Goal: Information Seeking & Learning: Learn about a topic

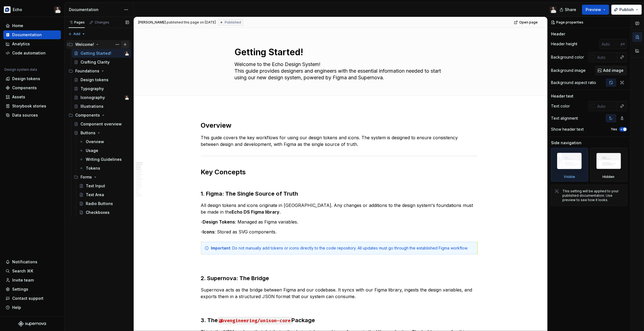
click at [125, 45] on button "Page tree" at bounding box center [125, 45] width 8 height 8
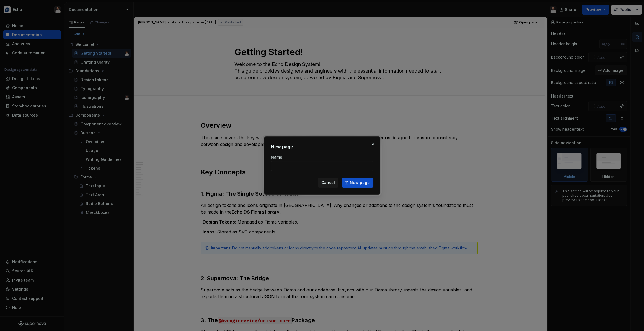
type textarea "*"
type input "-- Components Styling"
click button "New page" at bounding box center [358, 183] width 32 height 10
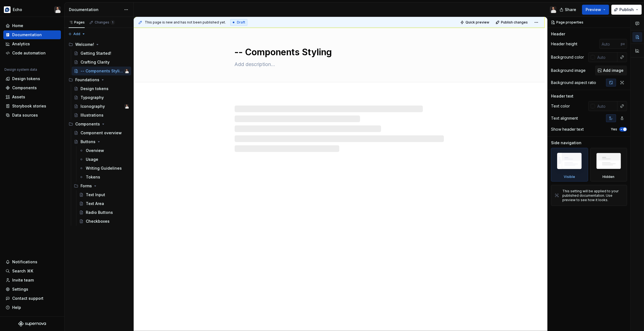
type textarea "*"
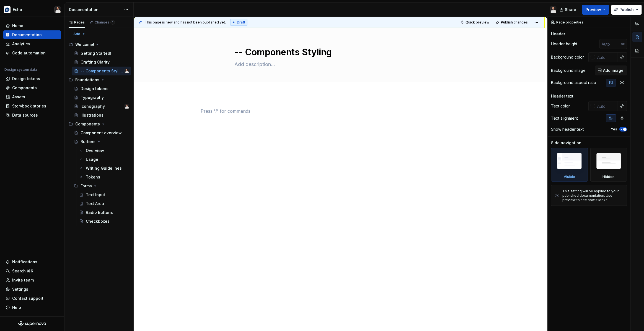
click at [251, 116] on div at bounding box center [339, 118] width 277 height 21
click at [251, 105] on div at bounding box center [339, 165] width 411 height 140
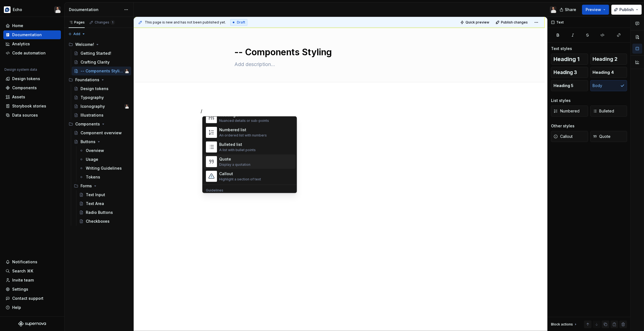
scroll to position [102, 0]
click at [244, 150] on div "Display a quotation" at bounding box center [234, 151] width 31 height 4
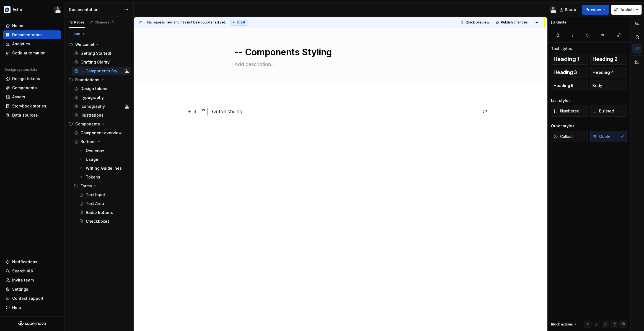
click at [219, 112] on div "Qutoe styling" at bounding box center [344, 112] width 265 height 8
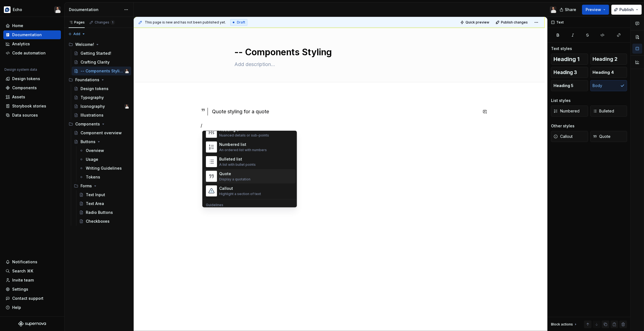
scroll to position [90, 0]
click at [230, 186] on div "Callout" at bounding box center [240, 187] width 42 height 6
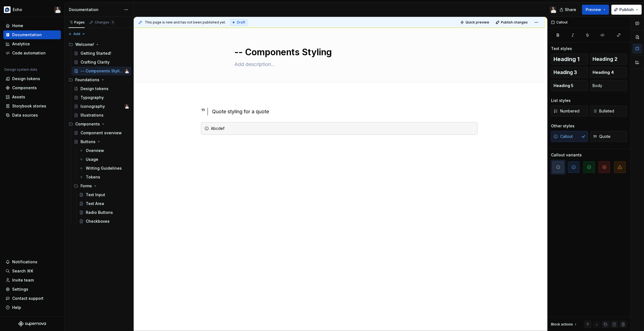
click at [518, 179] on div "Quote styling for a quote Abcdef" at bounding box center [339, 168] width 411 height 146
click at [197, 129] on span at bounding box center [195, 129] width 4 height 8
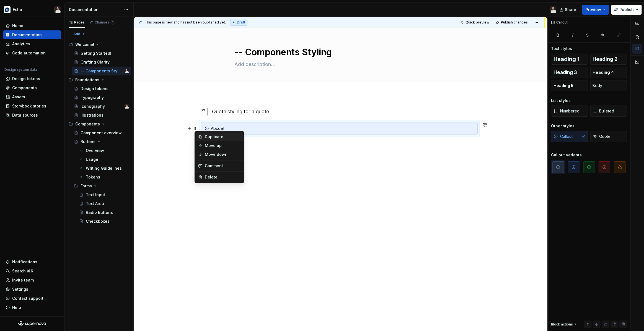
click at [216, 137] on div "Duplicate" at bounding box center [223, 137] width 36 height 6
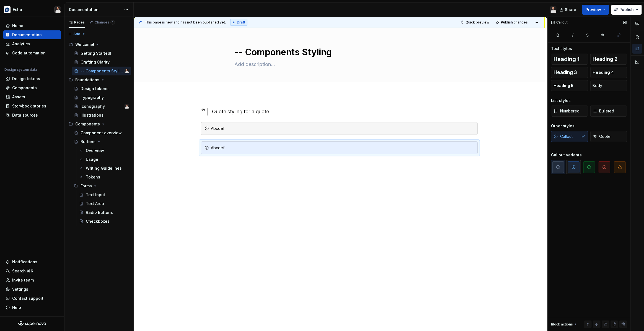
click at [575, 167] on icon "button" at bounding box center [573, 167] width 4 height 4
click at [195, 148] on span at bounding box center [195, 148] width 4 height 8
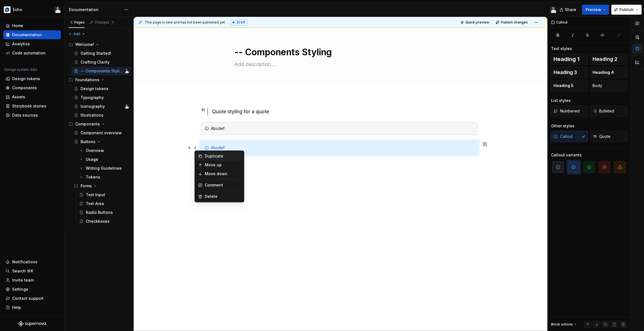
click at [217, 157] on div "Duplicate" at bounding box center [223, 157] width 36 height 6
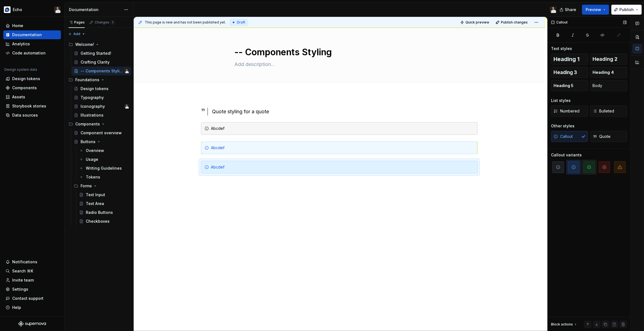
click at [593, 167] on span "button" at bounding box center [589, 168] width 12 height 12
click at [196, 167] on span at bounding box center [195, 167] width 4 height 8
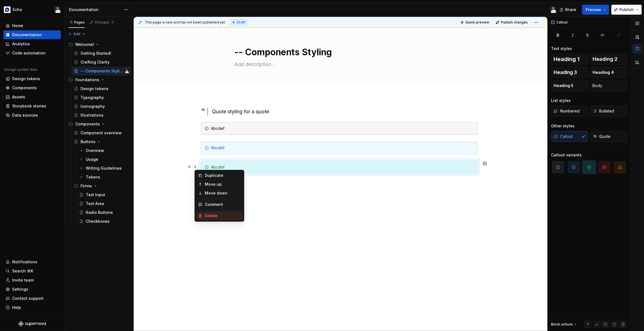
click at [212, 217] on div "Delete" at bounding box center [223, 216] width 36 height 6
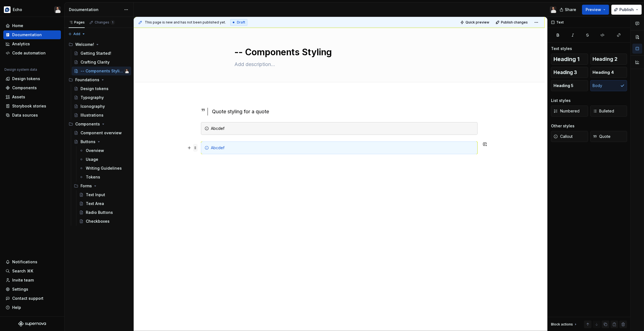
click at [197, 148] on span at bounding box center [195, 148] width 4 height 8
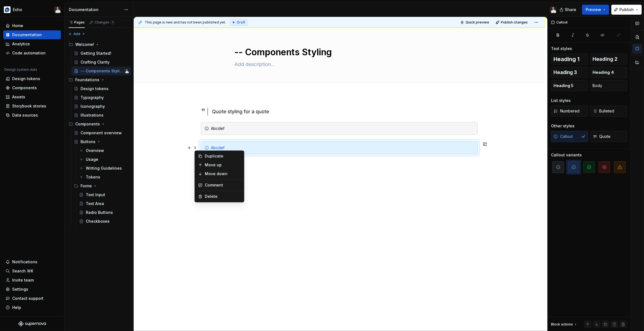
click at [207, 157] on div "Duplicate" at bounding box center [223, 157] width 36 height 6
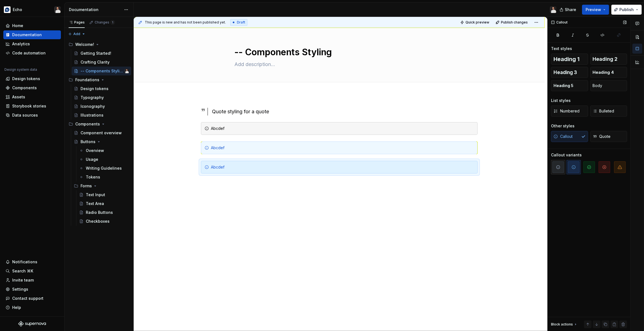
drag, startPoint x: 590, startPoint y: 164, endPoint x: 561, endPoint y: 171, distance: 30.1
click at [590, 164] on span "button" at bounding box center [589, 168] width 12 height 12
click at [196, 166] on span at bounding box center [195, 167] width 4 height 8
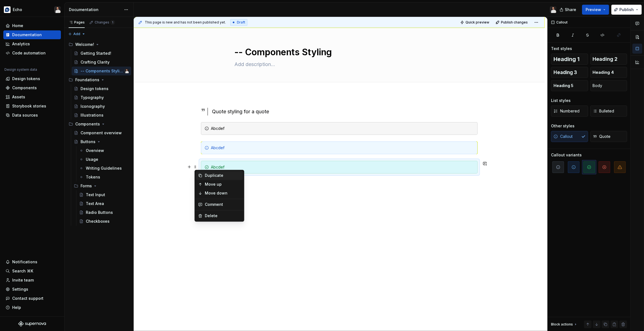
click at [209, 173] on div "Duplicate" at bounding box center [223, 176] width 36 height 6
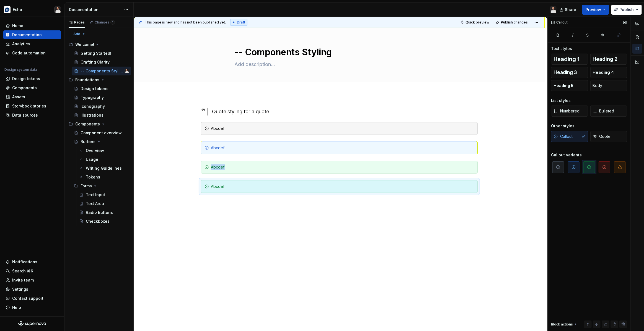
drag, startPoint x: 604, startPoint y: 165, endPoint x: 566, endPoint y: 170, distance: 38.1
click at [604, 165] on icon "button" at bounding box center [604, 167] width 4 height 4
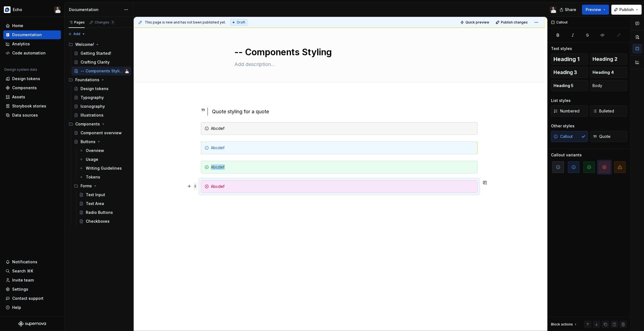
click at [197, 187] on span at bounding box center [195, 187] width 4 height 8
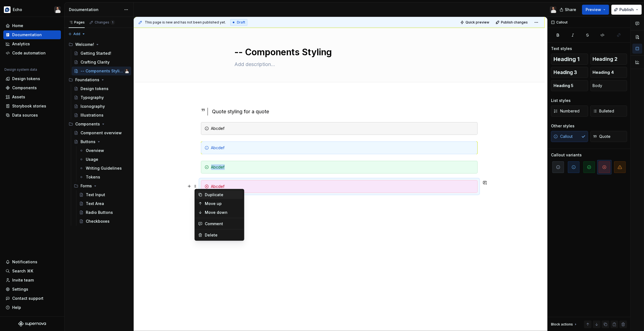
drag, startPoint x: 205, startPoint y: 195, endPoint x: 209, endPoint y: 195, distance: 3.9
click at [205, 195] on div "Duplicate" at bounding box center [223, 195] width 36 height 6
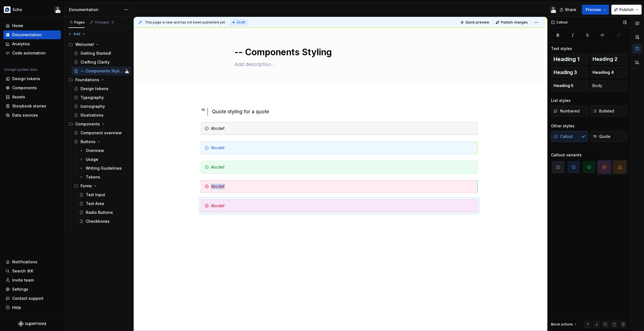
click at [614, 166] on span "button" at bounding box center [620, 168] width 12 height 12
click at [397, 220] on p at bounding box center [339, 222] width 277 height 7
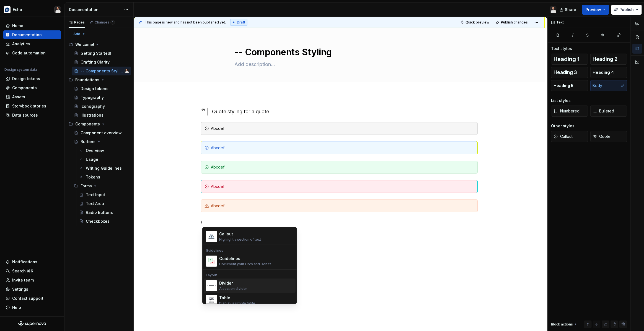
scroll to position [141, 0]
click at [237, 261] on div "Document your Do's and Don'ts." at bounding box center [245, 262] width 53 height 4
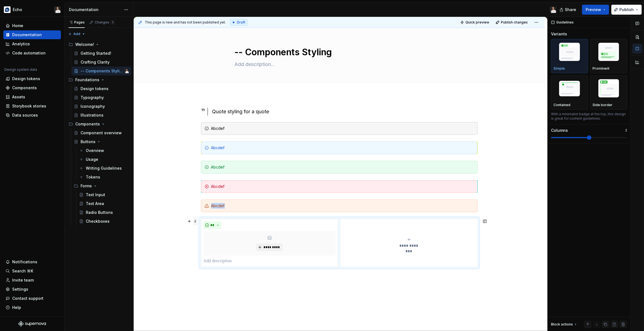
click at [196, 221] on span at bounding box center [195, 222] width 4 height 8
click at [604, 94] on img "button" at bounding box center [608, 89] width 32 height 24
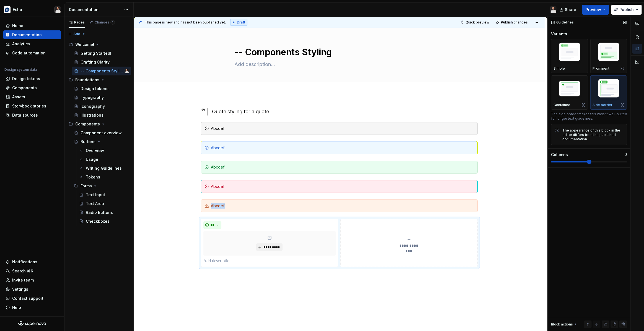
click at [605, 93] on img "button" at bounding box center [608, 89] width 32 height 24
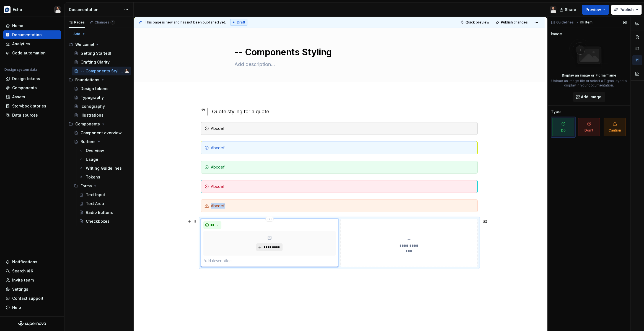
click at [279, 247] on span "*********" at bounding box center [271, 247] width 17 height 4
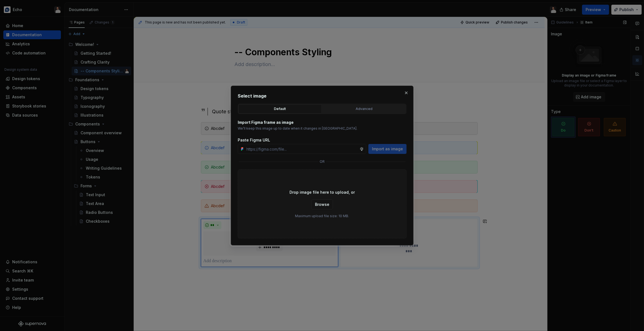
type textarea "*"
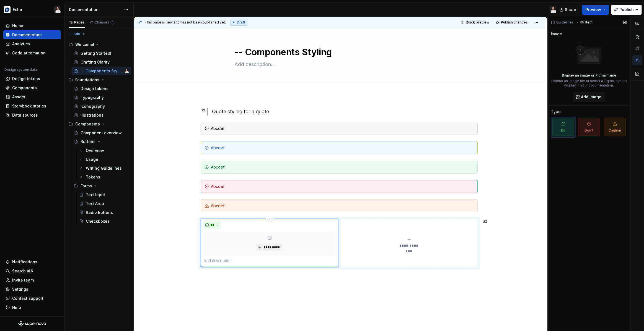
drag, startPoint x: 261, startPoint y: 258, endPoint x: 252, endPoint y: 259, distance: 8.3
click at [252, 259] on p at bounding box center [269, 261] width 132 height 7
click at [399, 243] on span "**********" at bounding box center [408, 246] width 25 height 6
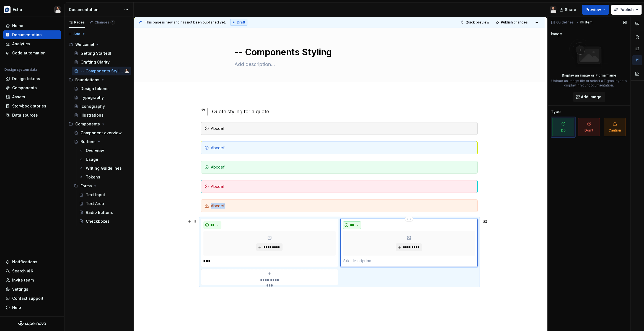
click at [357, 226] on button "**" at bounding box center [352, 226] width 18 height 8
click at [358, 242] on span "Don't" at bounding box center [368, 244] width 47 height 9
click at [365, 257] on div "***** *********" at bounding box center [409, 243] width 132 height 43
click at [364, 261] on p at bounding box center [409, 261] width 132 height 7
click at [280, 275] on div "**********" at bounding box center [269, 277] width 132 height 11
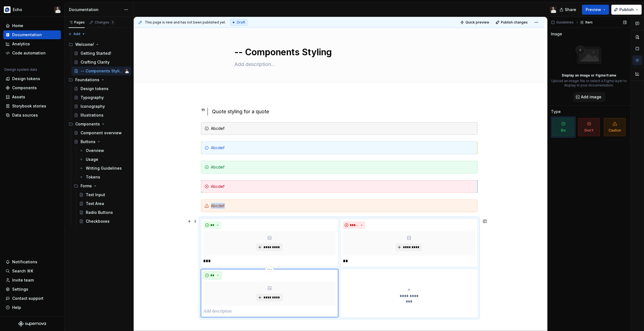
click at [218, 276] on button "**" at bounding box center [212, 276] width 18 height 8
drag, startPoint x: 223, startPoint y: 303, endPoint x: 228, endPoint y: 306, distance: 5.8
click at [224, 303] on div "Caution" at bounding box center [228, 304] width 15 height 6
click at [236, 311] on p at bounding box center [269, 311] width 132 height 7
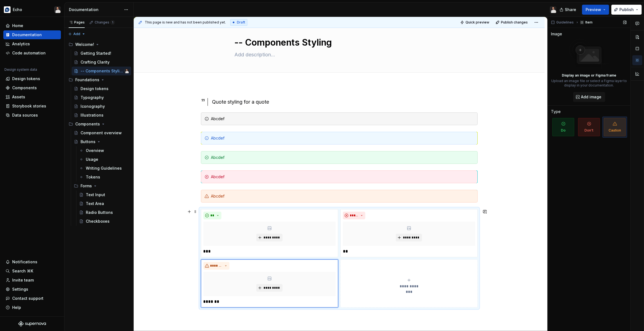
click at [502, 262] on div "**********" at bounding box center [339, 249] width 411 height 329
click at [470, 278] on div "**********" at bounding box center [409, 283] width 132 height 11
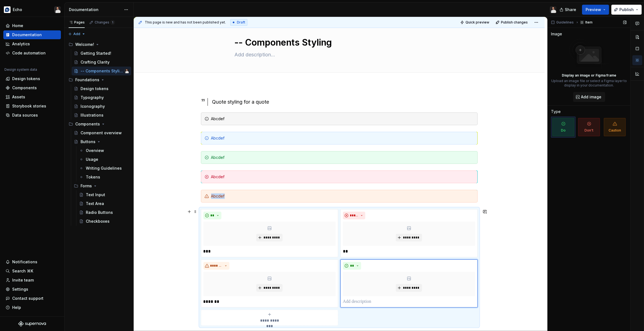
click at [497, 272] on div "**********" at bounding box center [339, 258] width 411 height 347
click at [489, 260] on div "**********" at bounding box center [339, 258] width 411 height 347
click at [410, 259] on html "Echo Home Documentation Analytics Code automation Design system data Design tok…" at bounding box center [322, 165] width 644 height 331
click at [415, 267] on div "Delete item" at bounding box center [430, 268] width 47 height 9
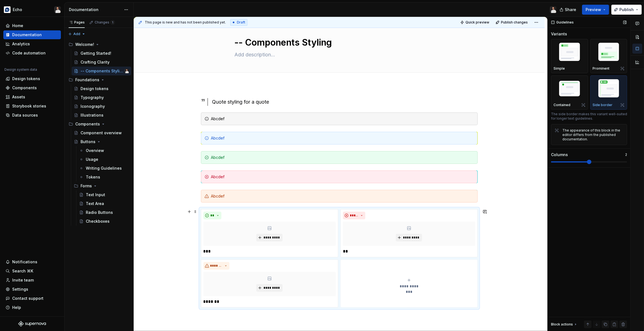
click at [211, 209] on div "**********" at bounding box center [339, 258] width 277 height 98
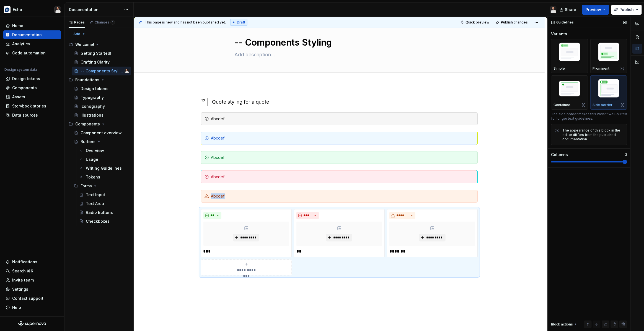
click at [622, 160] on span at bounding box center [624, 162] width 4 height 4
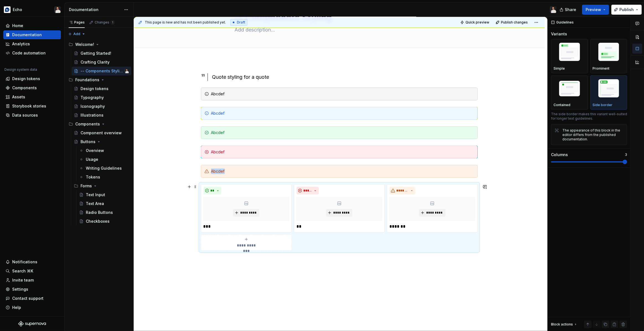
scroll to position [59, 0]
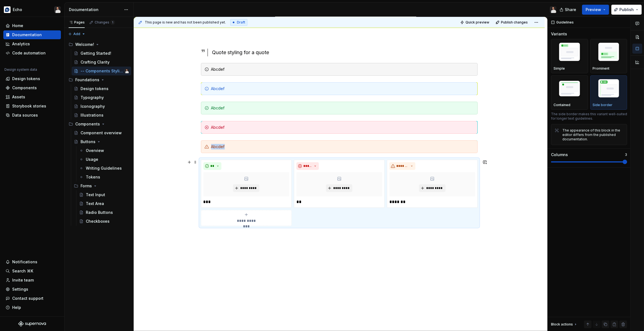
click at [338, 246] on div "**********" at bounding box center [340, 174] width 413 height 315
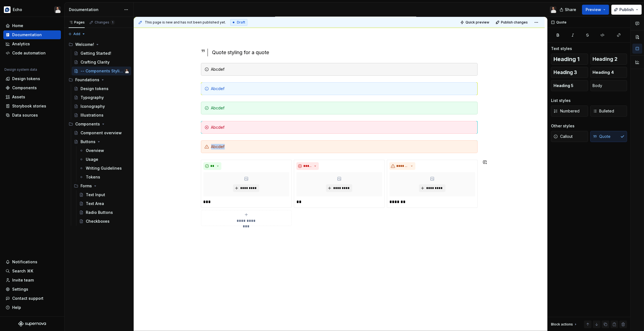
click at [204, 237] on div "**********" at bounding box center [340, 174] width 413 height 315
click at [205, 236] on div "**********" at bounding box center [340, 174] width 413 height 315
click at [215, 239] on div "**********" at bounding box center [339, 183] width 411 height 297
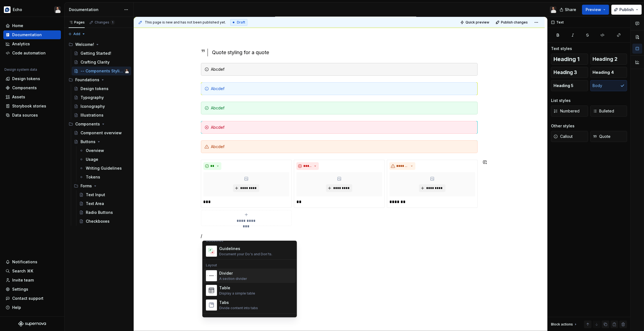
scroll to position [163, 0]
click at [238, 276] on div "A section divider" at bounding box center [233, 278] width 28 height 4
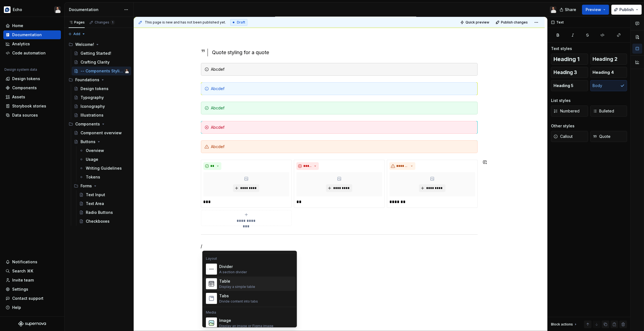
scroll to position [176, 0]
click at [245, 286] on div "Table" at bounding box center [237, 285] width 36 height 6
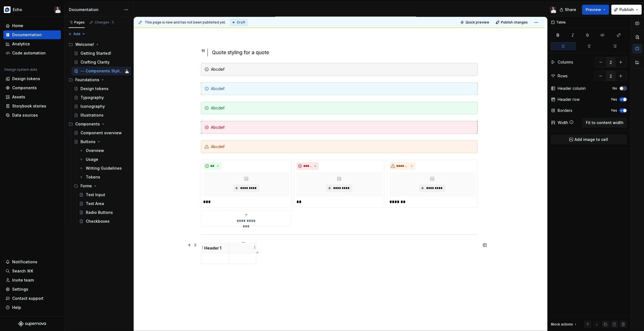
click at [245, 250] on th at bounding box center [242, 248] width 28 height 10
click at [213, 254] on td at bounding box center [215, 259] width 28 height 10
click at [239, 256] on p at bounding box center [242, 259] width 21 height 6
click at [272, 270] on div "**********" at bounding box center [339, 161] width 277 height 224
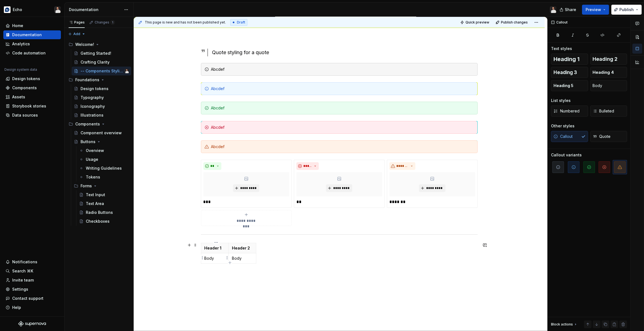
click at [220, 256] on p "Body" at bounding box center [214, 259] width 21 height 6
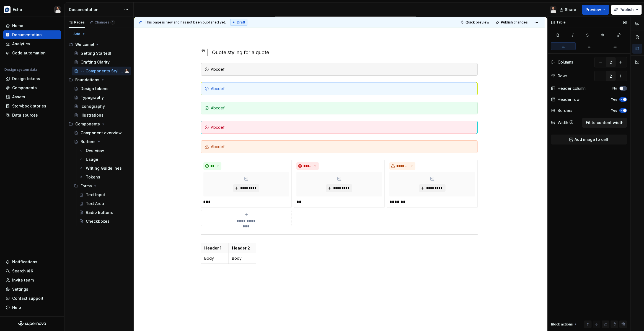
click at [611, 121] on span "Fit to content width" at bounding box center [604, 123] width 38 height 6
click at [295, 288] on div "**********" at bounding box center [339, 203] width 411 height 337
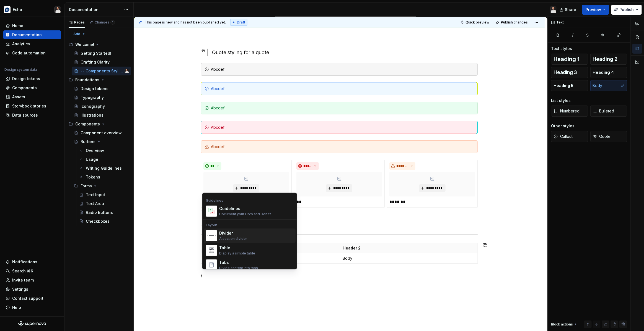
scroll to position [163, 0]
click at [252, 257] on div "Tabs" at bounding box center [238, 255] width 39 height 6
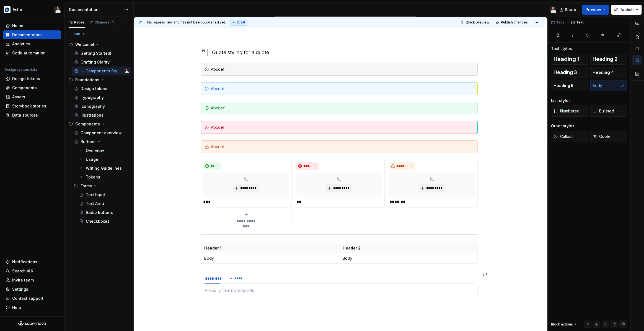
type textarea "*"
click at [237, 280] on span "*******" at bounding box center [240, 279] width 12 height 4
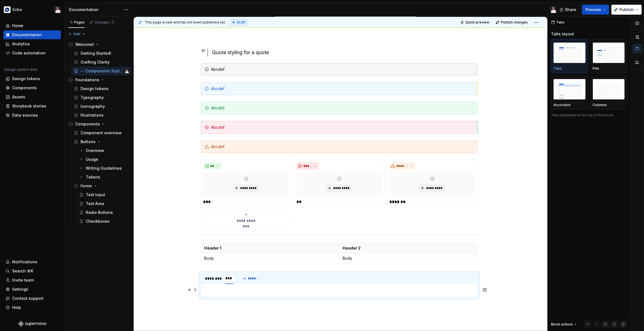
type input "*****"
click at [217, 278] on div "********" at bounding box center [212, 279] width 14 height 6
click at [215, 279] on div "********" at bounding box center [212, 279] width 14 height 6
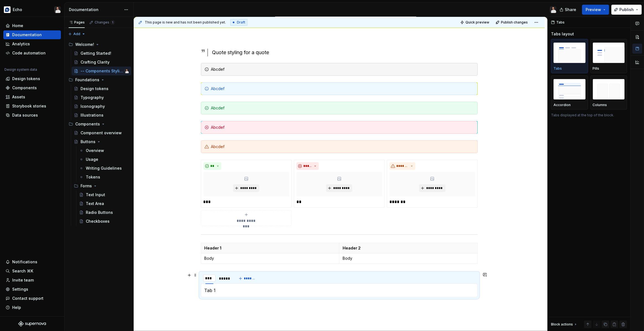
type input "*****"
click at [227, 279] on div "*****" at bounding box center [225, 279] width 10 height 6
click at [223, 291] on p at bounding box center [338, 290] width 269 height 7
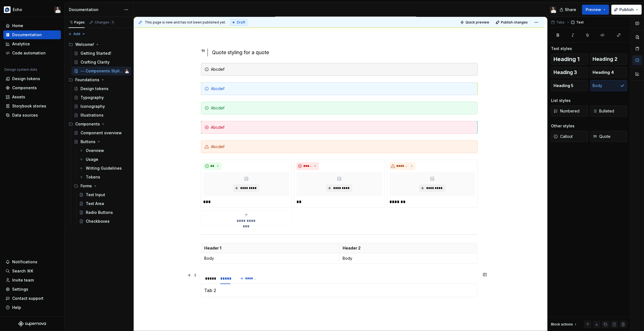
click at [191, 282] on div "**********" at bounding box center [339, 221] width 411 height 373
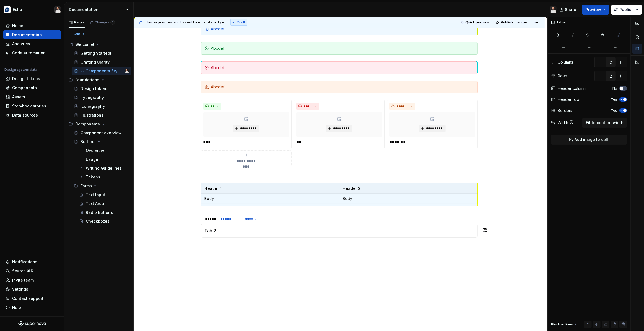
scroll to position [135, 0]
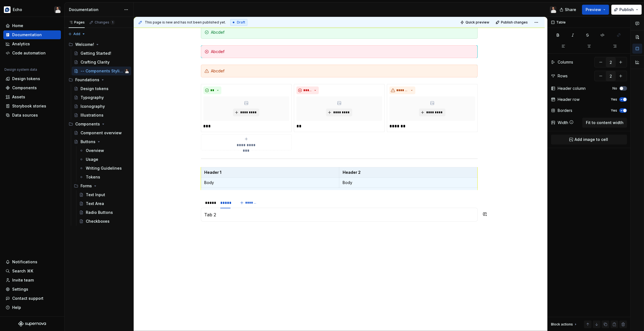
click at [213, 259] on div "**********" at bounding box center [340, 174] width 413 height 315
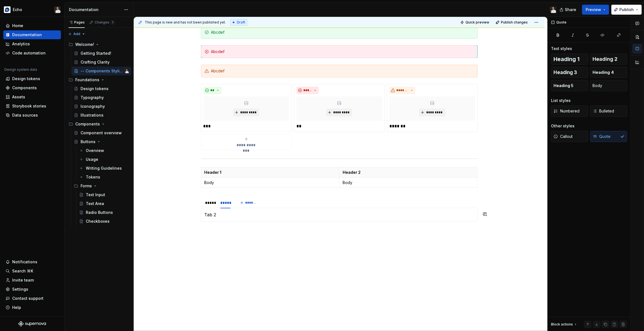
click at [201, 236] on div "**********" at bounding box center [339, 146] width 411 height 373
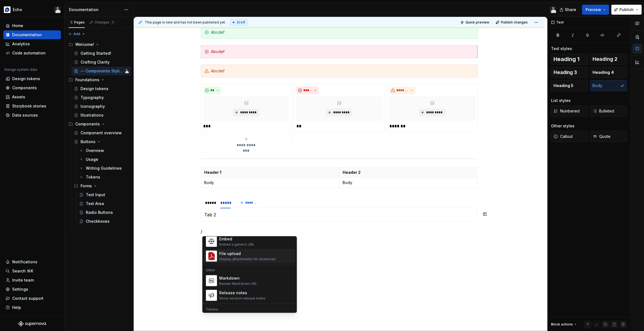
scroll to position [335, 0]
click at [259, 281] on div "Markdown Render Markdown URL" at bounding box center [256, 279] width 74 height 11
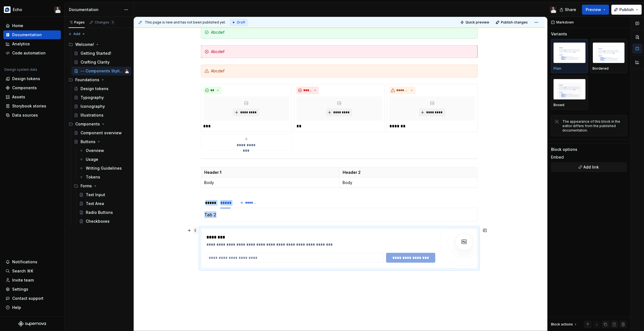
click at [195, 231] on span at bounding box center [195, 231] width 4 height 8
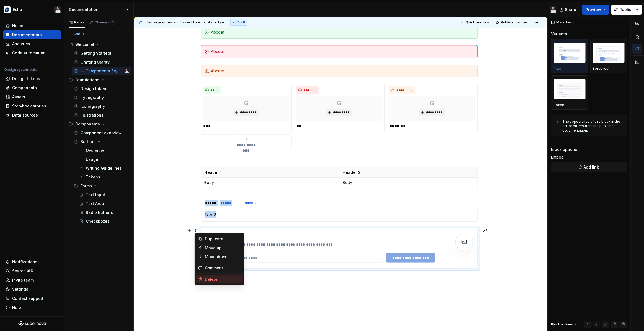
click at [210, 279] on div "Delete" at bounding box center [223, 280] width 36 height 6
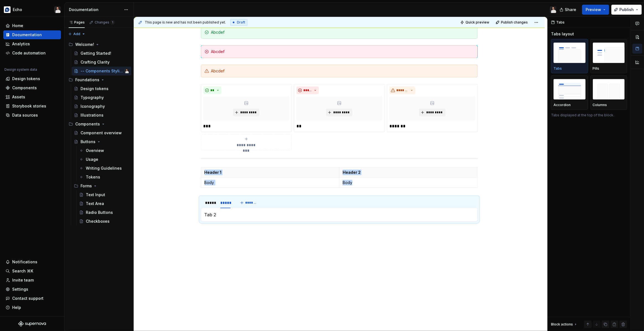
click at [203, 240] on div "**********" at bounding box center [339, 146] width 411 height 373
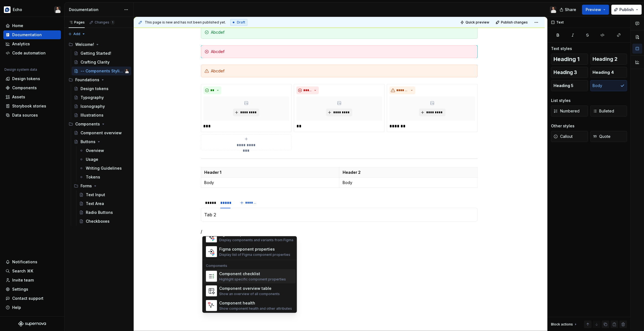
scroll to position [550, 0]
click at [243, 256] on div "Display list of Figma component properties" at bounding box center [254, 254] width 71 height 4
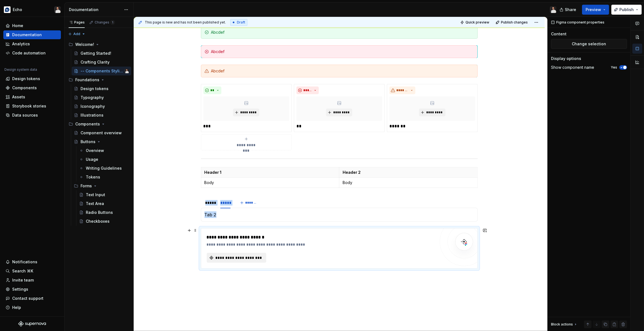
click at [256, 259] on span "**********" at bounding box center [239, 258] width 48 height 6
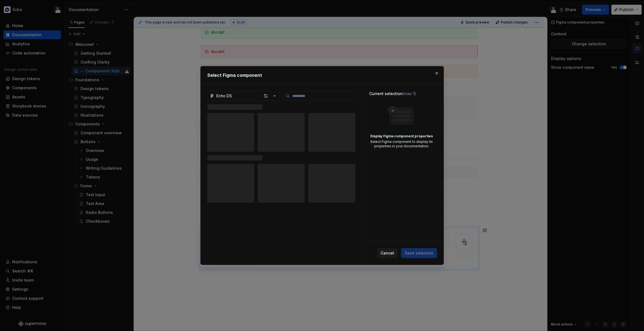
type textarea "*"
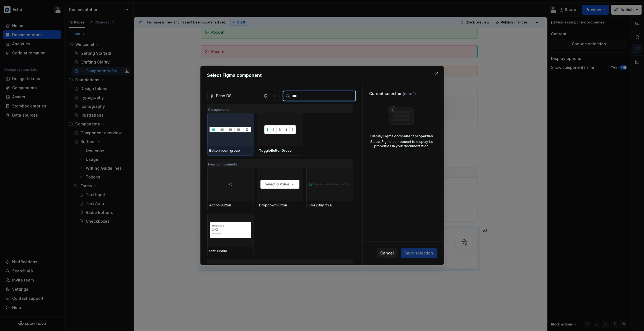
type input "****"
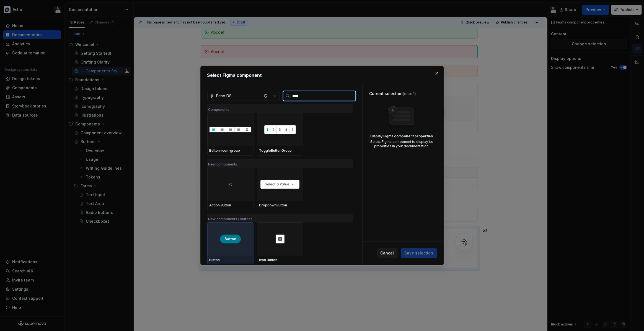
click at [233, 240] on img at bounding box center [230, 239] width 21 height 9
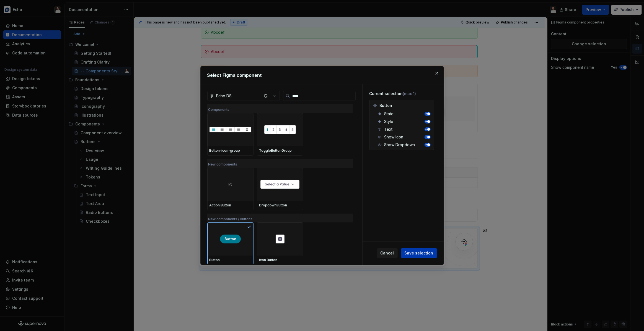
click at [423, 253] on span "Save selection" at bounding box center [418, 254] width 29 height 6
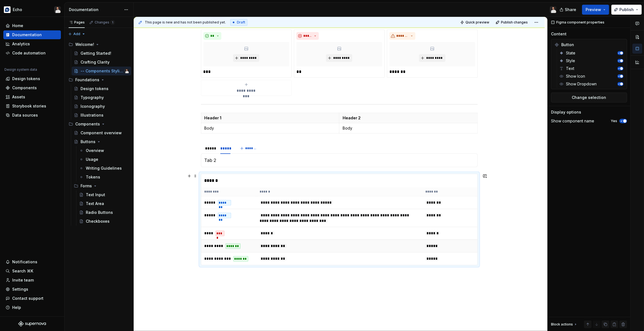
scroll to position [194, 0]
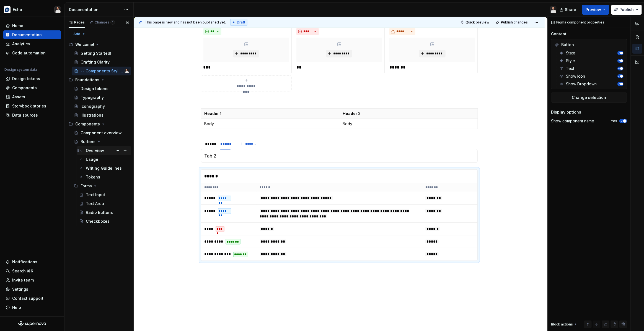
click at [92, 150] on div "Overview" at bounding box center [95, 151] width 18 height 6
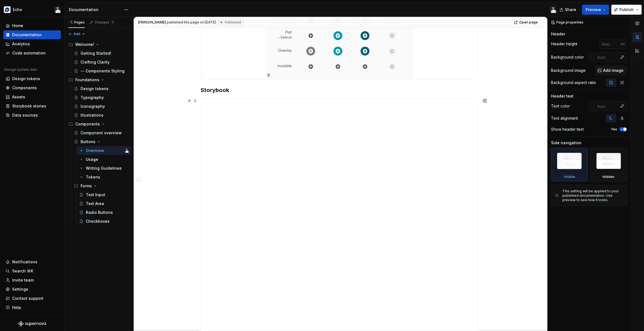
scroll to position [408, 0]
type textarea "*"
click at [492, 82] on div "**********" at bounding box center [339, 107] width 411 height 839
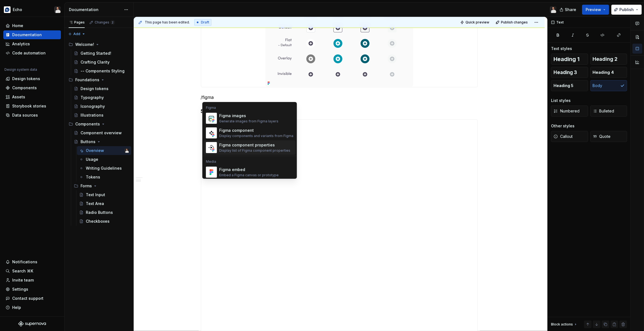
click at [258, 146] on div "Figma component properties" at bounding box center [254, 145] width 71 height 6
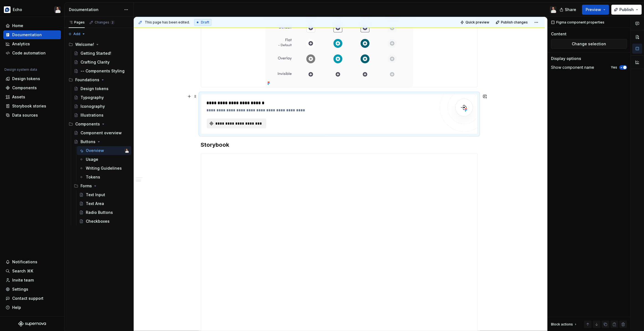
click at [245, 127] on button "**********" at bounding box center [236, 124] width 59 height 10
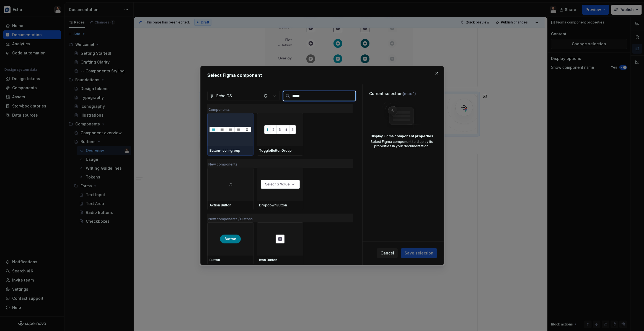
type input "******"
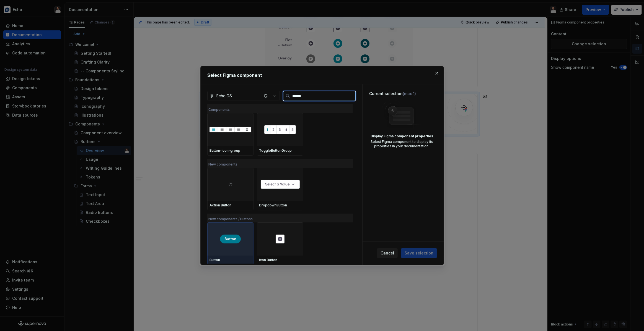
click at [237, 235] on img at bounding box center [230, 239] width 21 height 9
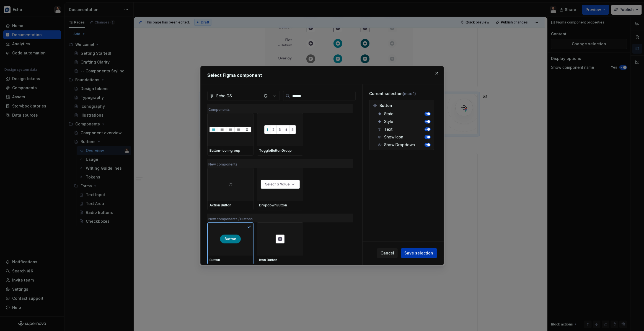
click at [421, 251] on span "Save selection" at bounding box center [418, 254] width 29 height 6
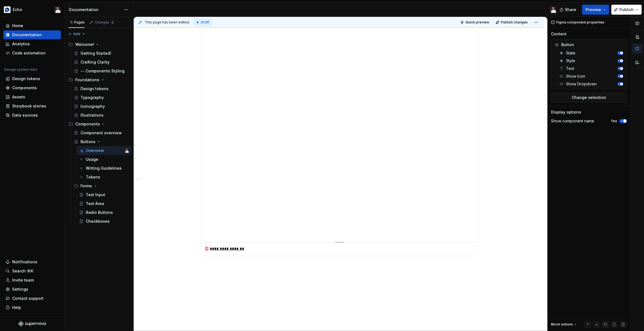
scroll to position [700, 0]
click at [442, 215] on p at bounding box center [339, 213] width 277 height 7
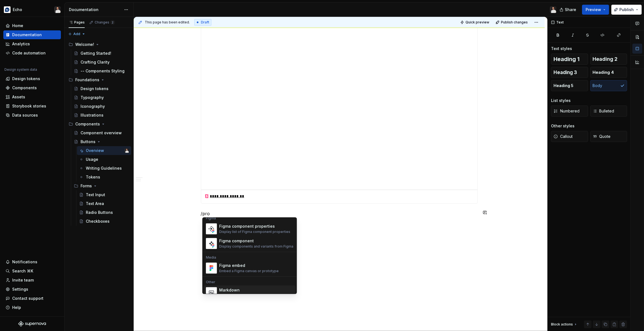
scroll to position [0, 0]
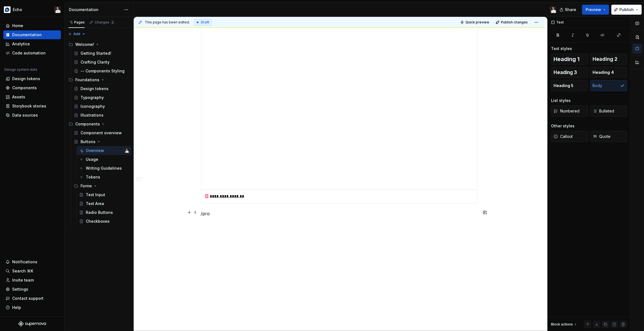
click at [262, 212] on p "/pro" at bounding box center [339, 213] width 277 height 7
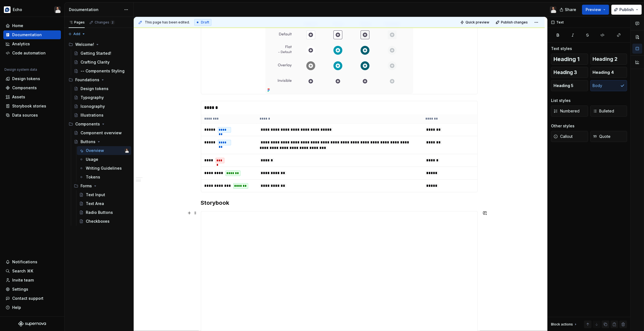
scroll to position [401, 0]
click at [93, 195] on div "Text Input" at bounding box center [95, 195] width 19 height 6
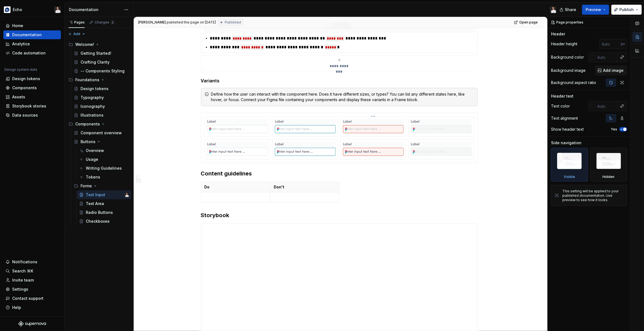
scroll to position [476, 0]
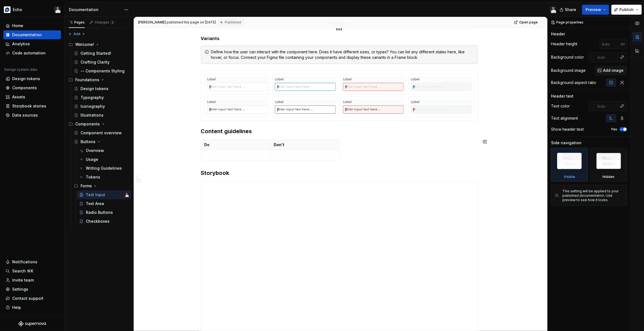
click at [463, 134] on h3 "Content guidelines" at bounding box center [339, 131] width 277 height 8
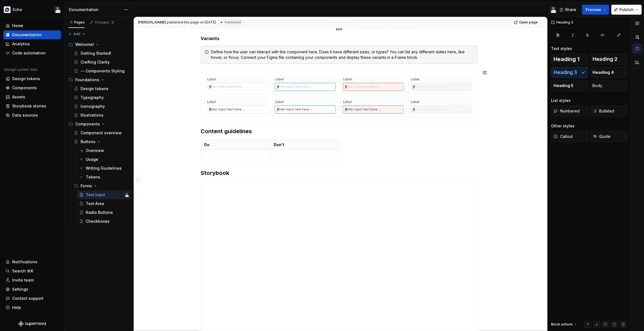
click at [470, 124] on div "**********" at bounding box center [339, 93] width 277 height 924
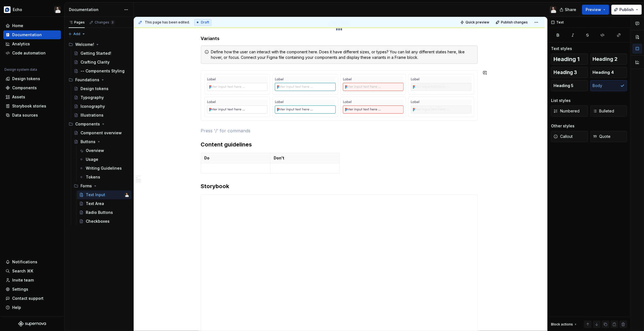
type textarea "*"
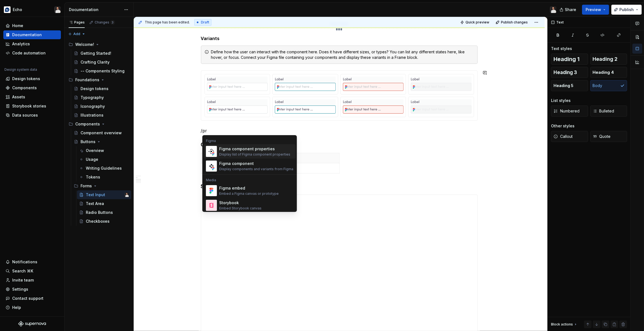
click at [255, 152] on div "Display list of Figma component properties" at bounding box center [254, 154] width 71 height 4
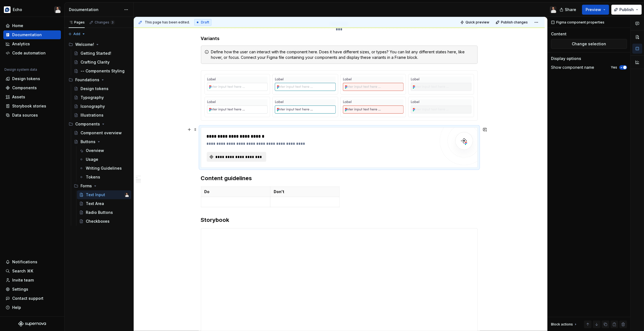
click at [257, 156] on span "**********" at bounding box center [239, 157] width 48 height 6
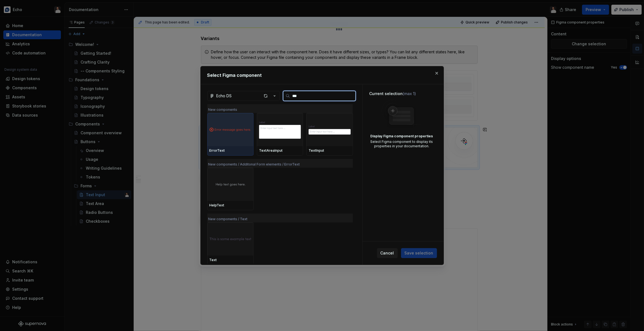
type input "****"
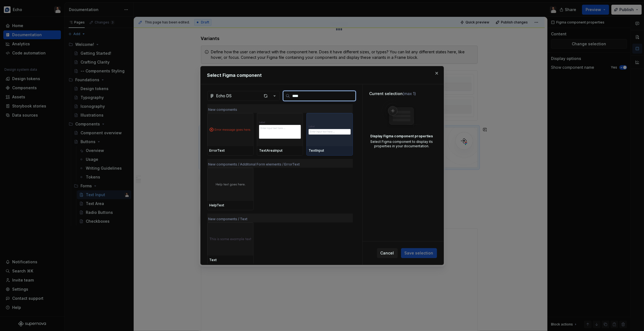
click at [335, 123] on img at bounding box center [329, 130] width 42 height 16
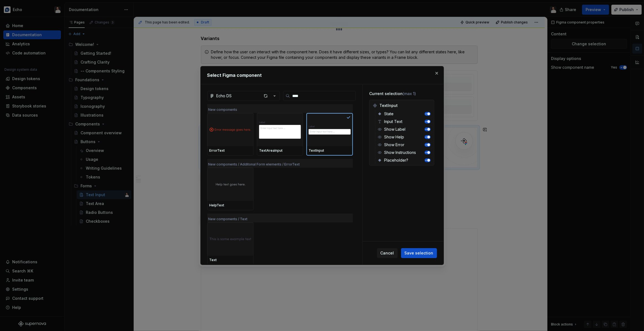
click at [423, 253] on span "Save selection" at bounding box center [418, 254] width 29 height 6
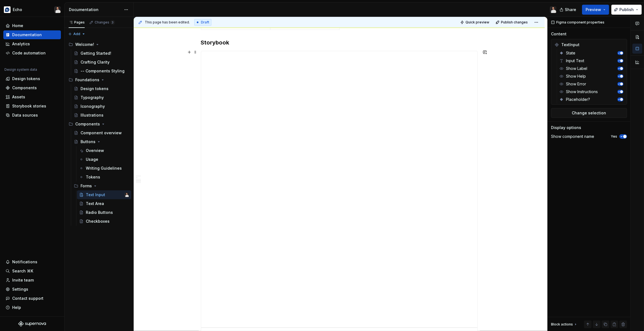
scroll to position [741, 0]
click at [98, 205] on div "Text Area" at bounding box center [95, 204] width 18 height 6
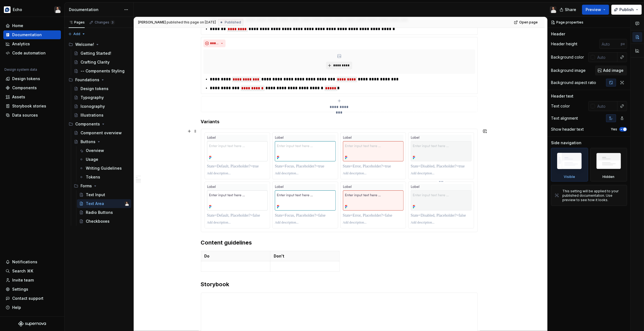
scroll to position [446, 0]
type textarea "*"
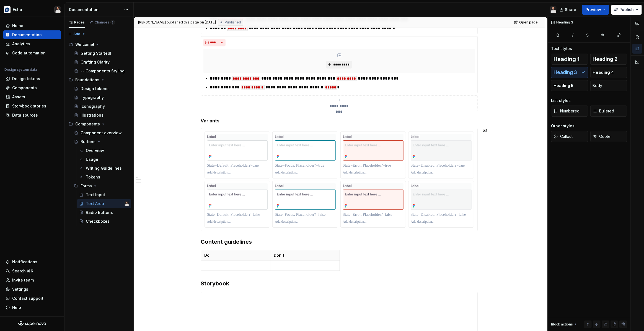
click at [393, 236] on div "**********" at bounding box center [339, 169] width 277 height 1014
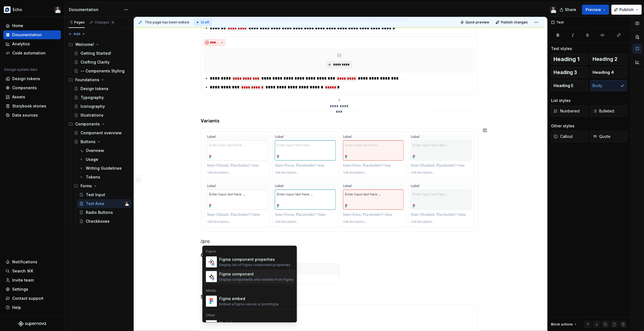
click at [226, 278] on div "Display components and variants from Figma" at bounding box center [256, 280] width 74 height 4
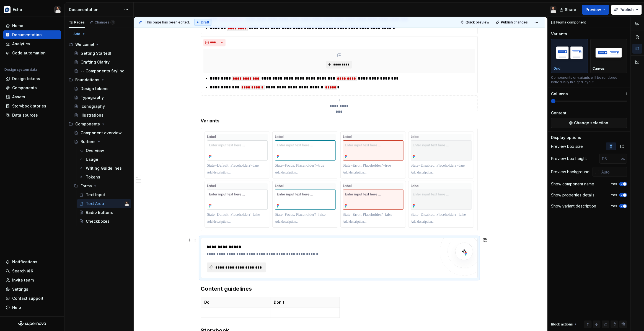
click at [246, 265] on span "**********" at bounding box center [239, 268] width 48 height 6
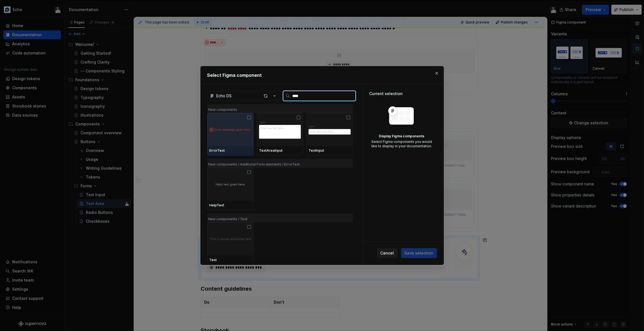
type input "*****"
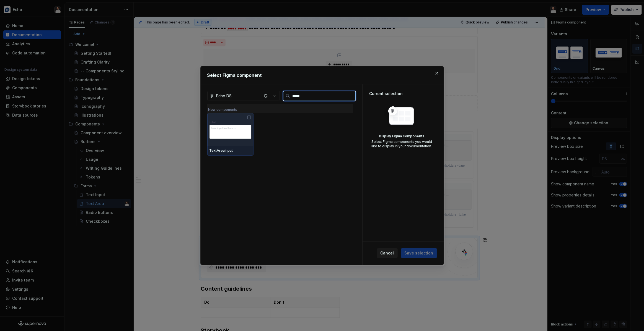
click at [252, 145] on div at bounding box center [230, 129] width 46 height 33
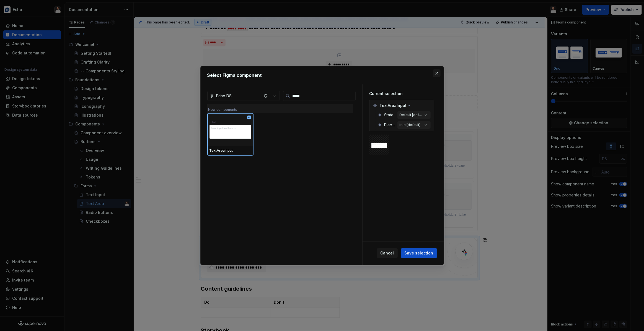
click at [437, 76] on button "button" at bounding box center [437, 73] width 8 height 8
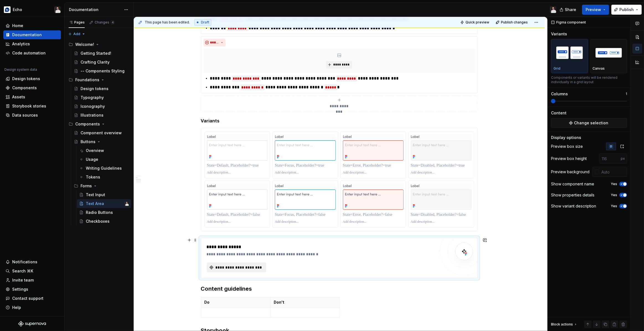
click at [248, 265] on span "**********" at bounding box center [239, 268] width 48 height 6
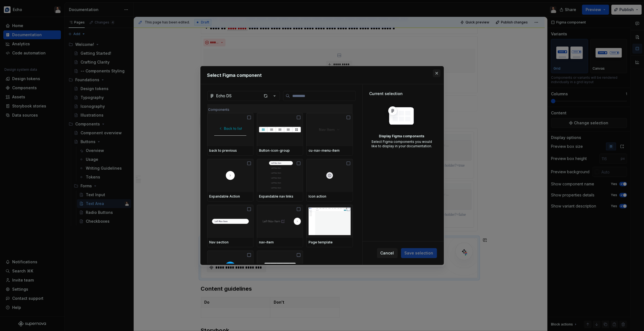
click at [434, 74] on button "button" at bounding box center [437, 73] width 8 height 8
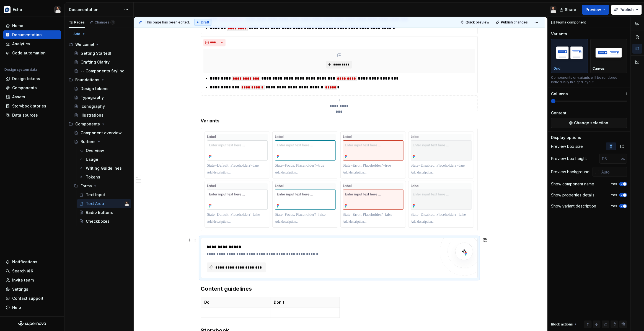
click at [477, 266] on div "**********" at bounding box center [339, 258] width 277 height 40
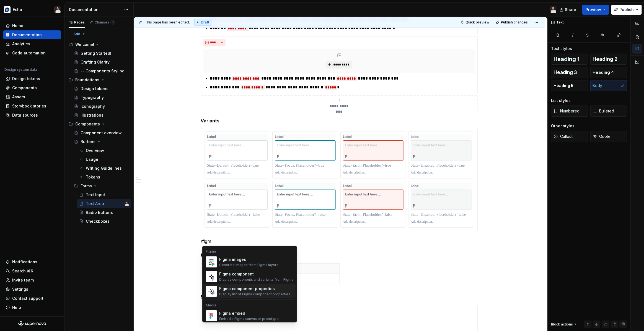
click at [261, 295] on div "Display list of Figma component properties" at bounding box center [254, 294] width 71 height 4
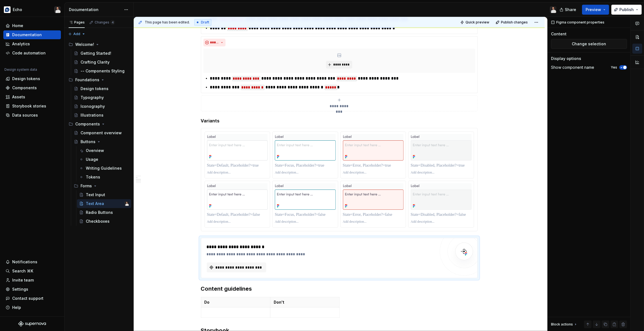
type textarea "*"
click at [251, 266] on span "**********" at bounding box center [239, 268] width 48 height 6
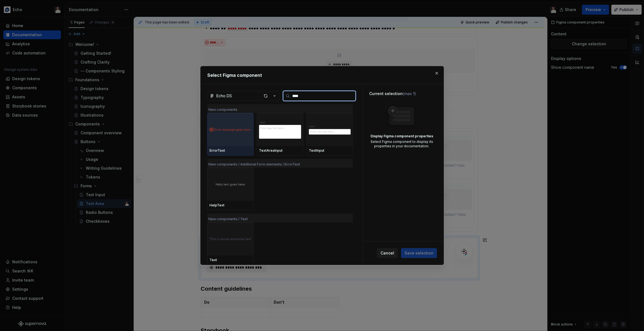
type input "*****"
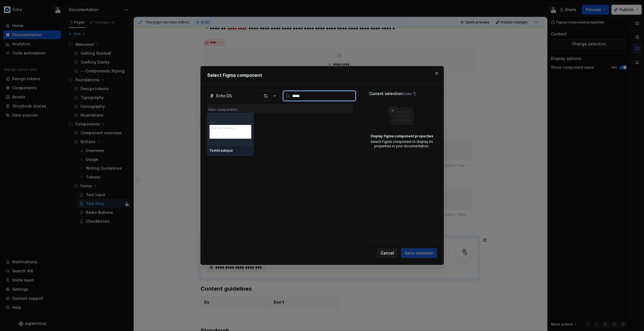
click at [249, 137] on img at bounding box center [230, 129] width 42 height 29
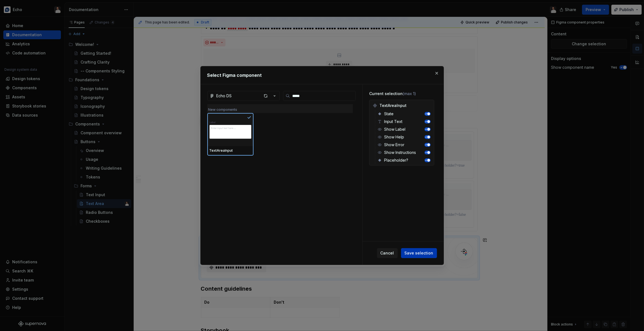
click at [418, 253] on span "Save selection" at bounding box center [418, 254] width 29 height 6
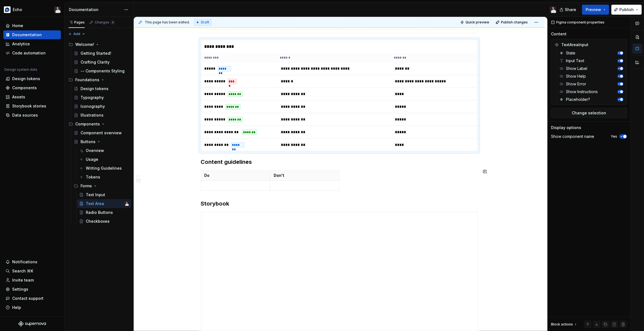
scroll to position [649, 0]
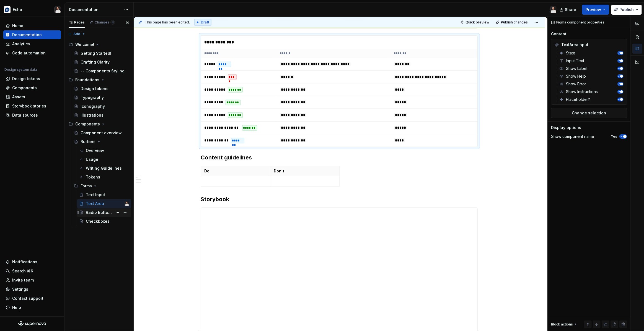
click at [103, 213] on div "Radio Buttons" at bounding box center [99, 213] width 27 height 6
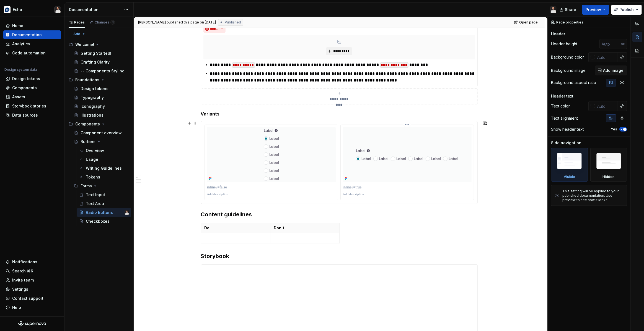
scroll to position [360, 0]
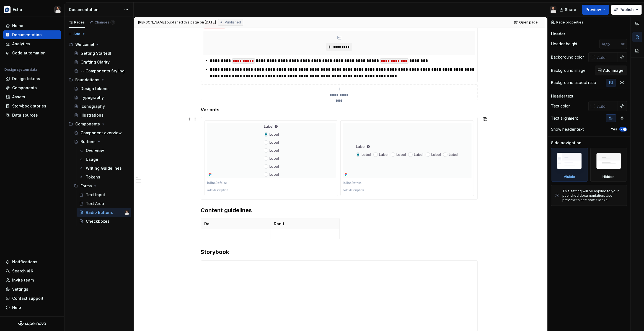
click at [314, 200] on div at bounding box center [339, 158] width 277 height 83
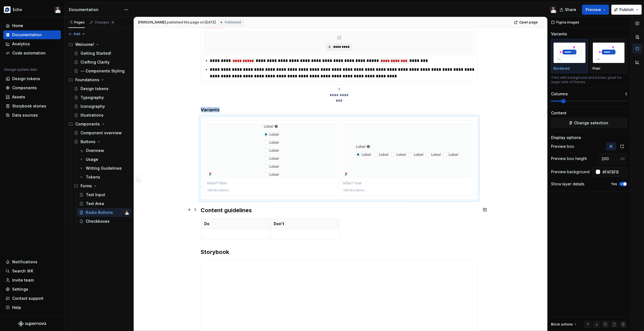
click at [313, 209] on h3 "Content guidelines" at bounding box center [339, 211] width 277 height 8
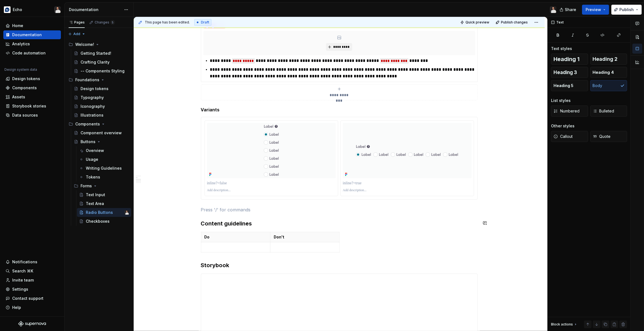
type textarea "*"
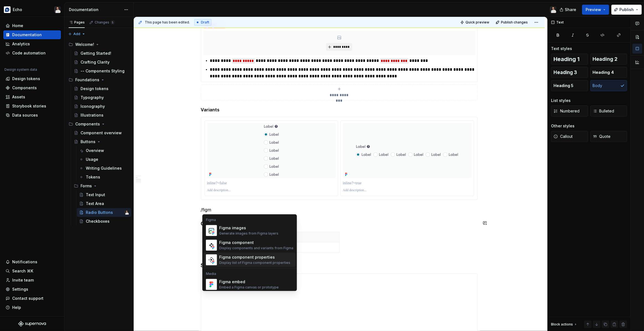
click at [243, 257] on div "Figma component properties" at bounding box center [254, 258] width 71 height 6
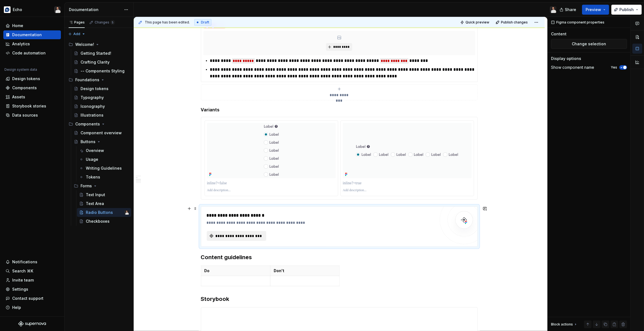
click at [248, 237] on span "**********" at bounding box center [239, 236] width 48 height 6
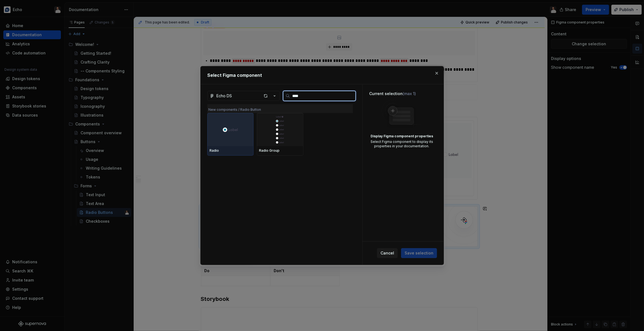
type input "*****"
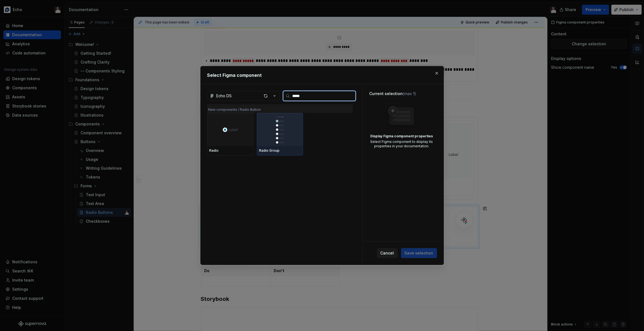
click at [265, 147] on div "Radio Group" at bounding box center [280, 150] width 46 height 9
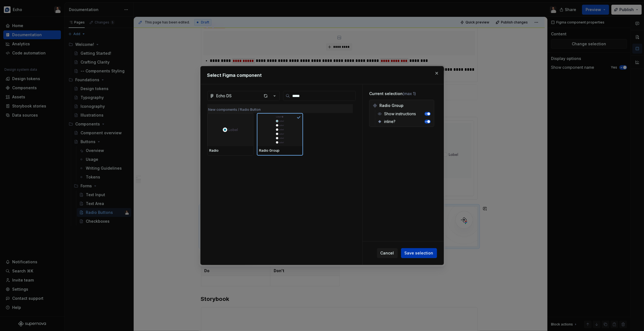
click at [419, 252] on span "Save selection" at bounding box center [418, 254] width 29 height 6
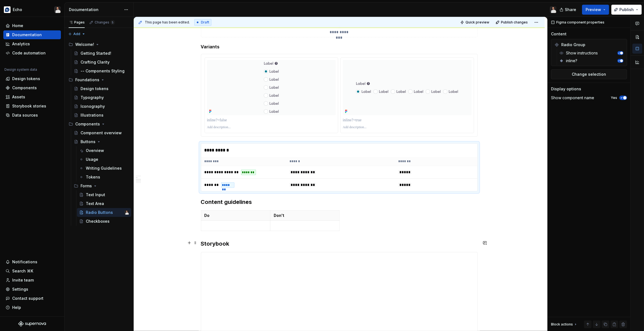
scroll to position [425, 0]
click at [485, 187] on div "**********" at bounding box center [339, 191] width 411 height 1043
click at [485, 185] on div "**********" at bounding box center [339, 191] width 411 height 1043
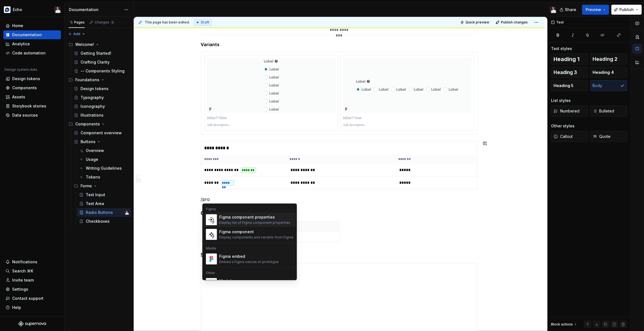
click at [244, 223] on div "Display list of Figma component properties" at bounding box center [254, 223] width 71 height 4
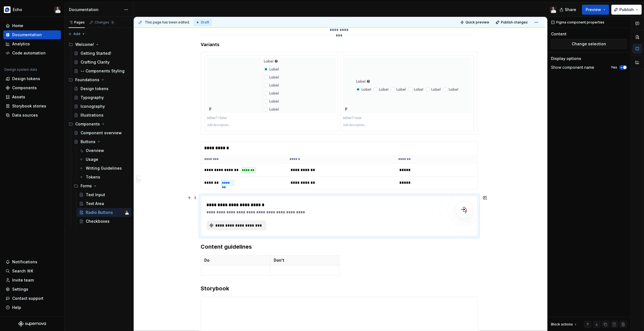
click at [244, 226] on span "**********" at bounding box center [239, 226] width 48 height 6
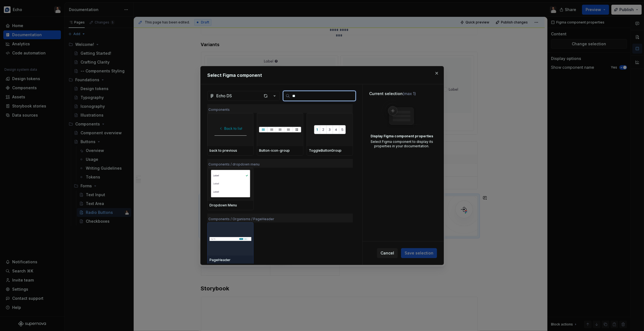
type input "***"
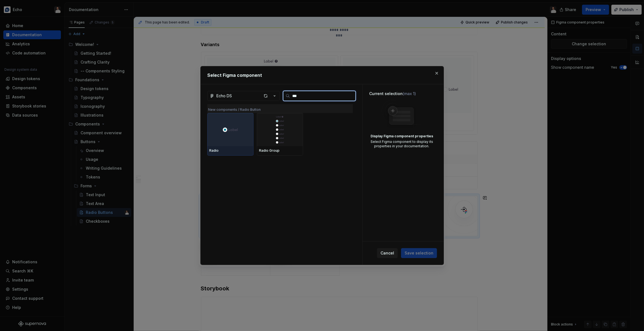
click at [232, 141] on div at bounding box center [230, 129] width 46 height 33
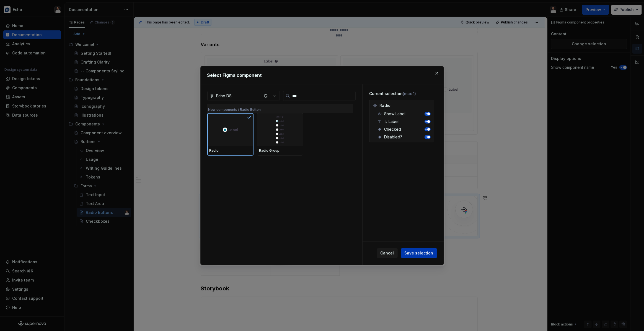
click at [419, 251] on span "Save selection" at bounding box center [418, 254] width 29 height 6
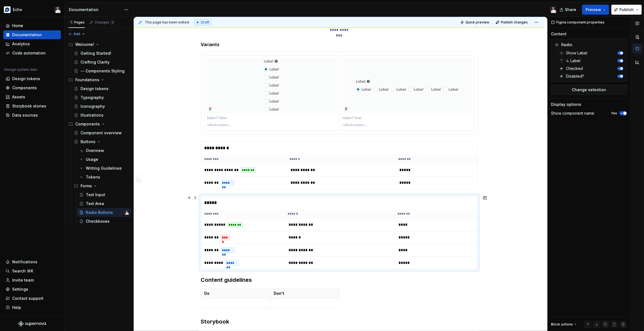
click at [527, 220] on div "**********" at bounding box center [339, 232] width 411 height 1124
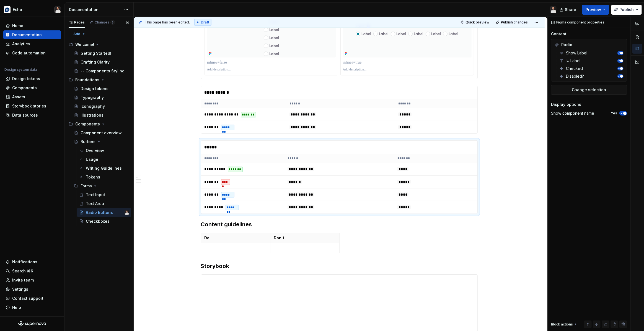
scroll to position [484, 0]
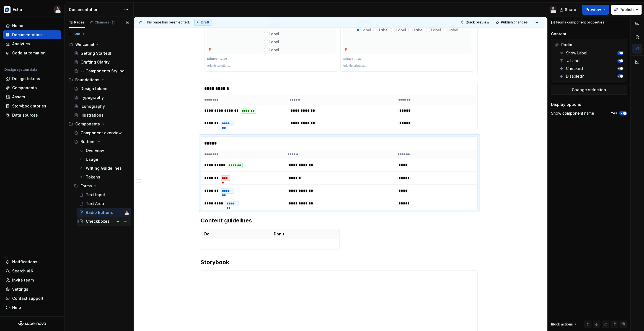
click at [88, 222] on div "Checkboxes" at bounding box center [98, 222] width 24 height 6
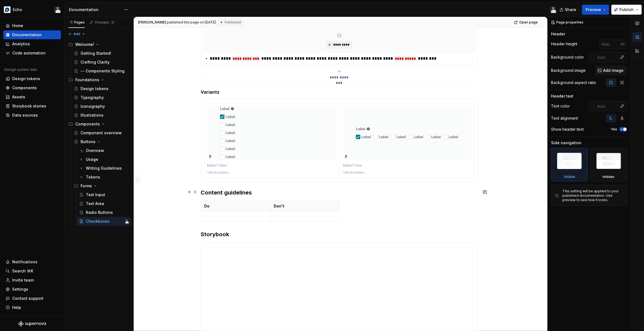
scroll to position [373, 0]
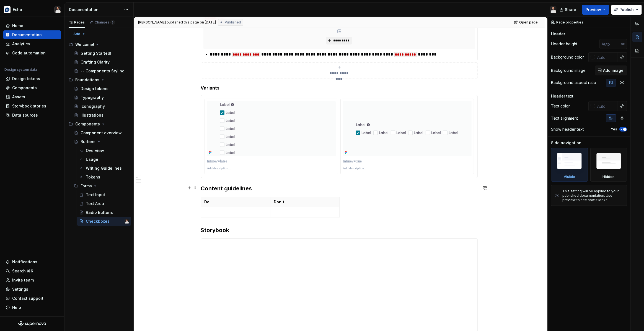
type textarea "*"
click at [487, 178] on div "**********" at bounding box center [339, 212] width 411 height 980
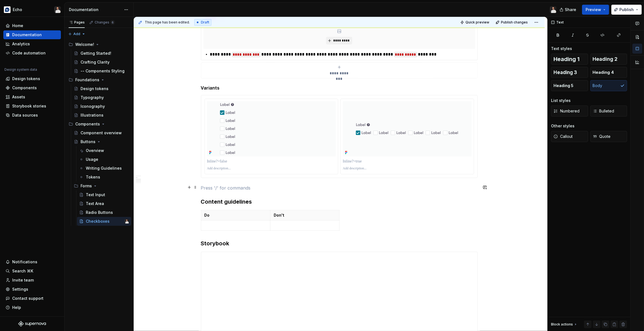
click at [420, 191] on div "**********" at bounding box center [339, 172] width 277 height 874
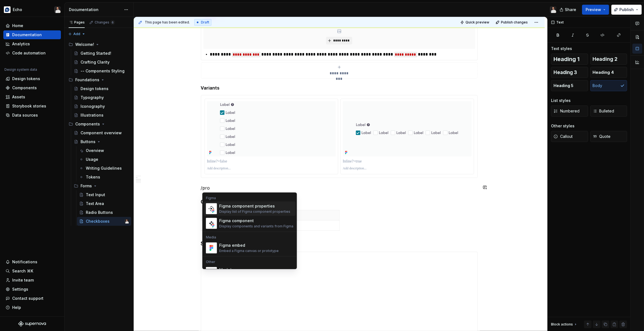
click at [238, 206] on div "Figma component properties" at bounding box center [254, 207] width 71 height 6
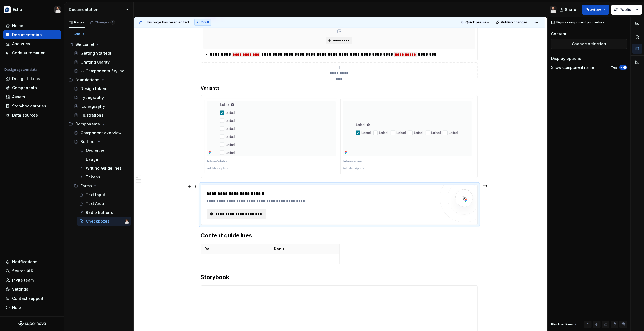
click at [246, 215] on span "**********" at bounding box center [239, 215] width 48 height 6
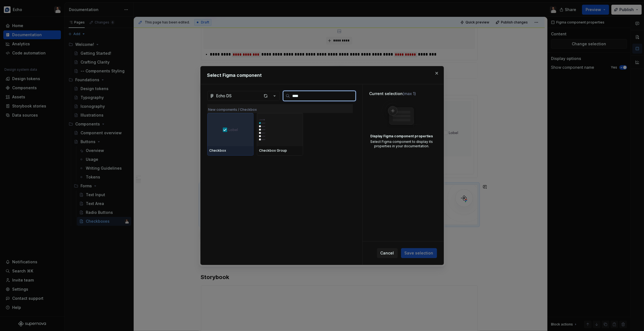
type input "*****"
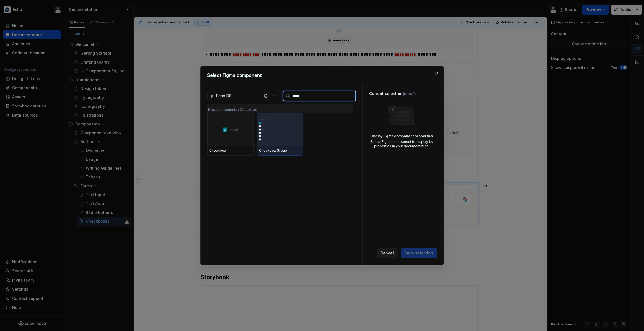
click at [281, 141] on img at bounding box center [280, 129] width 42 height 29
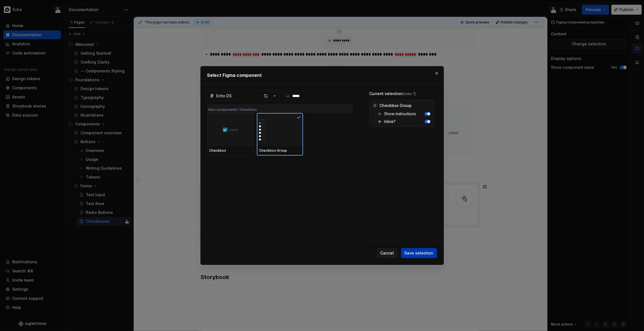
click at [416, 252] on span "Save selection" at bounding box center [418, 254] width 29 height 6
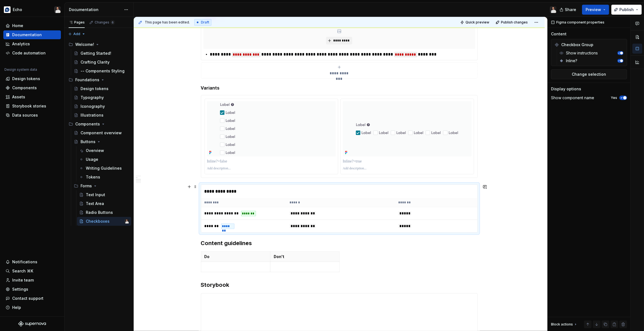
click at [484, 232] on div "**********" at bounding box center [340, 174] width 413 height 315
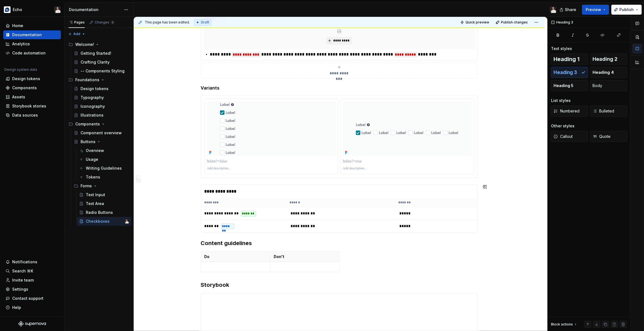
click at [353, 236] on div "**********" at bounding box center [339, 192] width 277 height 915
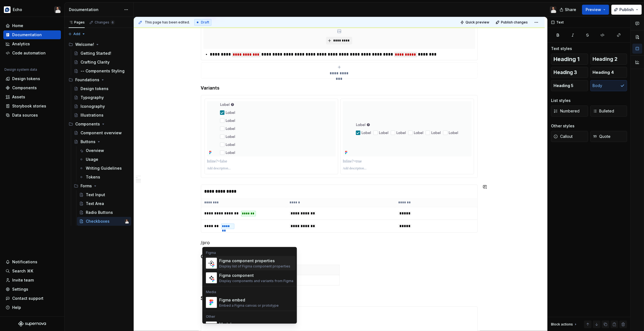
click at [265, 264] on div "Display list of Figma component properties" at bounding box center [254, 266] width 71 height 4
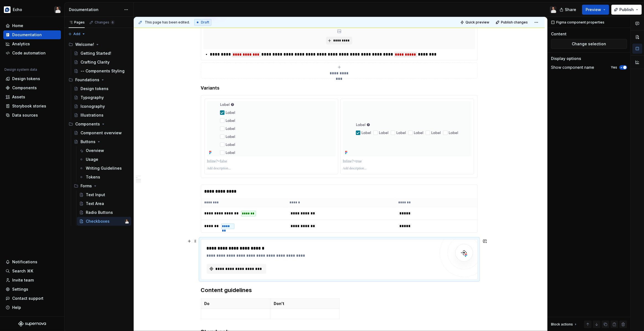
type textarea "*"
click at [246, 264] on button "**********" at bounding box center [236, 269] width 59 height 10
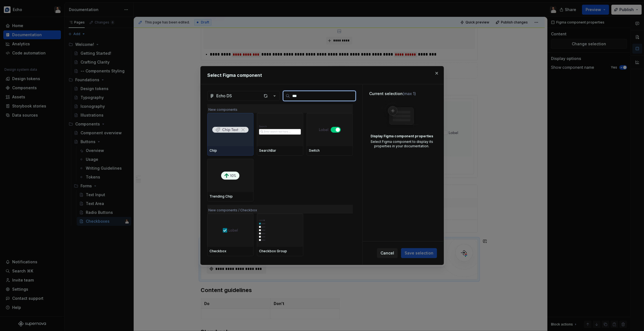
type input "****"
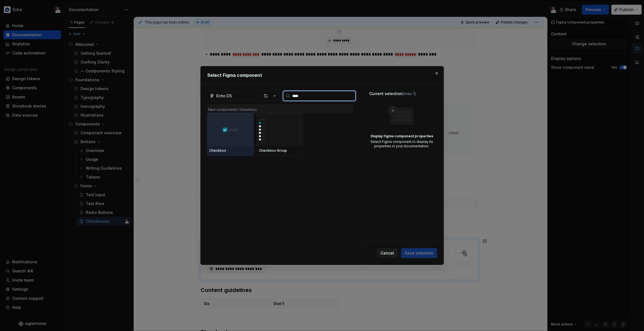
click at [233, 137] on div at bounding box center [230, 129] width 46 height 33
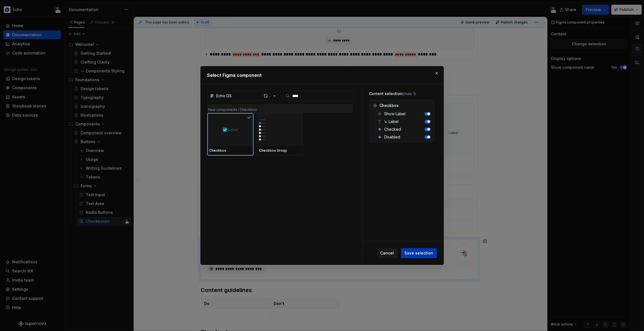
click at [420, 252] on span "Save selection" at bounding box center [418, 254] width 29 height 6
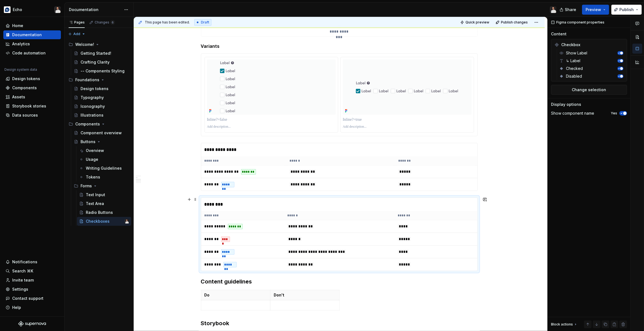
scroll to position [422, 0]
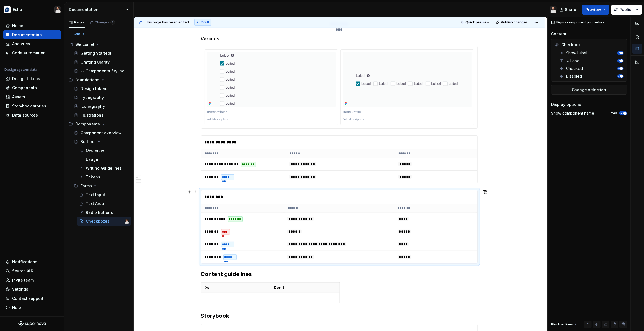
click at [514, 218] on div "**********" at bounding box center [339, 230] width 411 height 1115
click at [101, 107] on div "Iconography" at bounding box center [92, 107] width 24 height 6
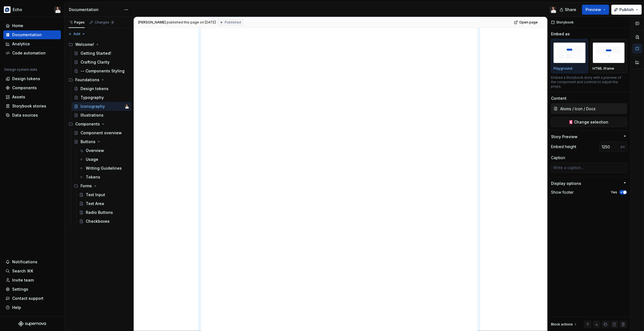
type textarea "*"
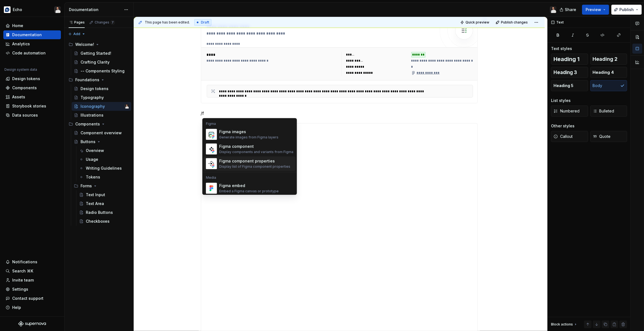
click at [253, 166] on div "Display list of Figma component properties" at bounding box center [254, 167] width 71 height 4
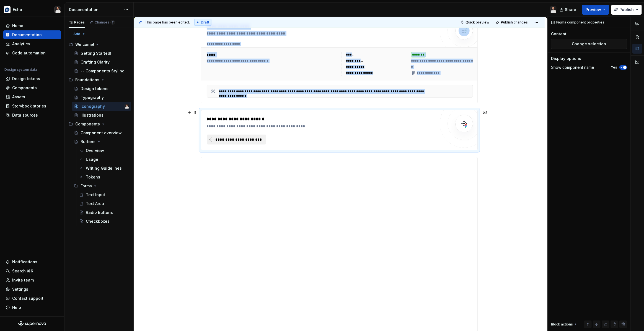
click at [247, 140] on span "**********" at bounding box center [239, 140] width 48 height 6
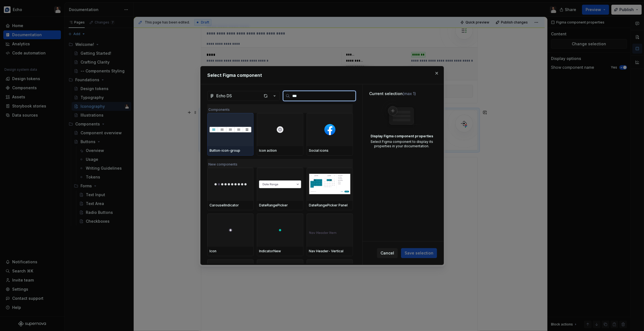
type input "****"
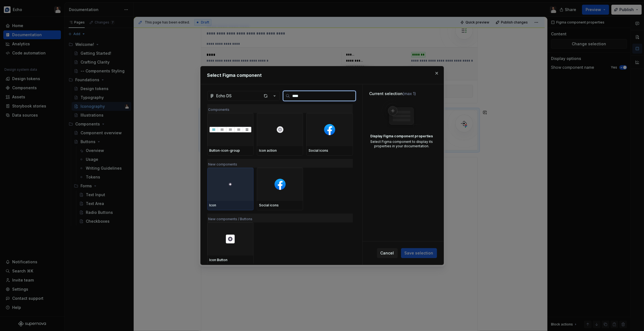
click at [236, 178] on div at bounding box center [230, 184] width 46 height 33
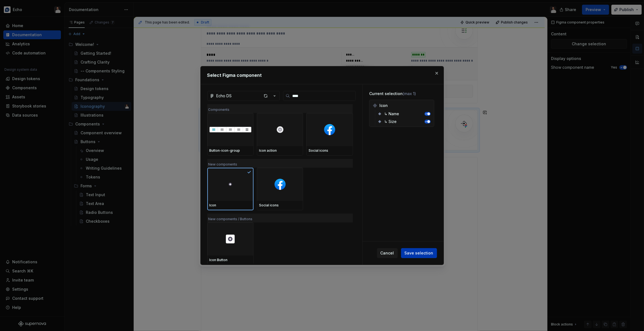
click at [422, 253] on span "Save selection" at bounding box center [418, 254] width 29 height 6
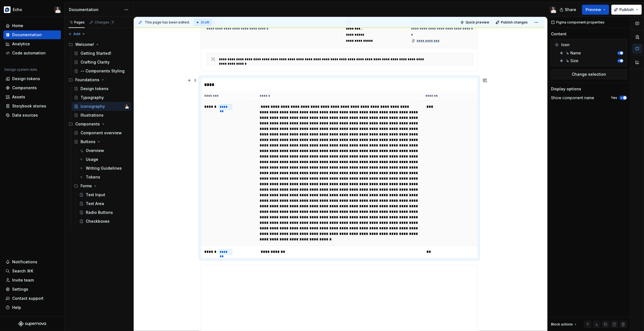
scroll to position [144, 0]
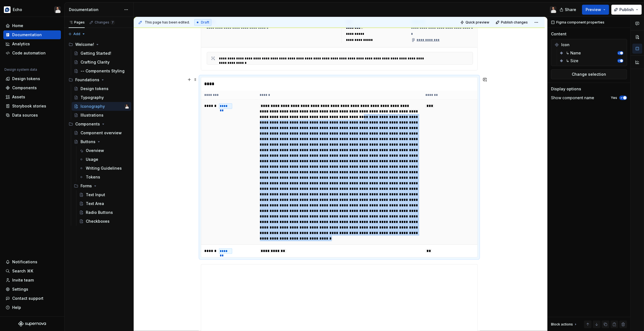
drag, startPoint x: 346, startPoint y: 266, endPoint x: 271, endPoint y: 120, distance: 164.0
click at [270, 121] on td at bounding box center [338, 172] width 165 height 145
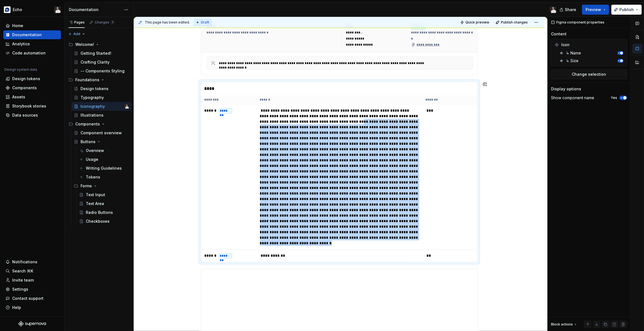
scroll to position [144, 0]
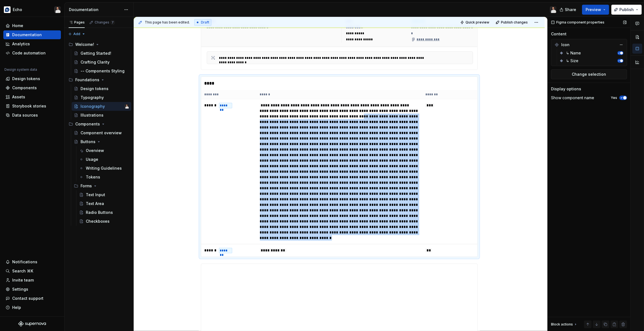
click at [621, 52] on span "button" at bounding box center [621, 53] width 3 height 3
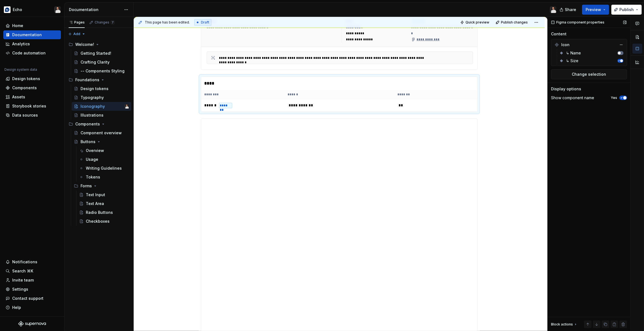
click at [621, 54] on Name-switch "button" at bounding box center [620, 53] width 6 height 4
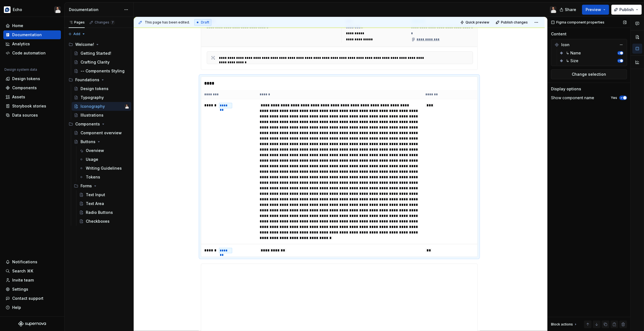
click at [622, 97] on icon "button" at bounding box center [621, 97] width 4 height 3
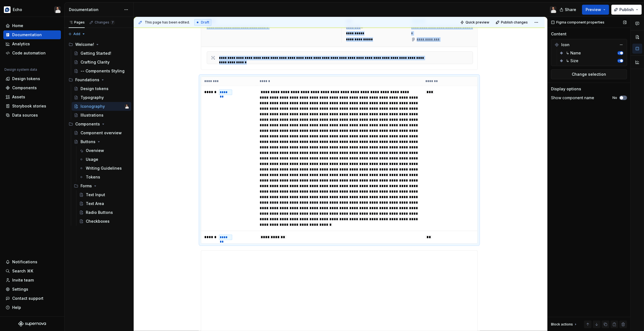
click at [622, 97] on span "button" at bounding box center [620, 97] width 3 height 3
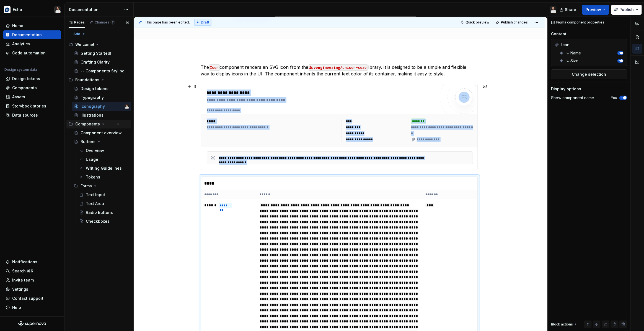
scroll to position [0, 0]
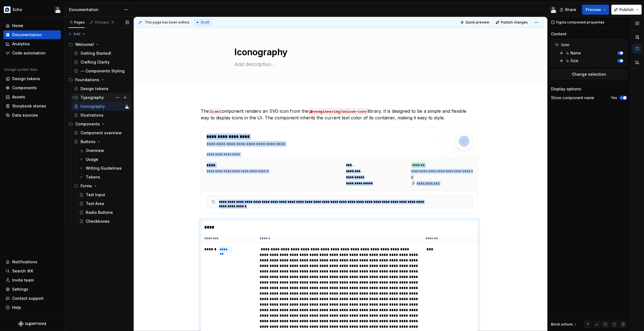
click at [98, 97] on div "Typography" at bounding box center [91, 98] width 23 height 6
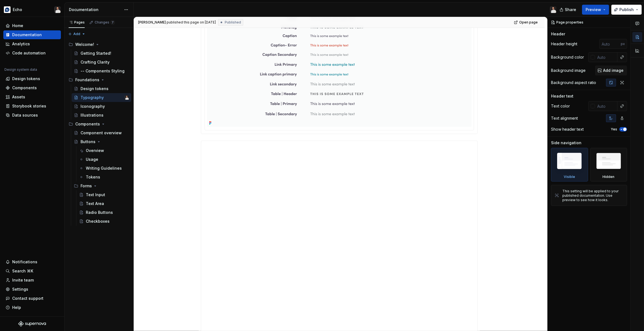
click at [491, 128] on div "Text Styles" at bounding box center [339, 192] width 411 height 663
type textarea "*"
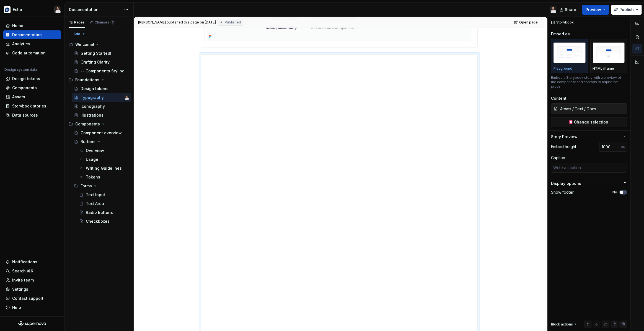
scroll to position [103, 0]
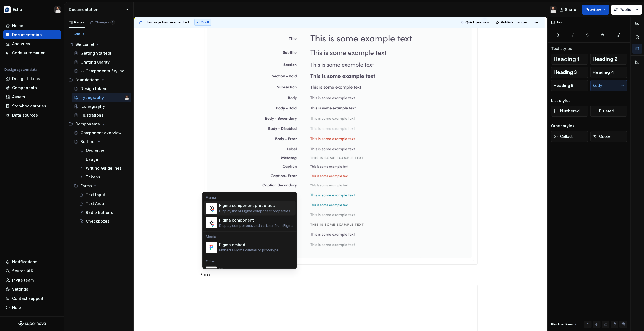
click at [246, 205] on div "Figma component properties" at bounding box center [254, 206] width 71 height 6
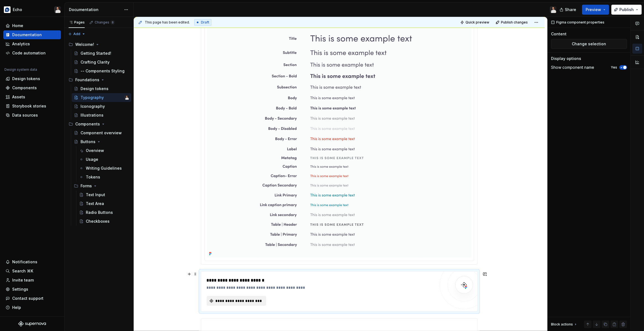
click at [248, 298] on span "**********" at bounding box center [239, 301] width 48 height 6
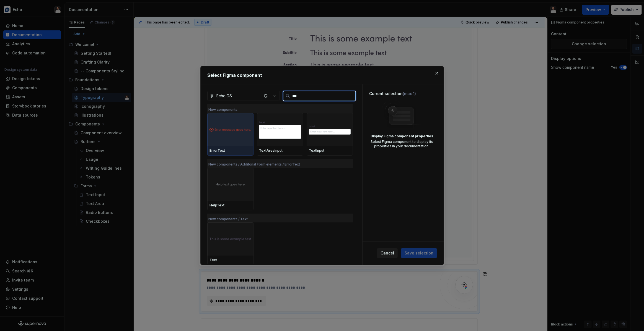
type input "****"
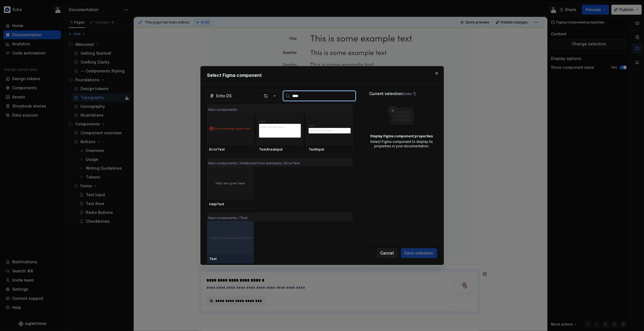
click at [241, 238] on img at bounding box center [230, 238] width 42 height 11
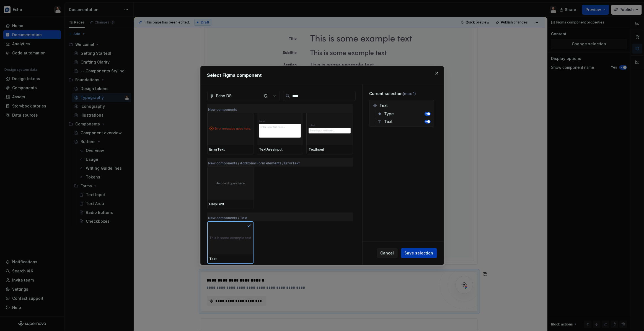
click at [414, 252] on span "Save selection" at bounding box center [418, 254] width 29 height 6
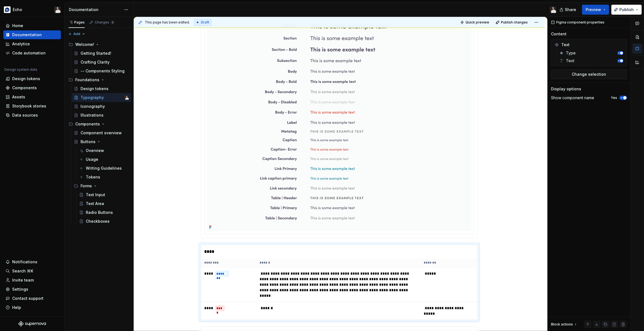
scroll to position [150, 0]
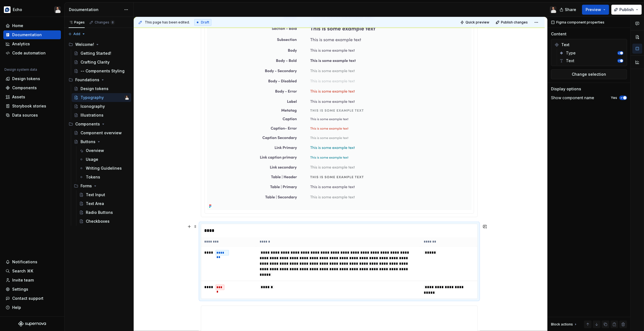
click at [521, 232] on div "**********" at bounding box center [339, 316] width 411 height 745
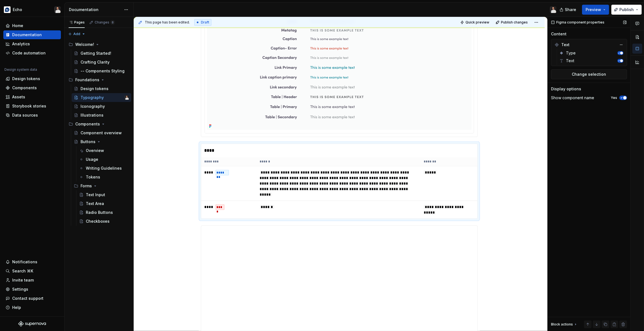
scroll to position [232, 0]
click at [623, 13] on button "Publish" at bounding box center [626, 10] width 30 height 10
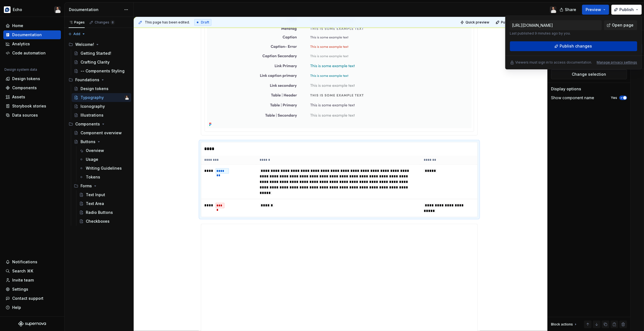
click at [567, 45] on span "Publish changes" at bounding box center [575, 46] width 32 height 6
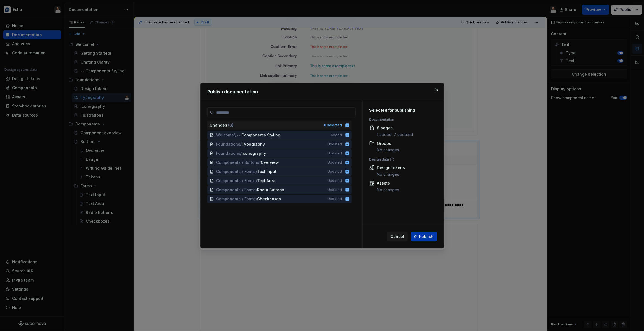
click at [425, 238] on span "Publish" at bounding box center [426, 237] width 14 height 6
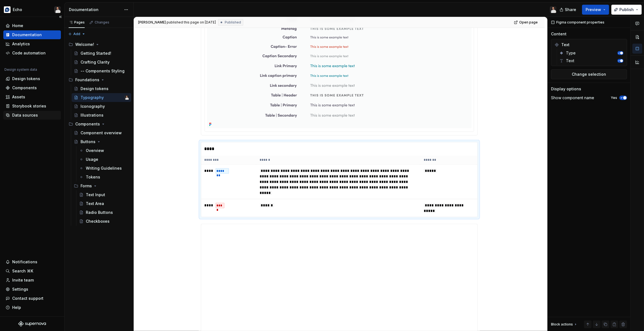
type textarea "*"
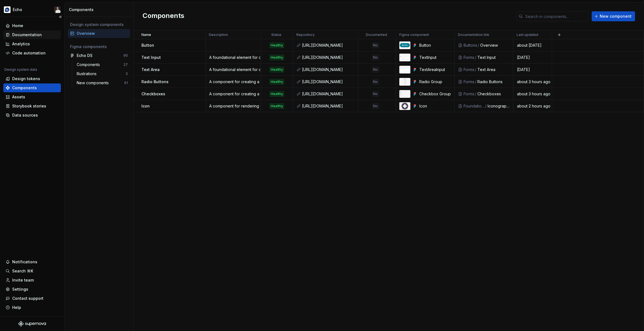
click at [32, 35] on div "Documentation" at bounding box center [27, 35] width 30 height 6
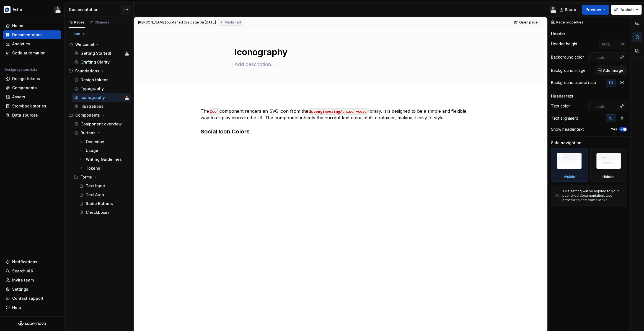
click at [122, 10] on html "Echo Home Documentation Analytics Code automation Design system data Design tok…" at bounding box center [322, 165] width 644 height 331
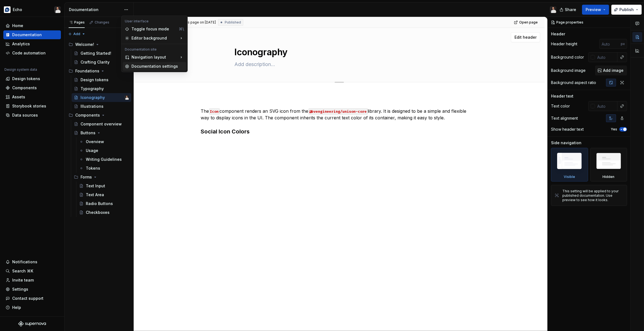
click at [144, 66] on div "Documentation settings" at bounding box center [157, 67] width 53 height 6
type textarea "*"
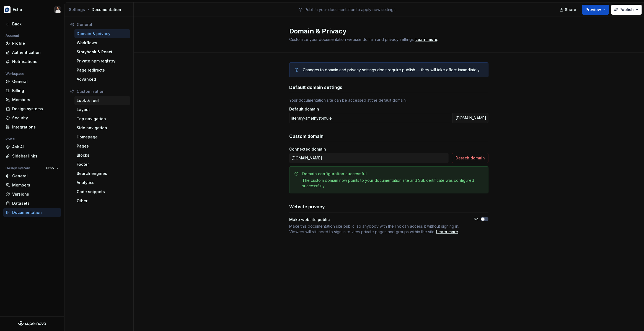
click at [94, 101] on div "Look & feel" at bounding box center [102, 101] width 51 height 6
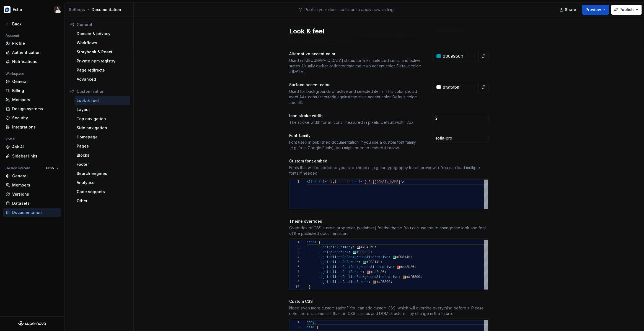
scroll to position [155, 0]
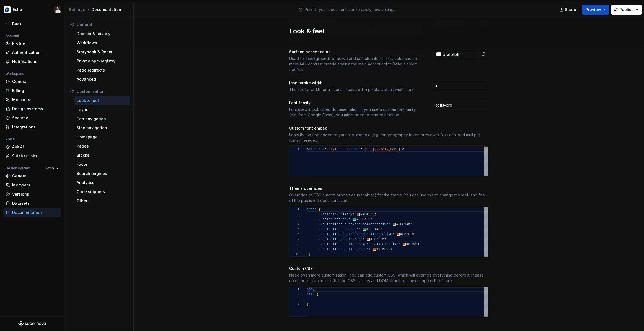
click at [400, 243] on div ":root { --colorInkPrimary: #4E495C ; --colorCodeMark: #009e89 ; --guidelinesDoB…" at bounding box center [396, 232] width 181 height 50
click at [381, 208] on div ":root { --colorInkPrimary: #4E495C ; --colorCodeMark: #009e89 ; --guidelinesDoB…" at bounding box center [396, 232] width 181 height 50
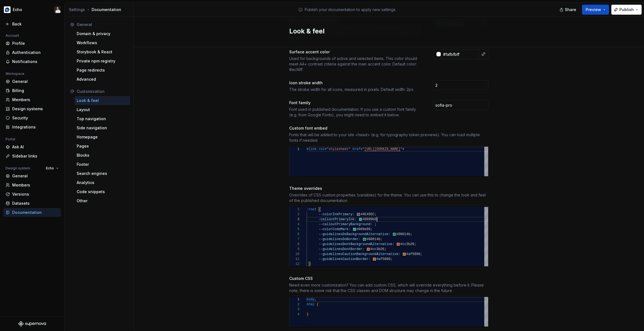
scroll to position [10, 70]
click at [375, 219] on div ":root { --colorInkPrimary: #4E495C ; --colorCodeMark: #009e89 ; --guidelinesDoB…" at bounding box center [396, 237] width 181 height 60
click at [531, 164] on div "Site logo A company logo that will be displayed on all pages on your documentat…" at bounding box center [389, 120] width 510 height 457
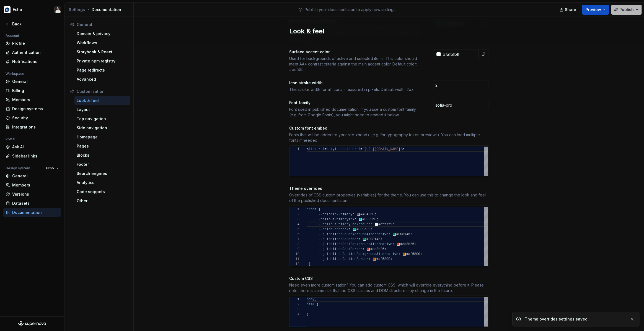
click at [621, 10] on span "Publish" at bounding box center [626, 10] width 14 height 6
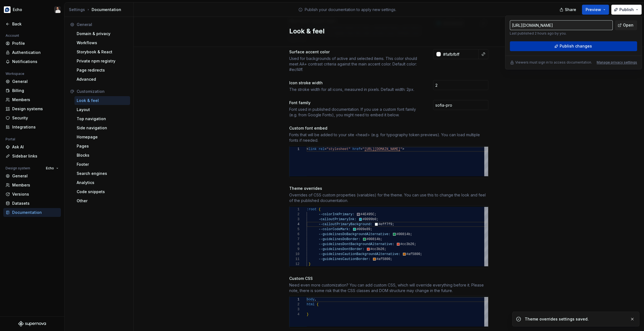
click at [581, 48] on span "Publish changes" at bounding box center [575, 46] width 32 height 6
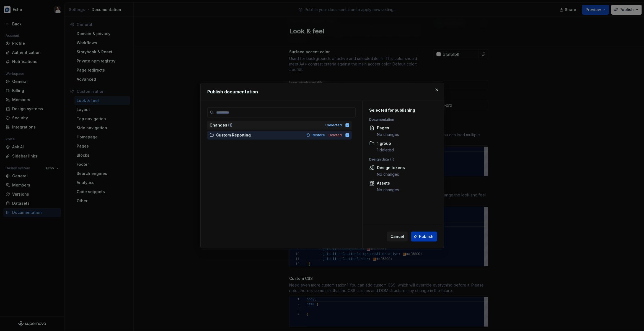
click at [423, 235] on span "Publish" at bounding box center [426, 237] width 14 height 6
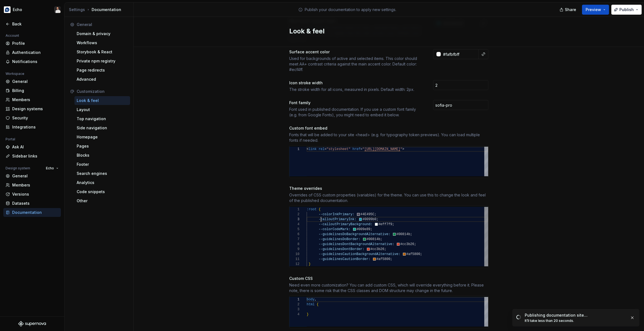
click at [321, 216] on div ":root { --colorInkPrimary: #4E495C ; --colorCodeMark: #009e89 ; --guidelinesDoB…" at bounding box center [396, 237] width 181 height 60
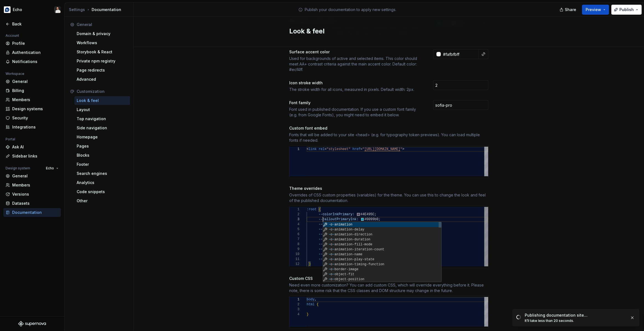
scroll to position [10, 16]
click at [402, 207] on div ":root { --colorInkPrimary: #4E495C ; --colorCodeMark: #009e89 ; --guidelinesDoB…" at bounding box center [396, 237] width 181 height 60
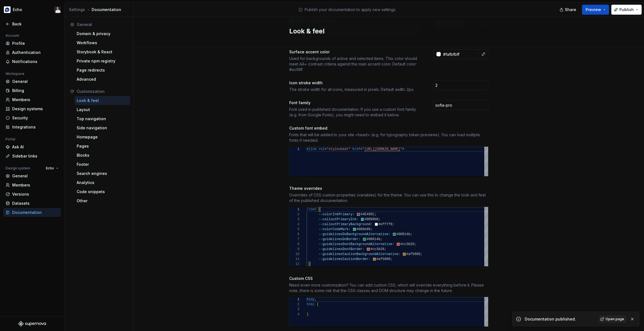
type textarea "**********"
drag, startPoint x: 613, startPoint y: 274, endPoint x: 622, endPoint y: 8, distance: 266.2
click at [613, 274] on div "Site logo A company logo that will be displayed on all pages on your documentat…" at bounding box center [389, 120] width 510 height 457
click at [621, 10] on span "Publish" at bounding box center [626, 10] width 14 height 6
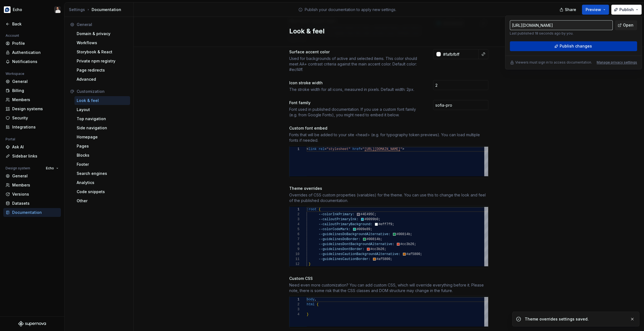
click at [565, 46] on span "Publish changes" at bounding box center [575, 46] width 32 height 6
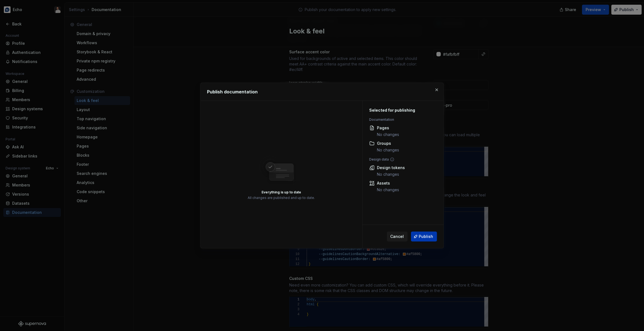
click at [417, 236] on button "Publish" at bounding box center [424, 237] width 26 height 10
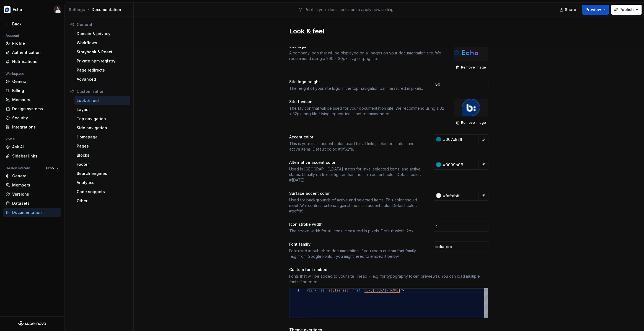
scroll to position [0, 0]
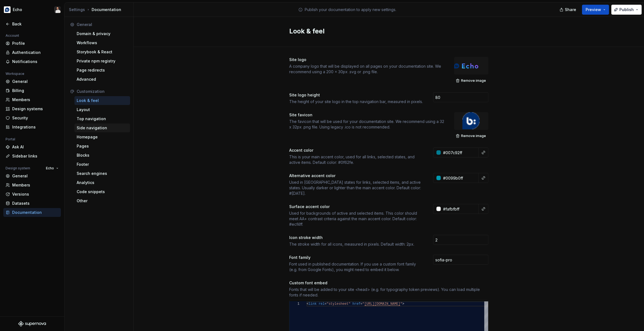
click at [95, 125] on div "Side navigation" at bounding box center [102, 128] width 51 height 6
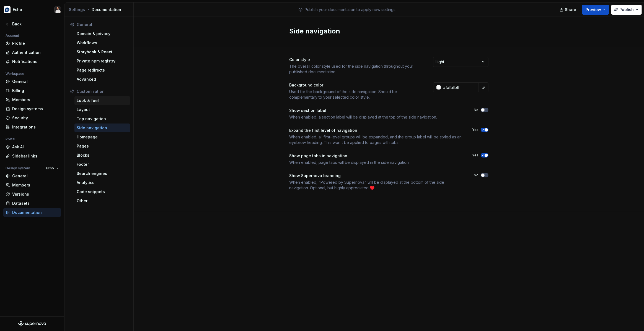
click at [94, 102] on div "Look & feel" at bounding box center [102, 101] width 51 height 6
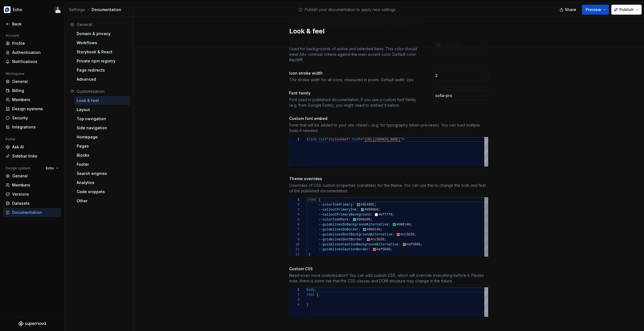
scroll to position [0, 82]
click at [399, 245] on div ":root { --colorInkPrimary: #4E495C ; --calloutPrimaryInk: #0099b0 ; --calloutPr…" at bounding box center [396, 227] width 181 height 60
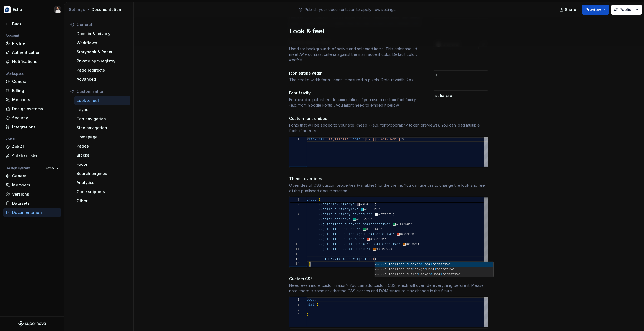
scroll to position [10, 70]
type textarea "**********"
drag, startPoint x: 564, startPoint y: 181, endPoint x: 568, endPoint y: 154, distance: 28.1
click at [563, 181] on div "Site logo A company logo that will be displayed on all pages on your documentat…" at bounding box center [389, 115] width 510 height 467
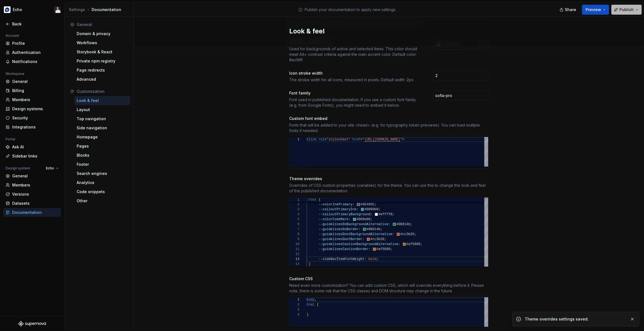
click at [624, 9] on span "Publish" at bounding box center [626, 10] width 14 height 6
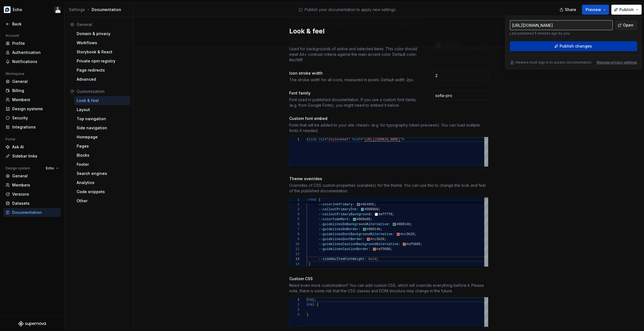
click at [571, 43] on button "Publish changes" at bounding box center [572, 46] width 127 height 10
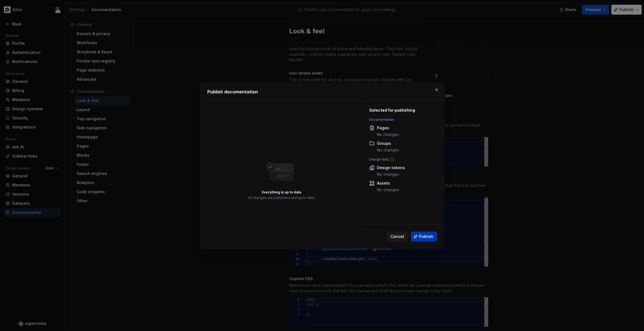
click at [424, 238] on span "Publish" at bounding box center [426, 237] width 14 height 6
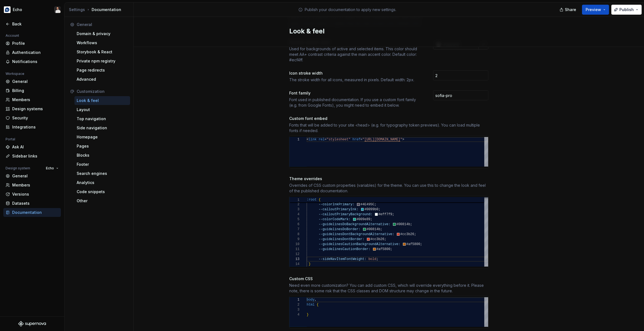
scroll to position [175, 0]
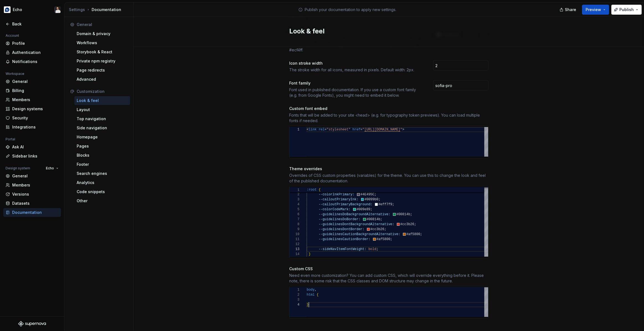
click at [324, 304] on div "body , html { }" at bounding box center [396, 303] width 181 height 30
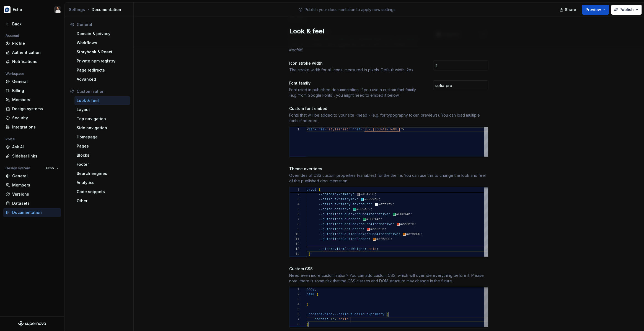
scroll to position [30, 44]
type textarea "**********"
drag, startPoint x: 356, startPoint y: 194, endPoint x: 319, endPoint y: 195, distance: 36.8
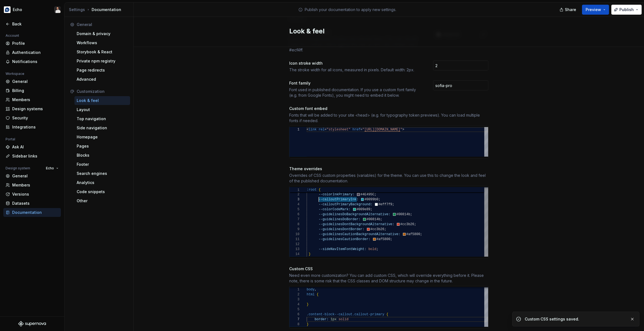
click at [319, 195] on div "--colorInkPrimary: #4E495C ; --calloutPrimaryInk: #0099b0 ; --calloutPrimaryBac…" at bounding box center [396, 222] width 181 height 70
click at [361, 316] on div "} .content-block--callout.callout-primary { border: 1px solid } body , html {" at bounding box center [396, 307] width 181 height 40
click at [350, 315] on div "} .content-block--callout.callout-primary { border: 1px solid --calloutPrimaryI…" at bounding box center [396, 307] width 181 height 40
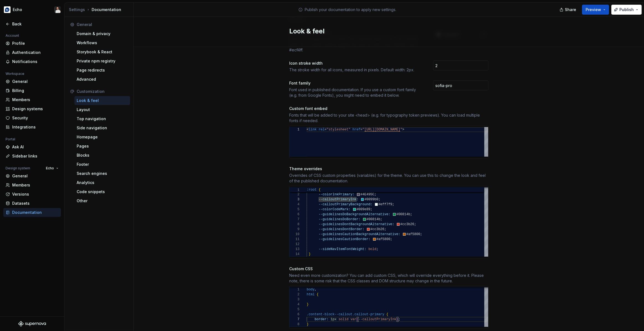
type textarea "**********"
click at [532, 286] on div "Site logo A company logo that will be displayed on all pages on your documentat…" at bounding box center [389, 111] width 510 height 477
click at [622, 11] on span "Publish" at bounding box center [626, 10] width 14 height 6
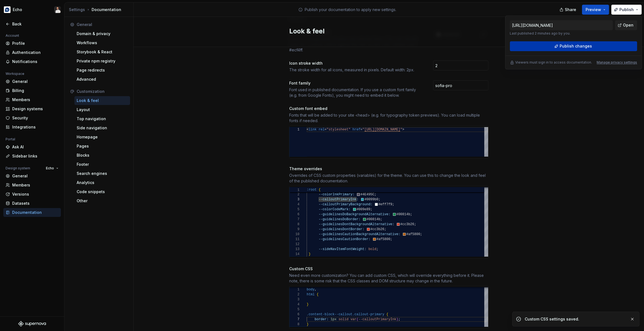
click at [576, 47] on span "Publish changes" at bounding box center [575, 46] width 32 height 6
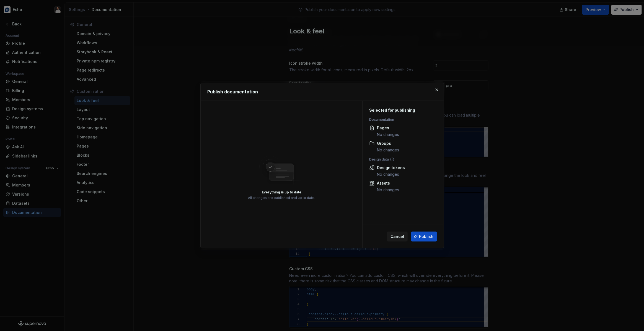
drag, startPoint x: 418, startPoint y: 239, endPoint x: 457, endPoint y: 236, distance: 38.9
click at [418, 239] on button "Publish" at bounding box center [424, 237] width 26 height 10
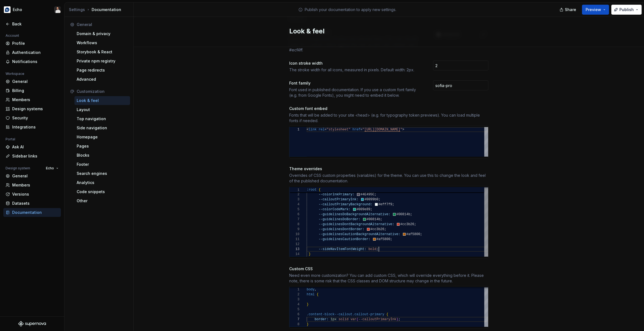
scroll to position [10, 72]
click at [393, 243] on div "--colorInkPrimary: #4E495C ; --calloutPrimaryInk: #0099b0 ; --calloutPrimaryBac…" at bounding box center [396, 222] width 181 height 70
click at [401, 199] on div "--colorInkPrimary: #4E495C ; --calloutPrimaryInk: #0099b0 ; --calloutPrimaryBac…" at bounding box center [396, 222] width 181 height 70
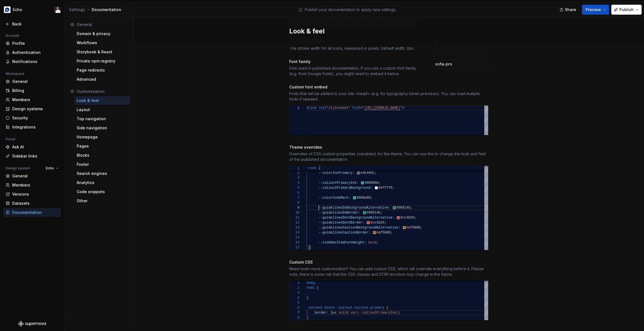
scroll to position [199, 0]
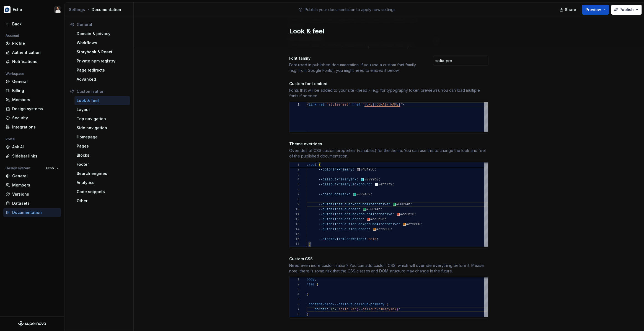
type textarea "**********"
click at [517, 277] on div "Site logo A company logo that will be displayed on all pages on your documentat…" at bounding box center [389, 94] width 510 height 492
click at [326, 304] on div "} .content-block--callout.callout-primary { border: 1px solid var ( --calloutPr…" at bounding box center [396, 297] width 181 height 40
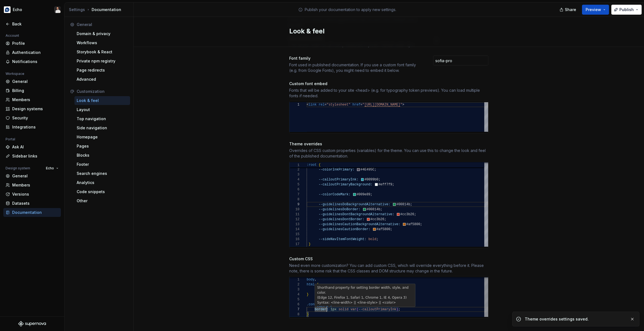
click at [312, 296] on div "} .content-block--callout.callout-primary { border: 1px solid var ( --calloutPr…" at bounding box center [396, 297] width 181 height 40
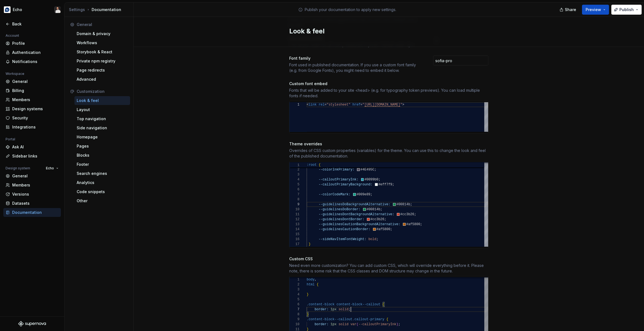
scroll to position [30, 44]
click at [315, 308] on div "} .content-block--callout.callout-primary { html { .content-block content-block…" at bounding box center [396, 304] width 181 height 55
drag, startPoint x: 354, startPoint y: 320, endPoint x: 338, endPoint y: 319, distance: 15.8
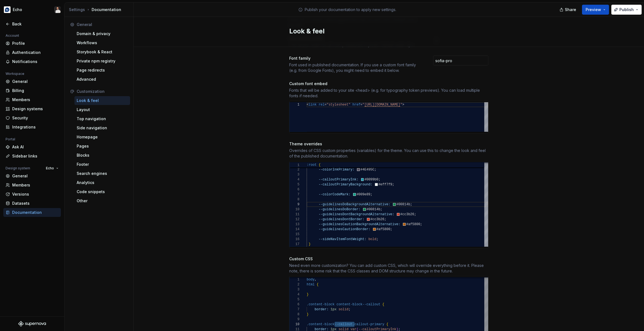
drag, startPoint x: 347, startPoint y: 319, endPoint x: 350, endPoint y: 319, distance: 2.8
click at [347, 319] on div "} .content-block--callout.callout-primary { html { .content-block content-block…" at bounding box center [396, 307] width 181 height 60
click at [353, 318] on div "} .content-block--callout.callout-primary { html { .content-block content-block…" at bounding box center [396, 307] width 181 height 60
click at [352, 319] on div "} .content-block--callout.callout-primary { html { .content-block content-block…" at bounding box center [396, 307] width 181 height 60
click at [356, 317] on div "} .content-block--callout.callout-primary { html { .content-block content-block…" at bounding box center [396, 307] width 181 height 60
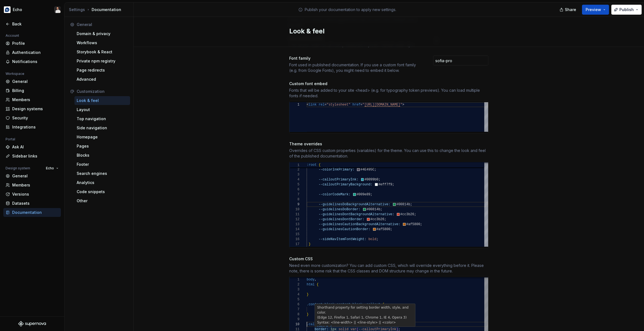
scroll to position [5, 2]
click at [341, 327] on div "} .callout-primary { html { .content-block content-block--callout { border: 1px…" at bounding box center [396, 307] width 181 height 60
click at [327, 324] on div "} .callout-primary { html { .content-block content-block--callout { border: 1px…" at bounding box center [396, 307] width 181 height 60
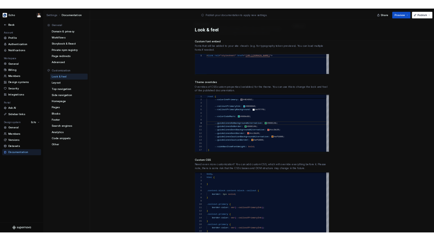
scroll to position [264, 0]
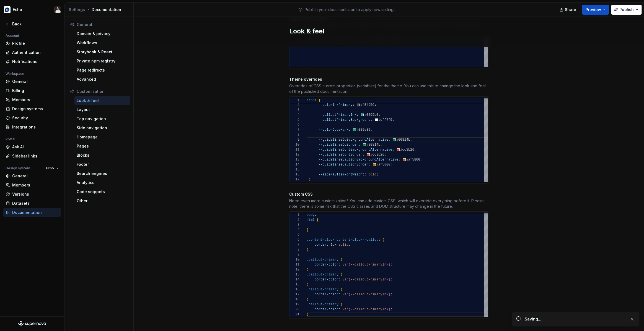
click at [530, 136] on div "Site logo A company logo that will be displayed on all pages on your documentat…" at bounding box center [389, 61] width 510 height 557
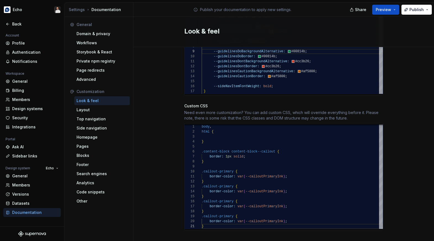
scroll to position [355, 0]
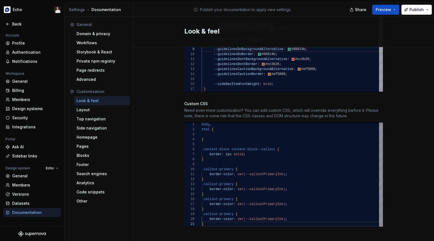
click at [229, 163] on div "} .callout-primary { .content-block content-block--callout { border: 1px solid …" at bounding box center [292, 174] width 181 height 105
click at [229, 193] on div "} .callout-info { .content-block content-block--callout { border: 1px solid ; }…" at bounding box center [292, 174] width 181 height 105
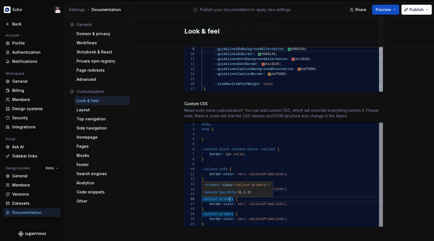
scroll to position [0, 2]
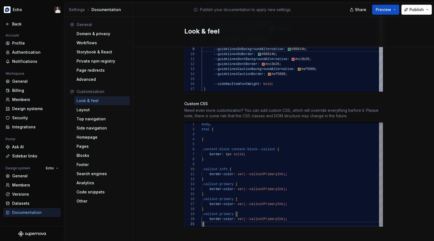
click at [208, 217] on div "} .callout-info { .content-block content-block--callout { border: 1px solid ; }…" at bounding box center [292, 174] width 181 height 105
click at [227, 190] on div "} .callout-info { .content-block content-block--callout { border: 1px solid ; }…" at bounding box center [292, 174] width 181 height 105
click at [226, 193] on div "} .callout-info { .content-block content-block--callout { border: 1px solid ; }…" at bounding box center [292, 174] width 181 height 105
click at [225, 209] on div "} .callout-info { .content-block content-block--callout { border: 1px solid ; }…" at bounding box center [292, 174] width 181 height 105
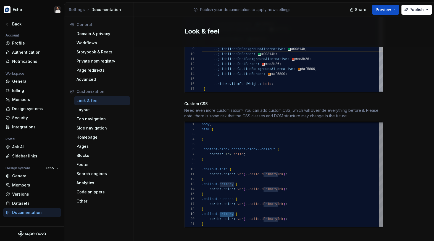
click at [225, 209] on div "} .callout-info { .content-block content-block--callout { border: 1px solid ; }…" at bounding box center [292, 174] width 181 height 105
drag, startPoint x: 210, startPoint y: 219, endPoint x: 200, endPoint y: 209, distance: 14.3
click at [202, 209] on div "} .callout-info { .content-block content-block--callout { border: 1px solid ; }…" at bounding box center [292, 174] width 181 height 105
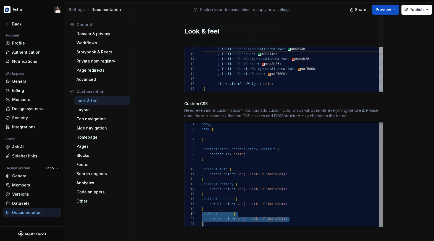
click at [210, 219] on div "} .callout-info { .content-block content-block--callout { border: 1px solid ; }…" at bounding box center [292, 174] width 181 height 105
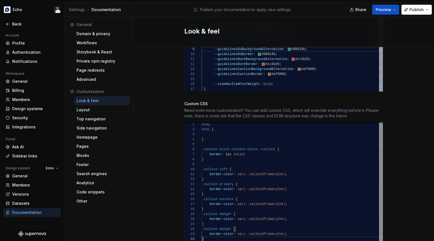
click at [224, 225] on div "} .callout-info { .content-block content-block--callout { border: 1px solid ; }…" at bounding box center [292, 181] width 181 height 119
click at [271, 169] on div "} .callout-info { .content-block content-block--callout { border: 1px solid ; }…" at bounding box center [292, 181] width 181 height 119
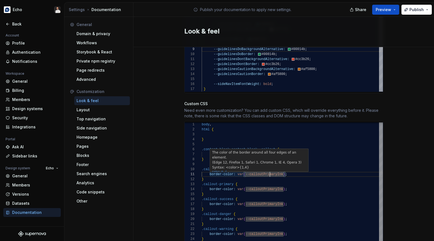
scroll to position [0, 85]
click at [287, 170] on div "} .callout-info { .content-block content-block--callout { border: 1px solid ; }…" at bounding box center [292, 181] width 181 height 119
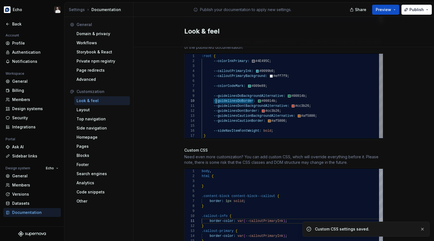
scroll to position [45, 12]
drag, startPoint x: 252, startPoint y: 95, endPoint x: 215, endPoint y: 96, distance: 37.6
click at [214, 96] on div "--colorInkPrimary: #4E495C ; --calloutPrimaryBackground: #eff7f9 ; --colorCodeM…" at bounding box center [292, 96] width 181 height 85
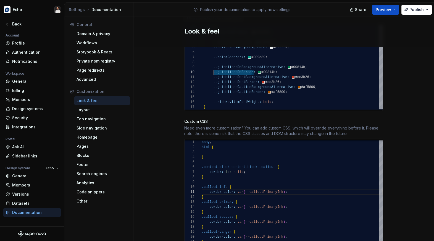
scroll to position [338, 0]
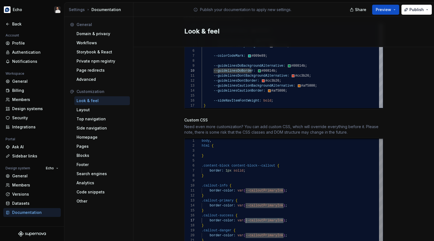
drag, startPoint x: 284, startPoint y: 215, endPoint x: 246, endPoint y: 215, distance: 38.2
click at [246, 215] on div "} .callout-info { .content-block content-block--callout { border: 1px solid ; }…" at bounding box center [292, 197] width 181 height 119
type textarea "**********"
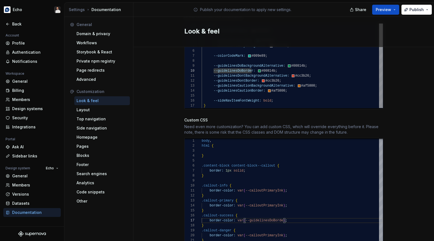
type textarea "**********"
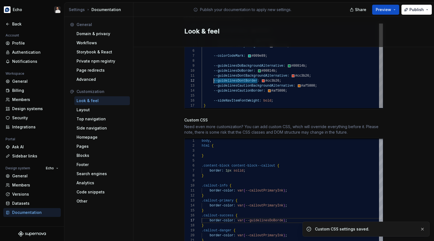
drag, startPoint x: 258, startPoint y: 75, endPoint x: 215, endPoint y: 75, distance: 43.4
click at [215, 75] on div "--colorInkPrimary: #4E495C ; --calloutPrimaryBackground: #eff7f9 ; --colorCodeM…" at bounding box center [292, 66] width 181 height 85
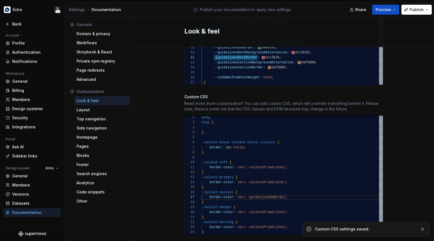
scroll to position [364, 0]
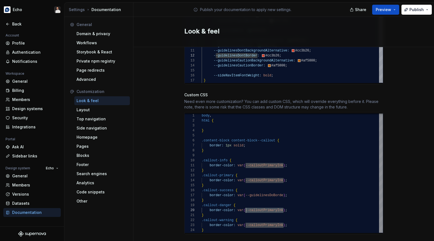
drag, startPoint x: 284, startPoint y: 204, endPoint x: 246, endPoint y: 204, distance: 37.3
click at [246, 204] on div "} .callout-info { .content-block content-block--callout { border: 1px solid ; }…" at bounding box center [292, 172] width 181 height 119
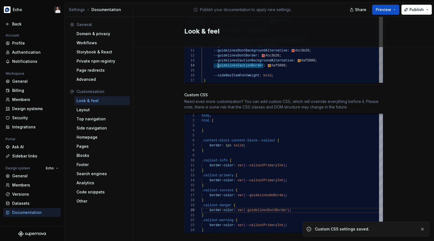
scroll to position [15, 14]
drag, startPoint x: 262, startPoint y: 60, endPoint x: 217, endPoint y: 61, distance: 45.9
click at [216, 61] on div "--colorInkPrimary: #4E495C ; --calloutPrimaryBackground: #eff7f9 ; --colorCodeM…" at bounding box center [292, 40] width 181 height 85
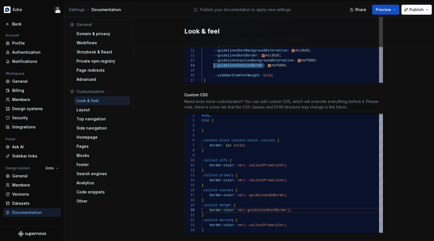
drag, startPoint x: 263, startPoint y: 59, endPoint x: 214, endPoint y: 61, distance: 49.5
click at [214, 61] on div "--colorInkPrimary: #4E495C ; --calloutPrimaryBackground: #eff7f9 ; --colorCodeM…" at bounding box center [292, 40] width 181 height 85
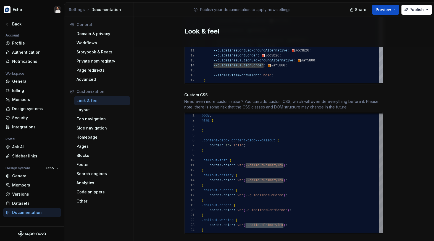
drag, startPoint x: 283, startPoint y: 220, endPoint x: 246, endPoint y: 219, distance: 37.6
click at [245, 219] on div "} .callout-info { .content-block content-block--callout { border: 1px solid ; }…" at bounding box center [292, 172] width 181 height 119
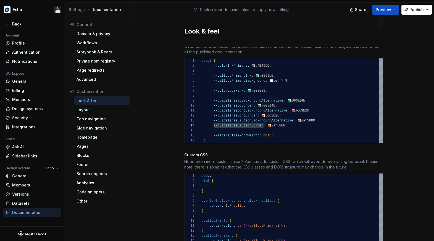
scroll to position [296, 0]
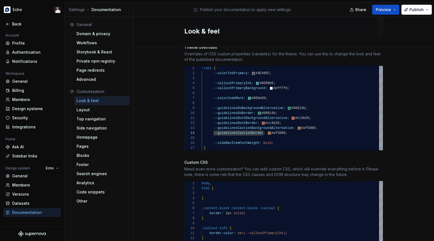
click at [400, 73] on div "Site logo A company logo that will be displayed on all pages on your documentat…" at bounding box center [284, 37] width 301 height 572
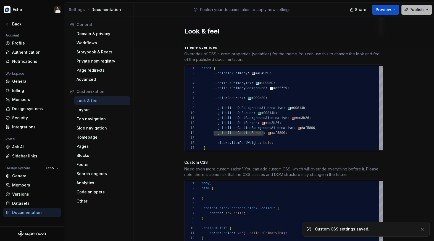
click at [407, 13] on button "Publish" at bounding box center [417, 10] width 30 height 10
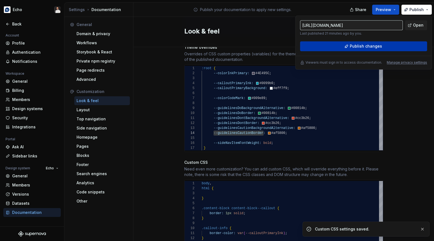
click at [392, 43] on button "Publish changes" at bounding box center [363, 46] width 127 height 10
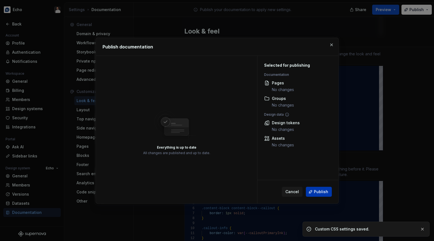
click at [321, 190] on span "Publish" at bounding box center [321, 192] width 14 height 6
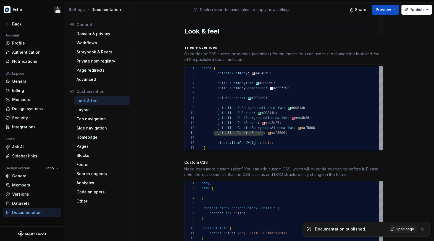
scroll to position [370, 0]
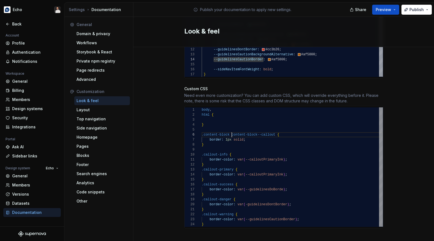
click at [232, 130] on div "} .callout-info { .content-block content-block--callout { border: 1px solid ; }…" at bounding box center [292, 166] width 181 height 119
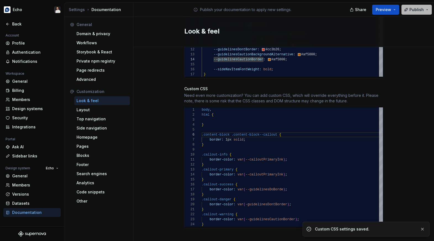
click at [412, 11] on span "Publish" at bounding box center [417, 10] width 14 height 6
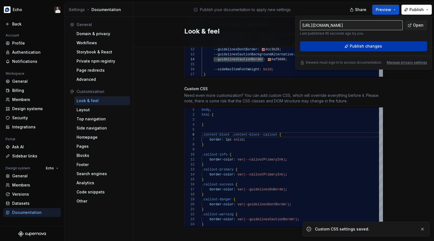
click at [376, 45] on span "Publish changes" at bounding box center [366, 46] width 32 height 6
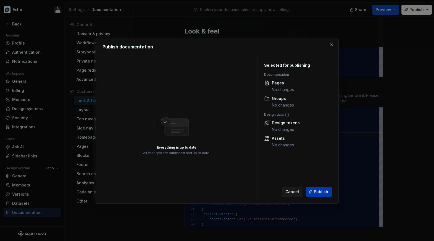
click at [321, 190] on span "Publish" at bounding box center [321, 192] width 14 height 6
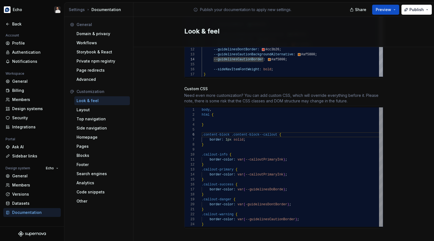
click at [232, 128] on div "} .callout-info { .content-block .content-block--callout { border: 1px solid ; …" at bounding box center [292, 166] width 181 height 119
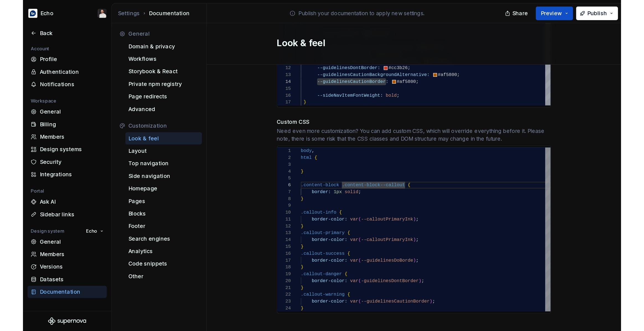
scroll to position [25, 28]
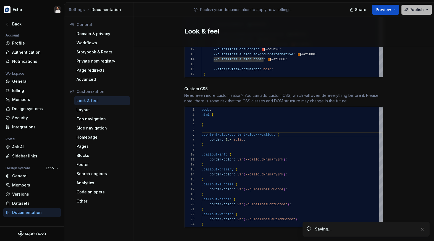
click at [417, 12] on button "Publish" at bounding box center [417, 10] width 30 height 10
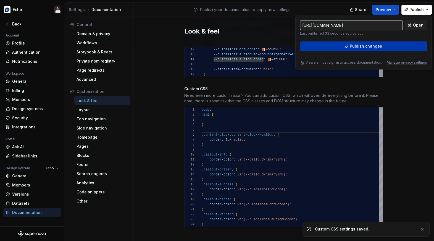
click at [387, 46] on button "Publish changes" at bounding box center [363, 46] width 127 height 10
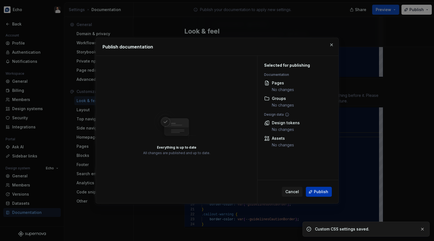
click at [325, 188] on button "Publish" at bounding box center [319, 192] width 26 height 10
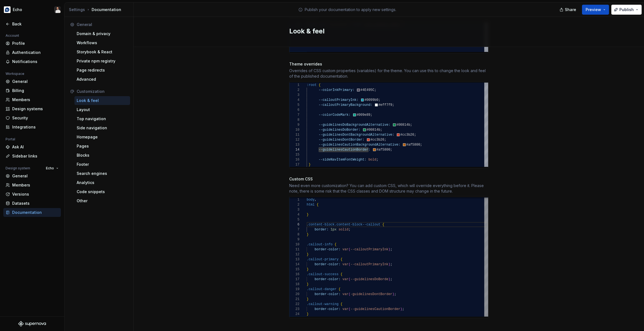
scroll to position [15, 2]
click at [319, 309] on div "} .callout-info { .content-block.content-block--callout { border: 1px solid ; }…" at bounding box center [396, 256] width 181 height 119
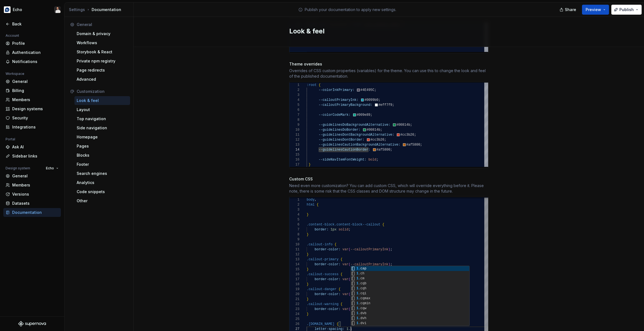
scroll to position [30, 46]
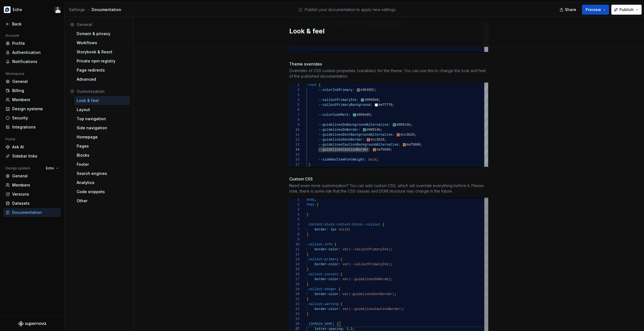
click at [511, 185] on div "Site logo A company logo that will be displayed on all pages on your documentat…" at bounding box center [389, 64] width 510 height 592
click at [622, 12] on span "Publish" at bounding box center [626, 10] width 14 height 6
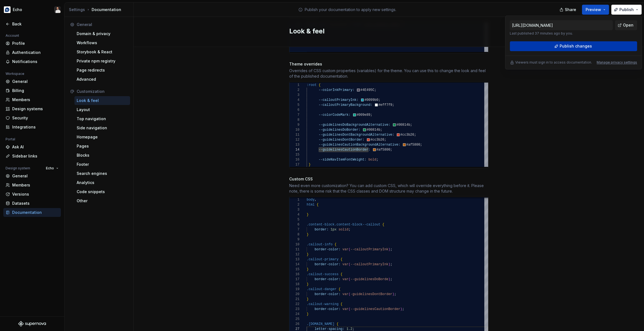
click at [568, 49] on button "Publish changes" at bounding box center [572, 46] width 127 height 10
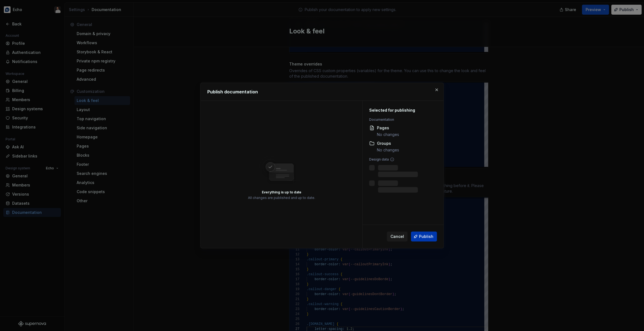
click at [427, 239] on span "Publish" at bounding box center [426, 237] width 14 height 6
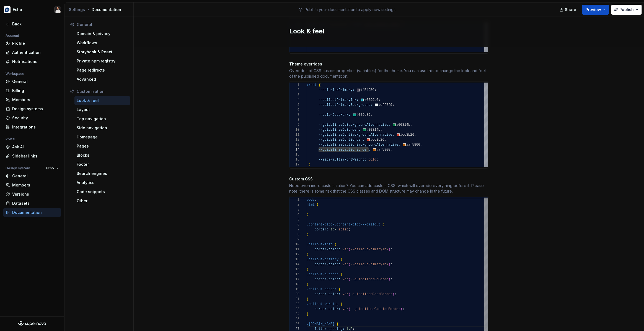
click at [351, 324] on div "} .callout-info { .content-block.content-block--callout { border: 1px solid ; }…" at bounding box center [396, 266] width 181 height 139
click at [372, 326] on div "} .callout-info { .content-block.content-block--callout { border: 1px solid ; }…" at bounding box center [396, 266] width 181 height 139
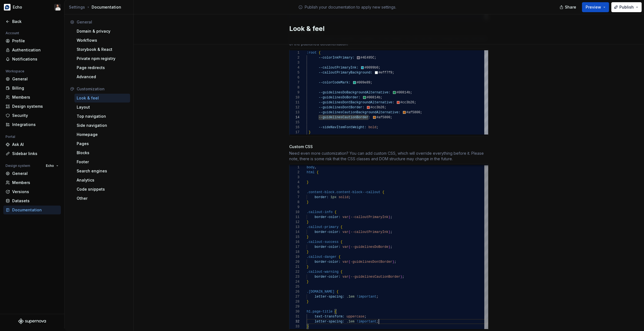
scroll to position [5, 72]
drag, startPoint x: 599, startPoint y: 95, endPoint x: 624, endPoint y: 82, distance: 28.6
click at [598, 95] on div "Site logo A company logo that will be displayed on all pages on your documentat…" at bounding box center [389, 43] width 510 height 617
click at [626, 7] on span "Publish" at bounding box center [626, 7] width 14 height 6
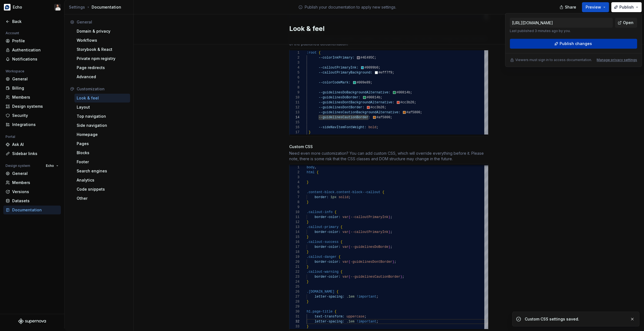
click at [582, 42] on span "Publish changes" at bounding box center [575, 44] width 32 height 6
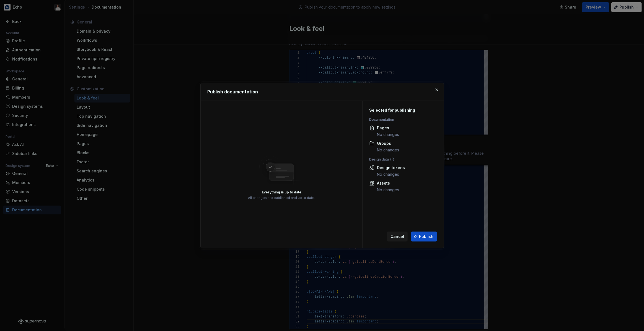
click at [422, 236] on span "Publish" at bounding box center [426, 237] width 14 height 6
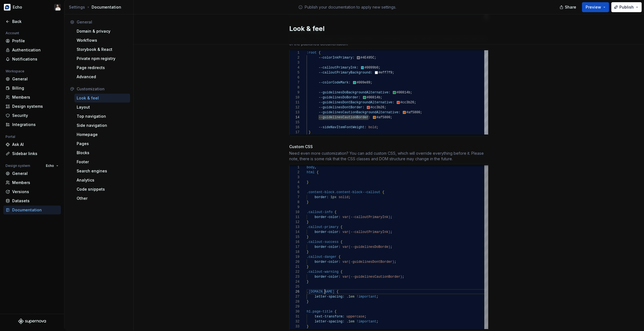
scroll to position [25, 18]
click at [324, 287] on div "} .callout-info { .content-block.content-block--callout { border: 1px solid ; }…" at bounding box center [396, 247] width 181 height 164
click at [307, 287] on div "} .callout-info { .content-block.content-block--callout { border: 1px solid ; }…" at bounding box center [396, 247] width 181 height 164
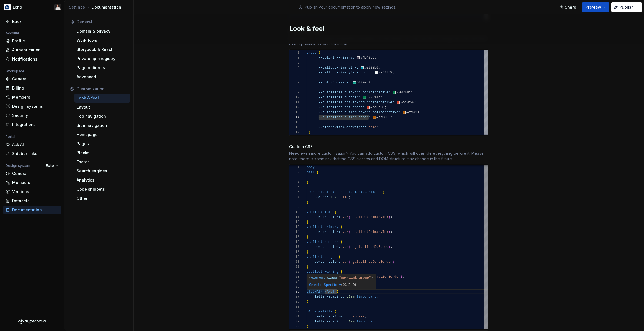
click at [330, 286] on div "} .callout-info { .content-block.content-block--callout { border: 1px solid ; }…" at bounding box center [396, 247] width 181 height 164
drag, startPoint x: 327, startPoint y: 287, endPoint x: 334, endPoint y: 287, distance: 6.6
click at [327, 287] on div "} .callout-info { .content-block.content-block--callout { border: 1px solid ; }…" at bounding box center [396, 247] width 181 height 164
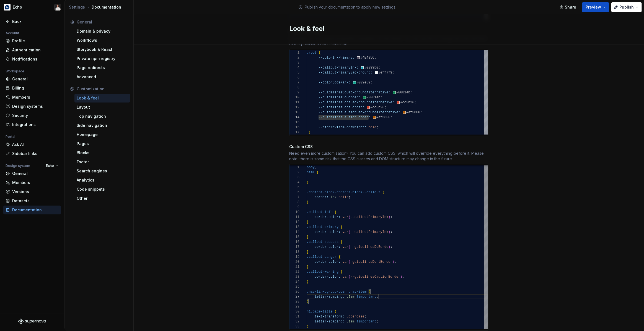
click at [403, 293] on div "} .callout-info { .content-block.content-block--callout { border: 1px solid ; }…" at bounding box center [396, 247] width 181 height 164
click at [621, 8] on span "Publish" at bounding box center [626, 7] width 14 height 6
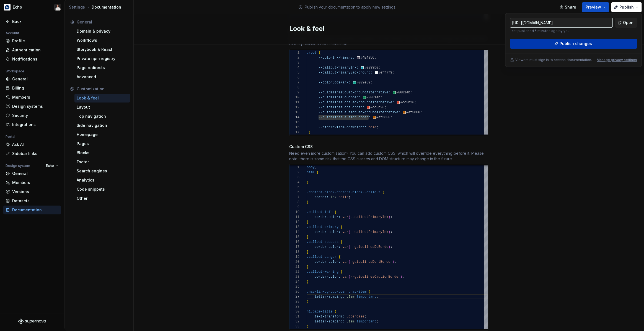
click at [571, 44] on span "Publish changes" at bounding box center [575, 44] width 32 height 6
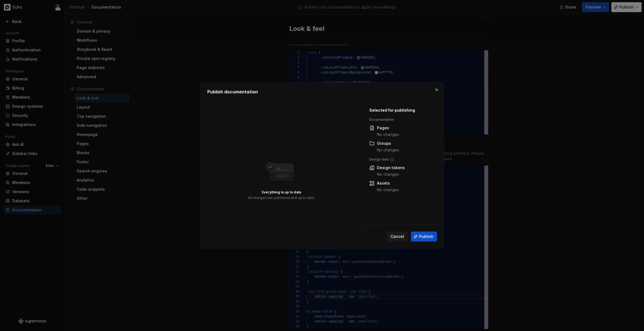
click at [426, 238] on span "Publish" at bounding box center [426, 237] width 14 height 6
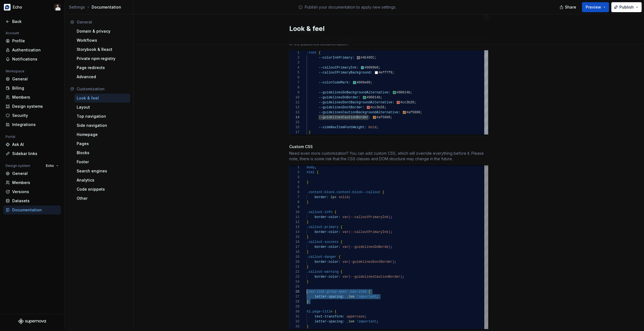
scroll to position [25, 0]
drag, startPoint x: 320, startPoint y: 300, endPoint x: 298, endPoint y: 287, distance: 25.7
click at [306, 287] on div "} .callout-info { .content-block.content-block--callout { border: 1px solid ; }…" at bounding box center [396, 247] width 181 height 164
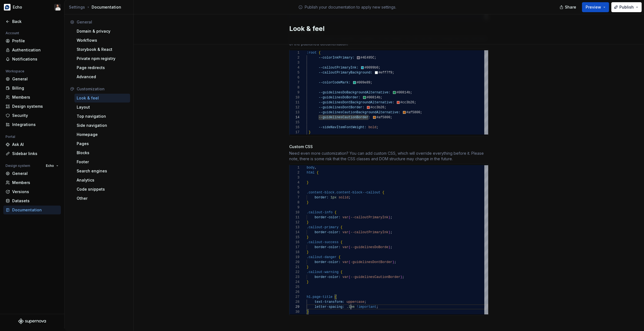
click at [350, 301] on div "} .callout-info { .content-block.content-block--callout { border: 1px solid ; }…" at bounding box center [396, 239] width 181 height 149
type textarea "**********"
drag, startPoint x: 539, startPoint y: 179, endPoint x: 570, endPoint y: 86, distance: 97.9
click at [539, 179] on div "Site logo A company logo that will be displayed on all pages on your documentat…" at bounding box center [389, 36] width 510 height 602
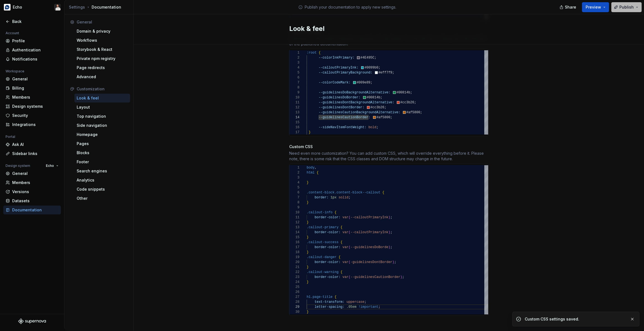
click at [620, 7] on span "Publish" at bounding box center [626, 7] width 14 height 6
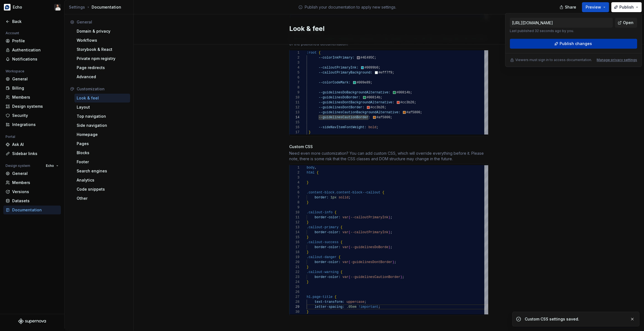
click at [588, 44] on span "Publish changes" at bounding box center [575, 44] width 32 height 6
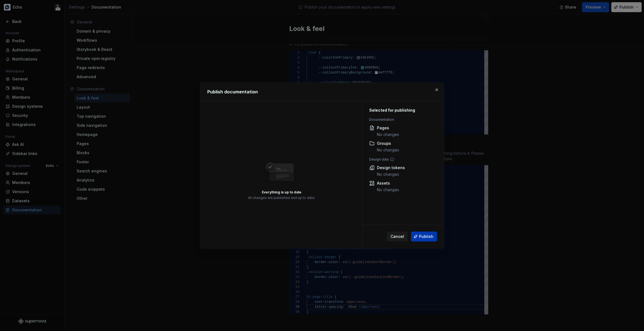
click at [429, 238] on span "Publish" at bounding box center [426, 237] width 14 height 6
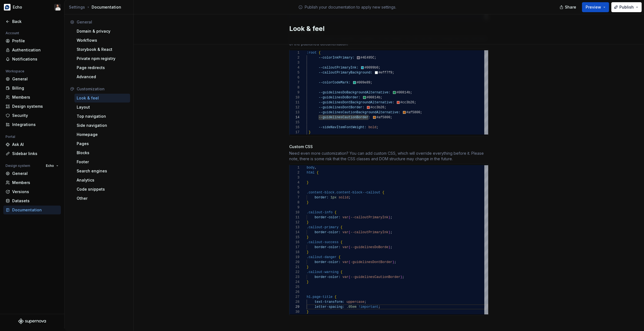
click at [318, 307] on div "} .callout-info { .content-block.content-block--callout { border: 1px solid ; }…" at bounding box center [396, 239] width 181 height 149
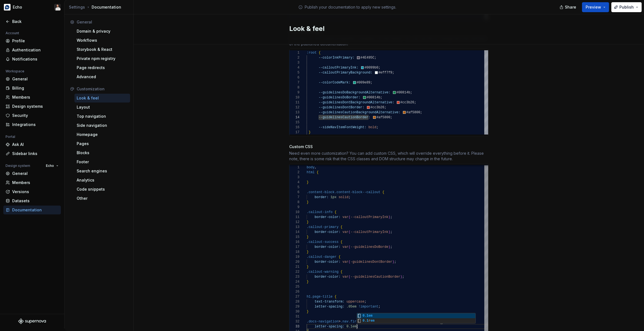
scroll to position [10, 50]
type textarea "**********"
click at [534, 254] on div "Site logo A company logo that will be displayed on all pages on your documentat…" at bounding box center [389, 46] width 510 height 622
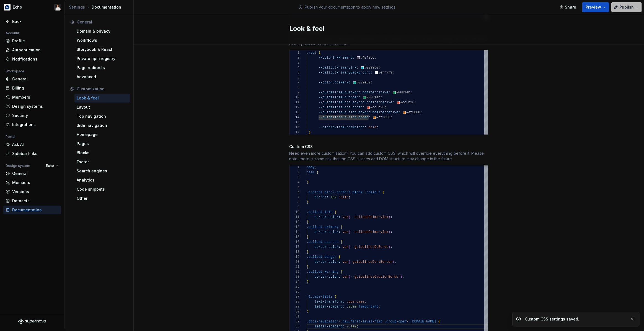
click at [626, 8] on span "Publish" at bounding box center [626, 7] width 14 height 6
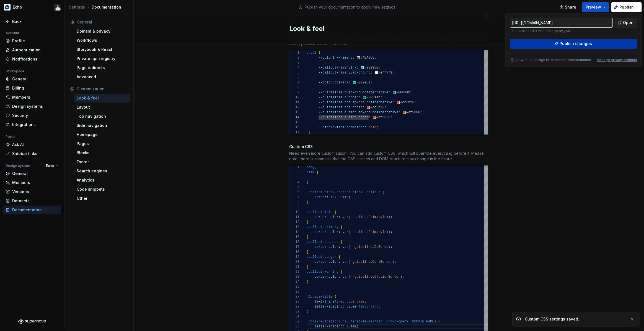
click at [592, 39] on button "Publish changes" at bounding box center [572, 44] width 127 height 10
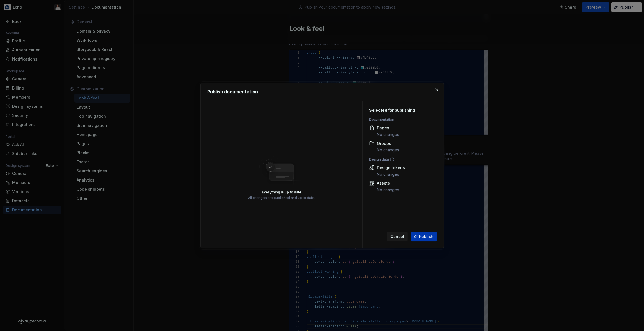
click at [426, 235] on span "Publish" at bounding box center [426, 237] width 14 height 6
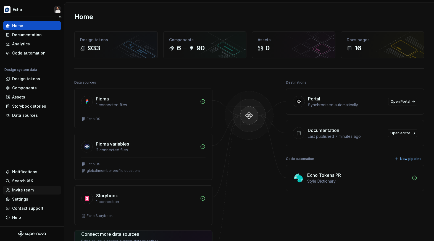
click at [20, 190] on div "Invite team" at bounding box center [23, 190] width 22 height 6
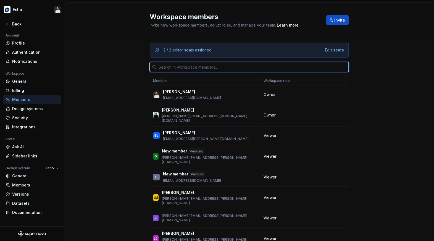
click at [218, 68] on input "text" at bounding box center [253, 67] width 192 height 10
paste input "amr.naga@bazaarvoice.com"
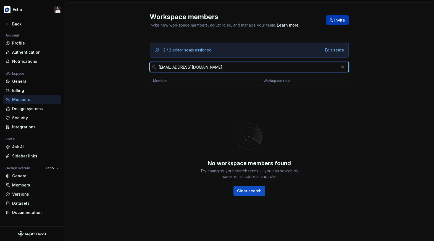
type input "amr.naga@bazaarvoice.com"
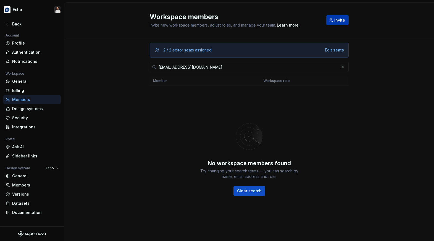
click at [338, 23] on span "Invite" at bounding box center [340, 20] width 11 height 6
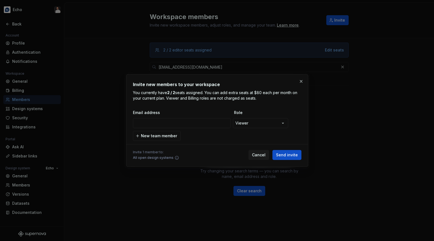
type input "amr.naga@bazaarvoice.com"
click at [282, 151] on button "Send invite" at bounding box center [287, 155] width 29 height 10
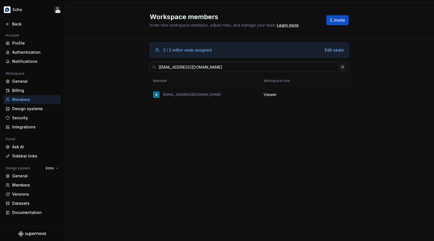
click at [342, 66] on button "button" at bounding box center [343, 67] width 8 height 8
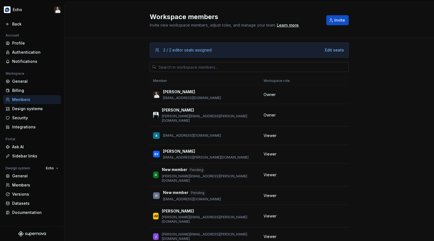
click at [368, 78] on div "2 / 2 editor seats assigned Edit seats Member Workspace role Ben Alexander ben.…" at bounding box center [249, 157] width 370 height 238
click at [374, 80] on div "2 / 2 editor seats assigned Edit seats Member Workspace role Ben Alexander ben.…" at bounding box center [249, 157] width 370 height 238
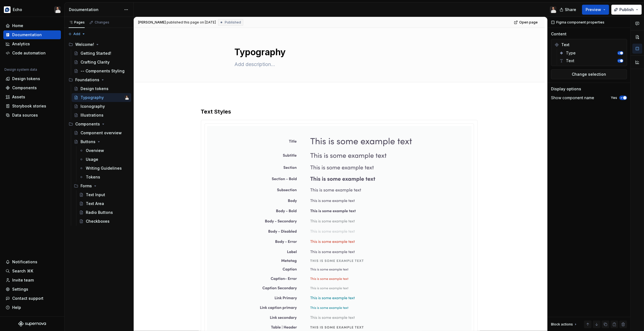
scroll to position [232, 0]
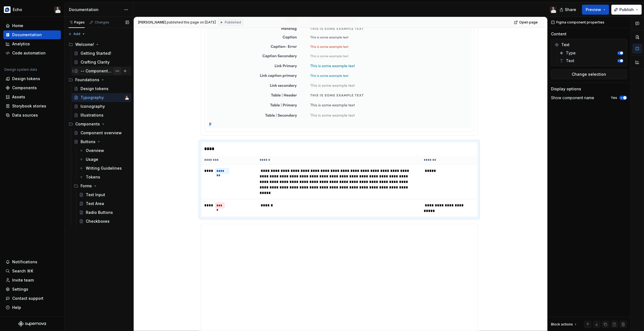
click at [115, 71] on button "Page tree" at bounding box center [117, 71] width 8 height 8
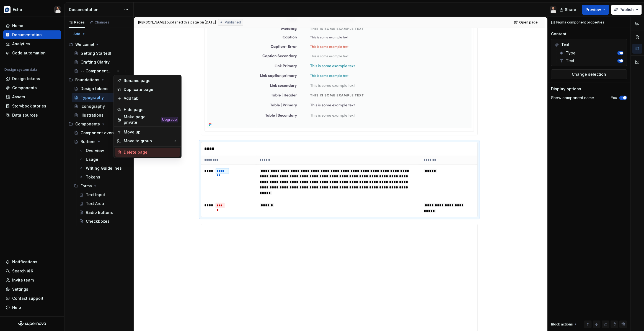
click at [142, 151] on div "Delete page" at bounding box center [151, 153] width 54 height 6
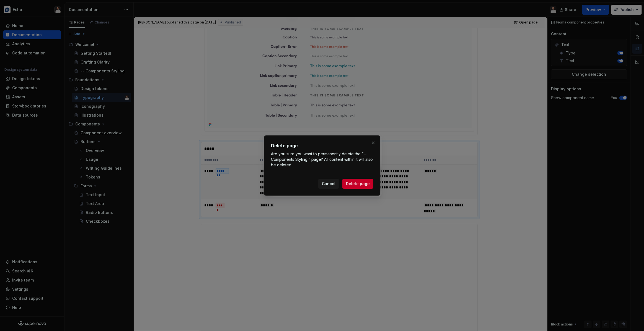
click at [353, 184] on span "Delete page" at bounding box center [358, 184] width 24 height 6
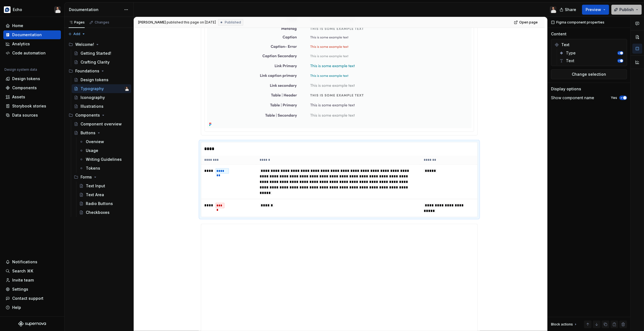
click at [615, 7] on button "Publish" at bounding box center [626, 10] width 30 height 10
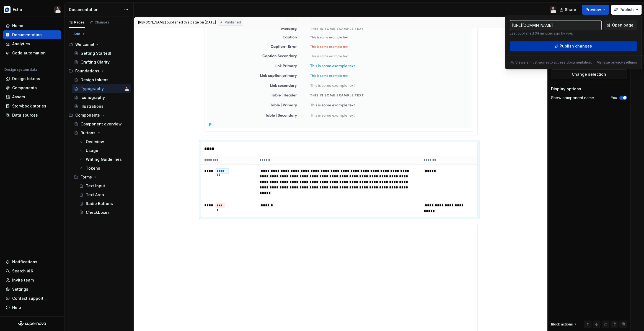
click at [576, 48] on span "Publish changes" at bounding box center [575, 46] width 32 height 6
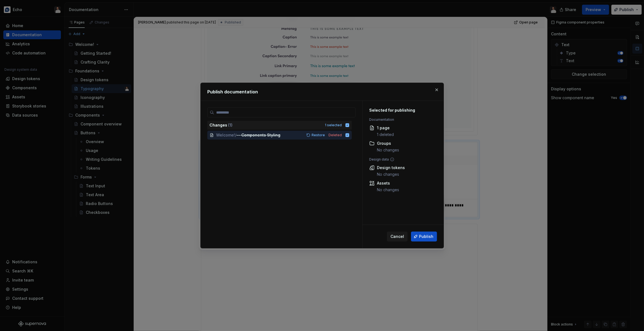
click at [415, 235] on button "Publish" at bounding box center [424, 237] width 26 height 10
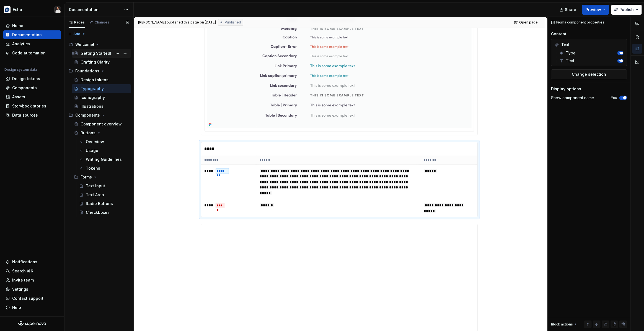
click at [97, 51] on div "Getting Started!" at bounding box center [95, 54] width 31 height 6
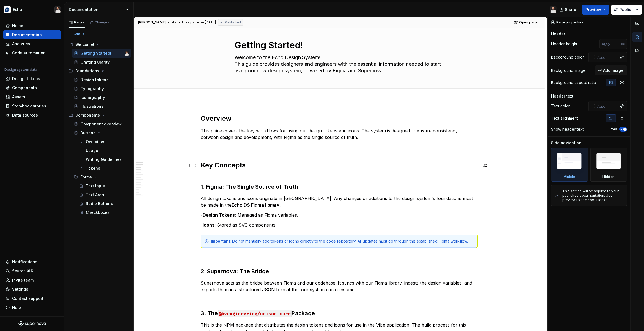
scroll to position [12, 0]
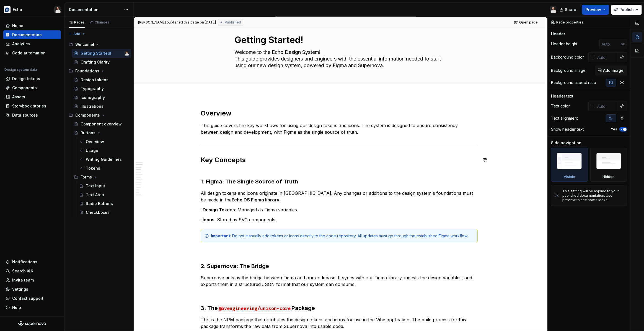
type textarea "*"
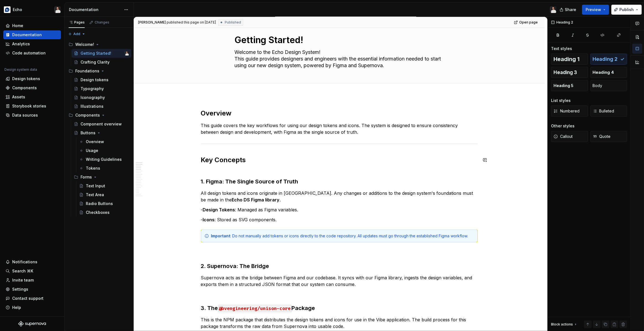
click at [238, 128] on p "This guide covers the key workflows for using our design tokens and icons. The …" at bounding box center [339, 128] width 277 height 13
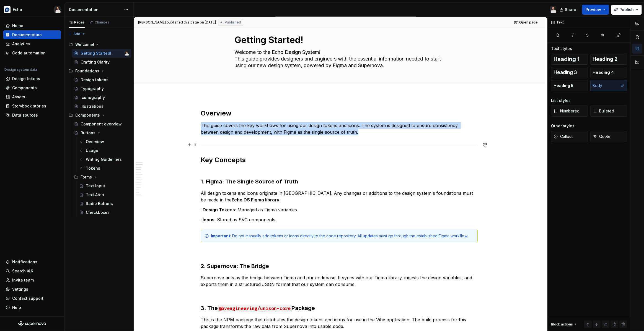
click at [240, 144] on hr at bounding box center [339, 144] width 277 height 0
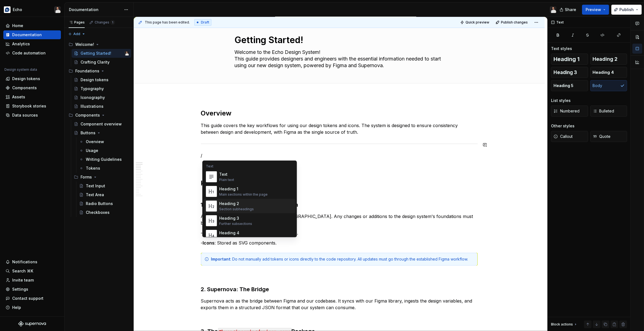
click at [233, 210] on div "Section subheadings" at bounding box center [236, 209] width 35 height 4
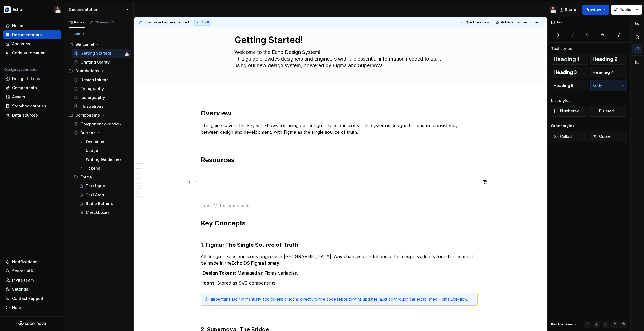
click at [223, 180] on p at bounding box center [339, 182] width 277 height 7
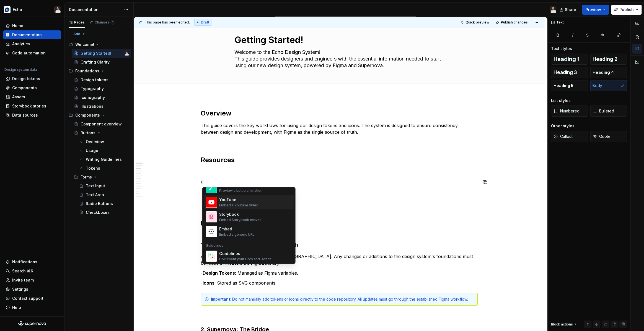
scroll to position [45, 0]
click at [249, 232] on div "Embed a generic URL" at bounding box center [236, 234] width 35 height 4
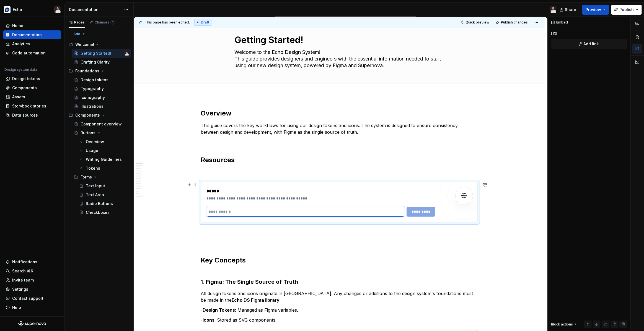
click at [319, 213] on input "text" at bounding box center [306, 212] width 198 height 10
paste input "**********"
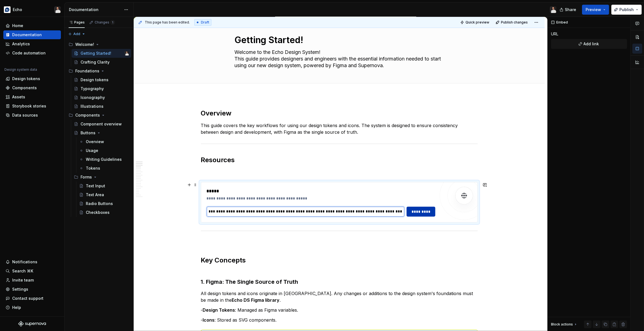
type input "**********"
click at [426, 210] on span "*********" at bounding box center [421, 212] width 22 height 6
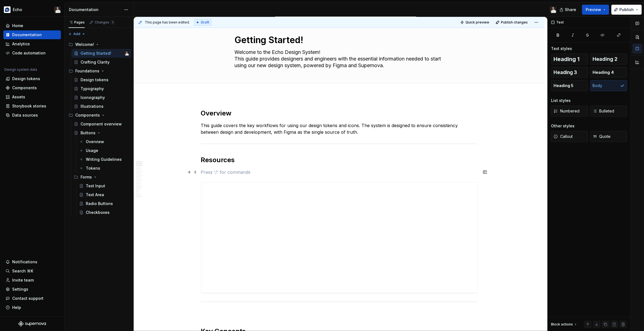
click at [425, 173] on p at bounding box center [339, 172] width 277 height 7
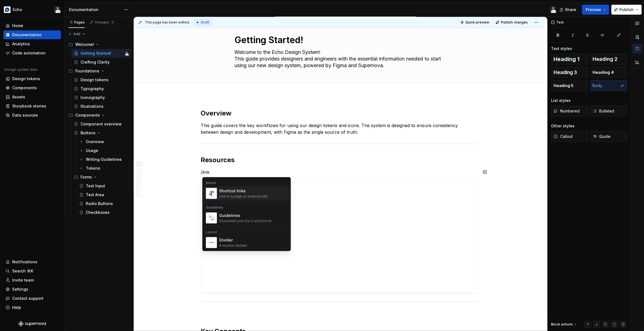
click at [231, 194] on div "Link to a page or external URL" at bounding box center [243, 196] width 49 height 4
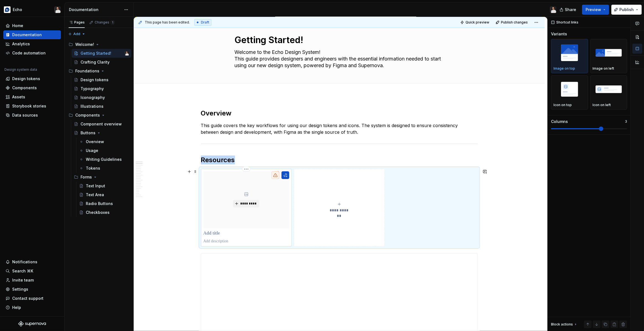
click at [226, 236] on div "*********" at bounding box center [246, 207] width 86 height 73
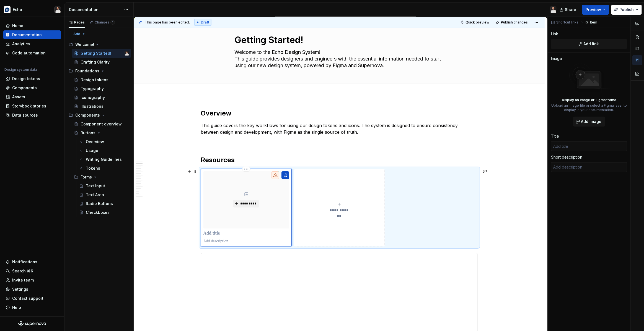
click at [221, 235] on p at bounding box center [246, 234] width 86 height 6
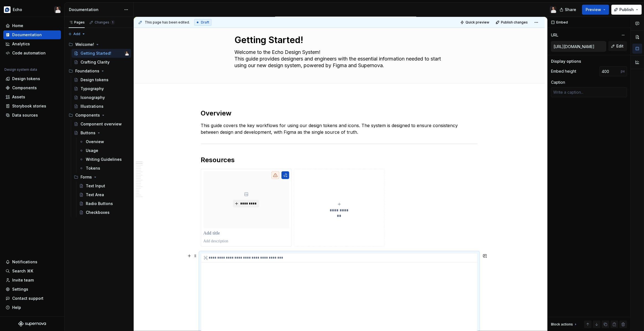
click at [296, 274] on div "**********" at bounding box center [339, 309] width 276 height 111
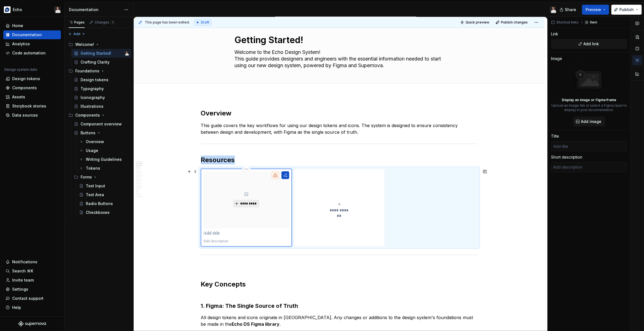
click at [253, 205] on span "*********" at bounding box center [248, 204] width 17 height 4
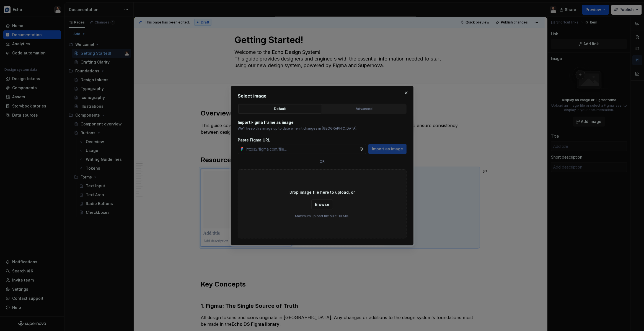
type textarea "*"
paste input "https://www.figma.com/design/n7OAXV3hAaLgFy6qWBh7i9/Echo-DS?node-id=133-3198&t=…"
type input "https://www.figma.com/design/n7OAXV3hAaLgFy6qWBh7i9/Echo-DS?node-id=133-3198&t=…"
click at [387, 149] on span "Import as image" at bounding box center [387, 149] width 31 height 6
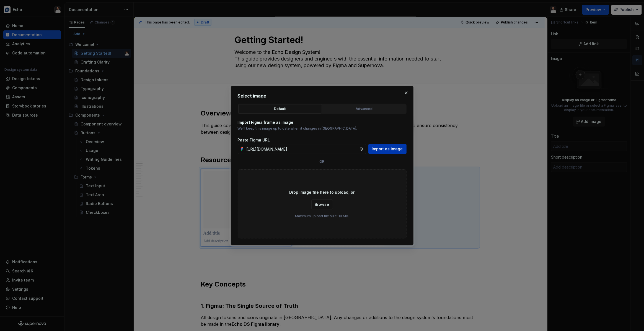
scroll to position [0, 0]
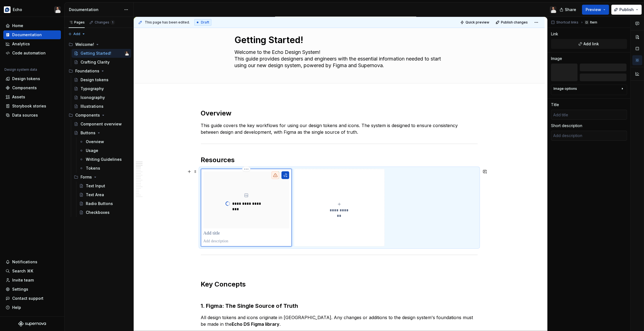
click at [219, 234] on p at bounding box center [246, 234] width 86 height 6
type textarea "*"
type input "E"
type textarea "*"
type input "Ec"
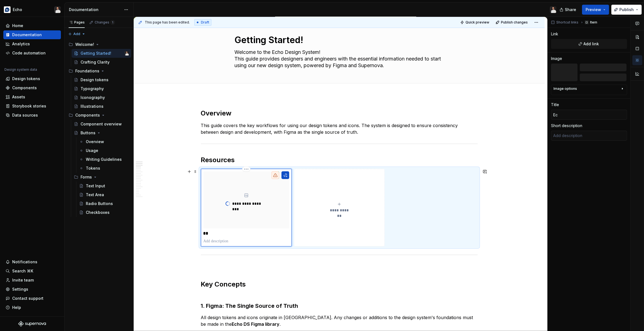
type textarea "*"
type input "Ech"
type textarea "*"
type input "Echo"
type textarea "*"
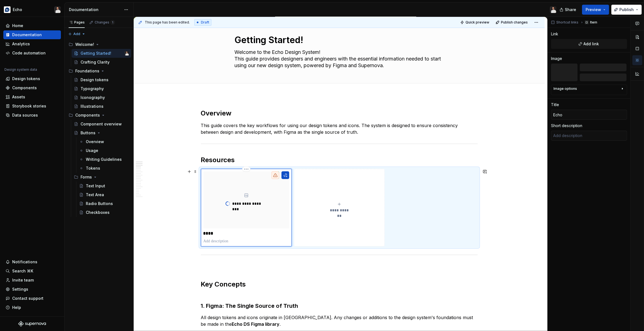
type input "Echo"
type textarea "*"
type input "Echo D"
type textarea "*"
type input "Echo DS"
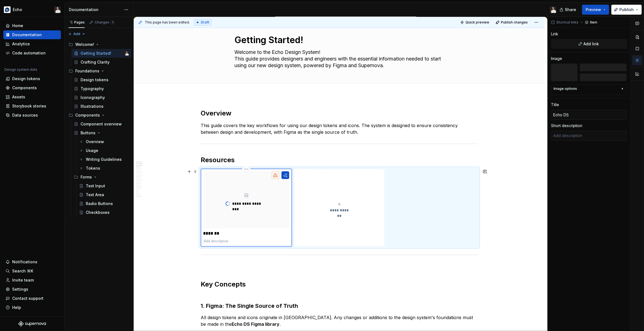
type textarea "*"
type input "Echo DS"
type textarea "*"
type input "Echo DS |"
type textarea "*"
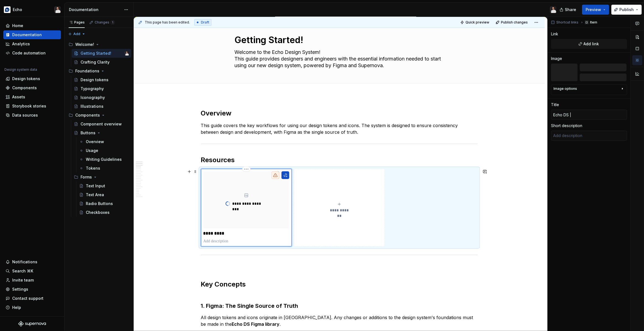
type input "Echo DS |"
type textarea "*"
type input "Echo DS | F"
type textarea "*"
type input "Echo DS | Fi"
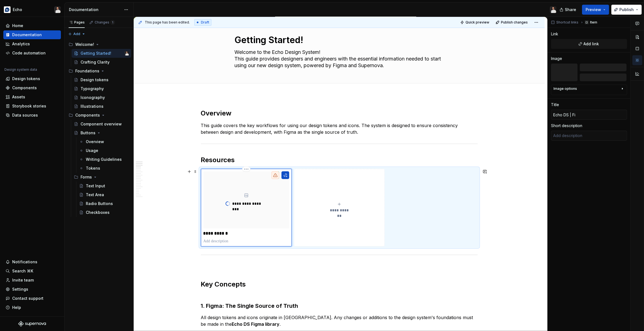
type textarea "*"
type input "Echo DS | Fig"
type textarea "*"
type input "Echo DS | Figm"
type textarea "*"
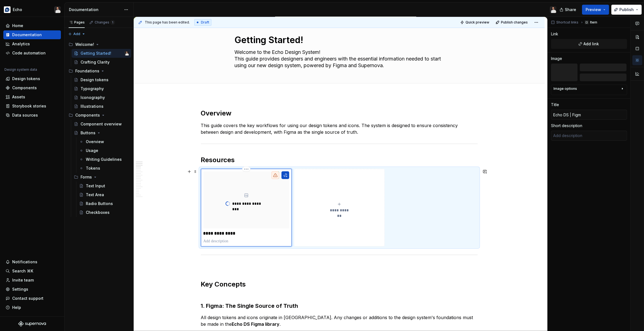
type input "Echo DS | Figms"
type textarea "*"
type input "Echo DS | Figm"
type textarea "*"
type input "Echo DS | Figma"
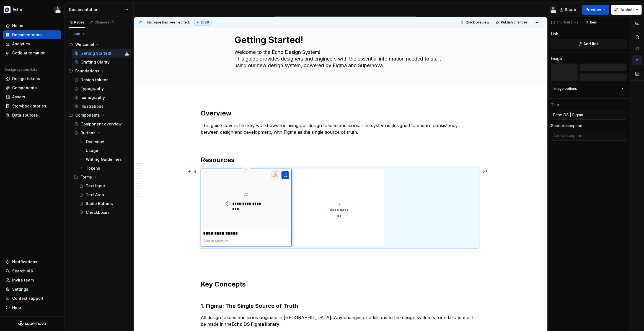
type textarea "*"
type textarea "M"
type textarea "*"
type textarea "Ma"
type textarea "*"
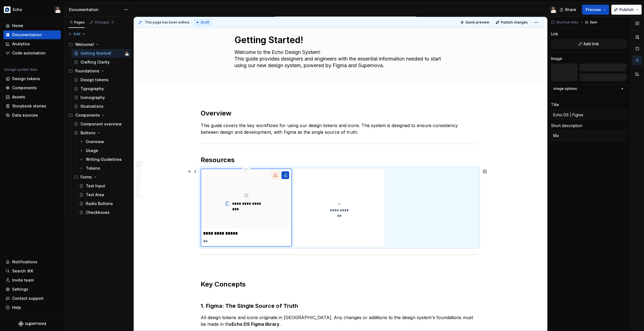
type textarea "Mas"
type textarea "*"
type textarea "Mast"
type textarea "*"
type textarea "Maste"
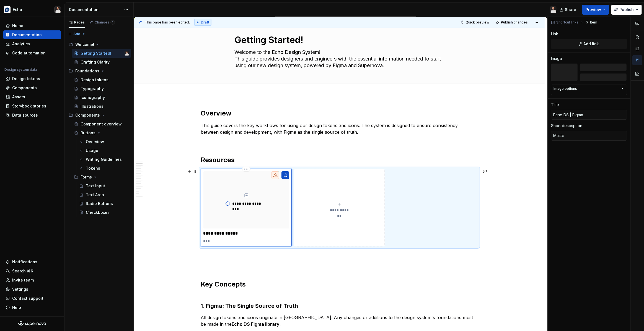
type textarea "*"
type textarea "Master"
type textarea "*"
type textarea "Master"
type textarea "*"
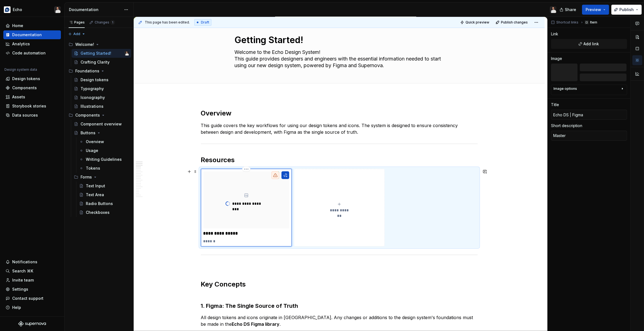
type textarea "Master d"
type textarea "*"
type textarea "Master de"
type textarea "*"
type textarea "Master des"
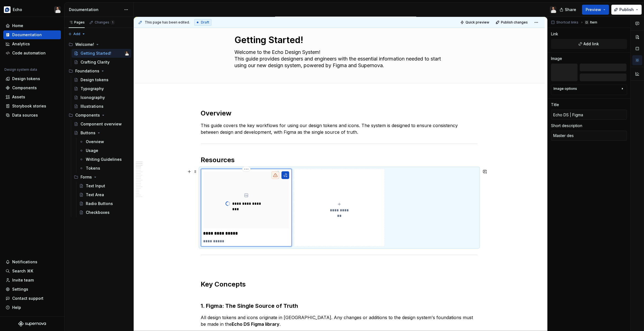
type textarea "*"
type textarea "Master desi"
type textarea "*"
type textarea "Master desig"
type textarea "*"
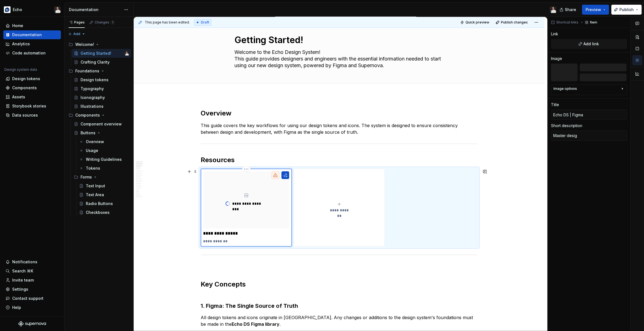
type textarea "Master design"
type textarea "*"
type textarea "Master design"
type textarea "*"
type textarea "Master design s"
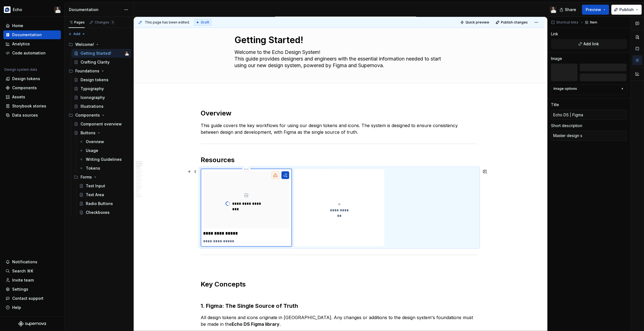
type textarea "*"
type textarea "Master design sy"
type textarea "*"
type textarea "Master design sys"
type textarea "*"
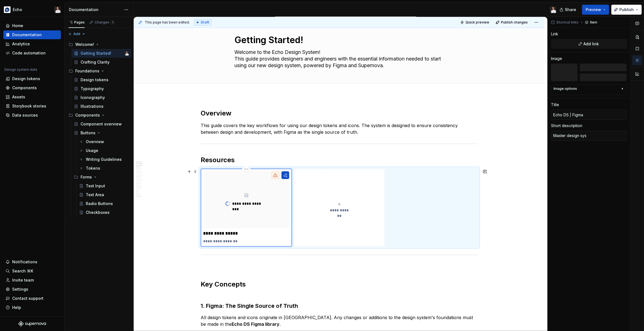
type textarea "Master design syst"
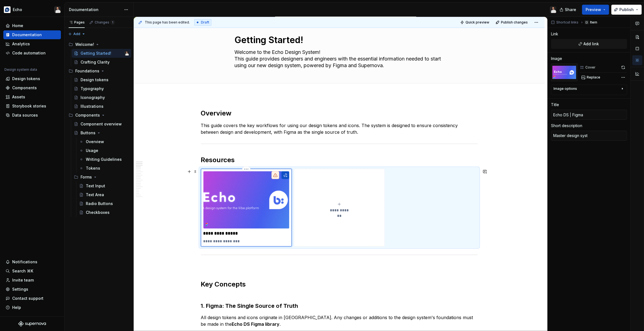
type textarea "*"
type textarea "Master design syste"
type textarea "*"
type textarea "Master design system"
type textarea "*"
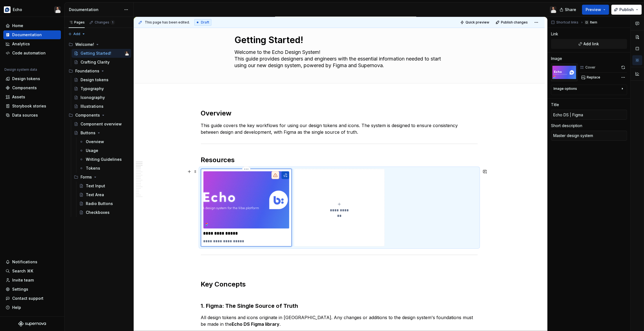
type textarea "Master design system"
type textarea "*"
type textarea "Master design system f"
type textarea "*"
type textarea "Master design system fi"
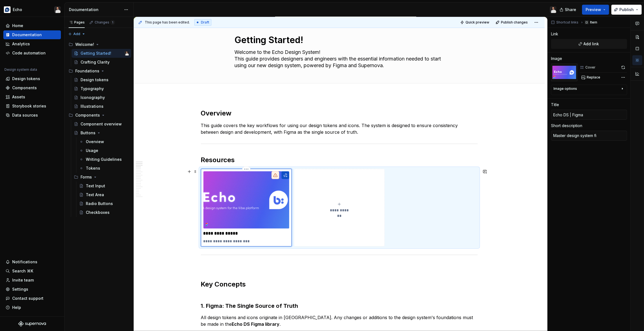
type textarea "*"
type textarea "Master design system fig"
type textarea "*"
type textarea "Master design system figm"
type textarea "*"
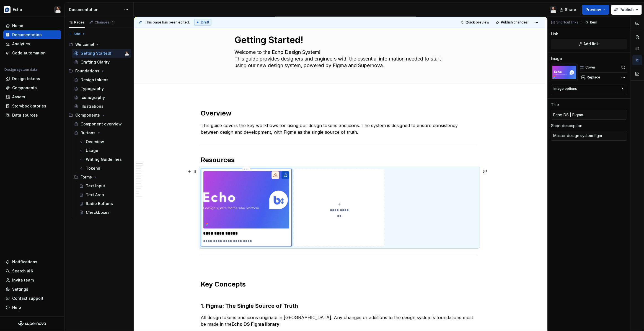
type textarea "Master design system figma"
type textarea "*"
type textarea "Master design system figma"
type textarea "*"
type textarea "Master design system figma f"
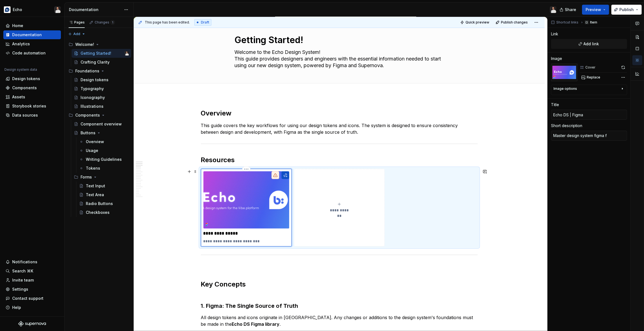
type textarea "*"
type textarea "Master design system figma fi"
type textarea "*"
type textarea "Master design system figma fil"
type textarea "*"
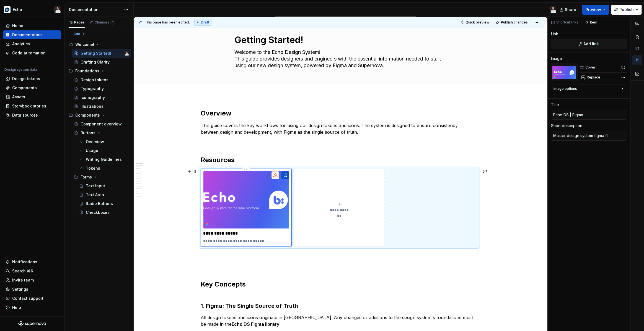
type textarea "Master design system figma file"
click at [348, 212] on span "**********" at bounding box center [339, 211] width 24 height 6
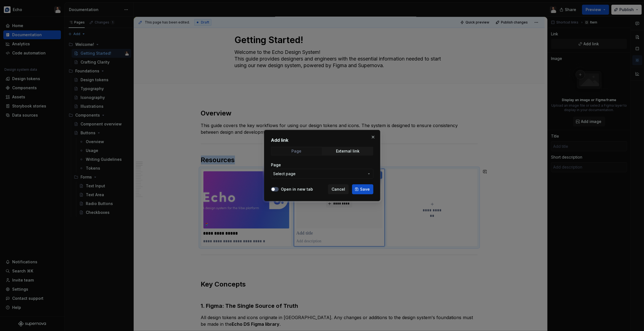
click at [306, 154] on span "Page" at bounding box center [296, 151] width 50 height 8
click at [353, 152] on div "External link" at bounding box center [348, 151] width 24 height 4
click at [297, 154] on span "Page" at bounding box center [296, 151] width 50 height 8
drag, startPoint x: 342, startPoint y: 152, endPoint x: 348, endPoint y: 151, distance: 6.4
click at [342, 152] on div "External link" at bounding box center [348, 151] width 24 height 4
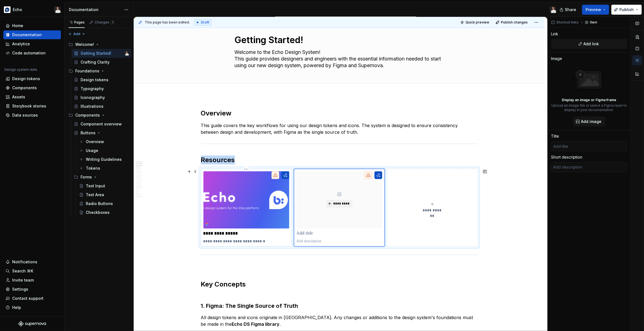
drag, startPoint x: 239, startPoint y: 215, endPoint x: 251, endPoint y: 215, distance: 12.2
click at [286, 176] on button "button" at bounding box center [285, 175] width 8 height 8
type textarea "*"
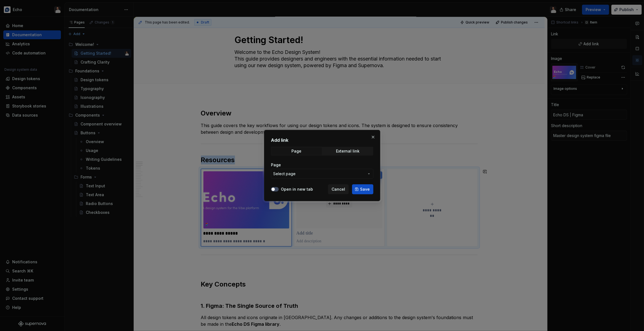
click at [323, 175] on span "Select page" at bounding box center [318, 174] width 91 height 6
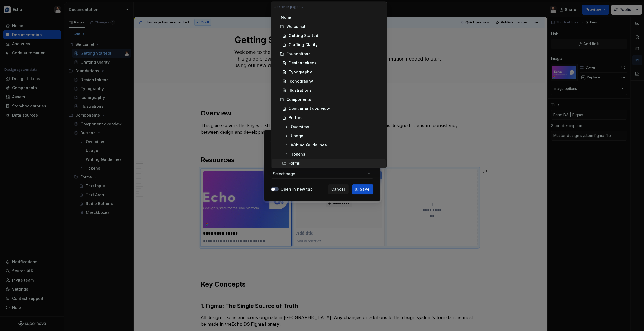
click at [305, 185] on div "Add link Page External link Page Select page Open in new tab Cancel Save" at bounding box center [322, 165] width 644 height 331
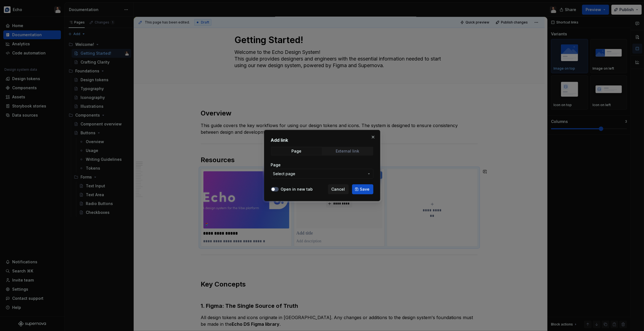
click at [345, 151] on div "External link" at bounding box center [348, 151] width 24 height 4
click at [295, 190] on label "Open in new tab" at bounding box center [297, 190] width 32 height 6
click at [278, 190] on button "Open in new tab" at bounding box center [275, 189] width 8 height 4
click at [317, 175] on input "URL" at bounding box center [322, 174] width 102 height 10
paste input "https://www.figma.com/design/n7OAXV3hAaLgFy6qWBh7i9/Echo-DS?node-id=133-3198&t=…"
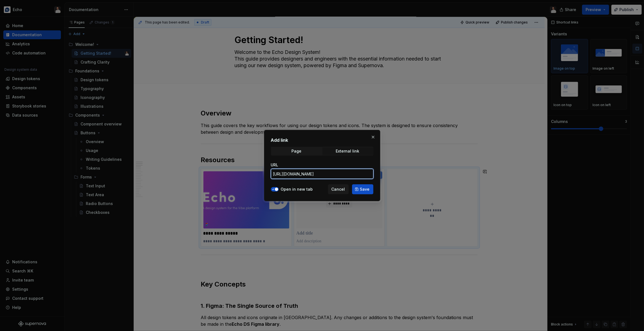
scroll to position [0, 115]
type input "https://www.figma.com/design/n7OAXV3hAaLgFy6qWBh7i9/Echo-DS?node-id=133-3198&t=…"
click at [360, 188] on button "Save" at bounding box center [362, 189] width 21 height 10
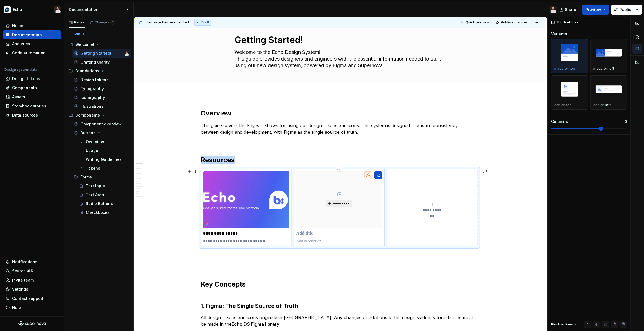
click at [342, 202] on span "*********" at bounding box center [341, 204] width 17 height 4
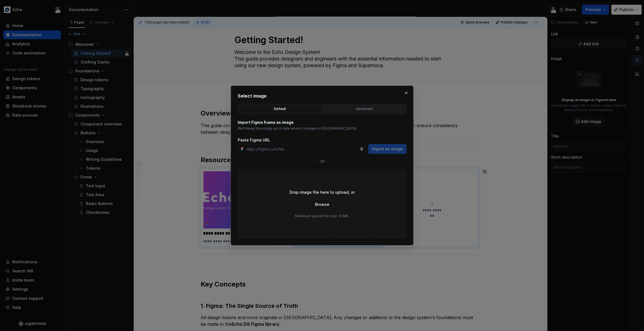
type textarea "*"
type input "https://www.figma.com/design/n7OAXV3hAaLgFy6qWBh7i9/Echo-DS?node-id=4568-19096&…"
click at [386, 150] on span "Import as image" at bounding box center [387, 149] width 31 height 6
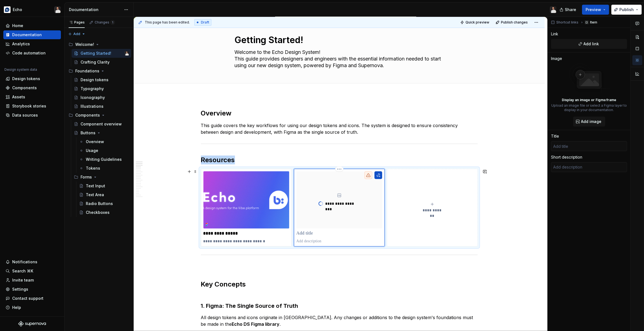
click at [434, 203] on icon "submit" at bounding box center [432, 204] width 4 height 4
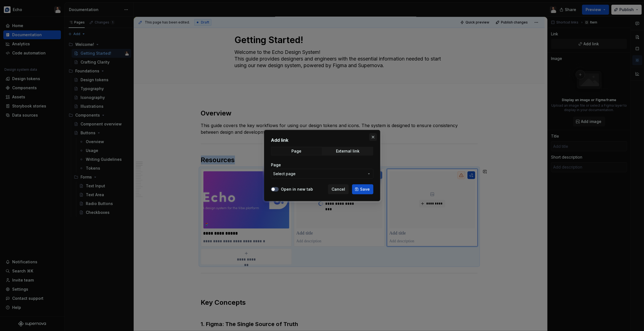
click at [373, 137] on button "button" at bounding box center [373, 137] width 8 height 8
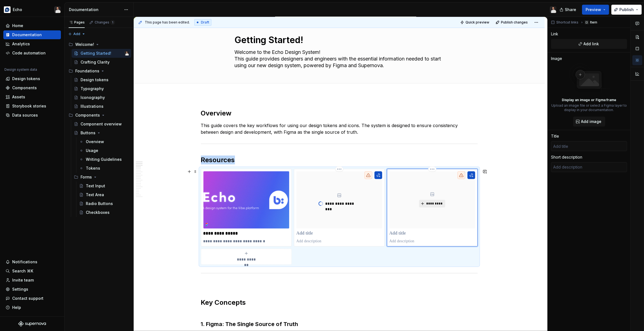
click at [436, 204] on span "*********" at bounding box center [434, 204] width 17 height 4
type textarea "*"
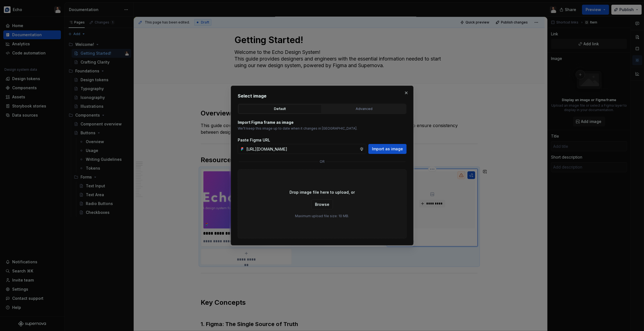
scroll to position [0, 106]
type input "https://www.figma.com/design/n7OAXV3hAaLgFy6qWBh7i9/Echo-DS?node-id=4568-19134&…"
click at [389, 150] on span "Import as image" at bounding box center [387, 149] width 31 height 6
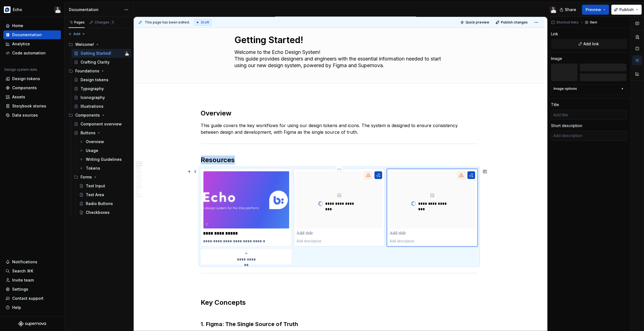
click at [311, 230] on div "**********" at bounding box center [339, 207] width 86 height 73
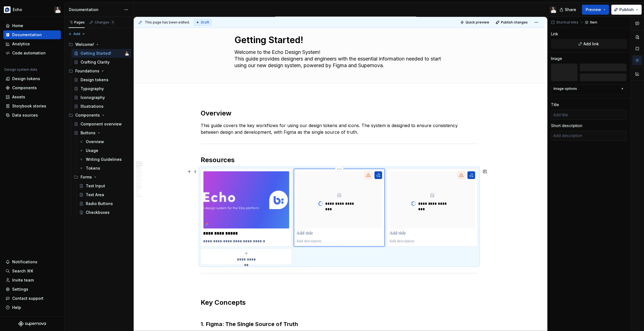
click at [310, 233] on p at bounding box center [339, 234] width 86 height 6
type textarea "*"
type input "G"
type textarea "*"
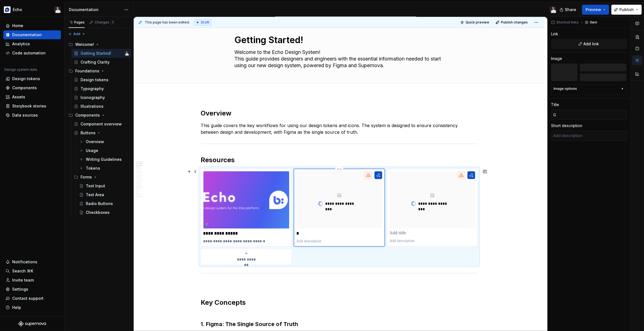
type input "Gi"
type textarea "*"
type input "Git"
type textarea "*"
type input "Gith"
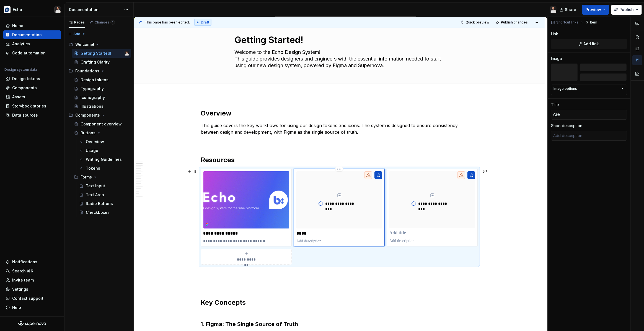
type textarea "*"
type input "Githu"
type textarea "*"
type input "Github"
type textarea "*"
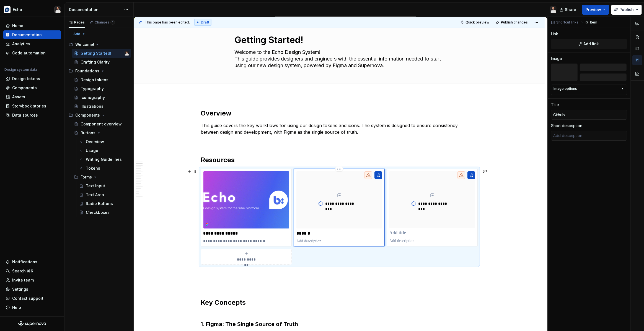
type input "Github"
type textarea "*"
type input "Github |"
type textarea "*"
type input "Github |"
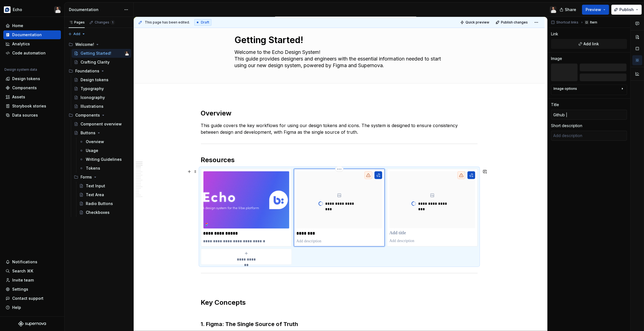
type textarea "*"
type input "Github | F"
type textarea "*"
type input "Github | Fr"
type textarea "*"
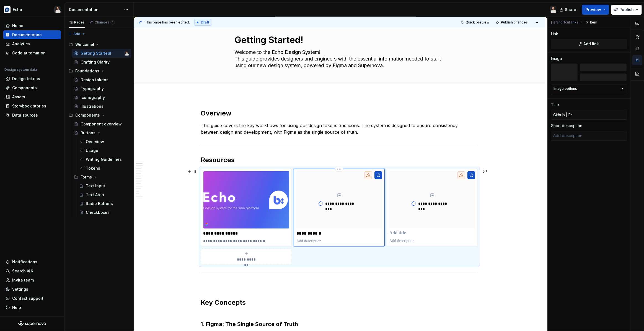
type input "Github | Fro"
type textarea "*"
type input "Github | Fron"
type textarea "*"
type input "Github | Front"
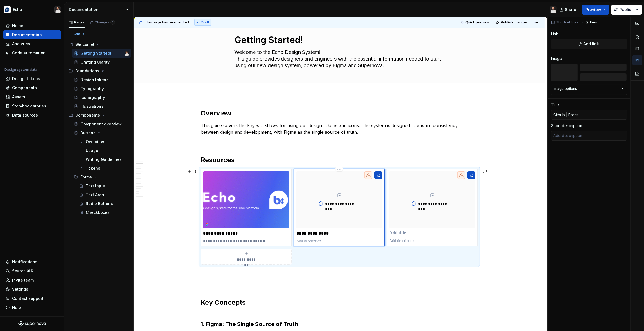
type textarea "*"
type input "Github | Fronte"
type textarea "*"
type input "Github | Fronted"
type textarea "*"
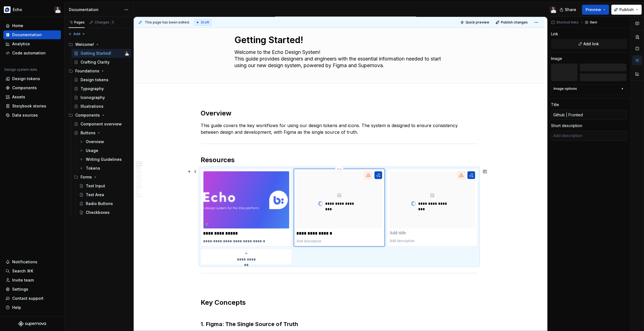
type input "Github | Fronte"
type textarea "*"
type input "Github | Fronten"
type textarea "*"
type input "Github | Frontend"
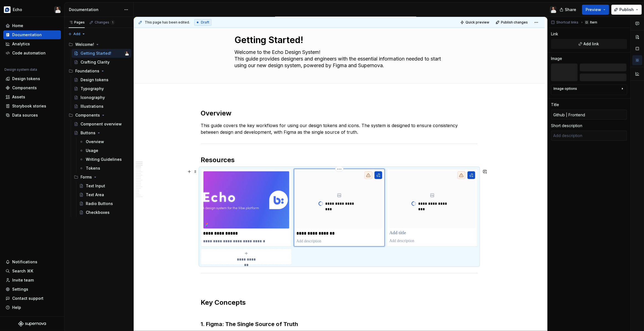
type textarea "*"
type textarea "P"
type textarea "*"
type textarea "Pr"
type textarea "*"
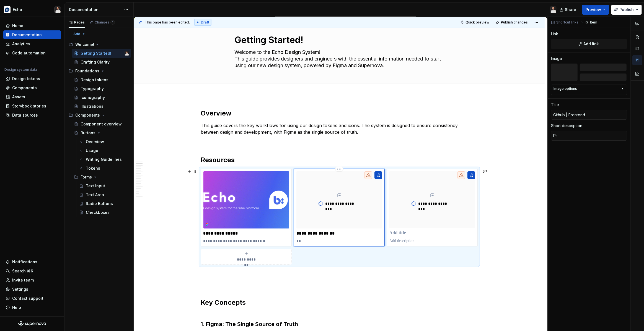
type textarea "Pri"
type textarea "*"
type textarea "Prim"
type textarea "*"
type textarea "Prima"
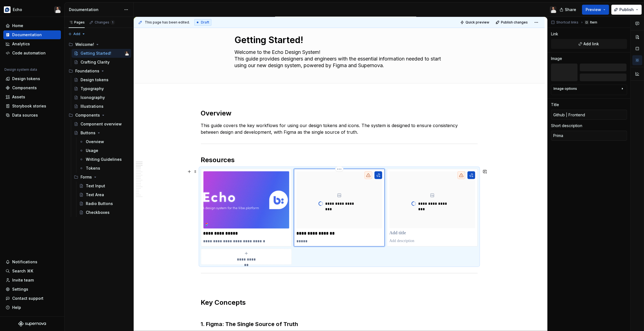
type textarea "*"
type textarea "Primar"
type textarea "*"
type textarea "Primary"
type textarea "*"
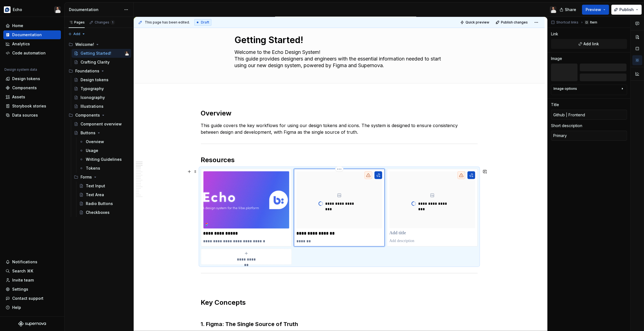
type textarea "Primary"
type textarea "*"
type textarea "Primary r"
type textarea "*"
type textarea "Primary re"
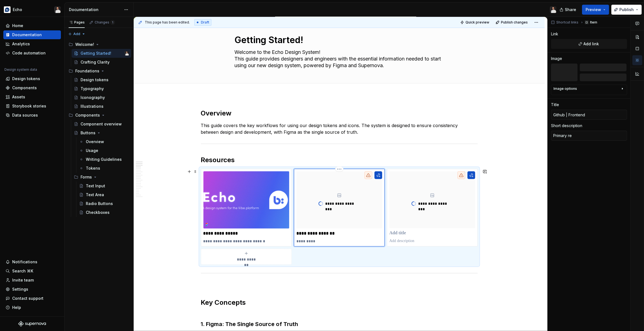
type textarea "*"
type textarea "Primary rep"
type textarea "*"
type textarea "Primary repo"
type textarea "*"
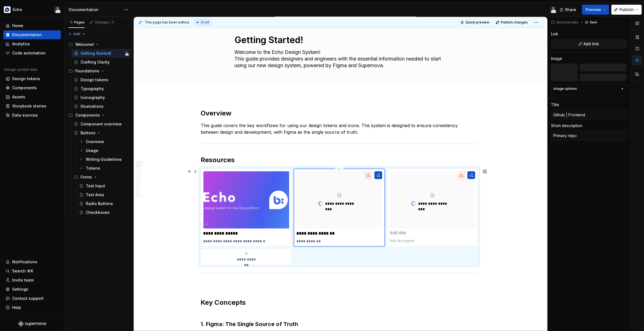
type textarea "Primary repo"
type textarea "*"
type textarea "Primary repo f"
type textarea "*"
type textarea "Primary repo fo"
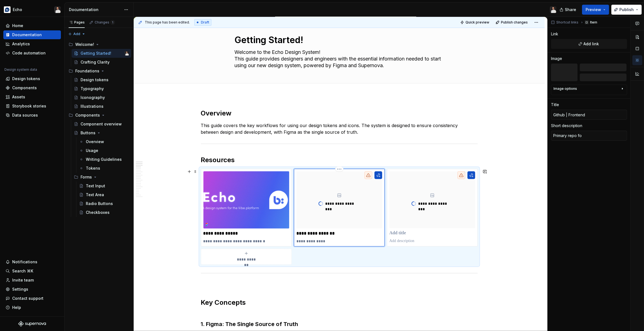
type textarea "*"
type textarea "Primary repo for"
type textarea "*"
type textarea "Primary repo for"
type textarea "*"
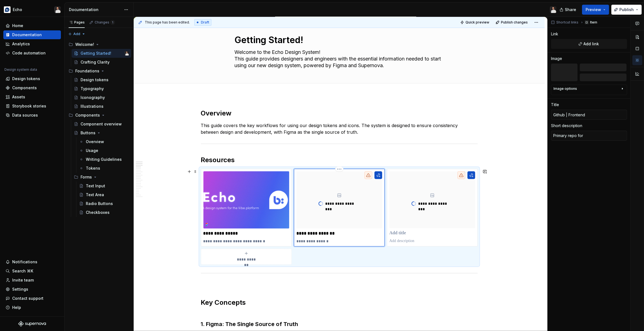
type textarea "Primary repo for V"
type textarea "*"
type textarea "Primary repo for Vi"
type textarea "*"
type textarea "Primary repo for Vib"
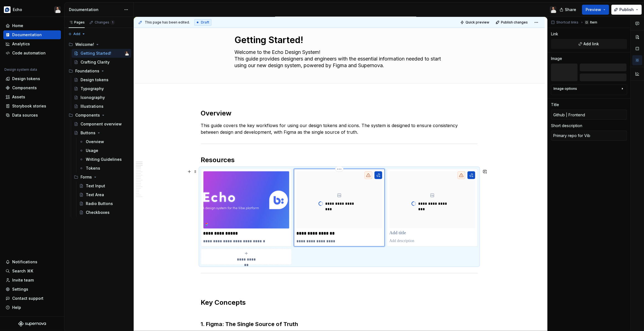
type textarea "*"
type textarea "Primary repo for Vibe"
type textarea "*"
type textarea "Primary repo for Vibe"
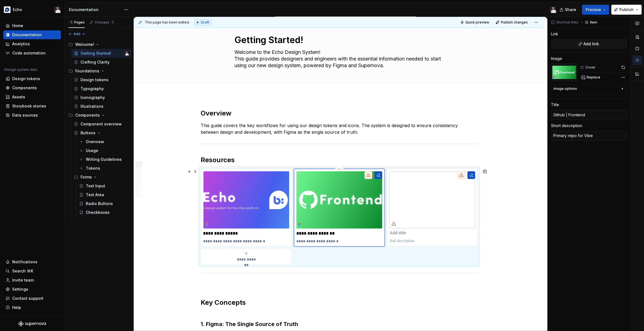
type textarea "*"
type textarea "Primary repo for Vibe d"
type textarea "*"
type textarea "Primary repo for Vibe de"
type textarea "*"
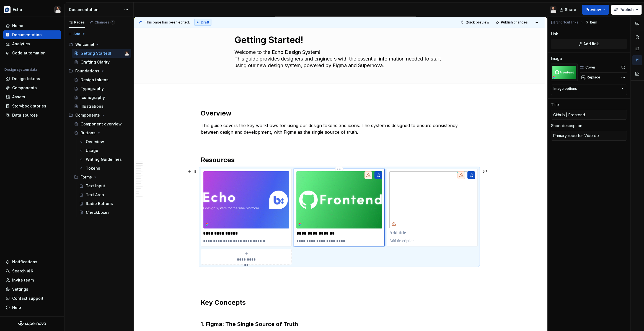
type textarea "Primary repo for Vibe dev"
type textarea "*"
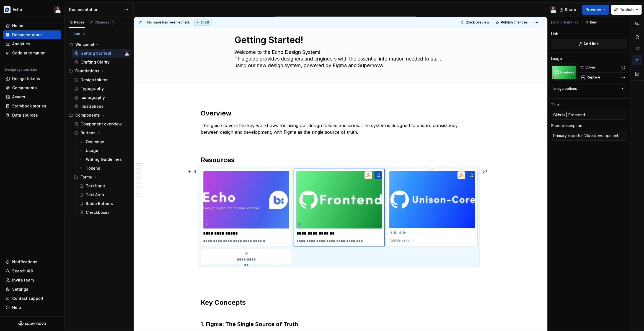
click at [403, 232] on p at bounding box center [432, 234] width 86 height 6
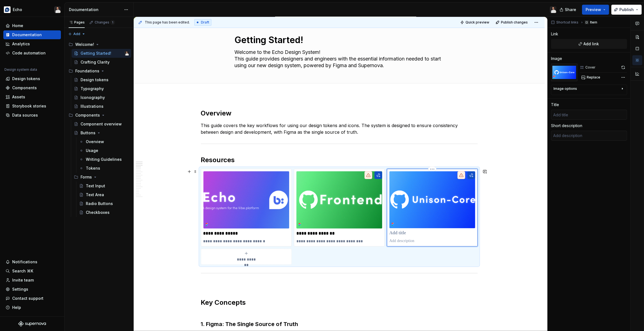
click at [404, 233] on p at bounding box center [432, 234] width 86 height 6
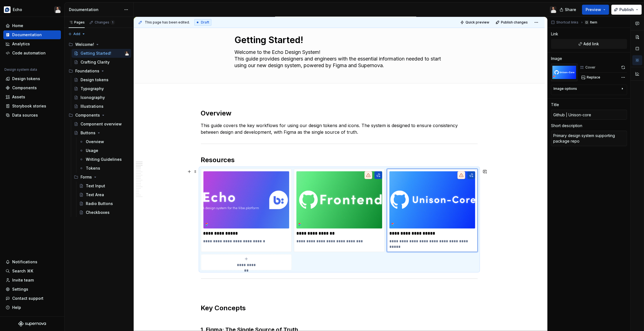
click at [496, 224] on div "**********" at bounding box center [340, 174] width 413 height 315
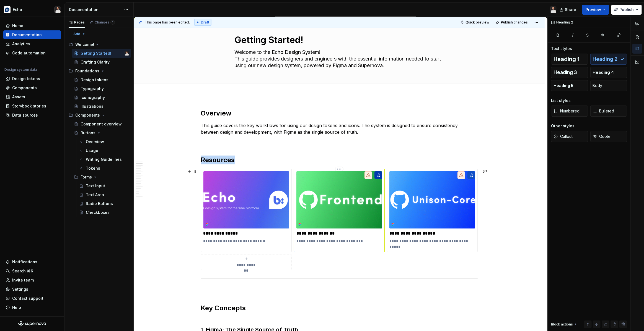
click at [380, 176] on button "button" at bounding box center [378, 175] width 8 height 8
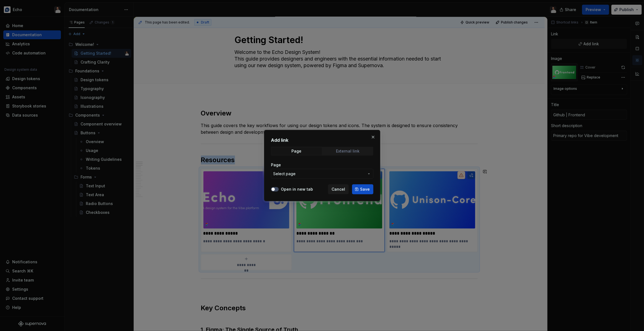
click at [356, 152] on div "External link" at bounding box center [348, 151] width 24 height 4
click at [342, 174] on input "URL" at bounding box center [322, 174] width 102 height 10
paste input "https://github.com/bvengineering/frontend"
click at [277, 190] on button "Open in new tab" at bounding box center [275, 189] width 8 height 4
click at [362, 190] on span "Save" at bounding box center [365, 190] width 10 height 6
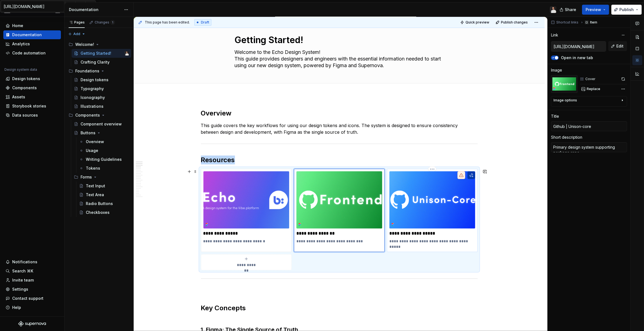
click at [470, 175] on button "button" at bounding box center [471, 175] width 8 height 8
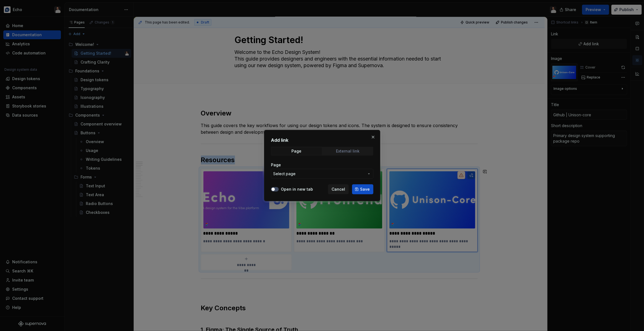
click at [352, 152] on div "External link" at bounding box center [348, 151] width 24 height 4
click at [349, 173] on input "URL" at bounding box center [322, 174] width 102 height 10
paste input "https://github.com/bvengineering/unison-core"
drag, startPoint x: 274, startPoint y: 190, endPoint x: 277, endPoint y: 190, distance: 2.8
click at [274, 190] on span "button" at bounding box center [272, 189] width 3 height 3
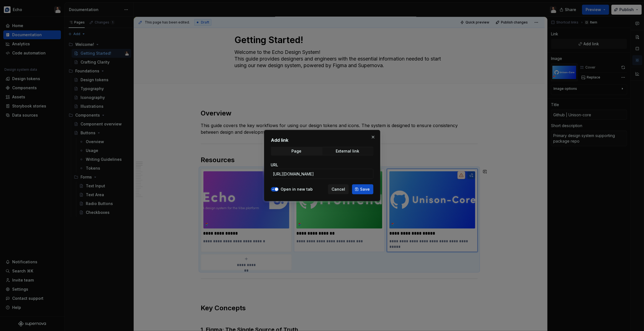
click at [365, 192] on span "Save" at bounding box center [365, 190] width 10 height 6
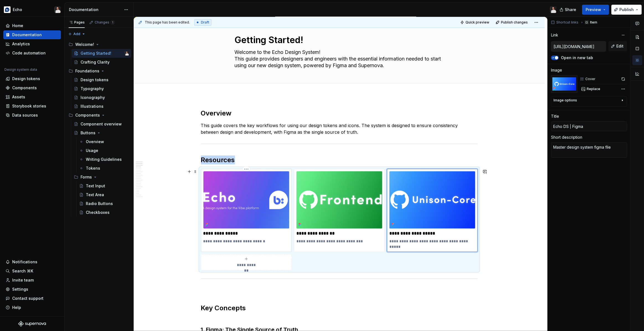
click at [276, 182] on img at bounding box center [246, 199] width 86 height 57
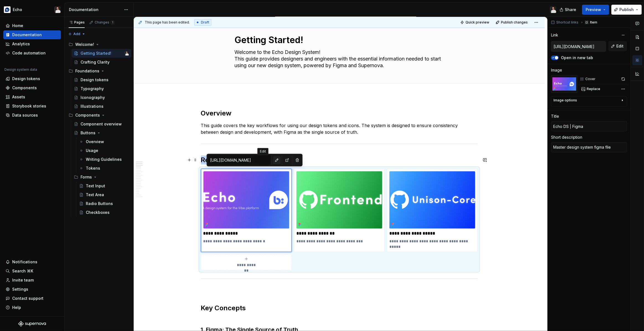
click at [273, 160] on button "button" at bounding box center [277, 160] width 8 height 8
click at [495, 165] on div "**********" at bounding box center [340, 174] width 413 height 315
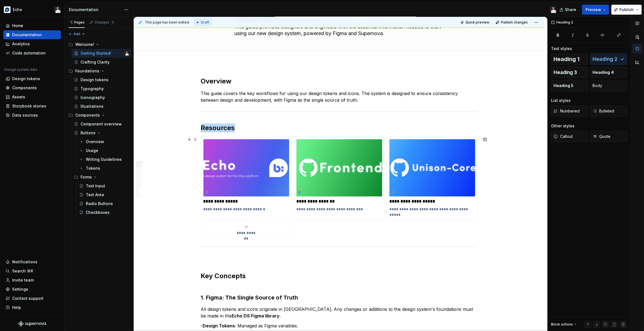
scroll to position [46, 0]
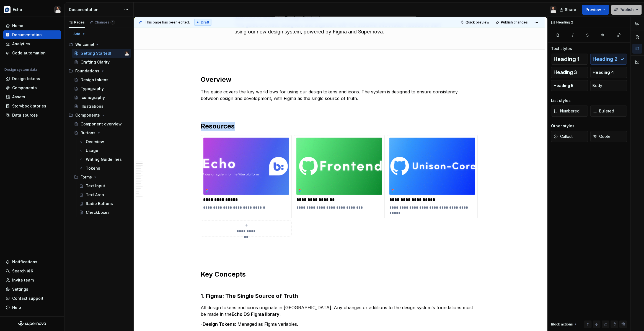
click at [622, 12] on button "Publish" at bounding box center [626, 10] width 30 height 10
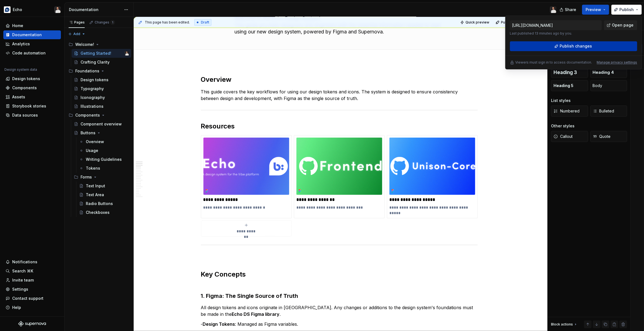
click at [578, 43] on button "Publish changes" at bounding box center [572, 46] width 127 height 10
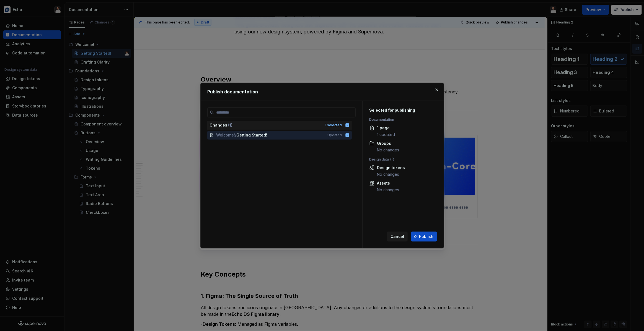
drag, startPoint x: 424, startPoint y: 238, endPoint x: 429, endPoint y: 237, distance: 4.4
click at [424, 237] on span "Publish" at bounding box center [426, 237] width 14 height 6
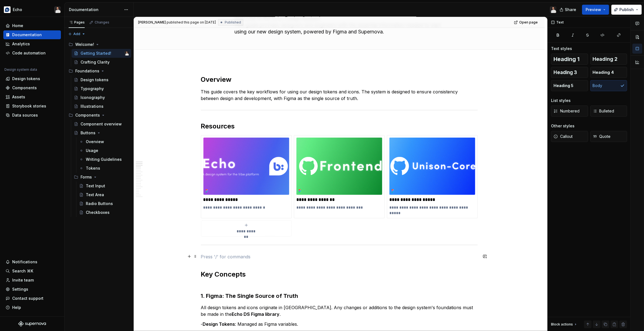
click at [210, 258] on p at bounding box center [339, 257] width 277 height 7
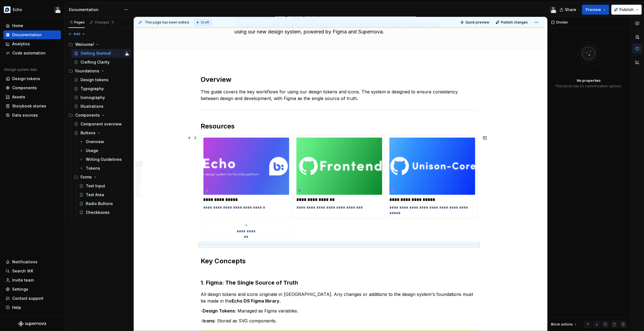
click at [414, 210] on p "**********" at bounding box center [432, 210] width 86 height 11
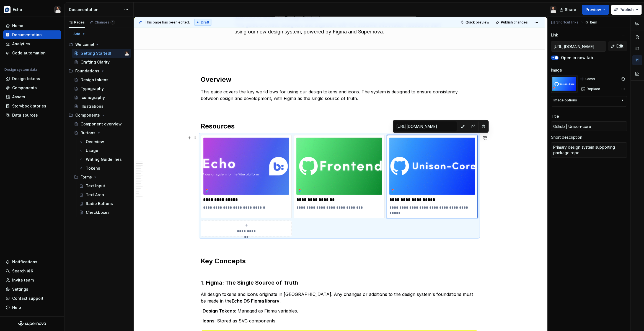
drag, startPoint x: 531, startPoint y: 156, endPoint x: 503, endPoint y: 175, distance: 33.4
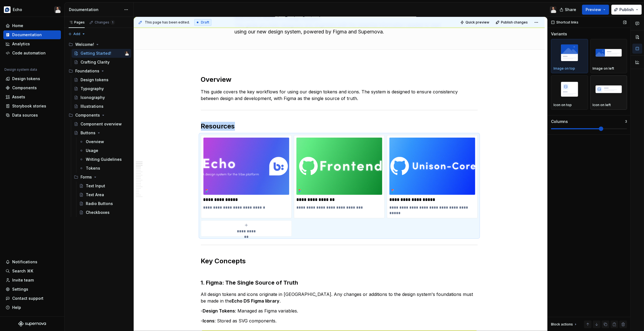
click at [606, 90] on img "button" at bounding box center [608, 89] width 32 height 20
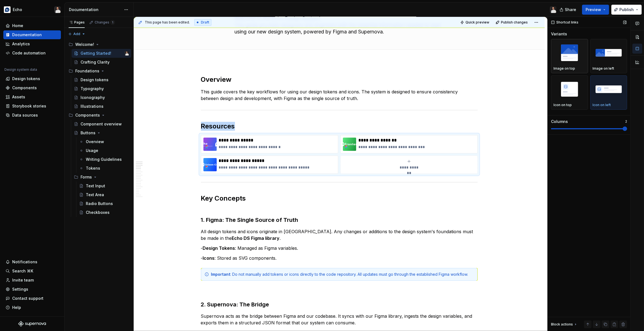
click at [576, 60] on img "button" at bounding box center [569, 53] width 32 height 20
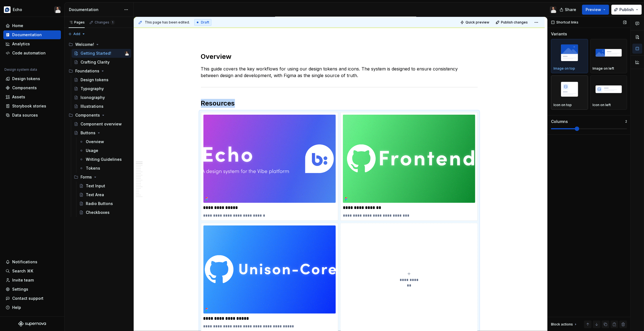
click at [570, 92] on img "button" at bounding box center [569, 89] width 32 height 20
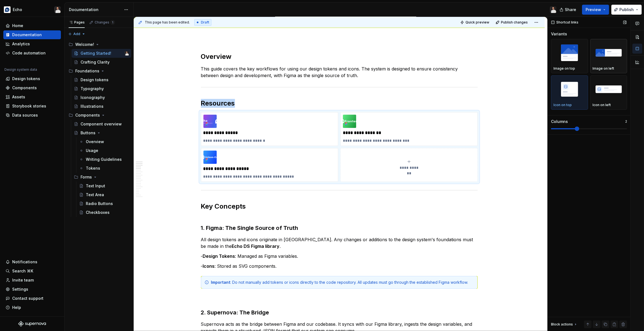
click at [611, 50] on img "button" at bounding box center [608, 53] width 32 height 20
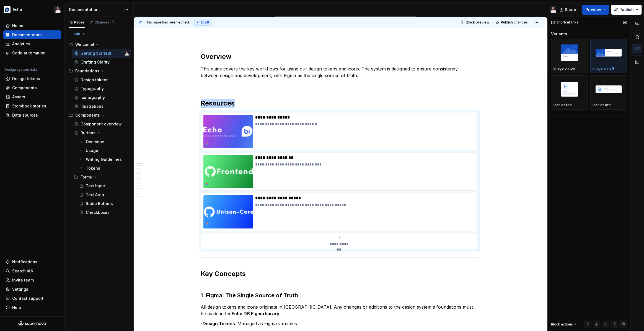
click at [575, 55] on img "button" at bounding box center [569, 53] width 32 height 20
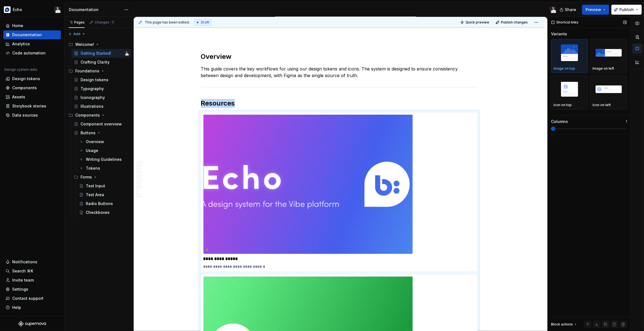
scroll to position [164, 0]
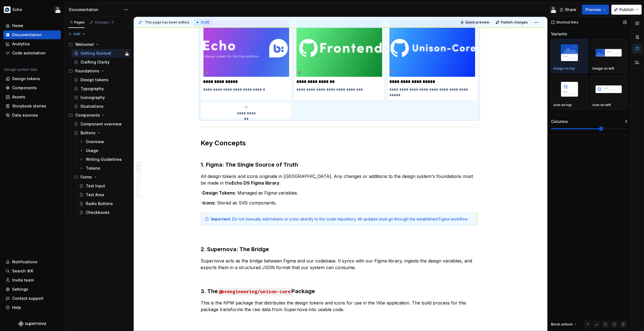
click at [596, 128] on span at bounding box center [589, 128] width 76 height 1
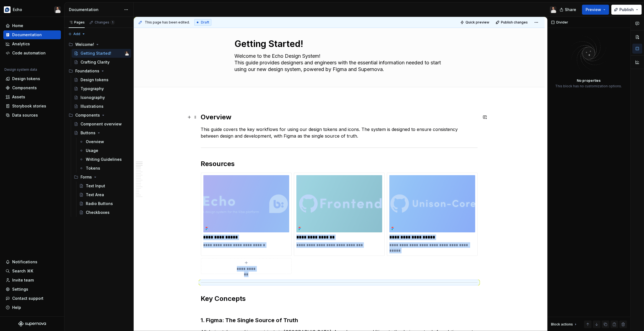
scroll to position [0, 0]
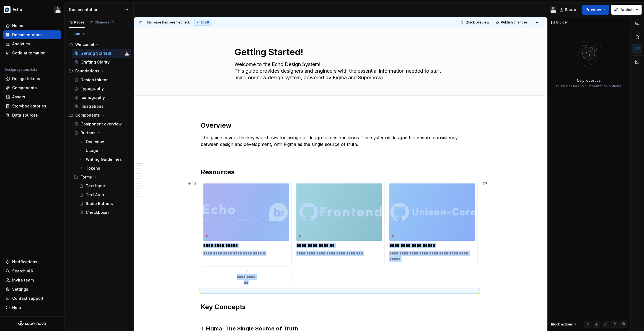
click at [247, 274] on div "**********" at bounding box center [246, 274] width 86 height 11
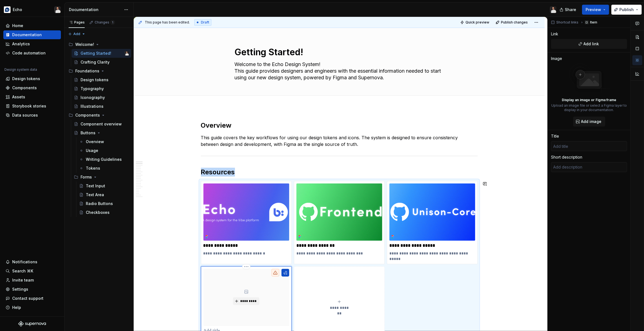
scroll to position [20, 0]
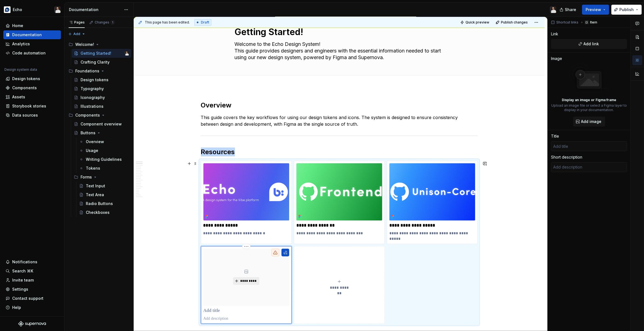
click at [247, 282] on span "*********" at bounding box center [248, 281] width 17 height 4
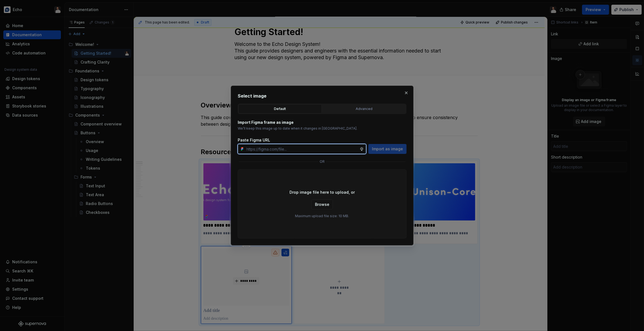
paste input "https://www.figma.com/design/n7OAXV3hAaLgFy6qWBh7i9/Echo-DS?node-id=4569-19140&…"
click at [382, 149] on span "Import as image" at bounding box center [387, 149] width 31 height 6
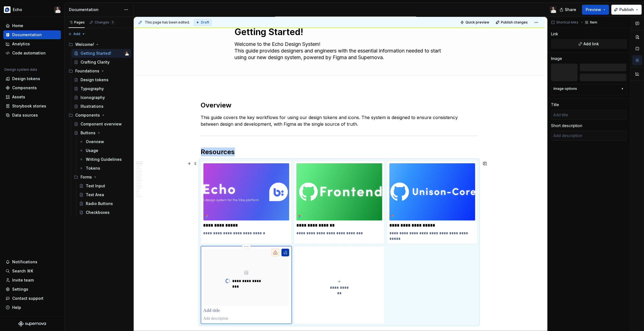
click at [285, 253] on button "button" at bounding box center [285, 253] width 8 height 8
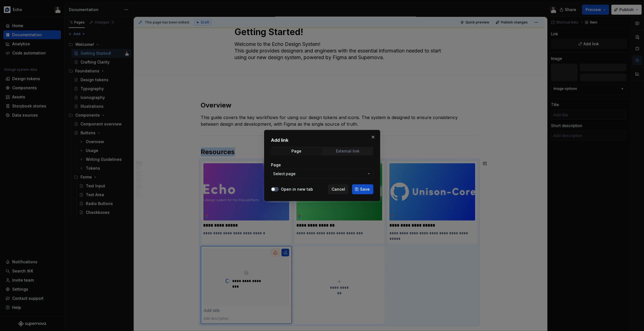
click at [345, 152] on div "External link" at bounding box center [348, 151] width 24 height 4
click at [311, 174] on input "URL" at bounding box center [322, 174] width 102 height 10
paste input "https://curalate-frontend-qa.s3.amazonaws.com/.released-storybook/index.html?pa…"
click at [280, 189] on div "Open in new tab" at bounding box center [292, 190] width 42 height 6
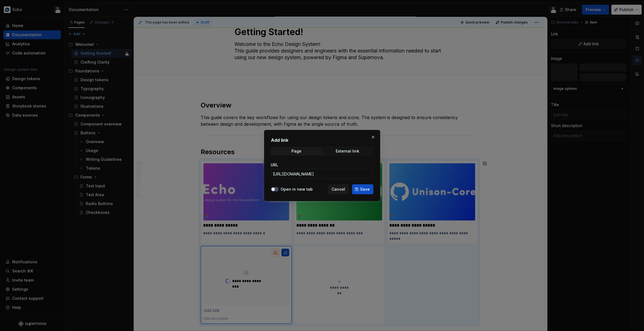
scroll to position [0, 0]
drag, startPoint x: 287, startPoint y: 191, endPoint x: 306, endPoint y: 189, distance: 19.7
click at [287, 191] on label "Open in new tab" at bounding box center [297, 190] width 32 height 6
click at [278, 191] on button "Open in new tab" at bounding box center [275, 189] width 8 height 4
click at [366, 189] on span "Save" at bounding box center [365, 190] width 10 height 6
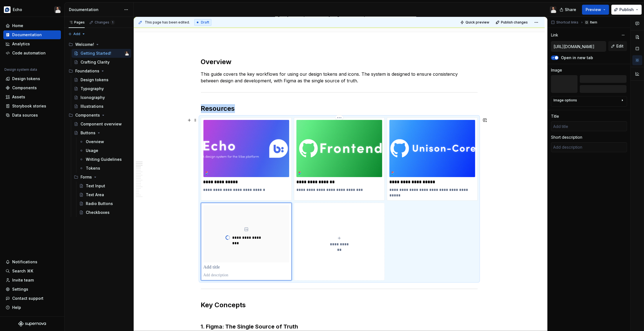
scroll to position [64, 0]
click at [431, 215] on div "**********" at bounding box center [339, 198] width 277 height 163
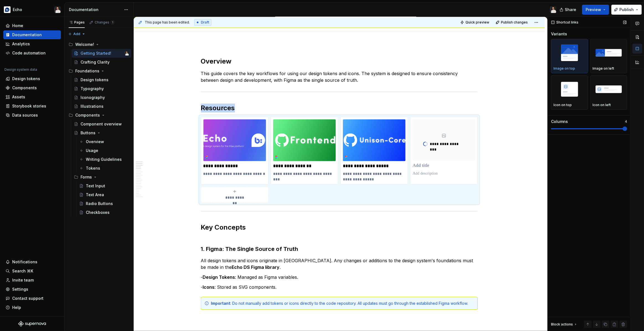
click at [625, 129] on span at bounding box center [589, 128] width 76 height 1
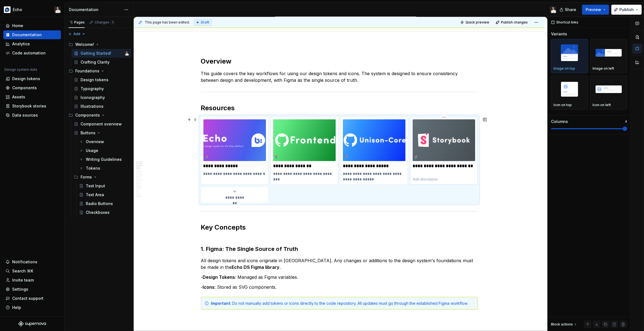
click at [435, 172] on p "**********" at bounding box center [443, 168] width 63 height 11
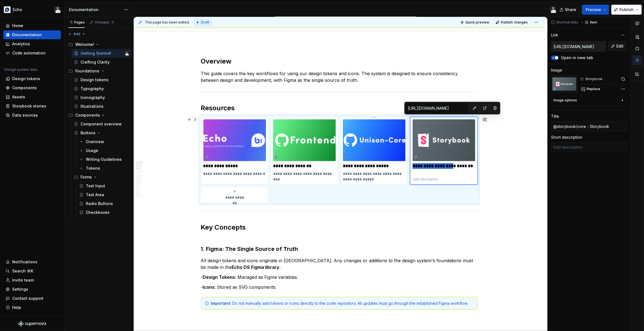
drag, startPoint x: 461, startPoint y: 167, endPoint x: 408, endPoint y: 165, distance: 52.6
click at [408, 165] on div "**********" at bounding box center [339, 160] width 277 height 86
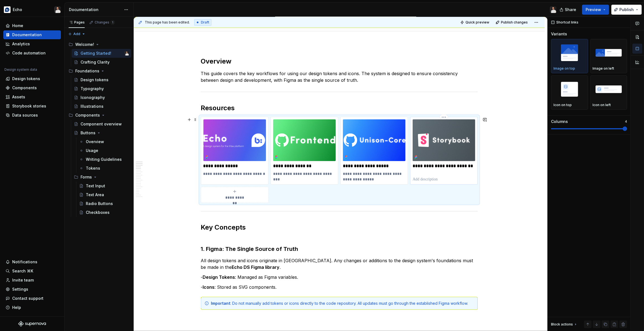
click at [442, 167] on p "**********" at bounding box center [443, 168] width 63 height 11
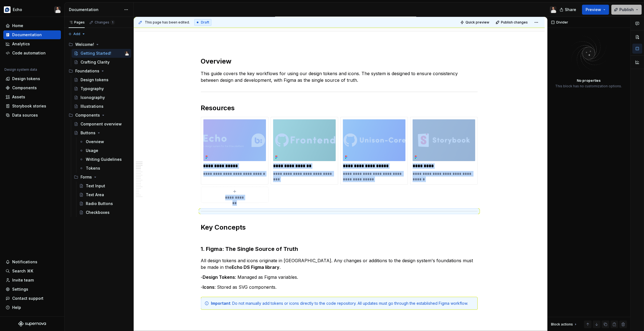
click at [624, 11] on span "Publish" at bounding box center [626, 10] width 14 height 6
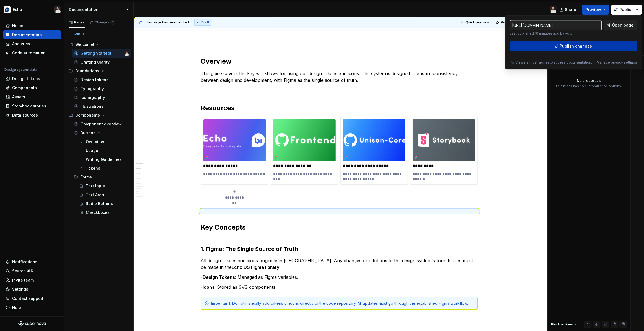
click at [571, 46] on span "Publish changes" at bounding box center [575, 46] width 32 height 6
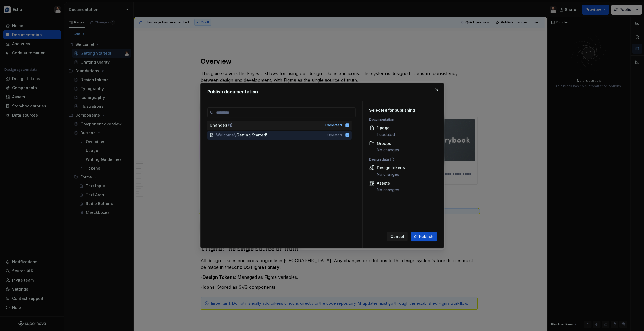
drag, startPoint x: 430, startPoint y: 237, endPoint x: 563, endPoint y: 219, distance: 134.3
click at [430, 237] on span "Publish" at bounding box center [426, 237] width 14 height 6
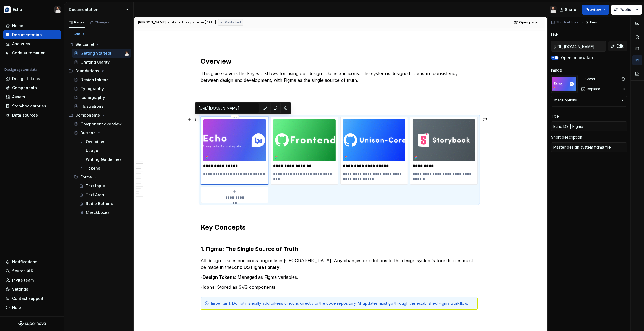
click at [242, 133] on img at bounding box center [234, 140] width 63 height 42
click at [596, 89] on span "Replace" at bounding box center [593, 89] width 14 height 4
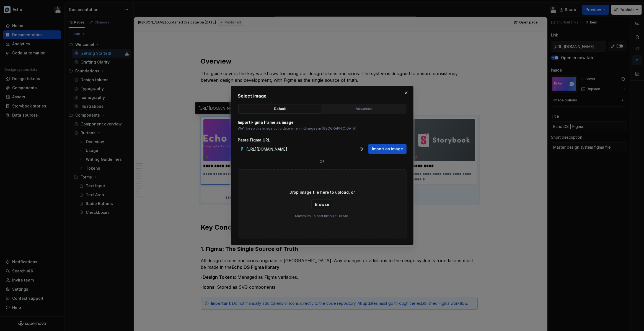
scroll to position [0, 0]
click at [387, 147] on span "Import as image" at bounding box center [387, 149] width 31 height 6
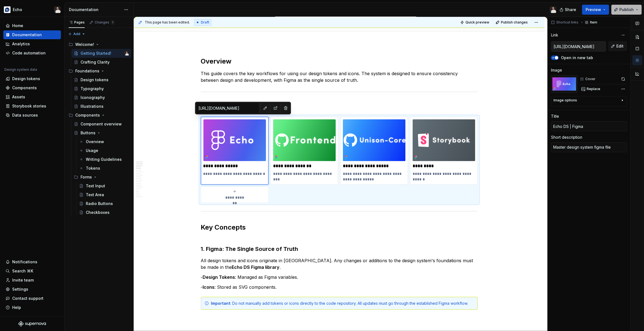
click at [623, 9] on span "Publish" at bounding box center [626, 10] width 14 height 6
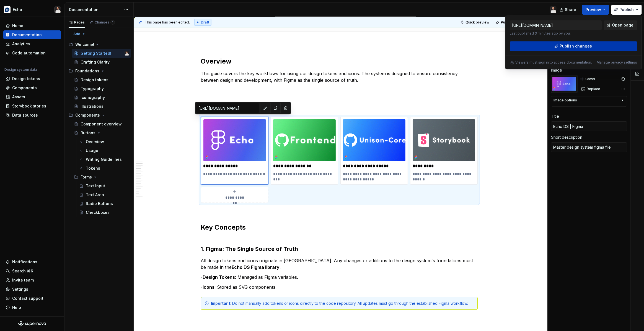
click at [579, 46] on span "Publish changes" at bounding box center [575, 46] width 32 height 6
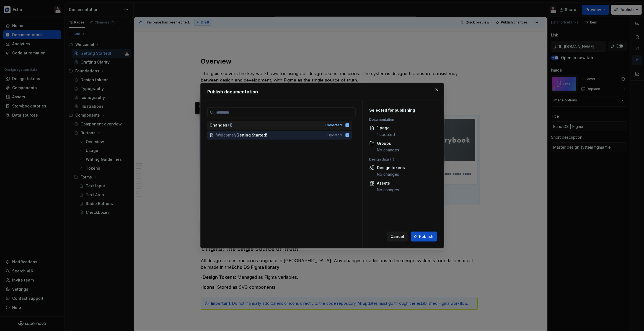
click at [422, 237] on span "Publish" at bounding box center [426, 237] width 14 height 6
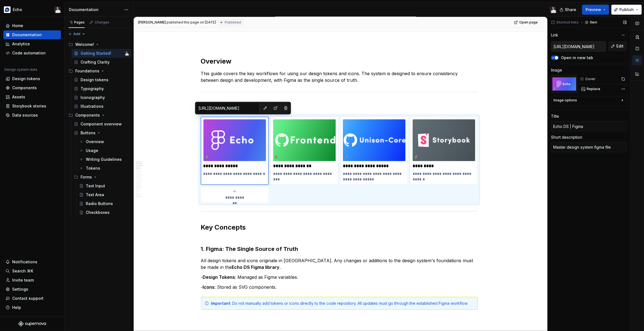
click at [603, 89] on div "Replace" at bounding box center [602, 89] width 47 height 8
click at [592, 89] on span "Replace" at bounding box center [593, 89] width 14 height 4
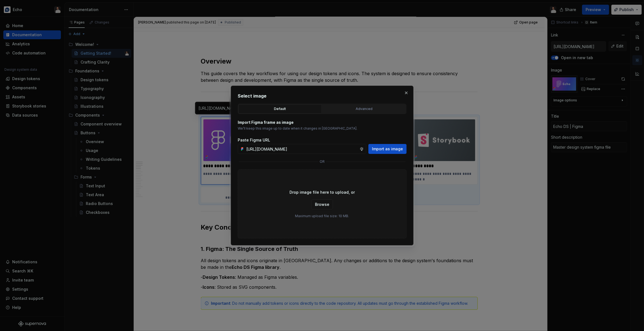
scroll to position [0, 106]
click at [387, 150] on span "Import as image" at bounding box center [387, 149] width 31 height 6
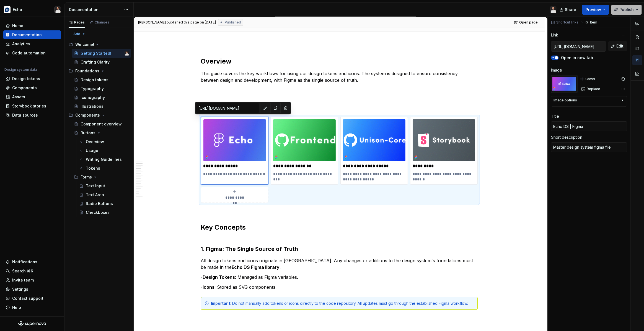
click at [619, 12] on button "Publish" at bounding box center [626, 10] width 30 height 10
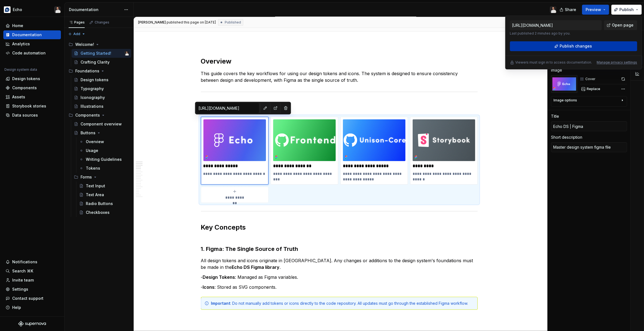
click at [553, 47] on button "Publish changes" at bounding box center [572, 46] width 127 height 10
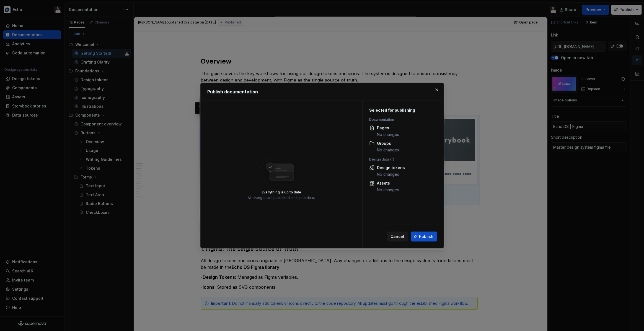
click at [426, 242] on div "Cancel Publish" at bounding box center [402, 236] width 81 height 23
click at [426, 240] on button "Publish" at bounding box center [424, 237] width 26 height 10
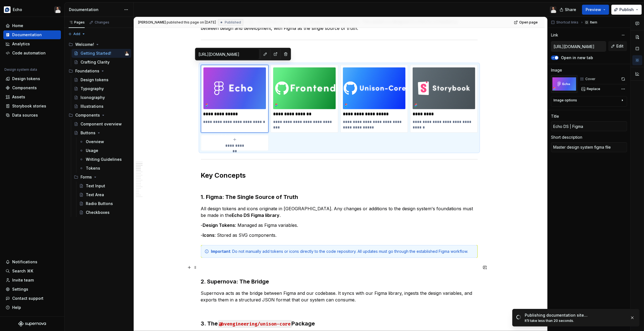
scroll to position [118, 0]
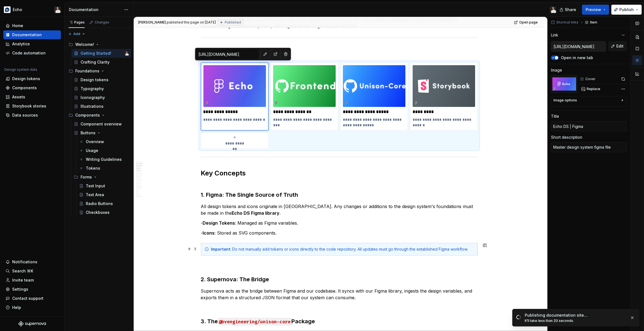
click at [360, 249] on div "Important : Do not manually add tokens or icons directly to the code repository…" at bounding box center [342, 250] width 263 height 6
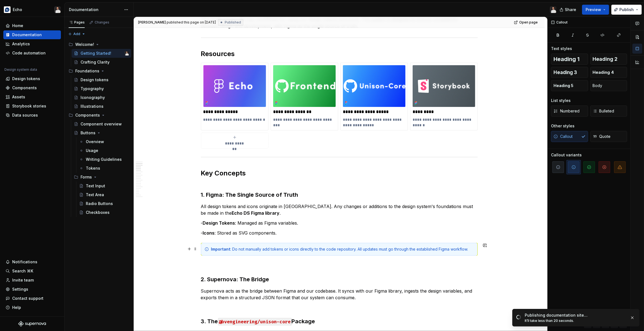
click at [290, 250] on div "Important : Do not manually add tokens or icons directly to the code repository…" at bounding box center [342, 250] width 263 height 6
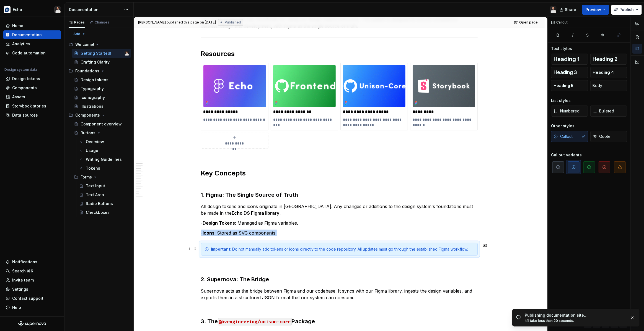
click at [290, 250] on div "Important : Do not manually add tokens or icons directly to the code repository…" at bounding box center [342, 250] width 263 height 6
click at [270, 250] on div "Important : Do not manually add tokens or icons directly to the code repository…" at bounding box center [342, 250] width 263 height 6
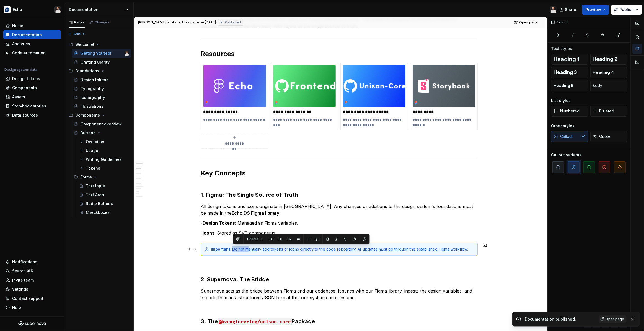
drag, startPoint x: 248, startPoint y: 249, endPoint x: 234, endPoint y: 249, distance: 13.8
click at [234, 249] on div "Important : Do not manually add tokens or icons directly to the code repository…" at bounding box center [342, 250] width 263 height 6
click at [235, 249] on div "Important : Do not manually add tokens or icons directly to the code repository…" at bounding box center [342, 250] width 263 height 6
click at [233, 250] on div "Important : Do not manually add tokens or icons directly to the code repository…" at bounding box center [342, 250] width 263 height 6
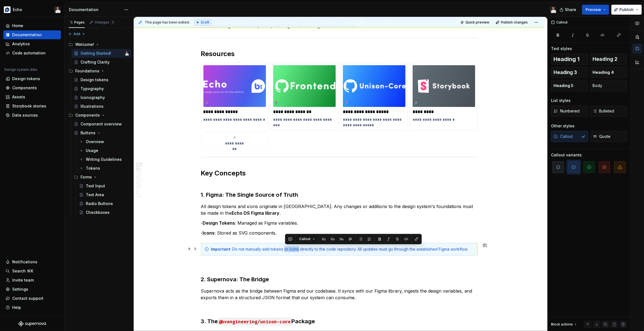
drag, startPoint x: 285, startPoint y: 249, endPoint x: 300, endPoint y: 250, distance: 14.9
click at [300, 250] on div "Important : Do not manually add tokens or icons directly to the code repository…" at bounding box center [342, 250] width 263 height 6
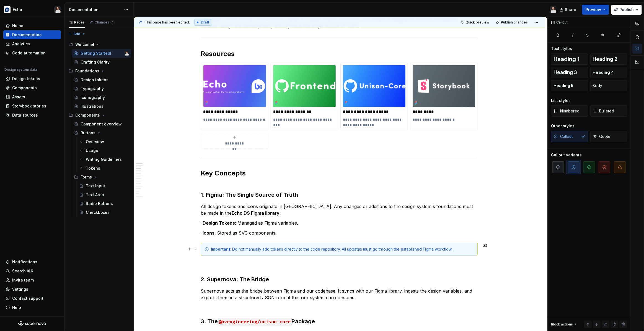
click at [463, 250] on div "Important : Do not manually add tokens directly to the code repository. All upd…" at bounding box center [342, 250] width 263 height 6
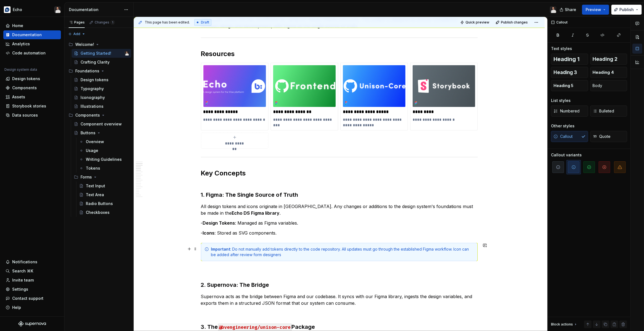
click at [229, 113] on p "**********" at bounding box center [234, 112] width 63 height 6
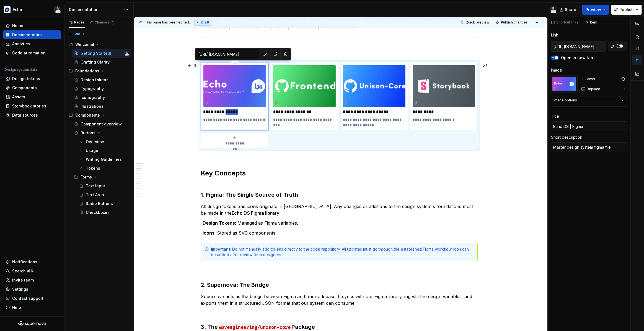
drag, startPoint x: 226, startPoint y: 113, endPoint x: 241, endPoint y: 112, distance: 14.7
click at [241, 112] on p "**********" at bounding box center [234, 112] width 63 height 6
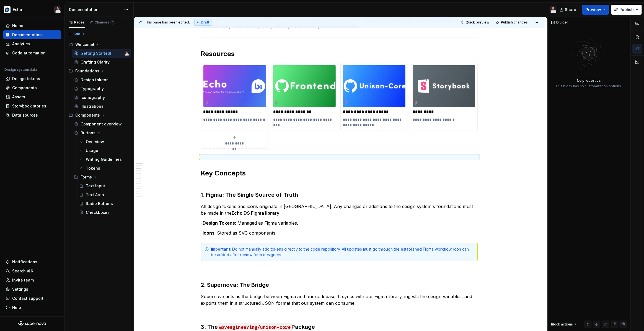
click at [630, 4] on div "Share Preview Publish" at bounding box center [602, 9] width 83 height 14
click at [622, 9] on span "Publish" at bounding box center [626, 10] width 14 height 6
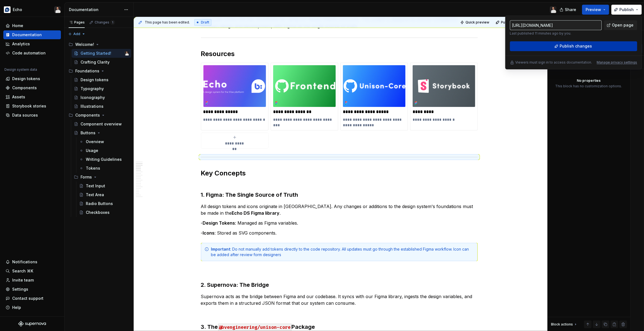
click at [562, 47] on span "Publish changes" at bounding box center [575, 46] width 32 height 6
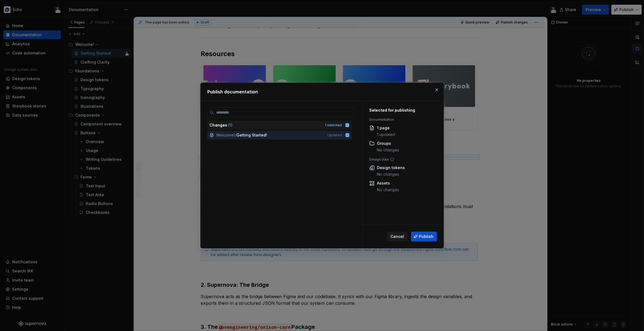
click at [427, 233] on button "Publish" at bounding box center [424, 237] width 26 height 10
click at [425, 235] on div "Cancel Publish" at bounding box center [412, 237] width 50 height 10
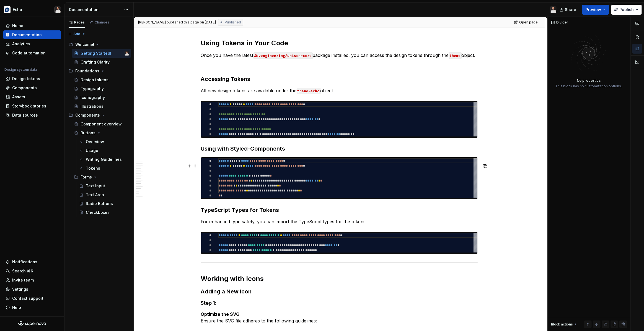
scroll to position [834, 0]
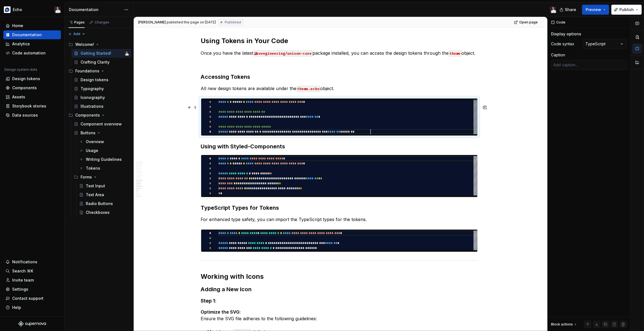
click at [453, 134] on div "**********" at bounding box center [347, 117] width 259 height 35
click at [197, 108] on span at bounding box center [195, 108] width 4 height 8
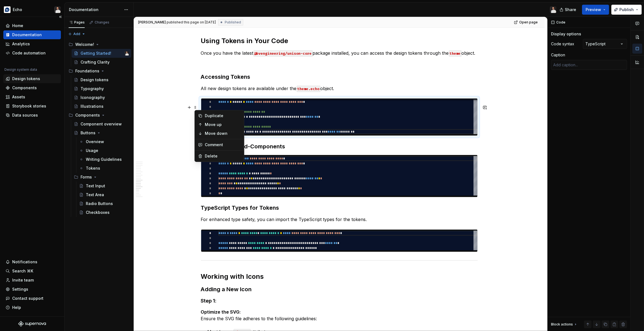
click at [29, 79] on div "Design tokens" at bounding box center [26, 79] width 28 height 6
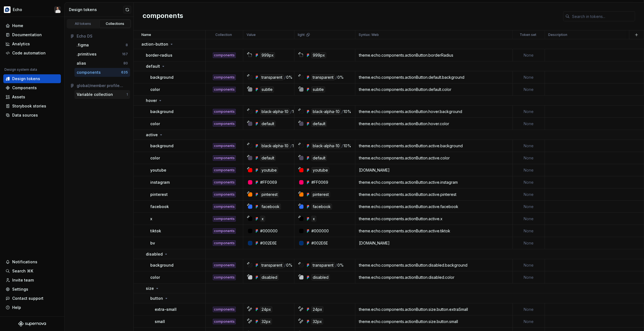
click at [97, 96] on div "Variable collection" at bounding box center [95, 95] width 36 height 6
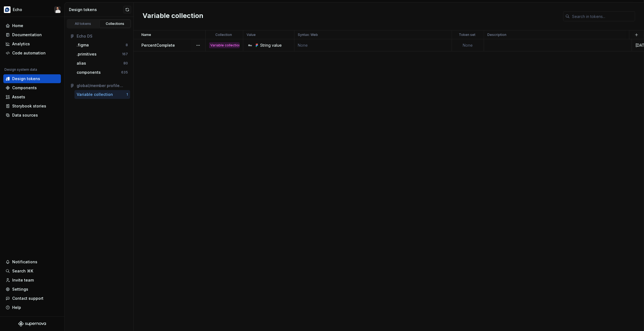
scroll to position [0, 41]
click at [569, 45] on td at bounding box center [516, 45] width 148 height 12
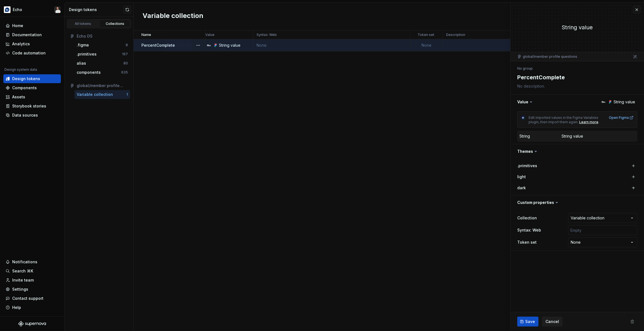
click at [173, 66] on html "**********" at bounding box center [322, 165] width 644 height 331
click at [103, 87] on div "global/member profile questions" at bounding box center [102, 86] width 51 height 6
click at [108, 87] on div "global/member profile questions" at bounding box center [102, 86] width 51 height 6
click at [124, 94] on div "Variable collection" at bounding box center [102, 95] width 50 height 6
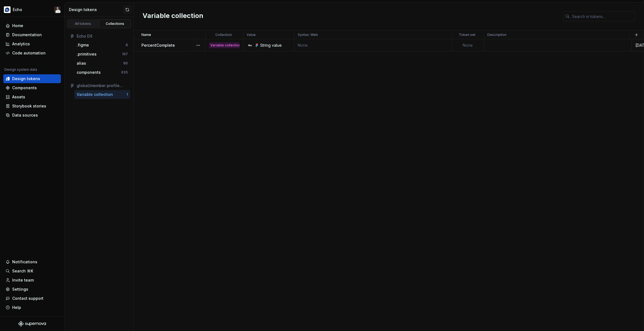
click at [108, 95] on div "Variable collection" at bounding box center [95, 95] width 36 height 6
click at [198, 45] on button "button" at bounding box center [198, 45] width 8 height 8
click at [207, 57] on div "Open detail" at bounding box center [222, 56] width 36 height 6
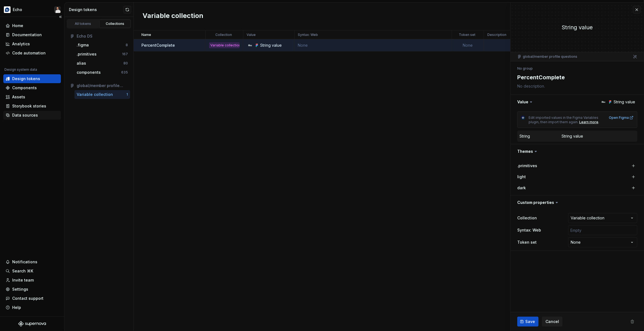
click at [25, 115] on div "Data sources" at bounding box center [25, 116] width 26 height 6
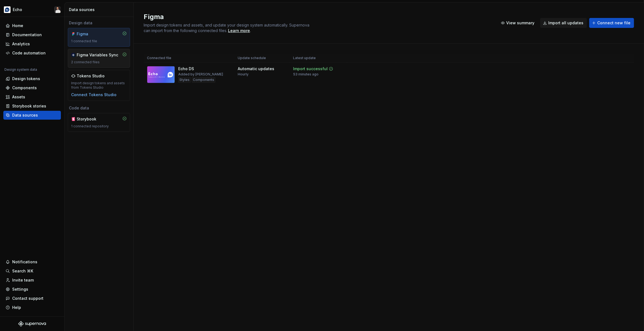
click at [113, 64] on div "Figma Variables Sync 2 connected files" at bounding box center [99, 58] width 62 height 19
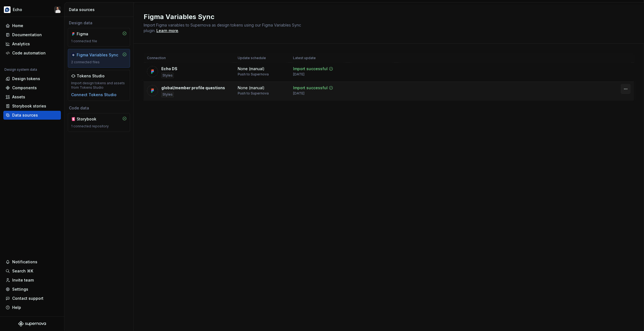
click at [625, 87] on html "Echo Home Documentation Analytics Code automation Design system data Design tok…" at bounding box center [322, 165] width 644 height 331
click at [530, 123] on html "Echo Home Documentation Analytics Code automation Design system data Design tok…" at bounding box center [322, 165] width 644 height 331
drag, startPoint x: 225, startPoint y: 89, endPoint x: 160, endPoint y: 87, distance: 65.0
click at [160, 87] on div "global/member profile questions Styles" at bounding box center [189, 91] width 84 height 12
drag, startPoint x: 184, startPoint y: 106, endPoint x: 197, endPoint y: 107, distance: 13.3
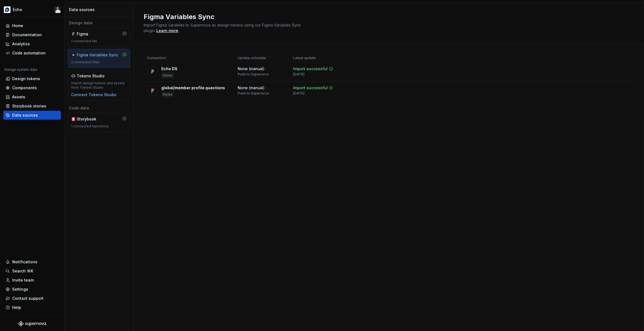
click at [184, 106] on div "Connection Update schedule Latest update Echo DS Styles None (manual) Push to S…" at bounding box center [389, 83] width 490 height 78
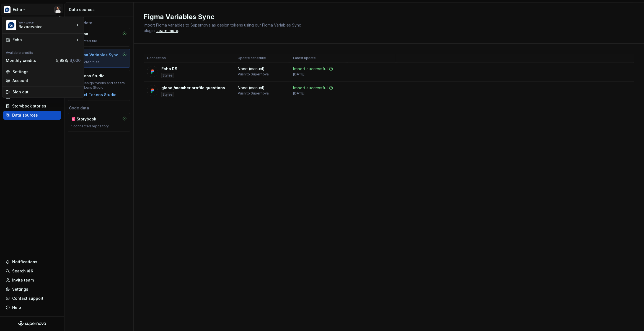
click at [25, 11] on html "Echo Home Documentation Analytics Code automation Design system data Design tok…" at bounding box center [322, 165] width 644 height 331
click at [34, 60] on div "Monthly credits" at bounding box center [30, 61] width 48 height 6
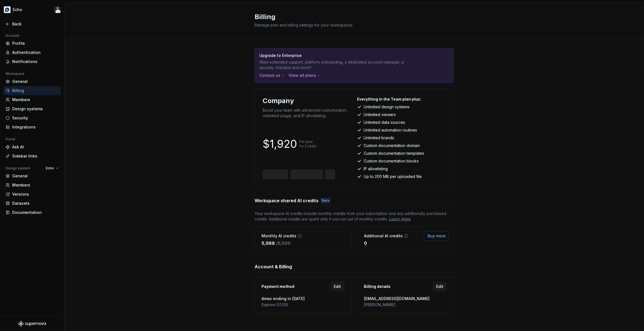
scroll to position [3, 0]
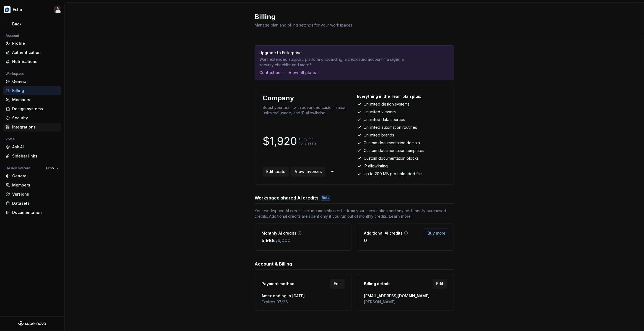
click at [30, 125] on div "Integrations" at bounding box center [35, 127] width 46 height 6
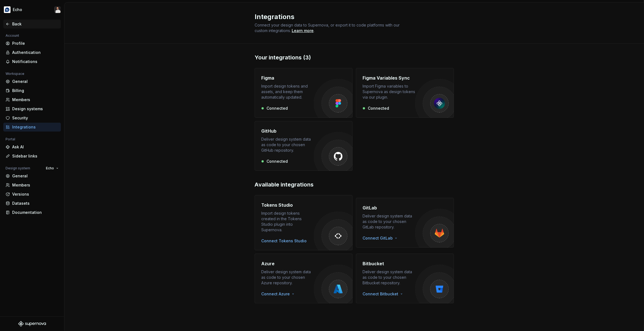
click at [18, 25] on div "Back" at bounding box center [35, 24] width 46 height 6
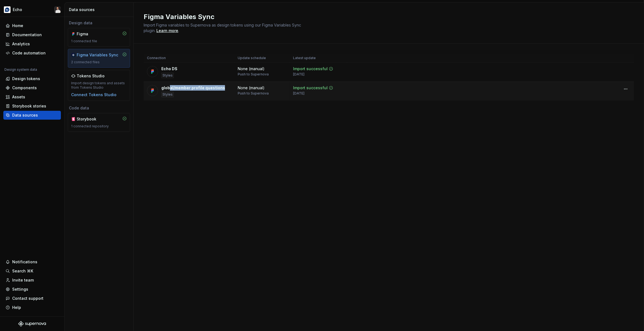
drag, startPoint x: 225, startPoint y: 88, endPoint x: 170, endPoint y: 85, distance: 55.4
click at [170, 85] on div "global/member profile questions Styles" at bounding box center [189, 91] width 84 height 12
drag, startPoint x: 170, startPoint y: 85, endPoint x: 162, endPoint y: 86, distance: 7.2
click at [168, 85] on div "global/member profile questions" at bounding box center [193, 88] width 64 height 6
drag, startPoint x: 160, startPoint y: 87, endPoint x: 223, endPoint y: 87, distance: 63.1
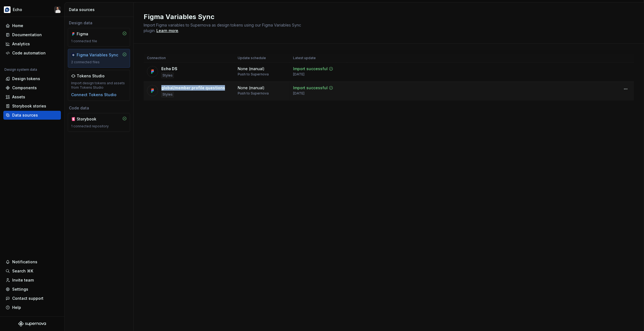
click at [222, 88] on div "global/member profile questions Styles" at bounding box center [189, 91] width 84 height 12
copy div "global/member profile questions"
click at [626, 90] on html "Echo Home Documentation Analytics Code automation Design system data Design tok…" at bounding box center [322, 165] width 644 height 331
click at [620, 102] on div "Disconnect plugin" at bounding box center [622, 101] width 36 height 6
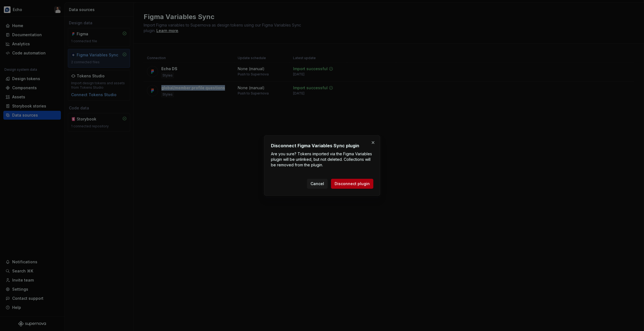
click at [358, 182] on span "Disconnect plugin" at bounding box center [351, 184] width 35 height 6
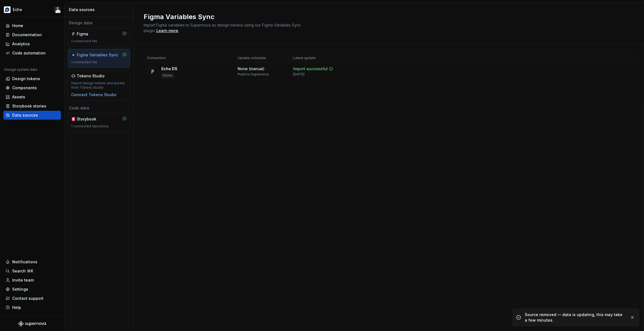
drag, startPoint x: 224, startPoint y: 141, endPoint x: 179, endPoint y: 126, distance: 47.0
click at [223, 141] on div "Figma Variables Sync Import Figma variables to Supernova as design tokens using…" at bounding box center [389, 166] width 510 height 329
click at [23, 79] on div "Design tokens" at bounding box center [26, 79] width 28 height 6
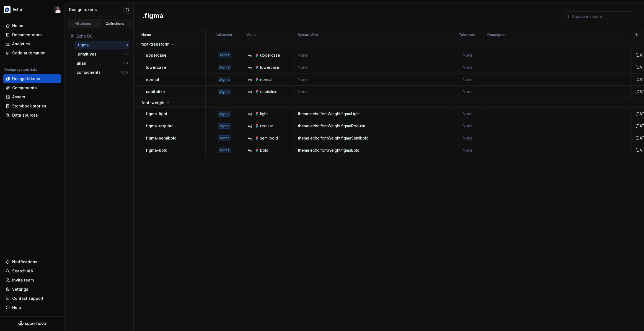
click at [104, 105] on div "All tokens Collections Echo DS .figma 8 .primitives 167 alias 80 components 635" at bounding box center [98, 174] width 69 height 314
click at [26, 35] on div "Documentation" at bounding box center [27, 35] width 30 height 6
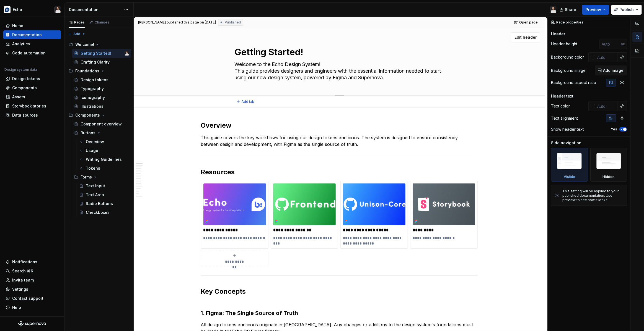
click at [372, 78] on textarea "Welcome to the Echo Design System! This guide provides designers and engineers …" at bounding box center [337, 71] width 209 height 22
click at [401, 80] on textarea "Welcome to the Echo Design System! This guide provides designers and engineers …" at bounding box center [337, 71] width 209 height 22
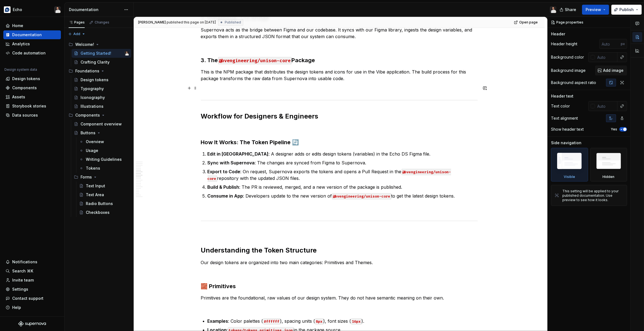
scroll to position [393, 0]
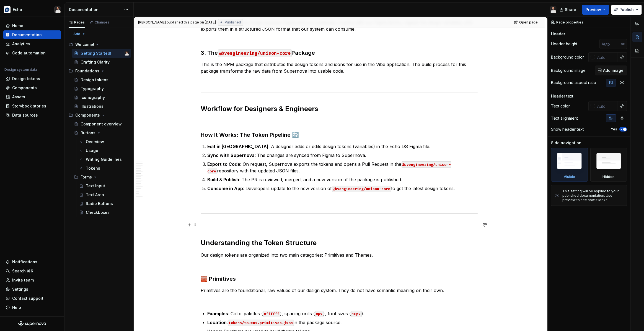
click at [215, 228] on p at bounding box center [339, 225] width 277 height 7
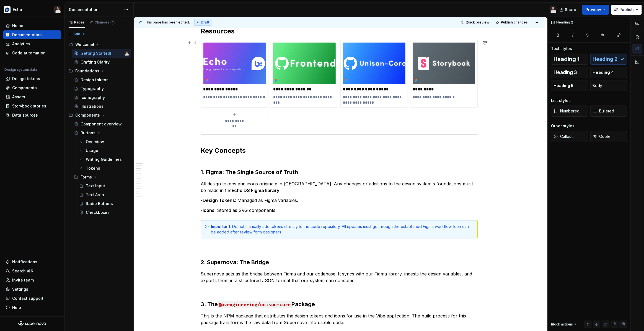
scroll to position [0, 0]
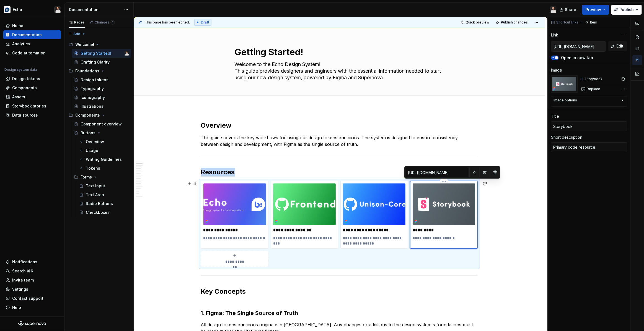
click at [450, 198] on img at bounding box center [443, 205] width 63 height 42
click at [589, 104] on div "Image options" at bounding box center [586, 101] width 67 height 7
click at [608, 109] on icon "button" at bounding box center [608, 108] width 3 height 3
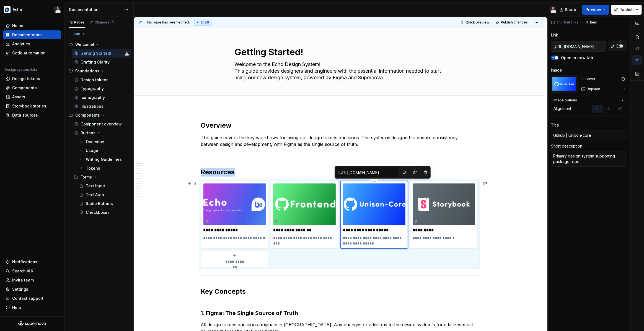
click at [402, 194] on img at bounding box center [374, 205] width 63 height 42
click at [608, 109] on icon "button" at bounding box center [608, 108] width 4 height 4
click at [327, 198] on img at bounding box center [304, 205] width 63 height 42
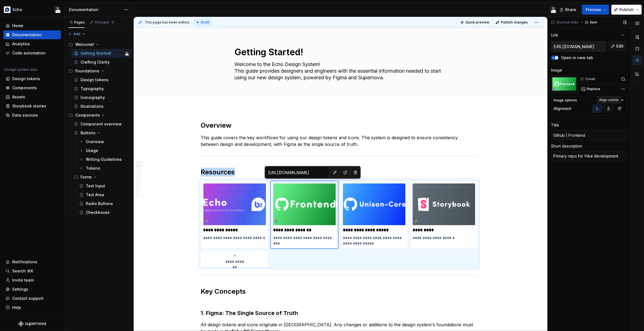
click at [610, 109] on icon "button" at bounding box center [608, 108] width 3 height 3
click at [262, 205] on img at bounding box center [234, 205] width 63 height 42
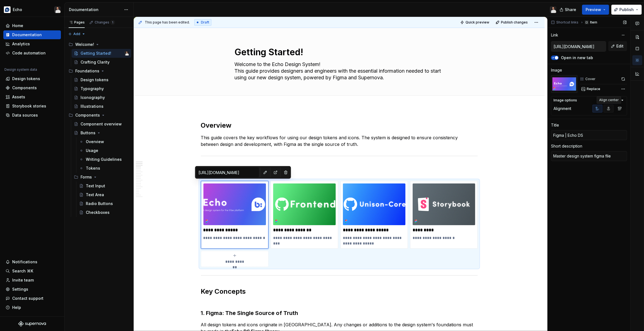
click at [610, 109] on icon "button" at bounding box center [608, 108] width 4 height 4
click at [634, 72] on button "button" at bounding box center [637, 74] width 10 height 10
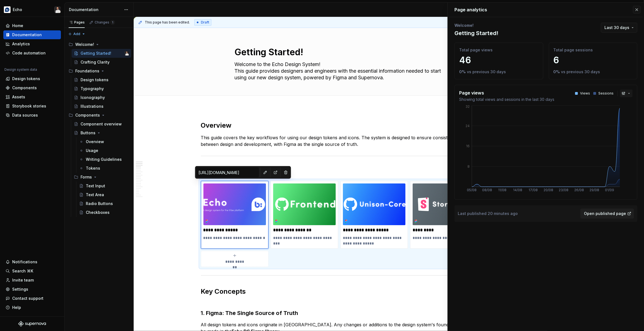
click at [629, 94] on button "button" at bounding box center [625, 94] width 13 height 8
click at [620, 77] on body "Echo Home Documentation Analytics Code automation Design system data Design tok…" at bounding box center [322, 165] width 644 height 331
click at [633, 10] on button "button" at bounding box center [636, 10] width 8 height 8
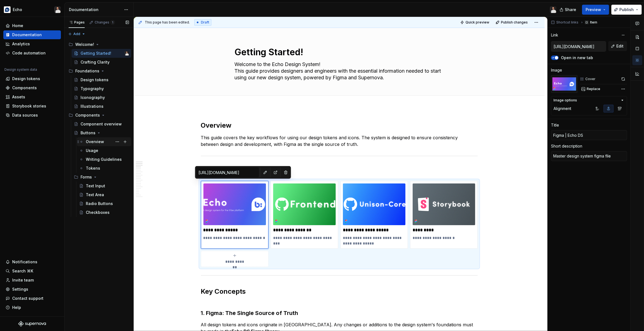
click at [95, 141] on div "Overview" at bounding box center [95, 142] width 18 height 6
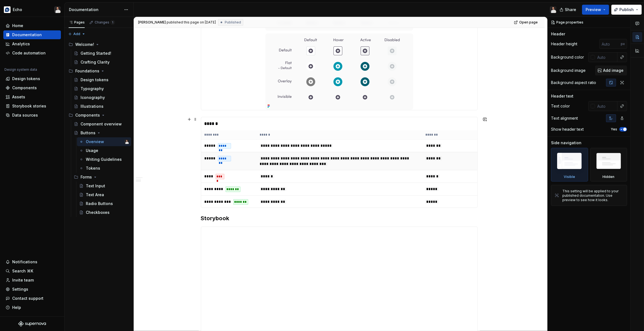
scroll to position [395, 0]
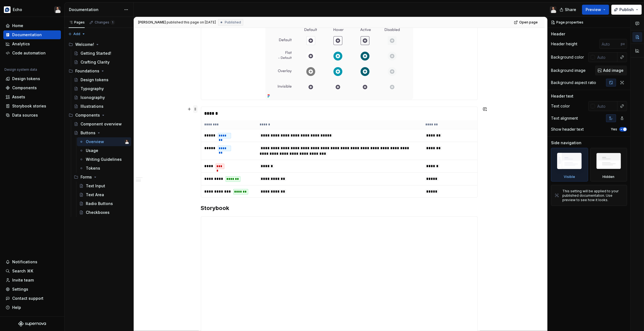
click at [196, 110] on span at bounding box center [195, 109] width 4 height 8
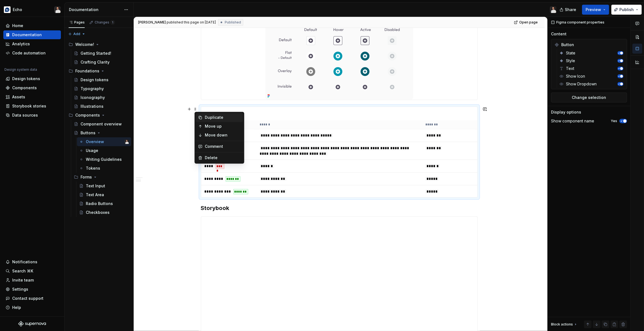
click at [214, 116] on div "Duplicate" at bounding box center [223, 118] width 36 height 6
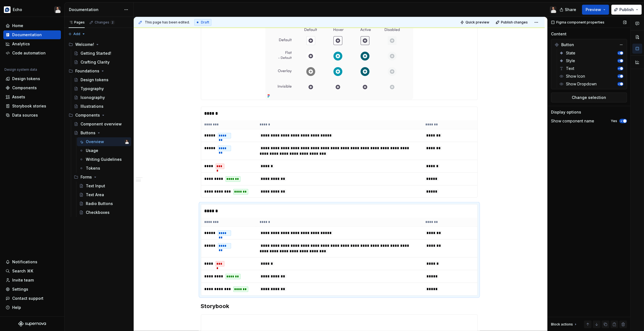
click at [587, 21] on div "Figma component properties" at bounding box center [578, 23] width 58 height 8
click at [344, 205] on div "******" at bounding box center [339, 211] width 276 height 13
click at [588, 100] on span "Change selection" at bounding box center [589, 98] width 34 height 6
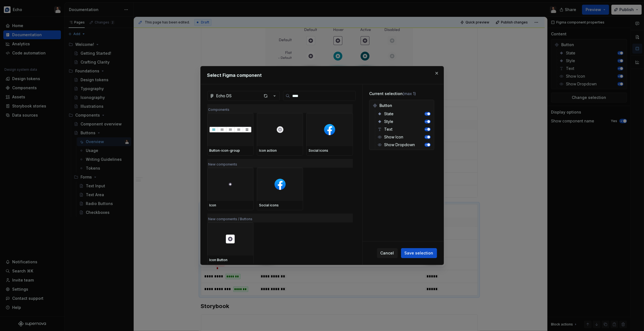
scroll to position [1, 0]
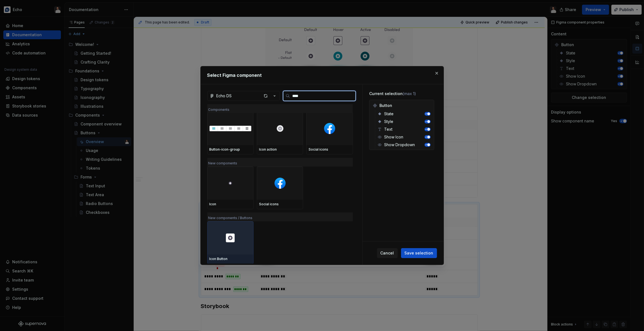
click at [232, 231] on div at bounding box center [230, 238] width 46 height 33
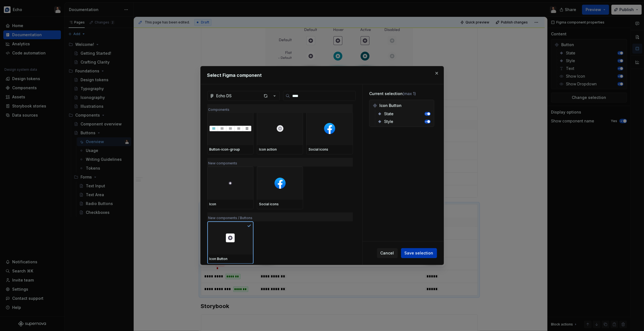
click at [421, 251] on span "Save selection" at bounding box center [418, 254] width 29 height 6
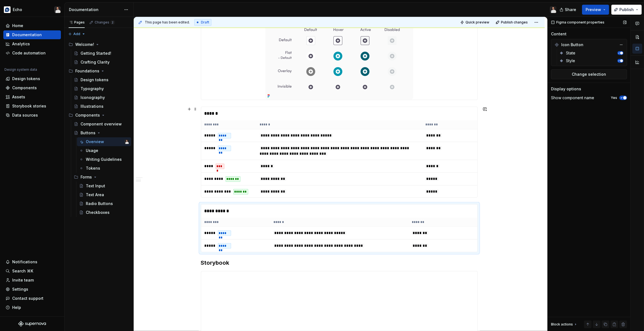
drag, startPoint x: 521, startPoint y: 106, endPoint x: 583, endPoint y: 45, distance: 86.8
click at [521, 105] on div "**********" at bounding box center [339, 195] width 411 height 991
click at [618, 11] on button "Publish" at bounding box center [626, 10] width 30 height 10
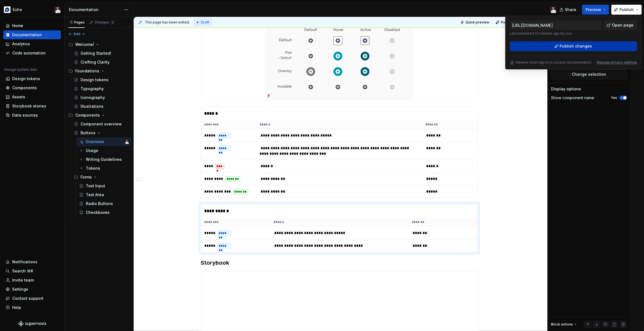
click at [592, 45] on button "Publish changes" at bounding box center [572, 46] width 127 height 10
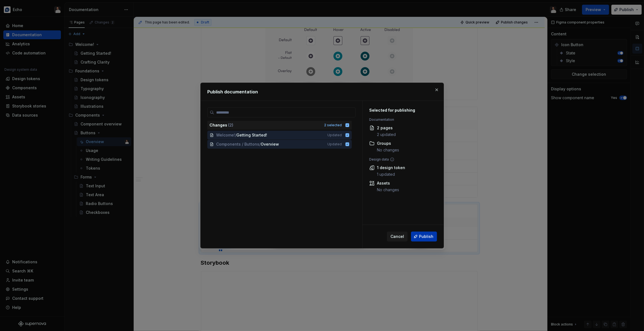
click at [431, 238] on span "Publish" at bounding box center [426, 237] width 14 height 6
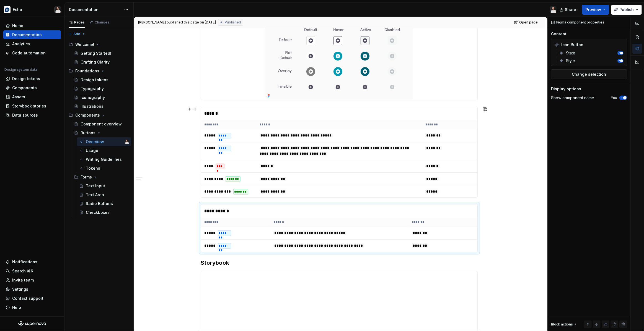
click at [504, 153] on div "**********" at bounding box center [339, 195] width 411 height 991
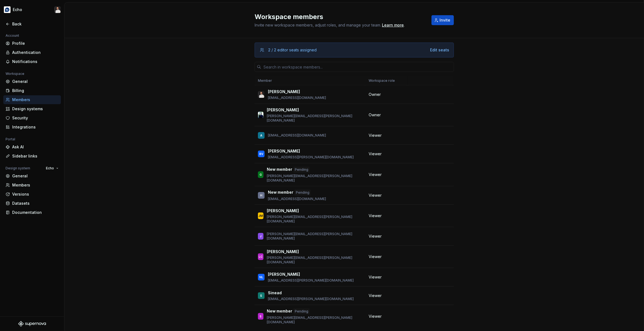
click at [554, 105] on div "2 / 2 editor seats assigned Edit seats Member Workspace role [PERSON_NAME] [PER…" at bounding box center [353, 193] width 579 height 311
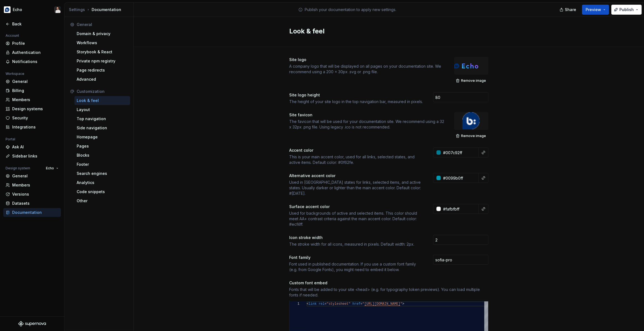
scroll to position [10, 50]
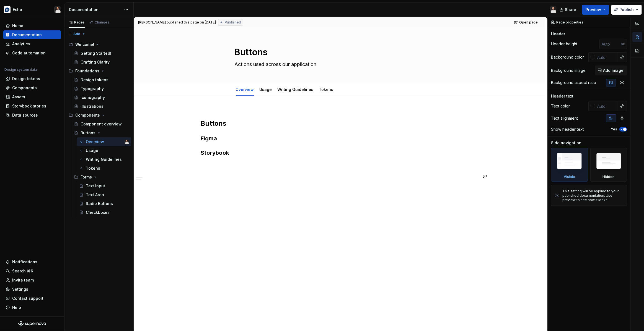
click at [517, 181] on div "[PERSON_NAME] published this page on [DATE] Published Open page Buttons Actions…" at bounding box center [340, 174] width 413 height 315
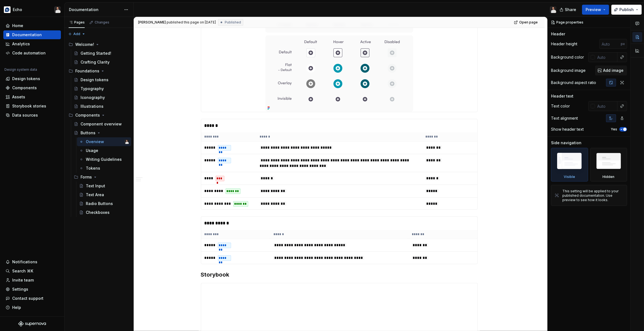
scroll to position [384, 0]
click at [445, 237] on th "*******" at bounding box center [442, 234] width 69 height 9
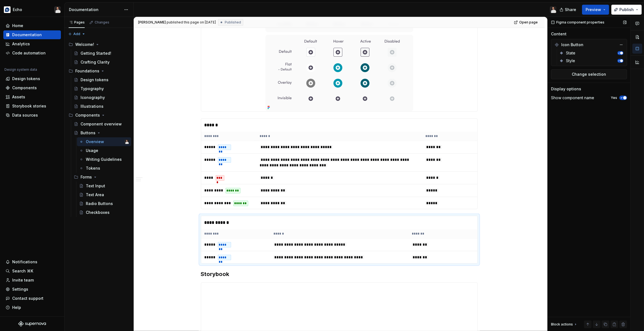
click at [620, 53] on span "button" at bounding box center [621, 53] width 3 height 3
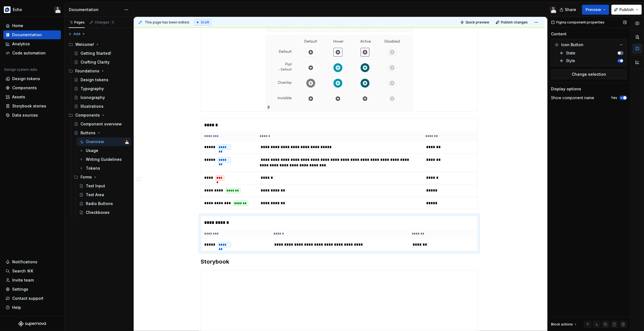
click at [620, 53] on span "button" at bounding box center [619, 53] width 3 height 3
click at [618, 59] on button "button" at bounding box center [620, 61] width 6 height 4
click at [618, 59] on icon "button" at bounding box center [618, 60] width 3 height 3
click at [608, 69] on button "Change selection" at bounding box center [589, 74] width 76 height 10
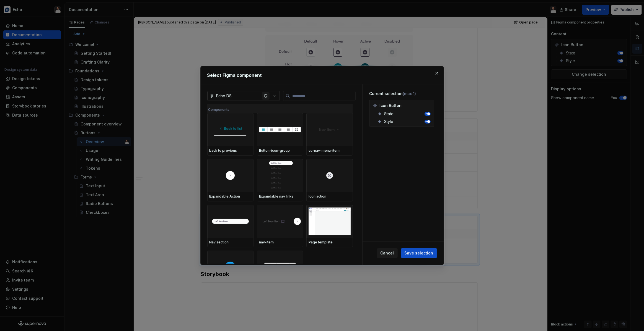
click at [266, 96] on div "button" at bounding box center [266, 96] width 8 height 8
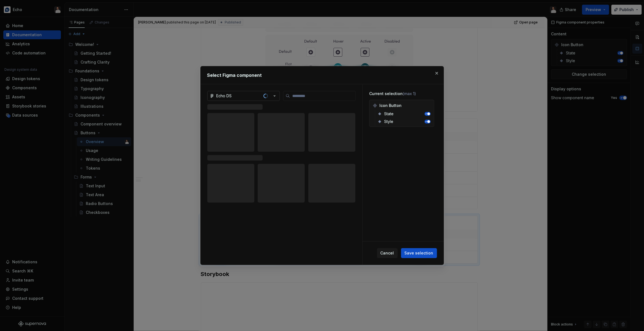
type textarea "*"
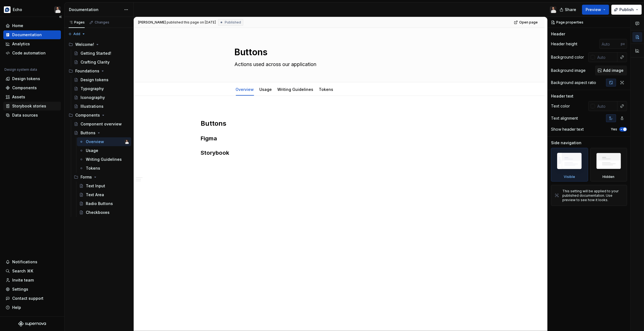
click at [33, 106] on div "Storybook stories" at bounding box center [29, 106] width 34 height 6
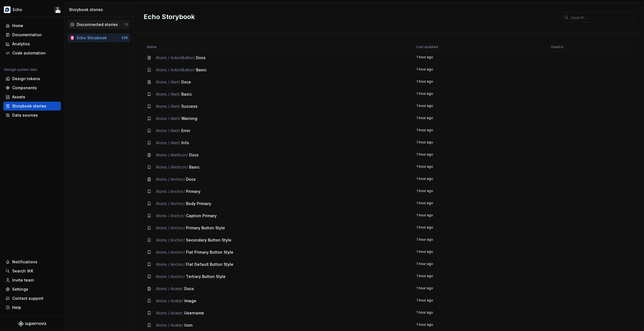
click at [92, 24] on div "Disconnected stories" at bounding box center [97, 25] width 41 height 6
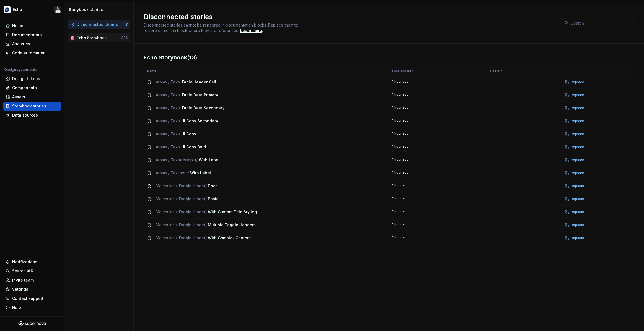
click at [92, 38] on div "Echo Storybook" at bounding box center [92, 38] width 30 height 6
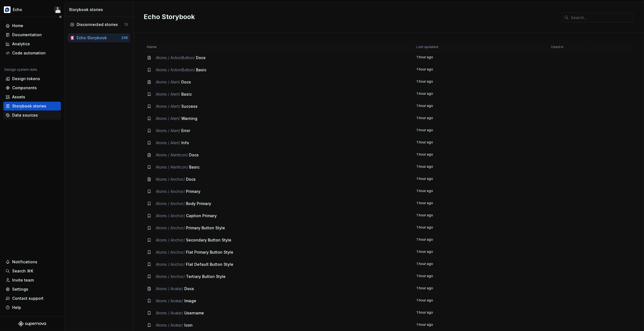
click at [21, 115] on div "Data sources" at bounding box center [25, 116] width 26 height 6
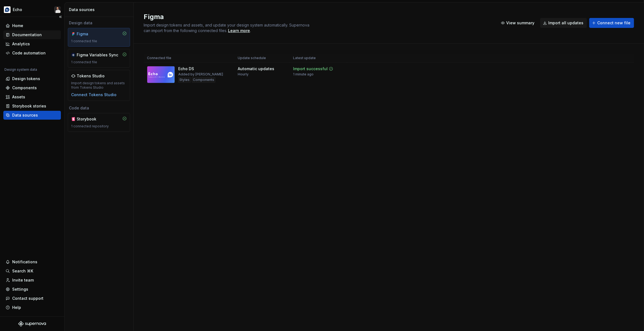
click at [31, 34] on div "Documentation" at bounding box center [27, 35] width 30 height 6
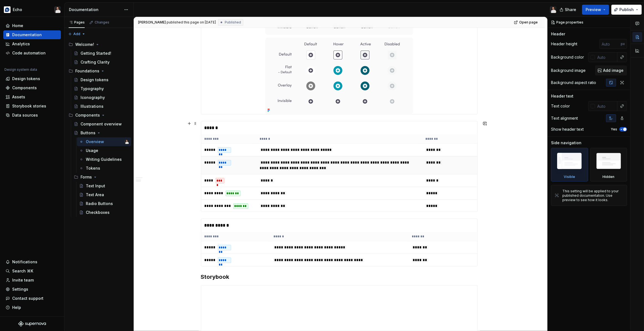
scroll to position [382, 0]
click at [29, 117] on div "Data sources" at bounding box center [25, 116] width 26 height 6
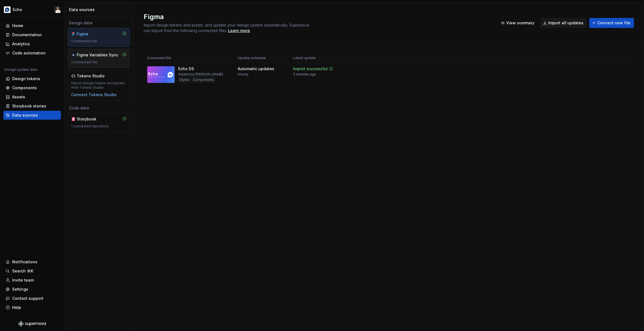
click at [111, 65] on div "Figma Variables Sync 1 connected file" at bounding box center [99, 58] width 62 height 19
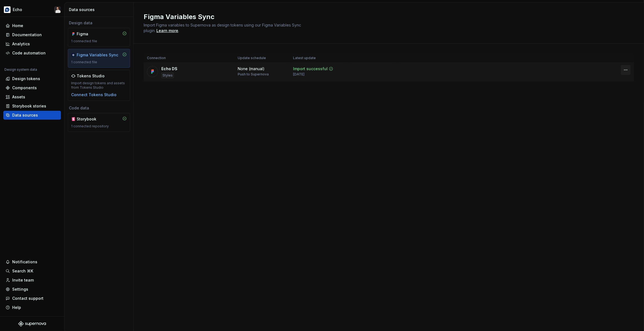
click at [624, 69] on html "Echo Home Documentation Analytics Code automation Design system data Design tok…" at bounding box center [322, 165] width 644 height 331
drag, startPoint x: 504, startPoint y: 67, endPoint x: 412, endPoint y: 66, distance: 91.8
click at [504, 67] on html "Echo Home Documentation Analytics Code automation Design system data Design tok…" at bounding box center [322, 165] width 644 height 331
click at [101, 38] on div "Figma 1 connected file" at bounding box center [99, 37] width 56 height 12
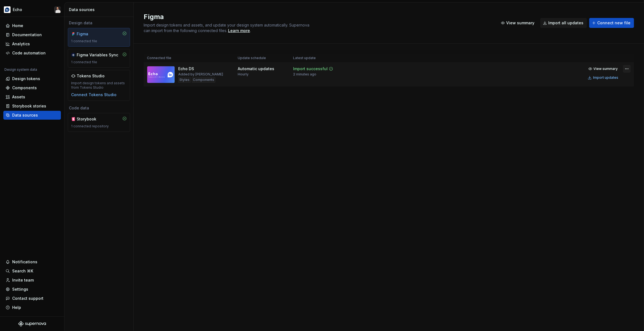
click at [625, 70] on html "Echo Home Documentation Analytics Code automation Design system data Design tok…" at bounding box center [322, 165] width 644 height 331
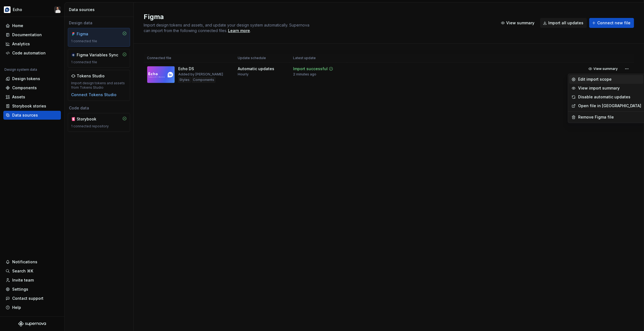
click at [605, 80] on div "Edit import scope" at bounding box center [609, 80] width 63 height 6
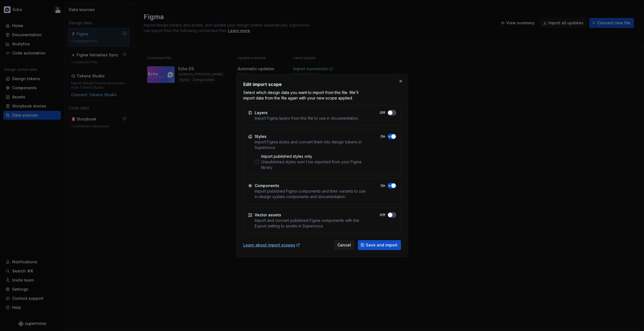
click at [269, 162] on div "Unpublished styles won't be imported from your Figma library" at bounding box center [313, 164] width 105 height 11
click at [375, 244] on span "Save and import" at bounding box center [382, 246] width 32 height 6
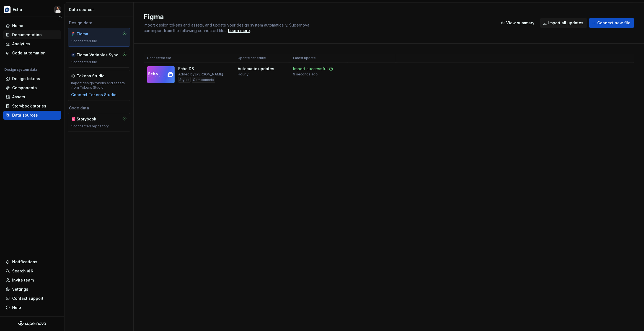
click at [31, 35] on div "Documentation" at bounding box center [27, 35] width 30 height 6
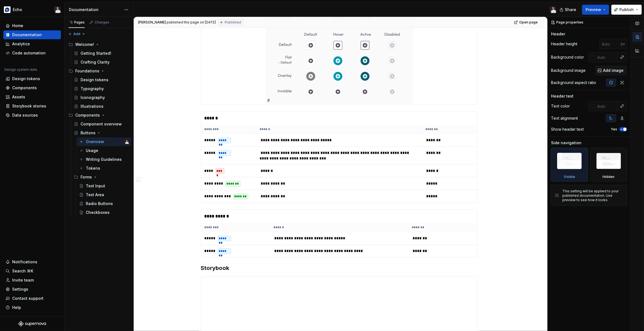
scroll to position [392, 0]
click at [621, 11] on span "Publish" at bounding box center [626, 10] width 14 height 6
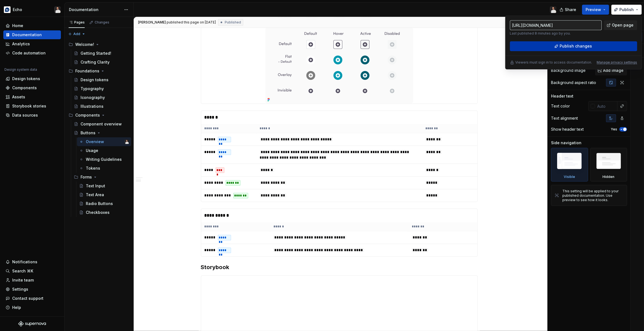
click at [587, 45] on span "Publish changes" at bounding box center [575, 46] width 32 height 6
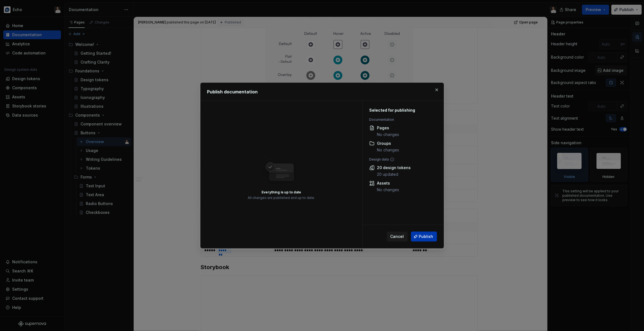
click at [431, 237] on span "Publish" at bounding box center [426, 237] width 14 height 6
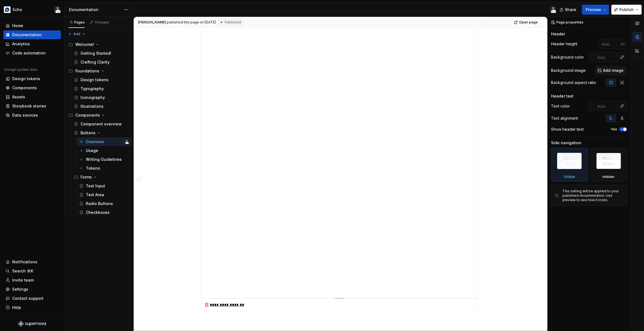
scroll to position [754, 0]
click at [99, 90] on div "Typography" at bounding box center [91, 89] width 23 height 6
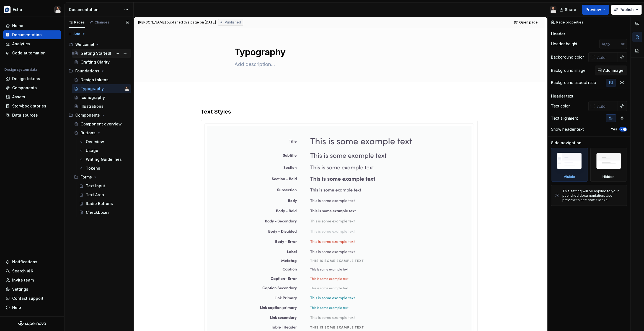
click at [103, 51] on div "Getting Started!" at bounding box center [95, 54] width 31 height 6
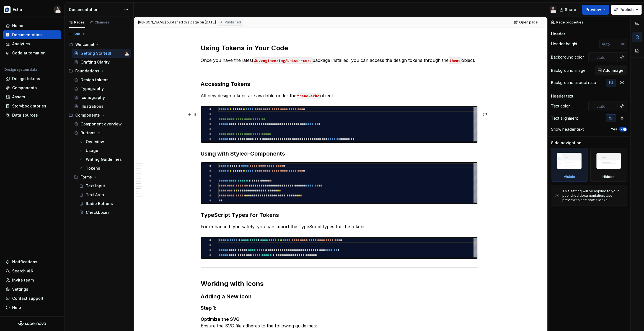
scroll to position [816, 0]
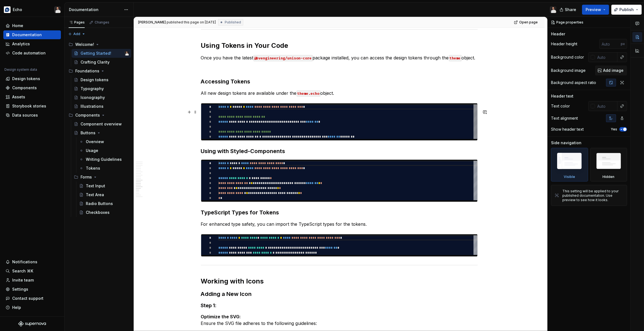
type textarea "*"
type textarea "**********"
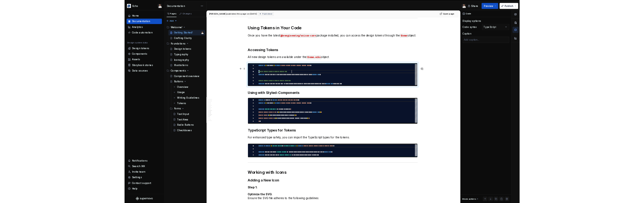
scroll to position [10, 54]
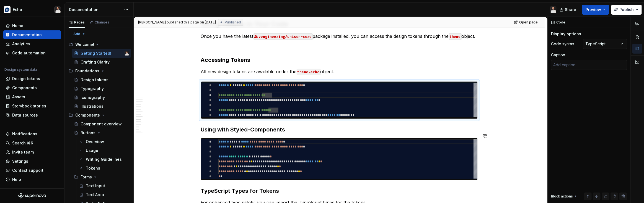
scroll to position [844, 0]
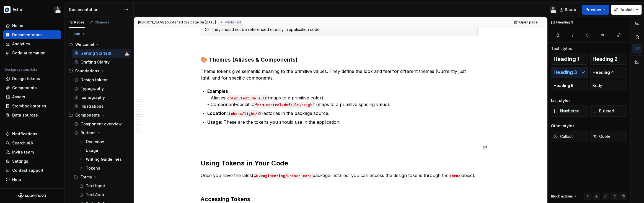
scroll to position [685, 0]
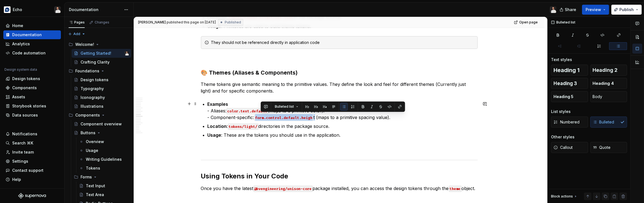
drag, startPoint x: 320, startPoint y: 117, endPoint x: 261, endPoint y: 117, distance: 59.2
click at [261, 117] on p "Examples - Aliases: color.text.default (maps to a primitive color). - Component…" at bounding box center [342, 111] width 270 height 20
click at [389, 108] on button "button" at bounding box center [390, 107] width 8 height 8
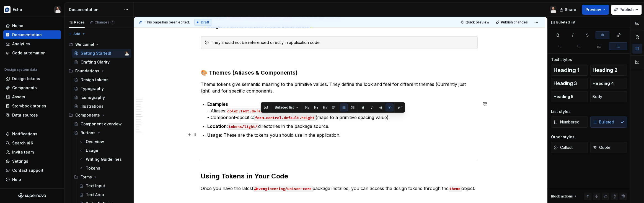
click at [449, 135] on p "Usage : These are the tokens you should use in the application." at bounding box center [342, 135] width 270 height 7
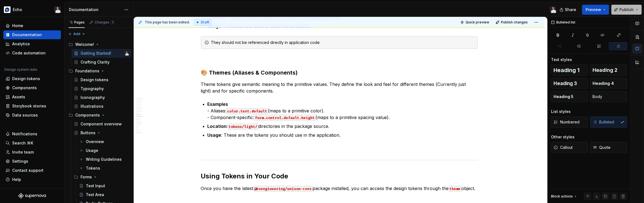
click at [618, 11] on button "Publish" at bounding box center [626, 10] width 30 height 10
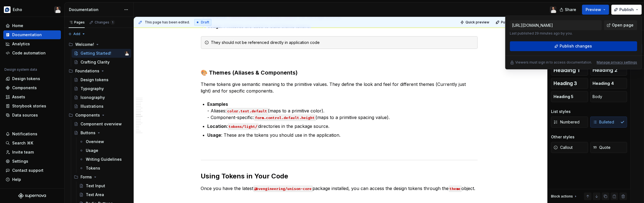
click at [570, 48] on span "Publish changes" at bounding box center [575, 46] width 32 height 6
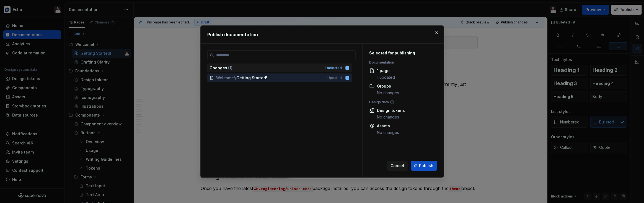
click at [423, 167] on span "Publish" at bounding box center [426, 166] width 14 height 6
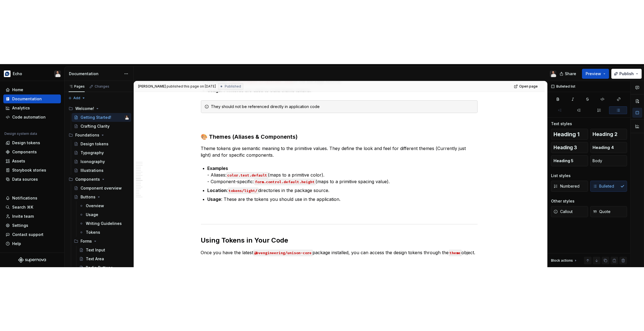
scroll to position [10, 54]
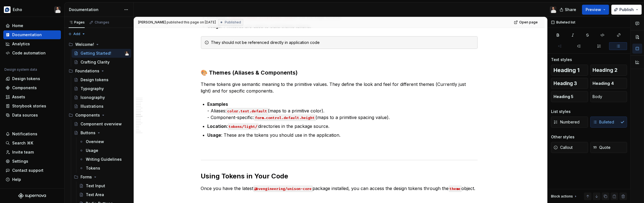
drag, startPoint x: 95, startPoint y: 99, endPoint x: 226, endPoint y: 128, distance: 134.1
click at [95, 99] on div "Iconography" at bounding box center [92, 98] width 24 height 6
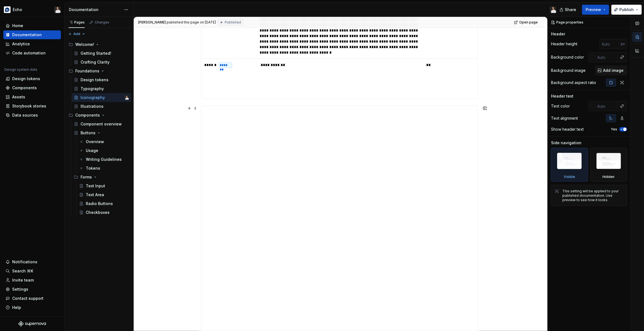
scroll to position [332, 0]
click at [283, 100] on div "**********" at bounding box center [339, 205] width 277 height 859
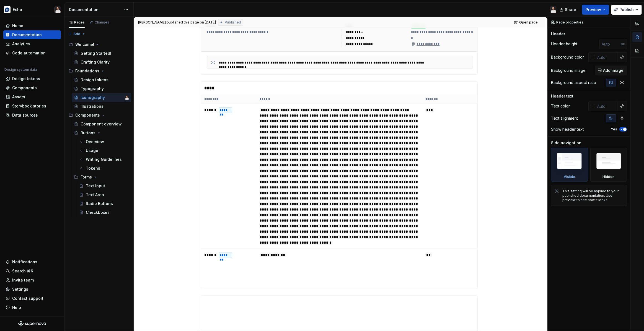
scroll to position [66, 0]
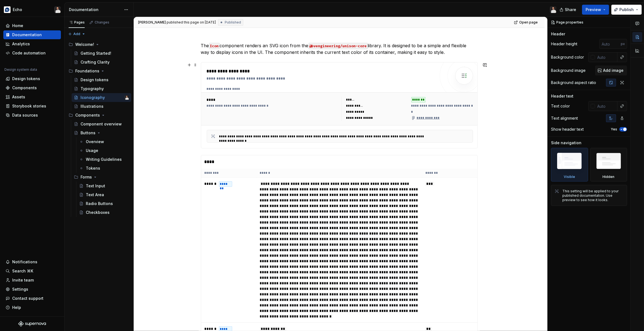
click at [254, 149] on div "**********" at bounding box center [339, 105] width 277 height 86
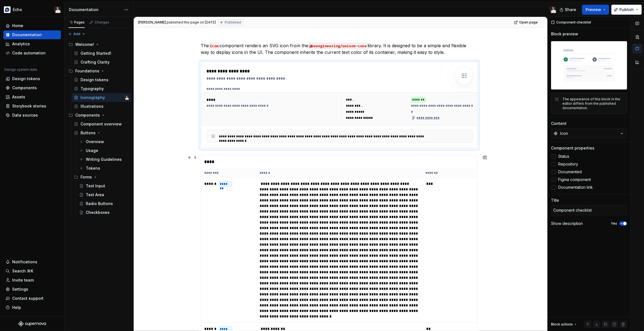
click at [251, 155] on div "**********" at bounding box center [339, 259] width 277 height 208
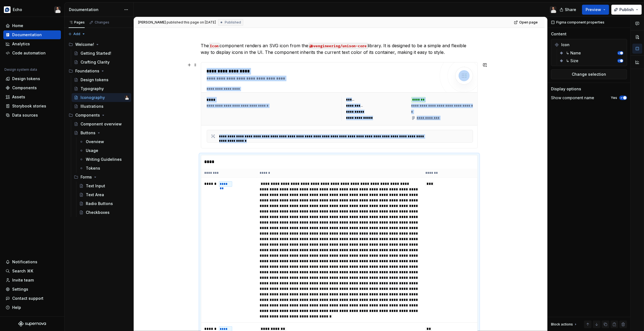
drag, startPoint x: 499, startPoint y: 145, endPoint x: 493, endPoint y: 147, distance: 6.0
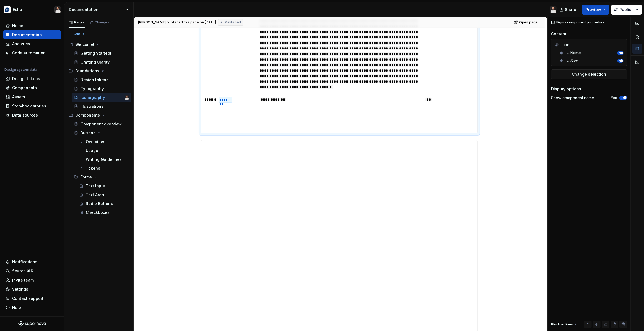
scroll to position [302, 0]
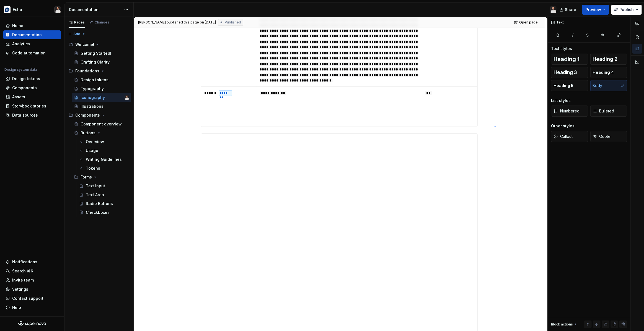
click at [494, 126] on div "**********" at bounding box center [340, 174] width 413 height 315
click at [493, 123] on div "**********" at bounding box center [339, 282] width 411 height 979
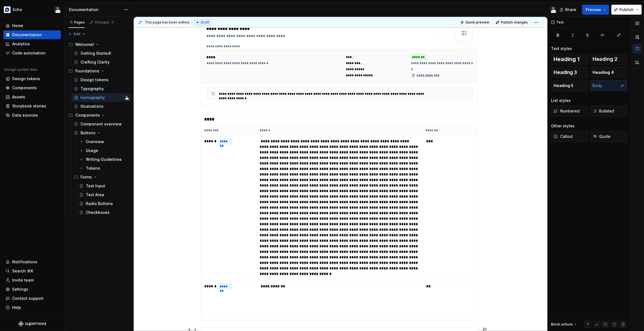
scroll to position [0, 0]
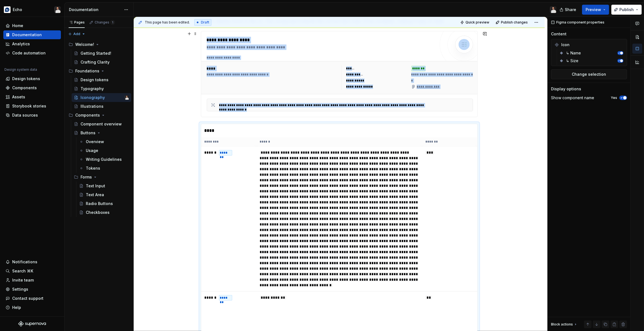
type textarea "*"
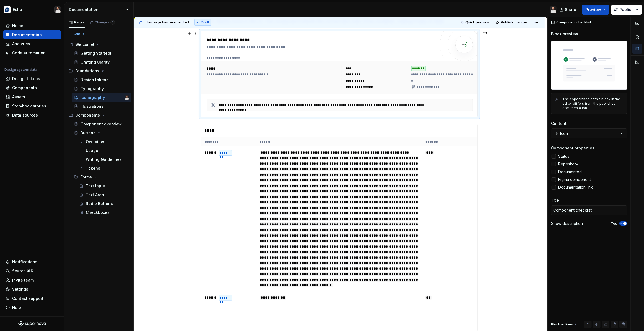
click at [476, 93] on div "**********" at bounding box center [339, 77] width 277 height 33
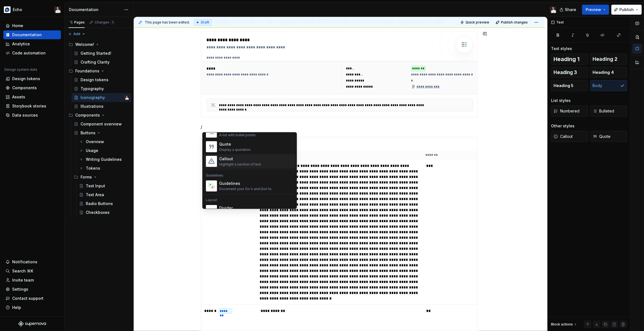
scroll to position [119, 0]
click at [240, 188] on div "Document your Do's and Don'ts." at bounding box center [245, 189] width 53 height 4
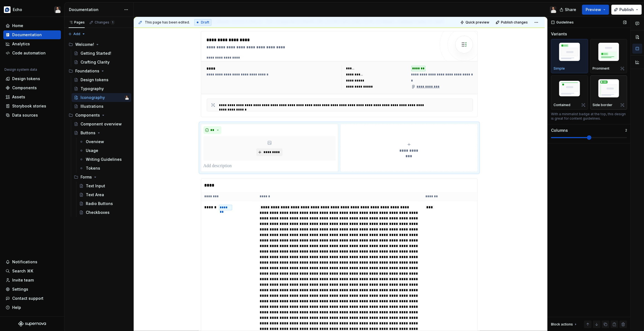
click at [605, 88] on img "button" at bounding box center [608, 89] width 32 height 24
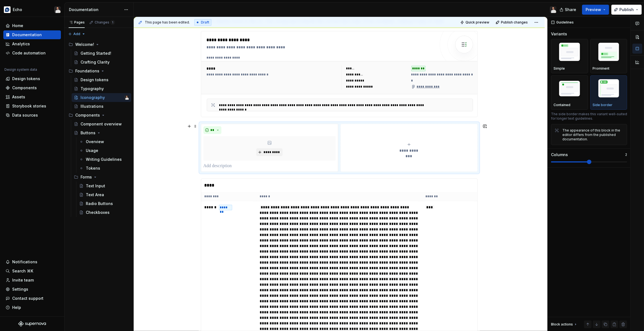
click at [411, 143] on icon "submit" at bounding box center [409, 144] width 4 height 4
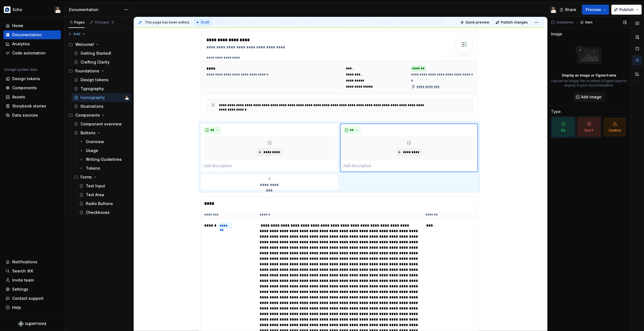
click at [584, 128] on span "Don't" at bounding box center [589, 127] width 22 height 18
click at [247, 165] on p at bounding box center [269, 166] width 132 height 7
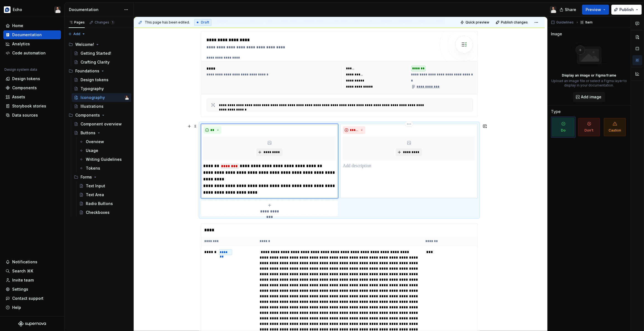
click at [369, 169] on p at bounding box center [409, 166] width 132 height 7
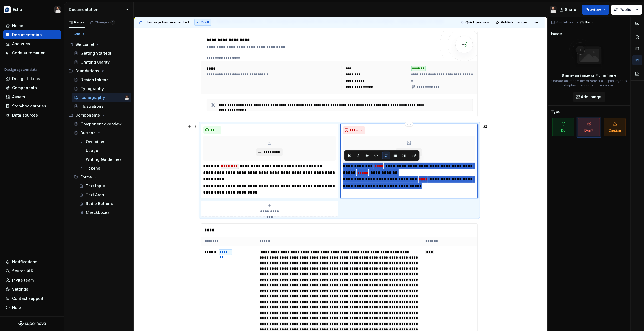
drag, startPoint x: 409, startPoint y: 185, endPoint x: 345, endPoint y: 165, distance: 66.3
click at [343, 165] on div "**********" at bounding box center [408, 161] width 137 height 75
click at [396, 155] on button "button" at bounding box center [395, 156] width 8 height 8
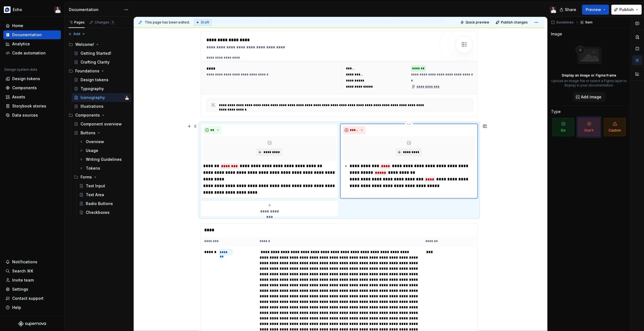
click at [349, 179] on div "**********" at bounding box center [409, 176] width 132 height 27
click at [233, 173] on p "**********" at bounding box center [269, 179] width 132 height 33
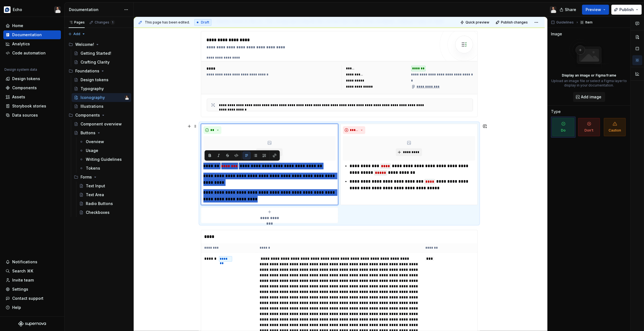
drag, startPoint x: 263, startPoint y: 199, endPoint x: 200, endPoint y: 166, distance: 71.3
click at [201, 166] on div "**********" at bounding box center [339, 174] width 277 height 100
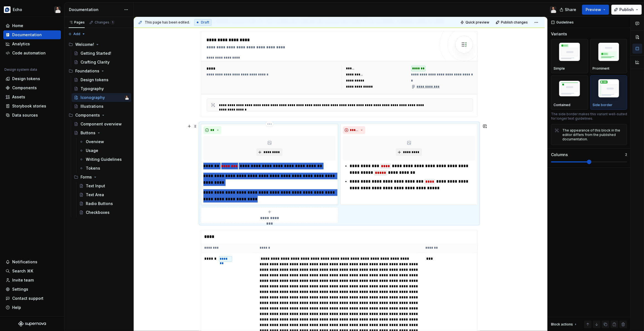
click at [266, 199] on p "**********" at bounding box center [269, 195] width 132 height 13
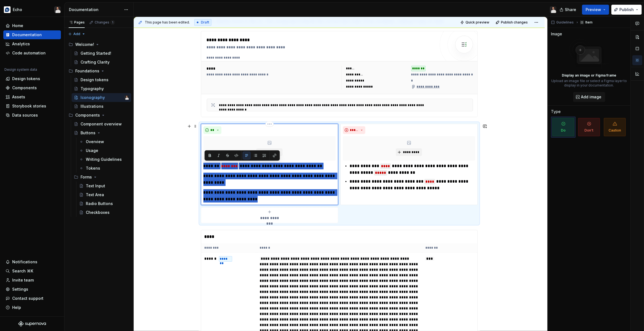
drag, startPoint x: 263, startPoint y: 199, endPoint x: 204, endPoint y: 168, distance: 67.3
click at [204, 168] on div "**********" at bounding box center [269, 164] width 137 height 81
click at [257, 157] on button "button" at bounding box center [255, 156] width 8 height 8
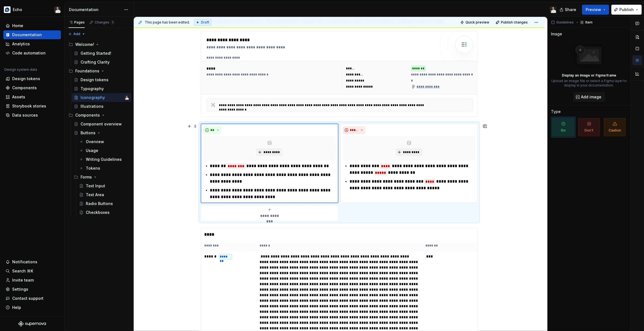
click at [477, 212] on div "**********" at bounding box center [339, 172] width 277 height 97
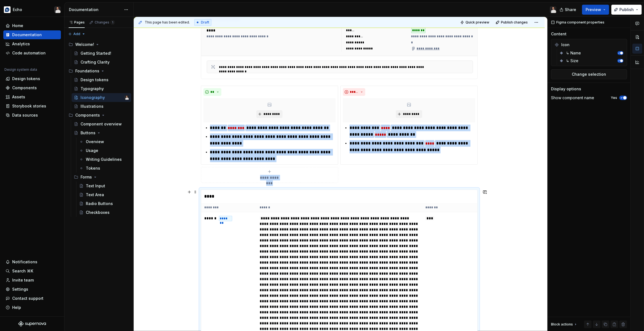
scroll to position [112, 0]
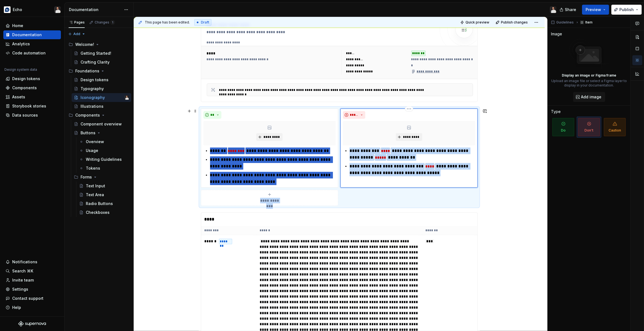
click at [477, 175] on div "**********" at bounding box center [408, 148] width 137 height 79
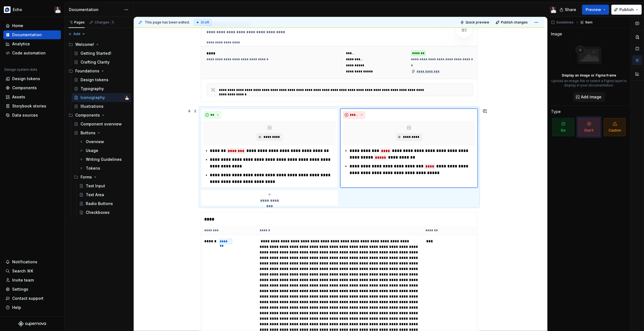
click at [477, 197] on div "**********" at bounding box center [339, 157] width 277 height 97
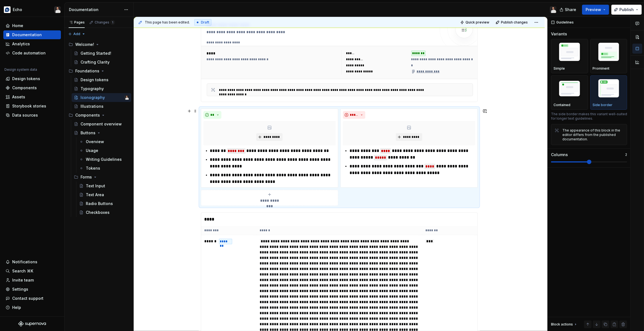
click at [477, 200] on div "**********" at bounding box center [339, 157] width 277 height 97
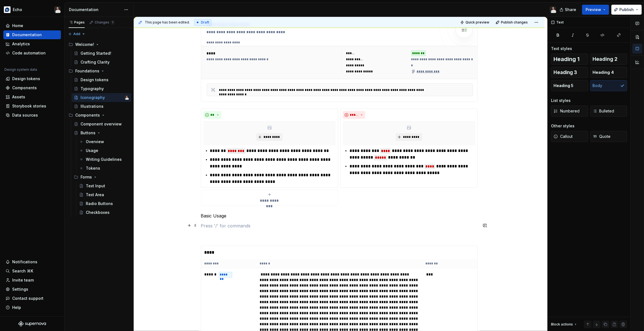
click at [218, 225] on p at bounding box center [339, 226] width 277 height 7
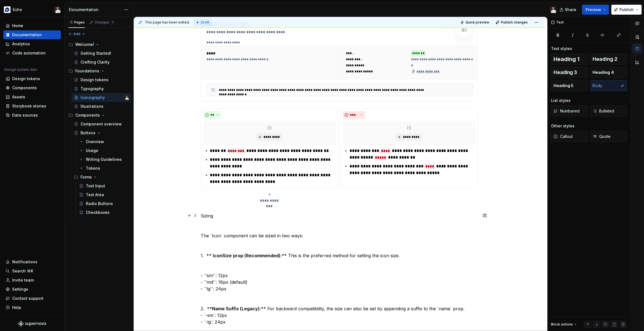
click at [220, 215] on p "Sizing The `Icon` component can be sized in two ways: 1. **` iconSize ` prop (R…" at bounding box center [339, 269] width 277 height 113
click at [596, 71] on span "Heading 4" at bounding box center [602, 73] width 21 height 6
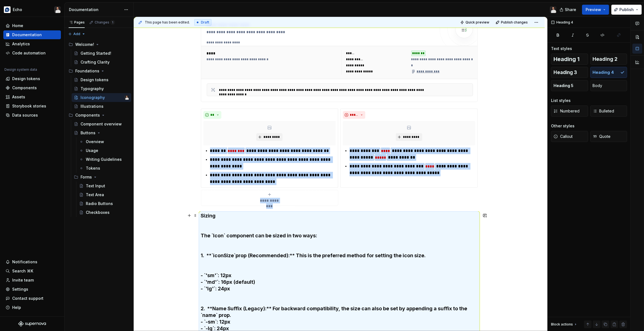
drag, startPoint x: 226, startPoint y: 234, endPoint x: 215, endPoint y: 235, distance: 10.6
click at [226, 234] on h4 "Sizing The `Icon` component can be sized in two ways: 1. **` iconSize ` prop (R…" at bounding box center [339, 272] width 277 height 119
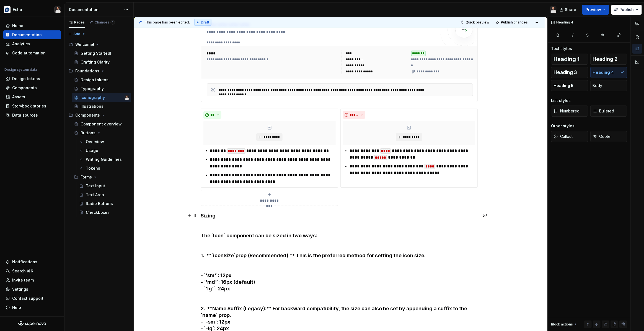
click at [202, 235] on h4 "Sizing The `Icon` component can be sized in two ways: 1. **` iconSize ` prop (R…" at bounding box center [339, 272] width 277 height 119
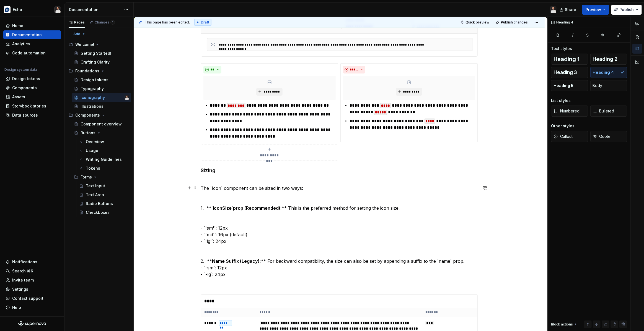
scroll to position [170, 0]
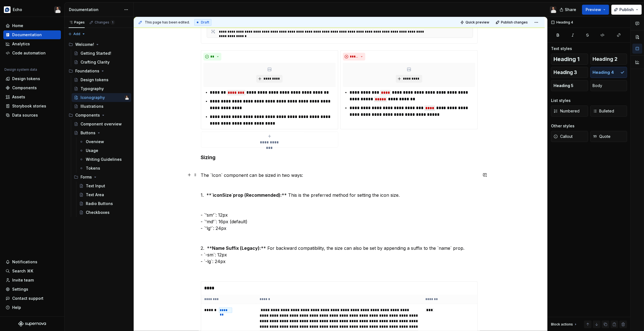
click at [223, 185] on p "The `Icon` component can be sized in two ways: 1. **` iconSize ` prop (Recommen…" at bounding box center [339, 218] width 277 height 93
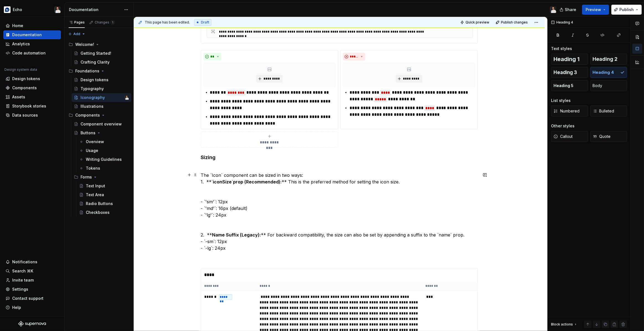
click at [205, 197] on p "The `Icon` component can be sized in two ways: 1. **` iconSize ` prop (Recommen…" at bounding box center [339, 212] width 277 height 80
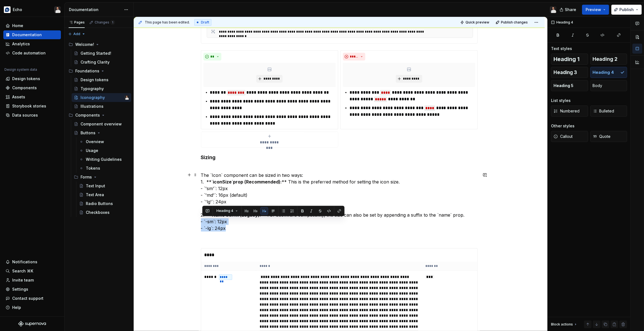
drag, startPoint x: 234, startPoint y: 229, endPoint x: 196, endPoint y: 222, distance: 38.2
click at [231, 224] on p "The `Icon` component can be sized in two ways: 1. **` iconSize ` prop (Recommen…" at bounding box center [339, 202] width 277 height 60
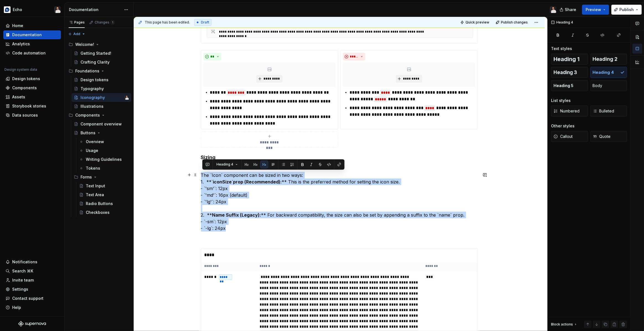
drag, startPoint x: 233, startPoint y: 230, endPoint x: 334, endPoint y: 151, distance: 128.2
drag, startPoint x: 600, startPoint y: 85, endPoint x: 584, endPoint y: 89, distance: 16.5
click at [600, 85] on span "Body" at bounding box center [597, 86] width 10 height 6
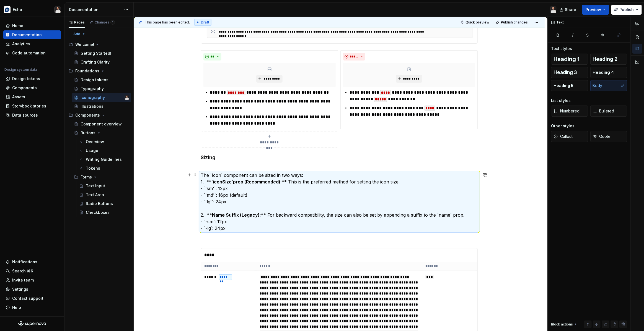
click at [269, 202] on p "The `Icon` component can be sized in two ways: 1. **` iconSize ` prop (Recommen…" at bounding box center [339, 202] width 277 height 60
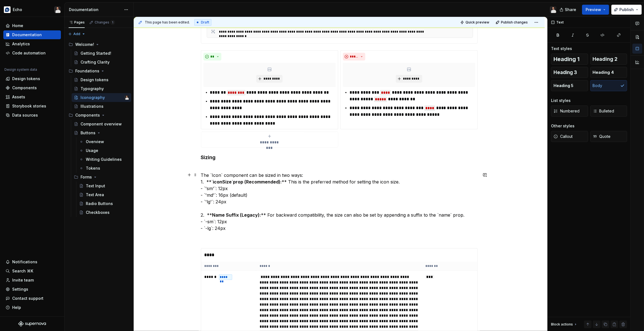
click at [225, 183] on strong "iconSize" at bounding box center [222, 182] width 19 height 6
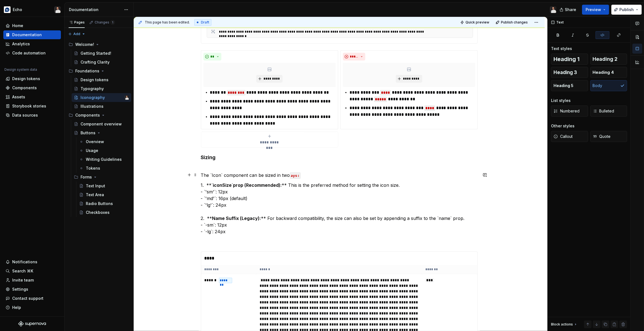
click at [309, 174] on p "The `Icon` component can be sized in two ays:" at bounding box center [339, 175] width 277 height 7
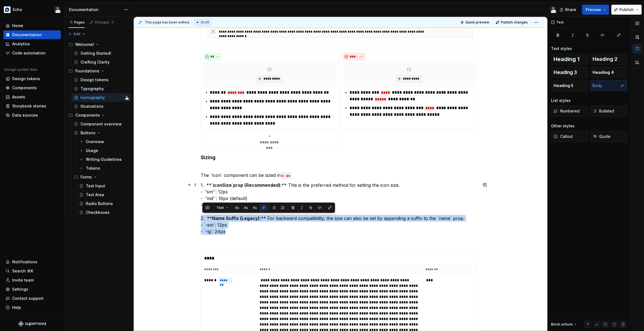
drag, startPoint x: 230, startPoint y: 233, endPoint x: 188, endPoint y: 220, distance: 43.7
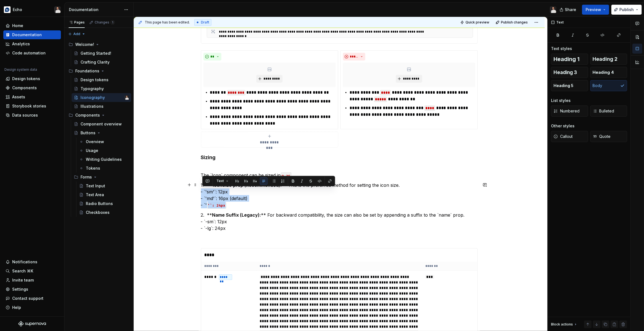
drag, startPoint x: 231, startPoint y: 205, endPoint x: 217, endPoint y: 192, distance: 18.8
click at [273, 182] on button "button" at bounding box center [274, 181] width 8 height 8
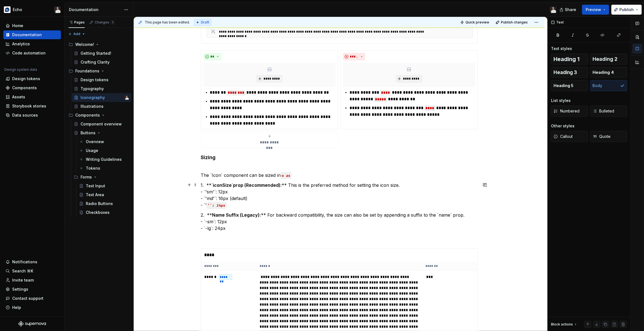
click at [256, 194] on p "1. **` iconSize ` prop (Recommended): ** This is the preferred method for setti…" at bounding box center [339, 195] width 277 height 27
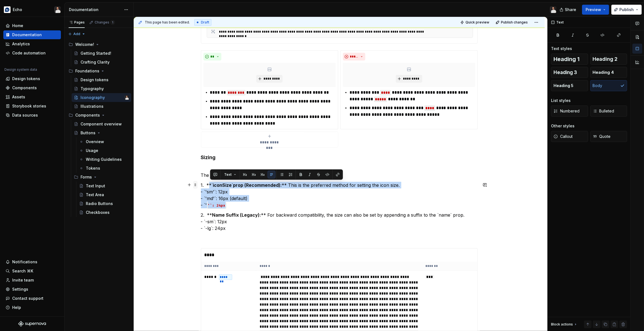
drag, startPoint x: 233, startPoint y: 204, endPoint x: 197, endPoint y: 186, distance: 40.2
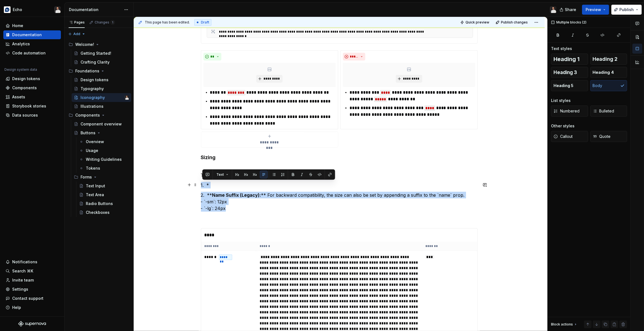
drag, startPoint x: 229, startPoint y: 207, endPoint x: 201, endPoint y: 186, distance: 35.0
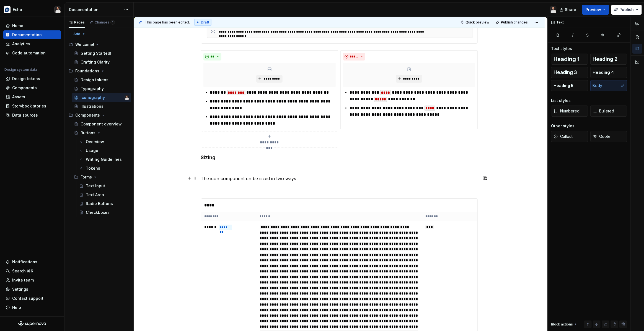
click at [246, 178] on p "The icon component cn be sized in two ways" at bounding box center [339, 178] width 277 height 7
click at [248, 179] on p "The icon component cn be sized in two ways" at bounding box center [339, 178] width 277 height 7
click at [319, 178] on p "The icon component can be sized in two ways" at bounding box center [339, 178] width 277 height 7
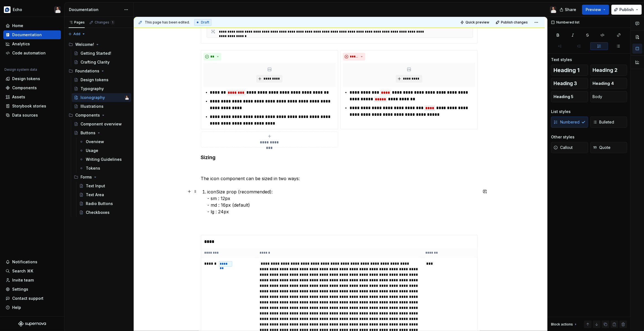
click at [222, 192] on p "iconSize prop (recommended): - sm : 12px - md : 16px (default) - lg : 24px" at bounding box center [342, 202] width 270 height 27
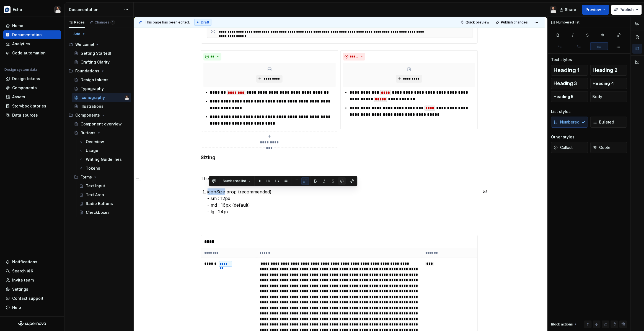
click at [341, 181] on button "button" at bounding box center [342, 181] width 8 height 8
drag, startPoint x: 239, startPoint y: 192, endPoint x: 209, endPoint y: 192, distance: 29.6
click at [209, 192] on p "iconSize prop (recommended): - sm : 12px - md : 16px (default) - lg : 24px" at bounding box center [342, 202] width 270 height 27
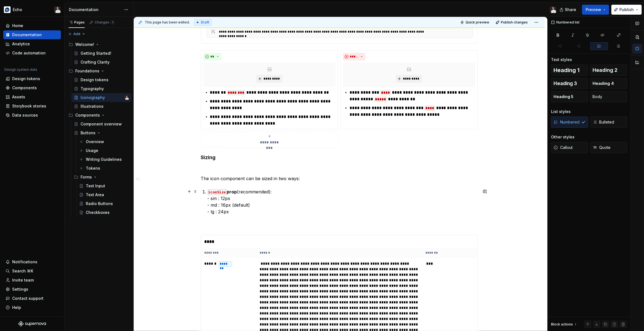
click at [246, 212] on p "iconSize prop (recommended): - sm : 12px - md : 16px (default) - lg : 24px" at bounding box center [342, 202] width 270 height 27
click at [197, 191] on span at bounding box center [195, 192] width 4 height 8
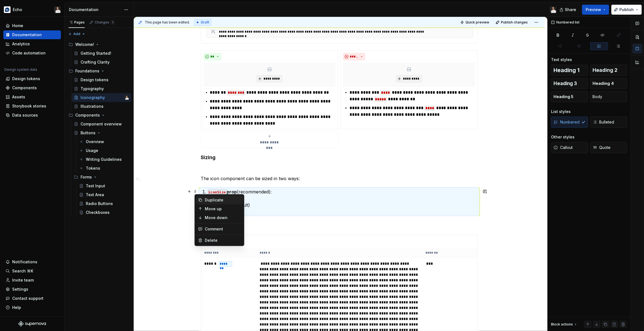
click at [202, 199] on icon at bounding box center [200, 200] width 4 height 4
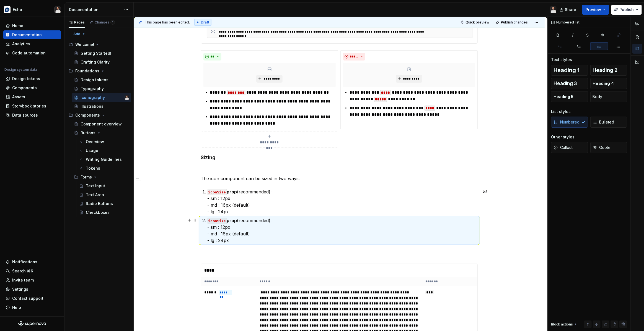
click at [226, 221] on code "iconSize" at bounding box center [216, 221] width 19 height 6
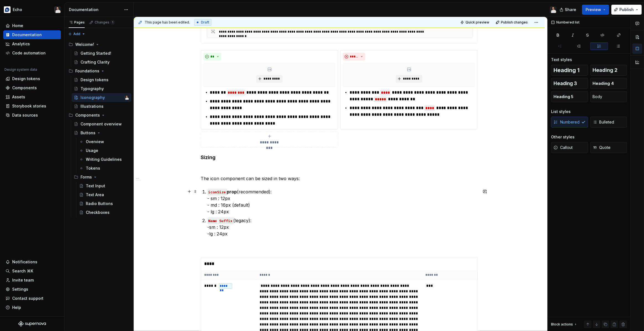
click at [213, 198] on p "iconSize prop (recommended): - sm : 12px - md : 16px (default) - lg : 24px" at bounding box center [342, 202] width 270 height 27
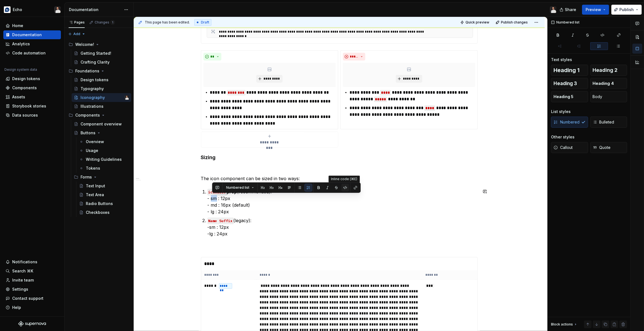
click at [342, 187] on button "button" at bounding box center [345, 188] width 8 height 8
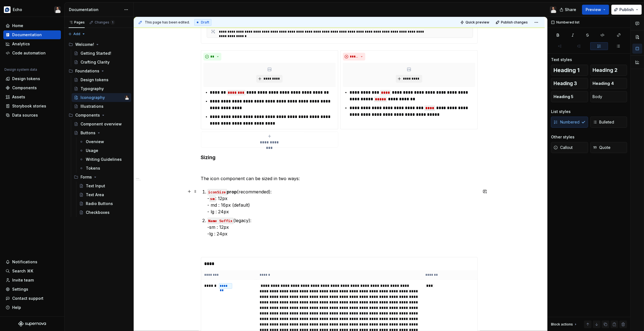
click at [215, 205] on p "iconSize prop (recommended): - sm : 12px - md : 16px (default) - lg : 24px" at bounding box center [342, 202] width 270 height 27
drag, startPoint x: 215, startPoint y: 205, endPoint x: 225, endPoint y: 202, distance: 10.0
click at [215, 205] on p "iconSize prop (recommended): - sm : 12px - md : 16px (default) - lg : 24px" at bounding box center [342, 202] width 270 height 27
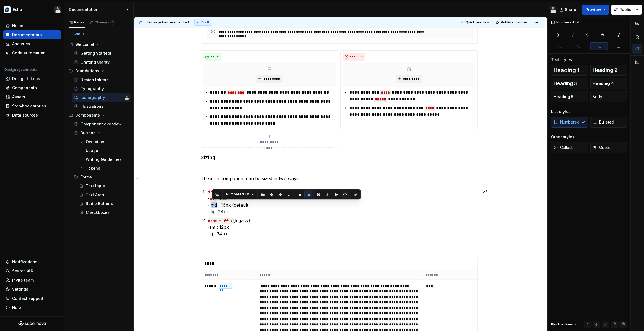
click at [342, 195] on button "button" at bounding box center [345, 195] width 8 height 8
click at [214, 212] on p "iconSize prop (recommended): - sm : 12px - md : 16px (default) - lg : 24px" at bounding box center [342, 202] width 270 height 27
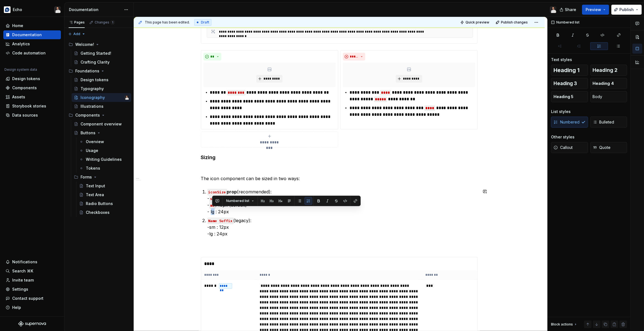
drag, startPoint x: 343, startPoint y: 200, endPoint x: 316, endPoint y: 206, distance: 27.4
click at [343, 200] on button "button" at bounding box center [345, 201] width 8 height 8
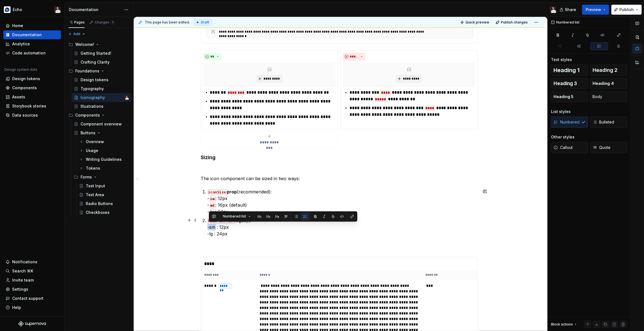
drag, startPoint x: 216, startPoint y: 227, endPoint x: 209, endPoint y: 226, distance: 6.9
click at [340, 217] on button "button" at bounding box center [342, 217] width 8 height 8
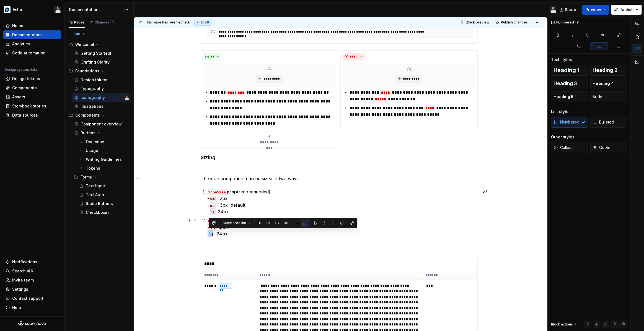
drag, startPoint x: 214, startPoint y: 235, endPoint x: 210, endPoint y: 235, distance: 4.4
click at [209, 235] on p "Name Suffix (legacy): -sm : 12px -lg : 24px" at bounding box center [342, 227] width 270 height 20
click at [340, 224] on button "button" at bounding box center [342, 223] width 8 height 8
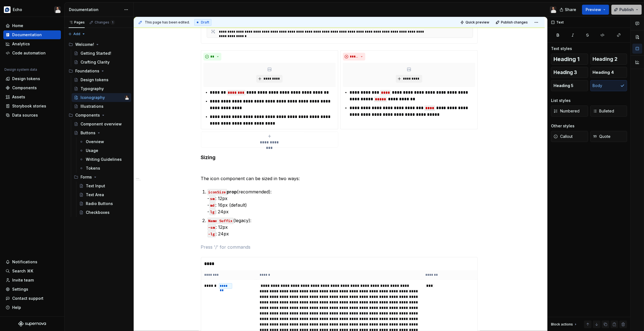
click at [621, 12] on button "Publish" at bounding box center [626, 10] width 30 height 10
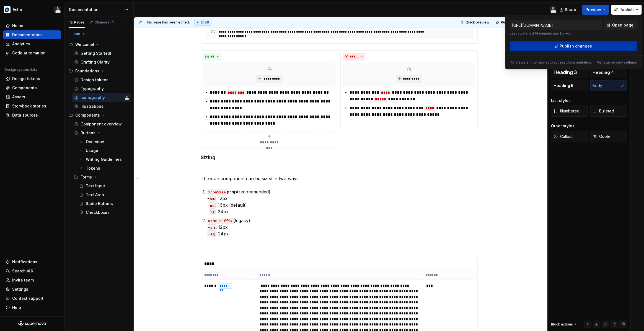
click at [580, 45] on span "Publish changes" at bounding box center [575, 46] width 32 height 6
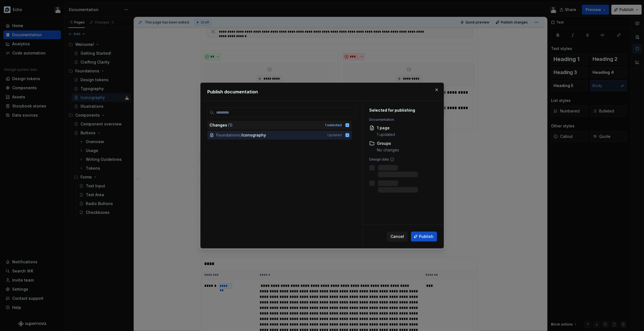
drag, startPoint x: 428, startPoint y: 236, endPoint x: 633, endPoint y: 220, distance: 205.6
click at [428, 236] on span "Publish" at bounding box center [426, 237] width 14 height 6
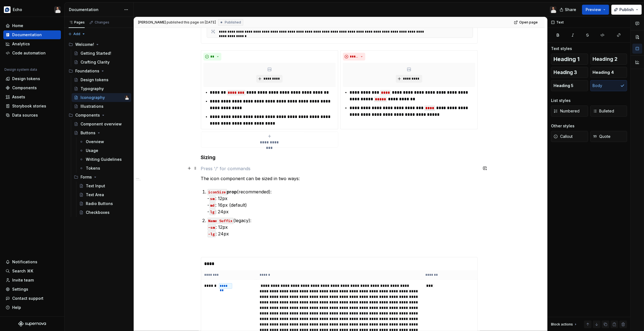
click at [245, 166] on p at bounding box center [339, 168] width 277 height 7
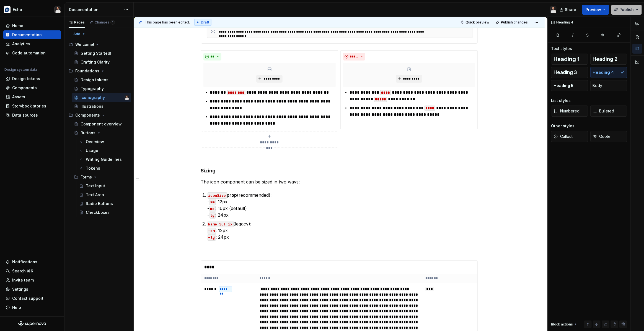
click at [624, 12] on span "Publish" at bounding box center [626, 10] width 14 height 6
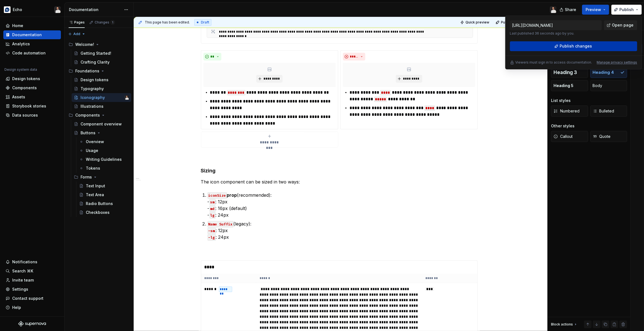
click at [580, 44] on span "Publish changes" at bounding box center [575, 46] width 32 height 6
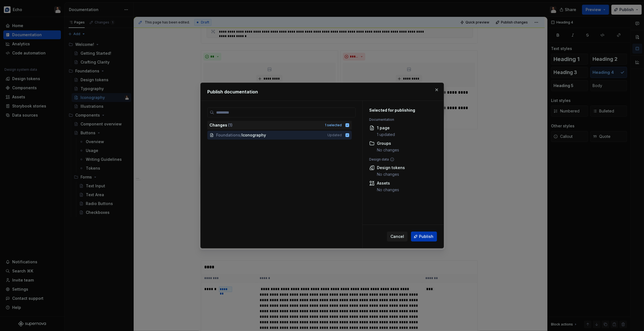
click at [424, 238] on span "Publish" at bounding box center [426, 237] width 14 height 6
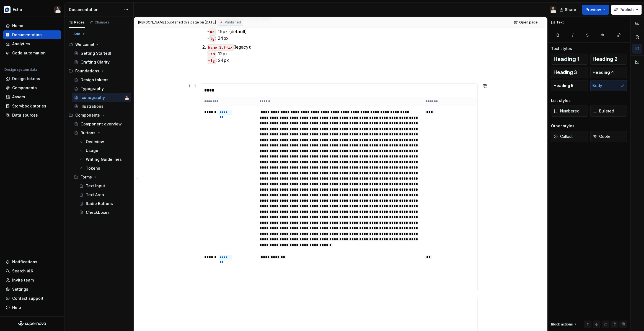
scroll to position [358, 0]
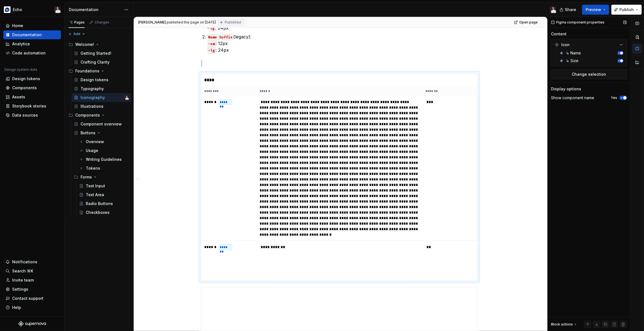
type textarea "*"
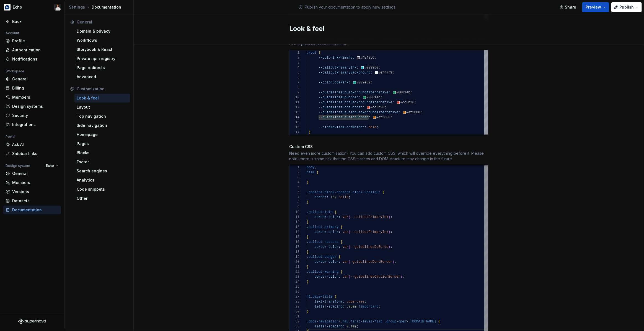
scroll to position [15, 2]
click at [388, 326] on div "} .callout-info { .content-block.content-block--callout { border: 1px solid ; }…" at bounding box center [396, 249] width 181 height 169
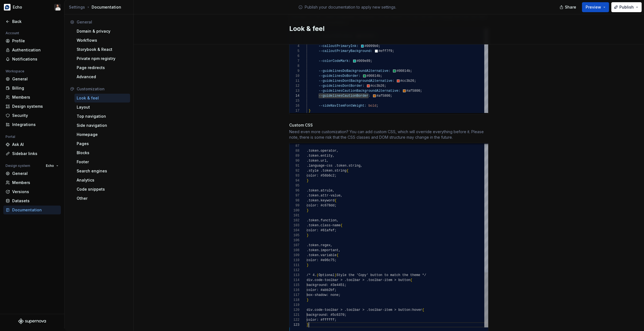
scroll to position [10, 2]
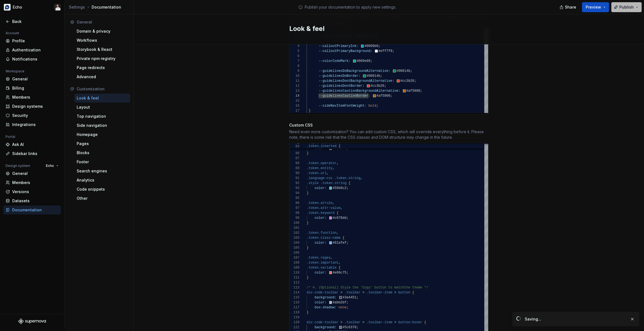
click at [623, 8] on span "Publish" at bounding box center [626, 7] width 14 height 6
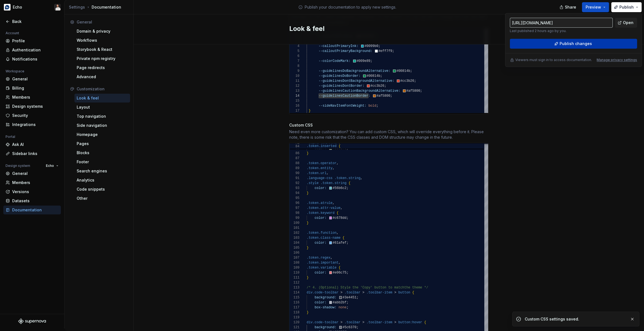
click at [578, 42] on span "Publish changes" at bounding box center [575, 44] width 32 height 6
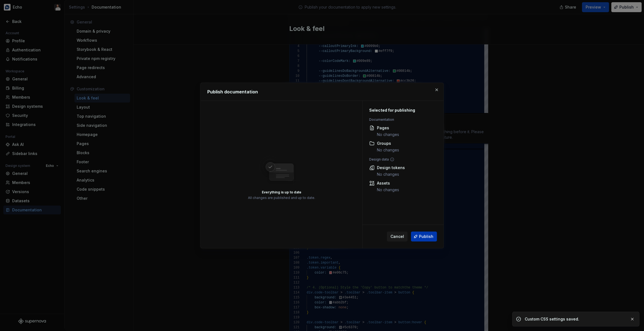
click at [422, 237] on span "Publish" at bounding box center [426, 237] width 14 height 6
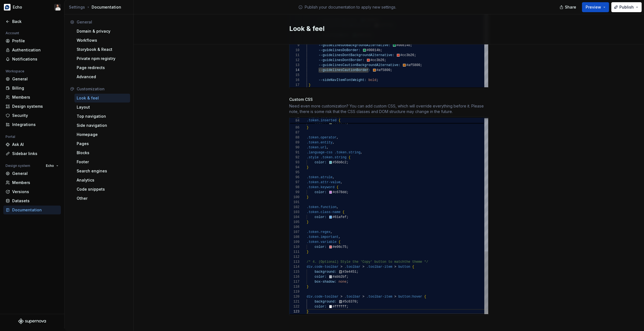
click at [369, 305] on div ".token.operator , .token.entity , .token.url , .language-css .token.string , .s…" at bounding box center [396, 8] width 181 height 612
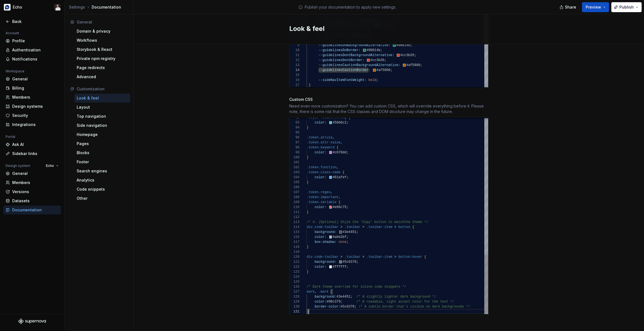
scroll to position [0, 2]
click at [604, 199] on div "Site logo A company logo that will be displayed on all pages on your documentat…" at bounding box center [389, 12] width 510 height 649
click at [617, 7] on button "Publish" at bounding box center [626, 7] width 30 height 10
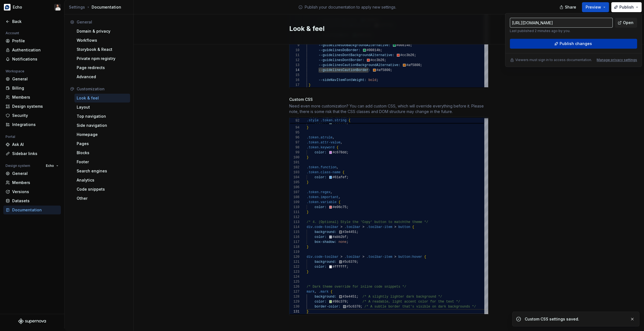
click at [585, 40] on button "Publish changes" at bounding box center [572, 44] width 127 height 10
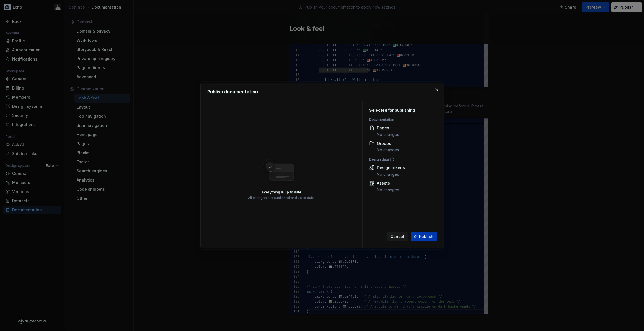
click at [432, 237] on span "Publish" at bounding box center [426, 237] width 14 height 6
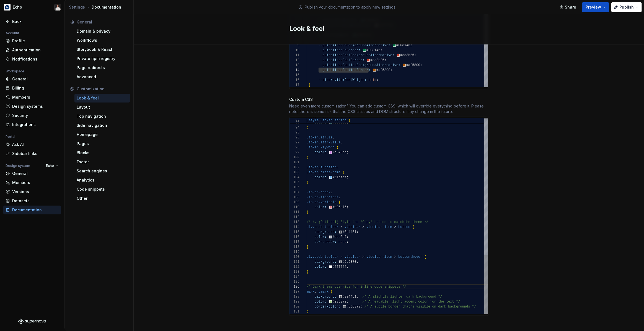
scroll to position [25, 0]
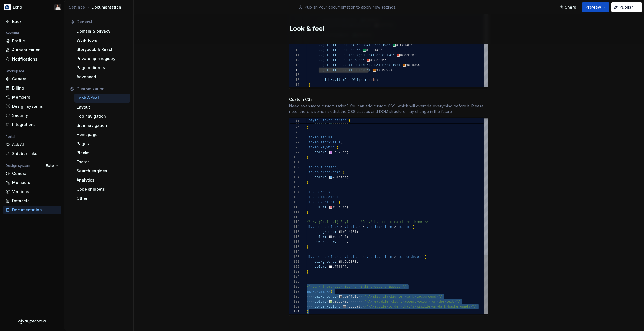
drag, startPoint x: 307, startPoint y: 282, endPoint x: 323, endPoint y: 305, distance: 28.8
type textarea "**********"
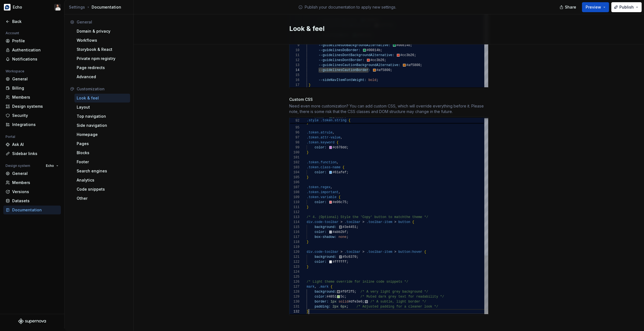
scroll to position [5, 2]
drag, startPoint x: 619, startPoint y: 7, endPoint x: 615, endPoint y: 10, distance: 4.5
click at [619, 7] on button "Publish" at bounding box center [626, 7] width 30 height 10
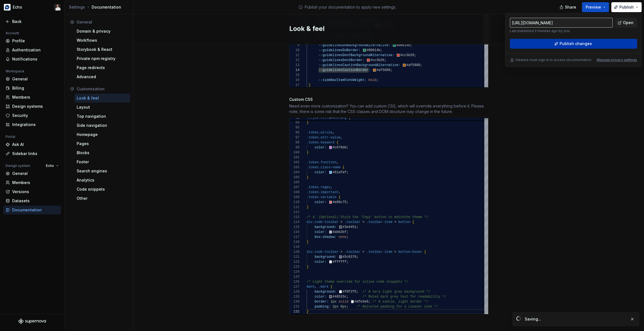
click at [584, 42] on span "Publish changes" at bounding box center [575, 44] width 32 height 6
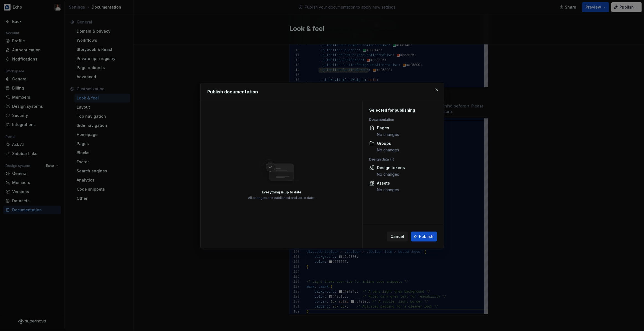
drag, startPoint x: 428, startPoint y: 235, endPoint x: 452, endPoint y: 228, distance: 25.0
click at [428, 235] on span "Publish" at bounding box center [426, 237] width 14 height 6
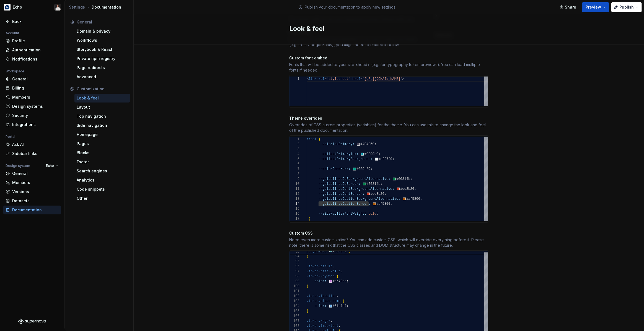
scroll to position [223, 0]
click at [393, 211] on div "--colorInkPrimary: #4E495C ; --calloutPrimaryBackground: #eff7f9 ; --colorCodeM…" at bounding box center [396, 179] width 181 height 85
click at [330, 137] on span ":root {" at bounding box center [395, 139] width 178 height 5
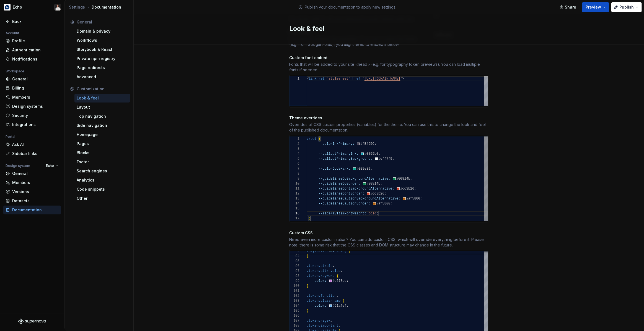
click at [386, 208] on div "--colorInkPrimary: #4E495C ; --calloutPrimaryBackground: #eff7f9 ; --colorCodeM…" at bounding box center [396, 179] width 181 height 85
click at [338, 137] on div "--colorInkPrimary: #4E495C ; --calloutPrimaryBackground: #eff7f9 ; --colorCodeM…" at bounding box center [396, 179] width 181 height 85
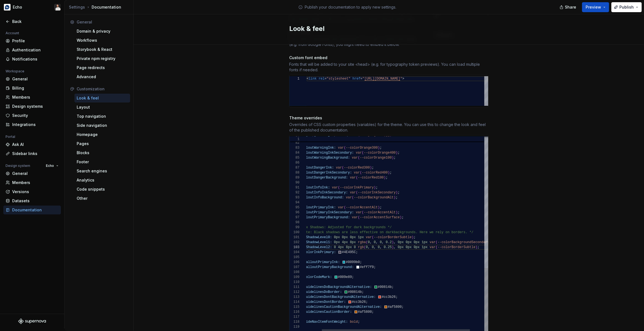
scroll to position [15, 8]
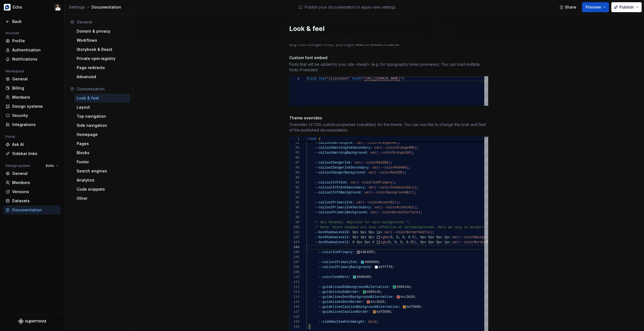
click at [555, 119] on div "Site logo A company logo that will be displayed on all pages on your documentat…" at bounding box center [389, 202] width 510 height 761
drag, startPoint x: 627, startPoint y: 7, endPoint x: 621, endPoint y: 10, distance: 6.1
click at [627, 7] on span "Publish" at bounding box center [626, 7] width 14 height 6
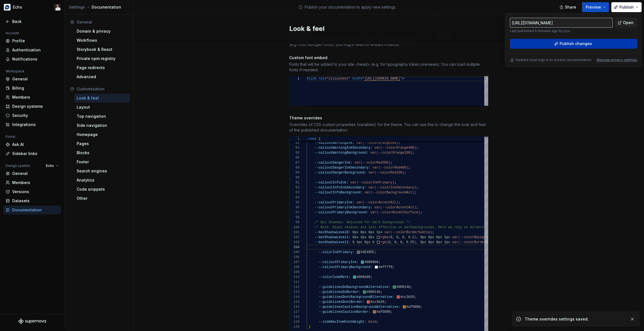
click at [570, 44] on span "Publish changes" at bounding box center [575, 44] width 32 height 6
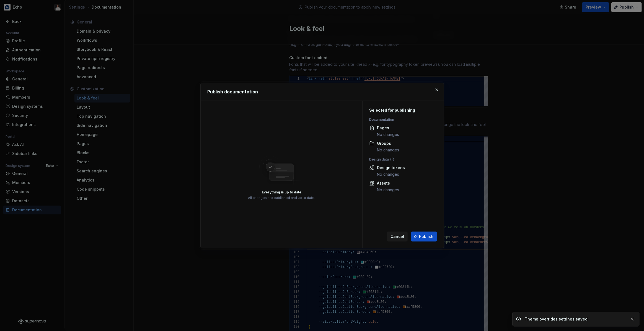
click at [421, 238] on span "Publish" at bounding box center [426, 237] width 14 height 6
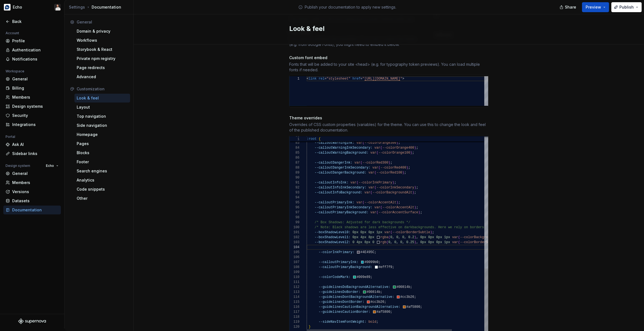
scroll to position [40, 72]
click at [381, 318] on div "--calloutInfoInk: var ( --colorInkPrimary ) ; --calloutInfoInkSecondary: var ( …" at bounding box center [417, 32] width 222 height 601
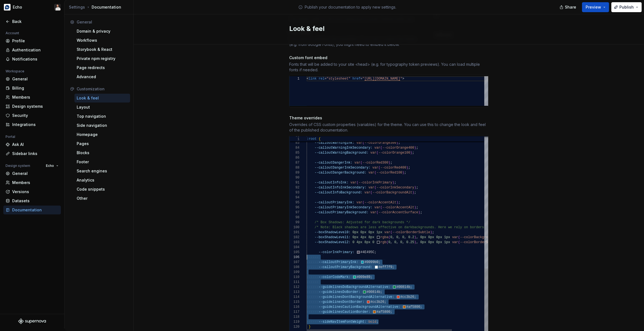
scroll to position [20, 0]
drag, startPoint x: 383, startPoint y: 316, endPoint x: 292, endPoint y: 246, distance: 114.7
click at [306, 246] on div "--calloutInfoInk: var ( --colorInkPrimary ) ; --calloutInfoInkSecondary: var ( …" at bounding box center [417, 32] width 222 height 601
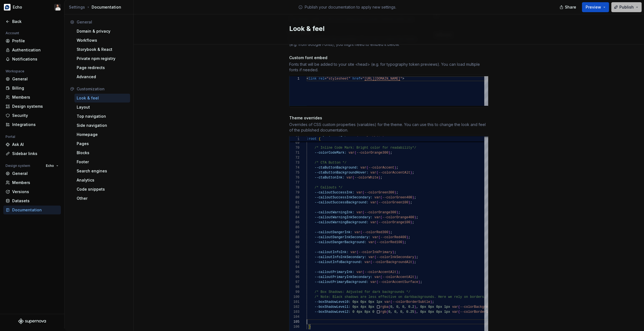
click at [620, 10] on button "Publish" at bounding box center [626, 7] width 30 height 10
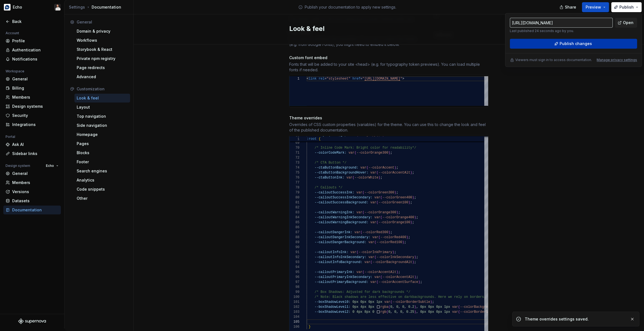
click at [587, 42] on span "Publish changes" at bounding box center [575, 44] width 32 height 6
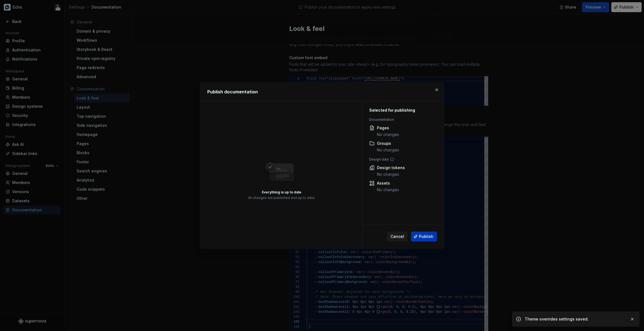
click at [423, 239] on span "Publish" at bounding box center [426, 237] width 14 height 6
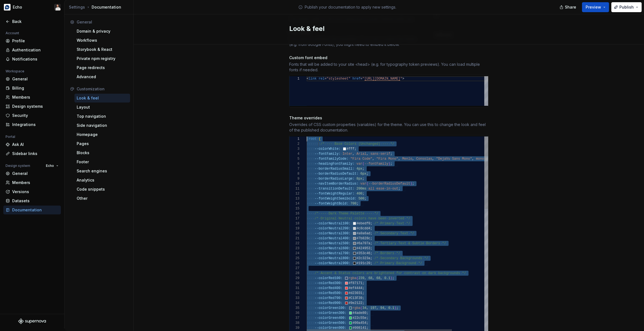
scroll to position [5, 0]
drag, startPoint x: 319, startPoint y: 316, endPoint x: 299, endPoint y: 139, distance: 178.7
type textarea "**********"
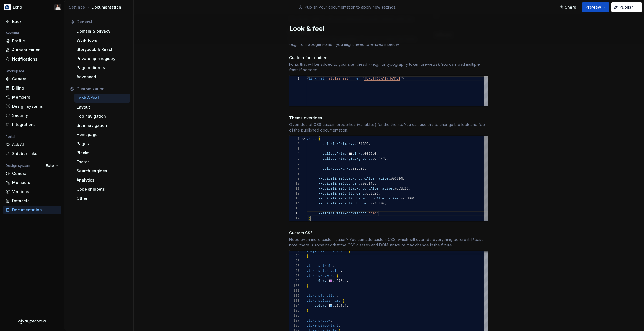
scroll to position [25, 72]
drag, startPoint x: 562, startPoint y: 134, endPoint x: 622, endPoint y: 23, distance: 125.8
click at [562, 133] on div "Site logo A company logo that will be displayed on all pages on your documentat…" at bounding box center [389, 146] width 510 height 649
click at [621, 6] on span "Publish" at bounding box center [626, 7] width 14 height 6
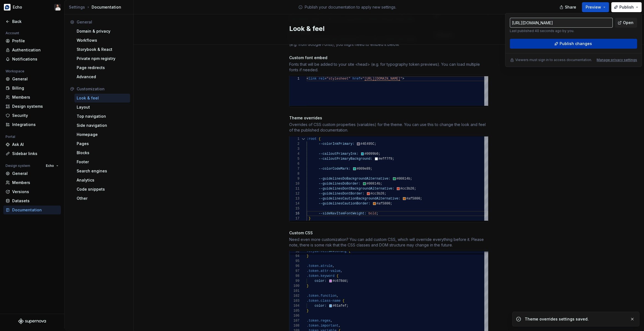
click at [578, 43] on span "Publish changes" at bounding box center [575, 44] width 32 height 6
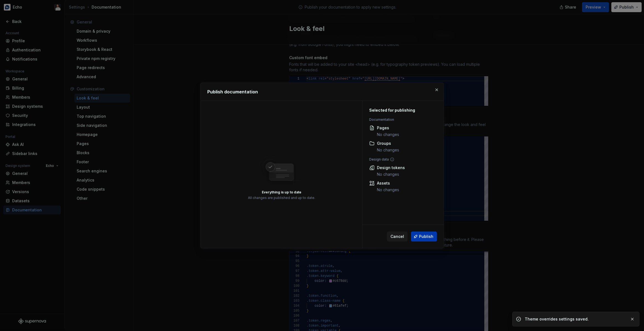
click at [425, 238] on span "Publish" at bounding box center [426, 237] width 14 height 6
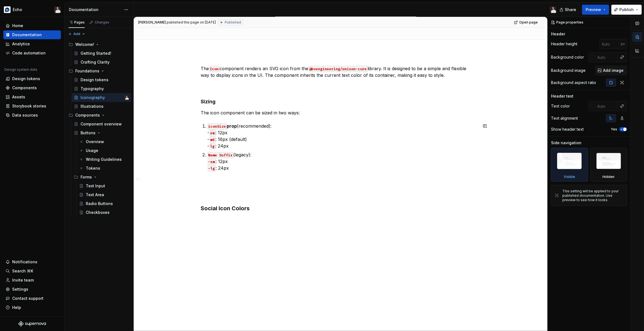
scroll to position [43, 0]
click at [423, 145] on div "The Icon component renders an SVG icon from the @bvengineering/unison-core libr…" at bounding box center [339, 145] width 277 height 160
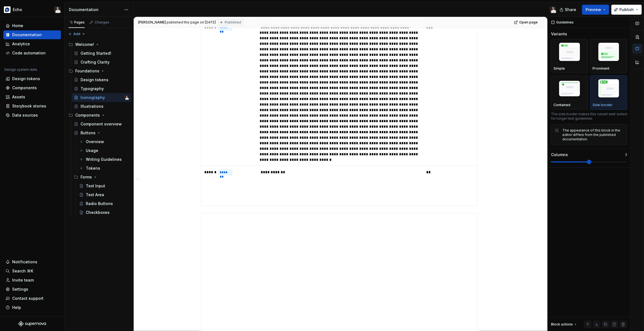
click at [501, 135] on div "**********" at bounding box center [339, 263] width 411 height 1202
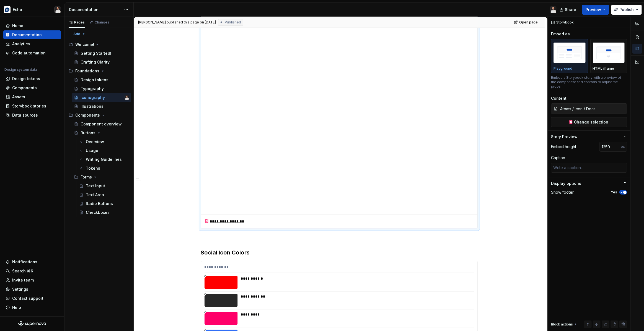
scroll to position [772, 0]
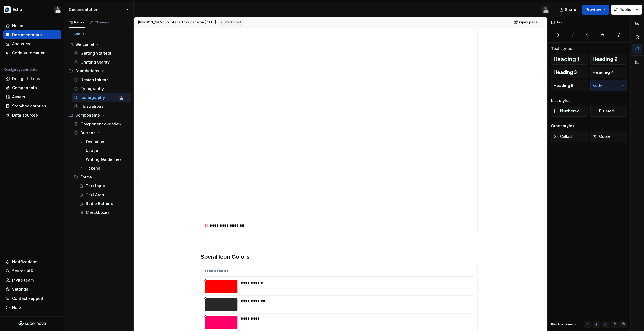
type textarea "*"
